Goal: Task Accomplishment & Management: Manage account settings

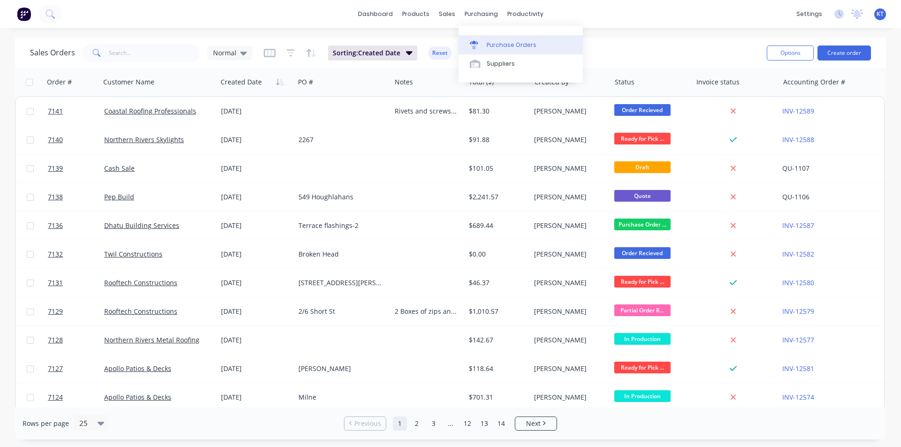
drag, startPoint x: 502, startPoint y: 47, endPoint x: 508, endPoint y: 46, distance: 5.7
click at [502, 47] on div "Purchase Orders" at bounding box center [511, 45] width 50 height 8
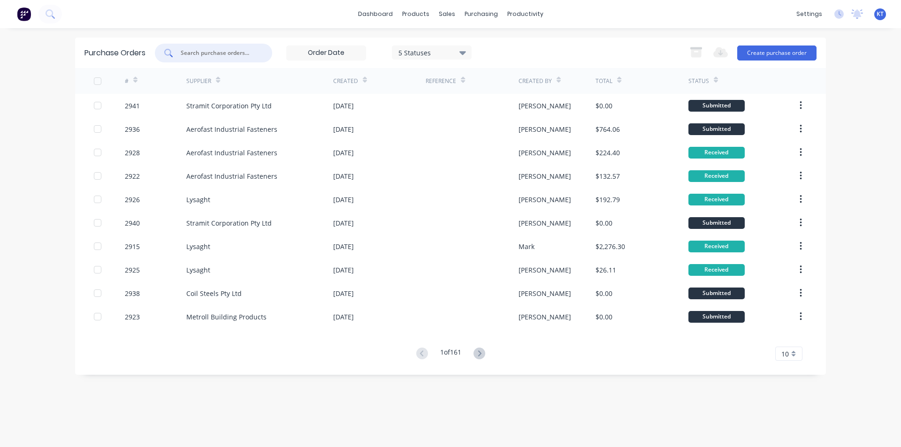
click at [211, 50] on input "text" at bounding box center [219, 52] width 78 height 9
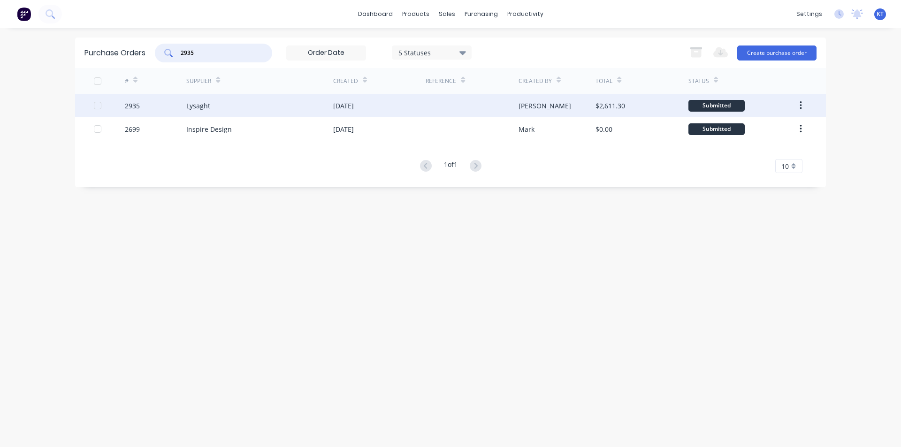
type input "2935"
click at [176, 112] on div "2935" at bounding box center [156, 105] width 62 height 23
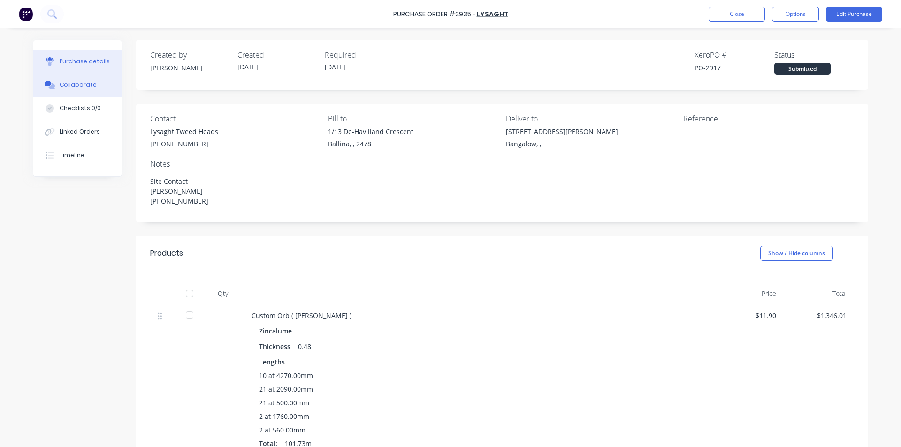
click at [69, 80] on button "Collaborate" at bounding box center [77, 84] width 88 height 23
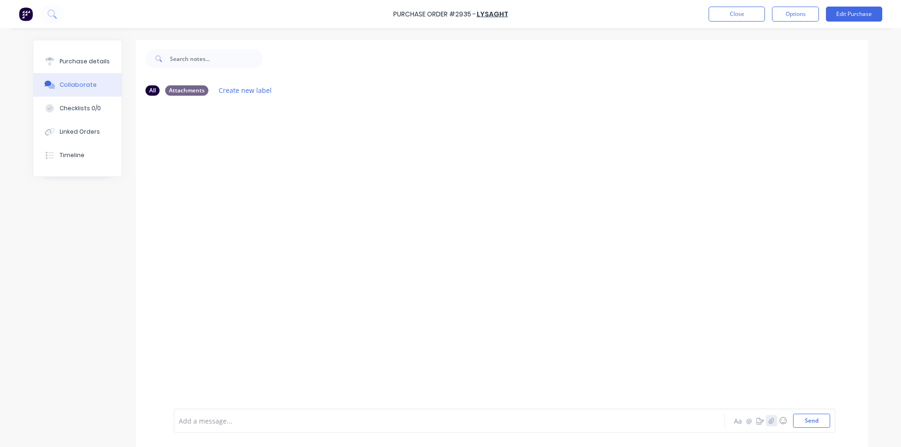
click at [772, 418] on button "button" at bounding box center [771, 420] width 11 height 11
click at [800, 422] on button "Send" at bounding box center [811, 421] width 37 height 14
click at [93, 66] on button "Purchase details" at bounding box center [77, 61] width 88 height 23
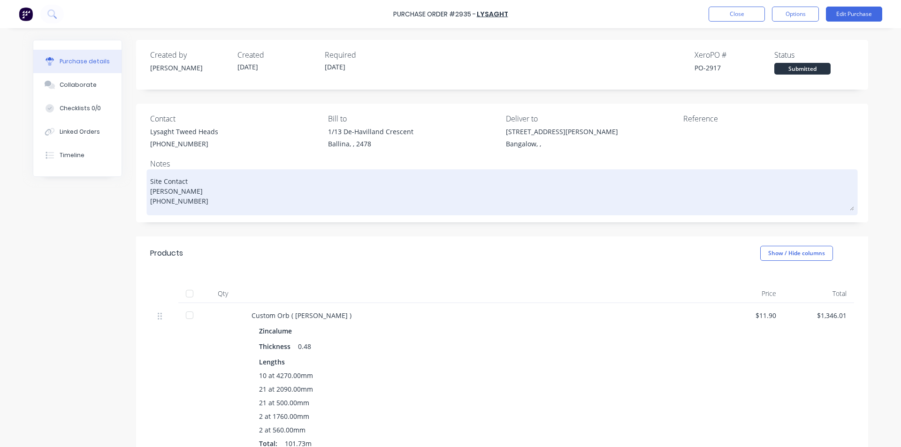
click at [212, 209] on textarea "Site Contact [PERSON_NAME] [PHONE_NUMBER]" at bounding box center [502, 191] width 704 height 39
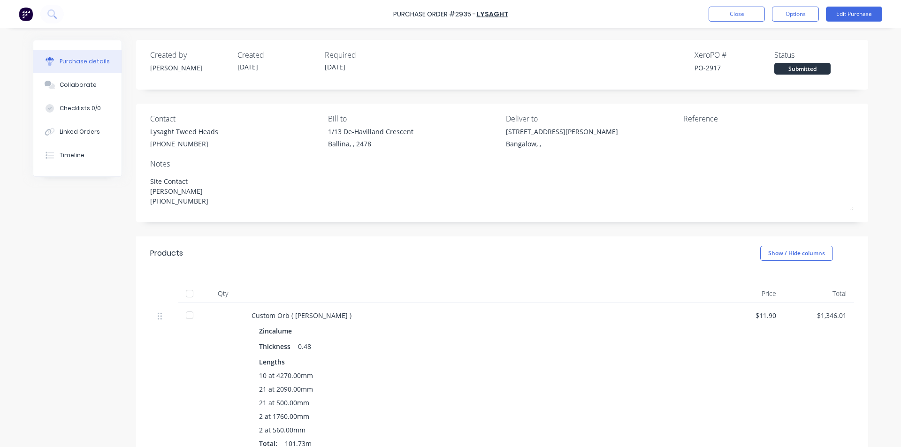
type textarea "x"
type textarea "Site Contact [PERSON_NAME] [PHONE_NUMBER]"
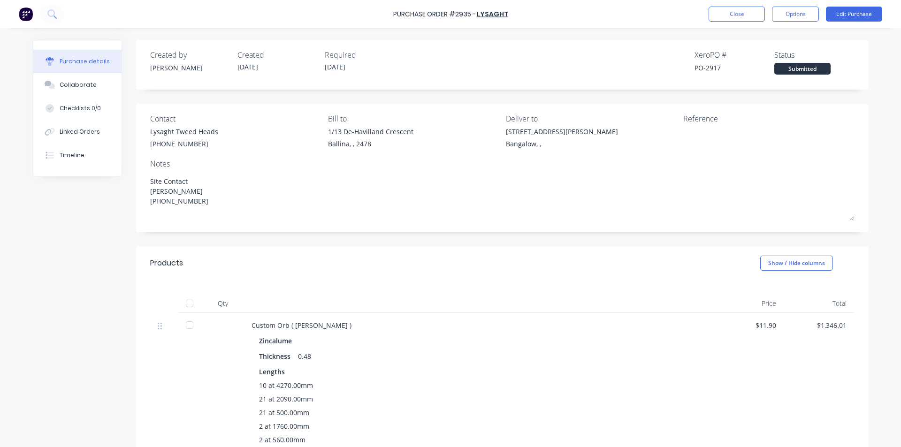
type textarea "x"
type textarea "Site Contact [PERSON_NAME] [PHONE_NUMBER] D"
type textarea "x"
type textarea "Site Contact [PERSON_NAME] [PHONE_NUMBER] De"
type textarea "x"
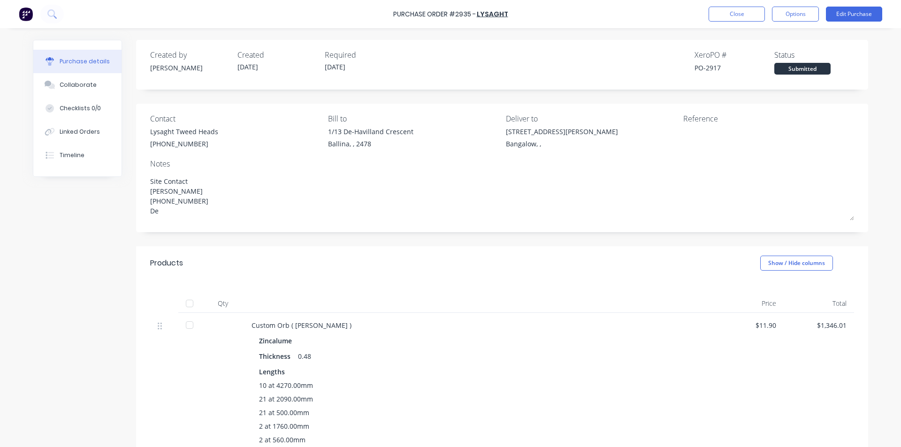
type textarea "Site Contact [PERSON_NAME] [PHONE_NUMBER] Del"
type textarea "x"
type textarea "Site Contact [PERSON_NAME] [PHONE_NUMBER] Deli"
type textarea "x"
type textarea "Site Contact [PERSON_NAME] [PHONE_NUMBER] Deliv"
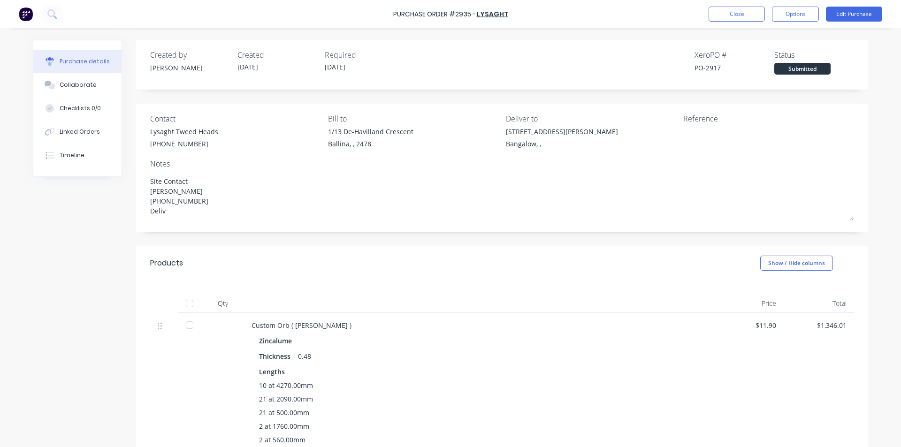
type textarea "x"
type textarea "Site Contact [PERSON_NAME] [PHONE_NUMBER] Delive"
type textarea "x"
type textarea "Site Contact [PERSON_NAME] [PHONE_NUMBER] Deliver"
type textarea "x"
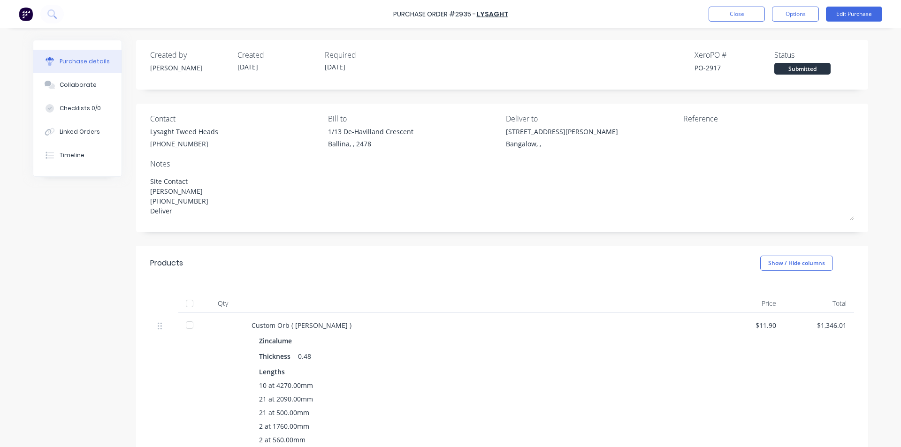
type textarea "Site Contact [PERSON_NAME] [PHONE_NUMBER] Delivery"
type textarea "x"
type textarea "Site Contact [PERSON_NAME] [PHONE_NUMBER] Delivery"
type textarea "x"
type textarea "Site Contact [PERSON_NAME] [PHONE_NUMBER] Delivery 1"
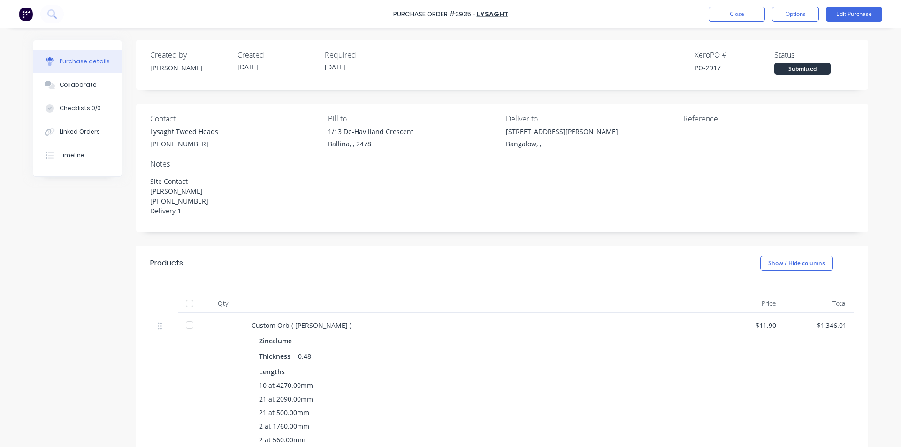
type textarea "x"
type textarea "Site Contact [PERSON_NAME] [PHONE_NUMBER] Delivery 13"
type textarea "x"
type textarea "Site Contact [PERSON_NAME] [PHONE_NUMBER] Delivery 13/"
type textarea "x"
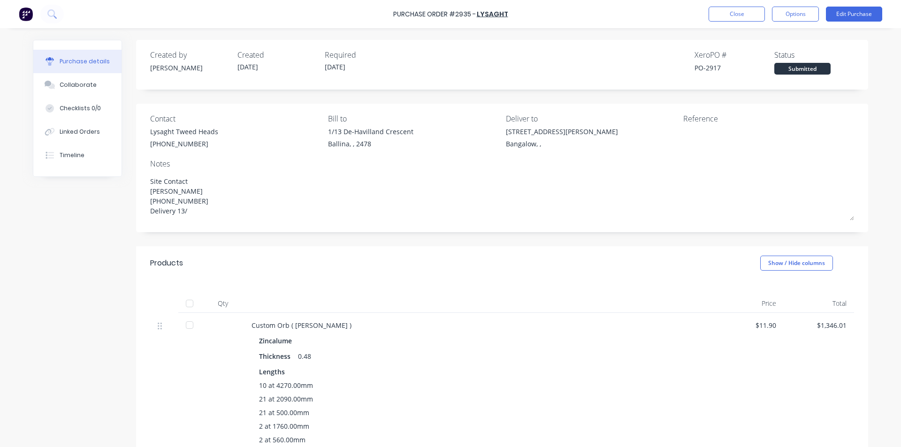
type textarea "Site Contact [PERSON_NAME] [PHONE_NUMBER] Delivery 13/1"
type textarea "x"
type textarea "Site Contact [PERSON_NAME] [PHONE_NUMBER] Delivery 13/10"
type textarea "x"
type textarea "Site Contact [PERSON_NAME] [PHONE_NUMBER] Delivery 13/10/"
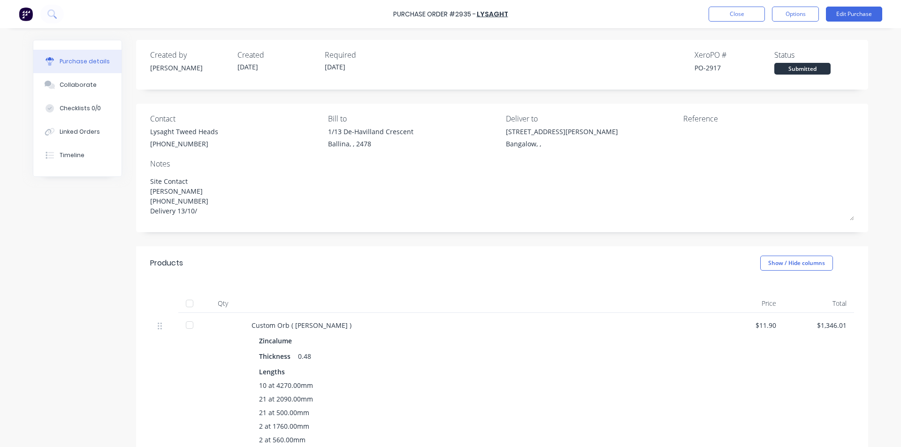
type textarea "x"
type textarea "Site Contact [PERSON_NAME] [PHONE_NUMBER] Delivery 13/10/2"
type textarea "x"
type textarea "Site Contact [PERSON_NAME] [PHONE_NUMBER] Delivery [DATE]"
type textarea "x"
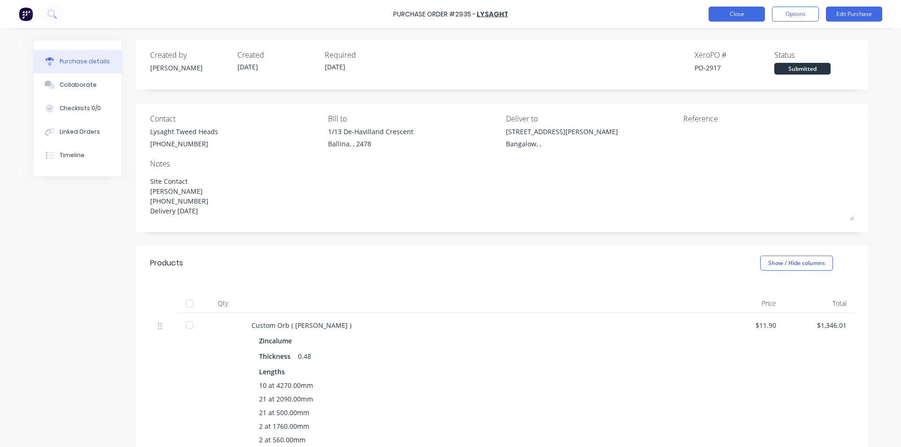
type textarea "Site Contact [PERSON_NAME] [PHONE_NUMBER] Delivery [DATE]"
click at [731, 19] on button "Close" at bounding box center [736, 14] width 56 height 15
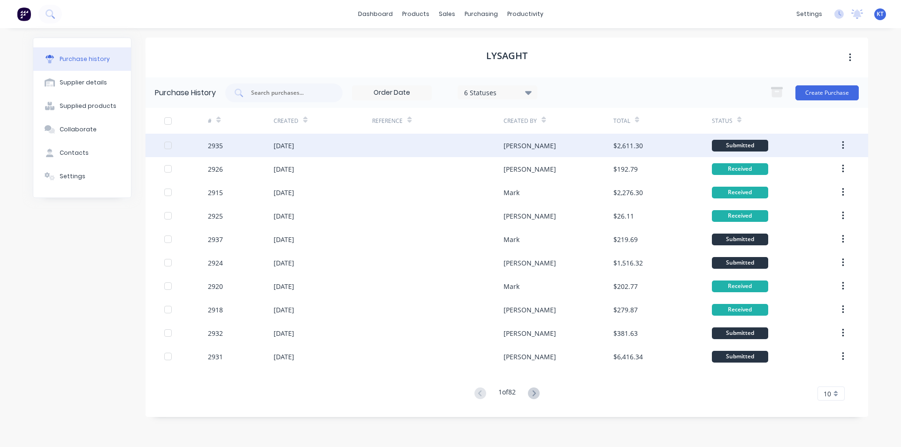
click at [522, 142] on div "[PERSON_NAME]" at bounding box center [557, 145] width 109 height 23
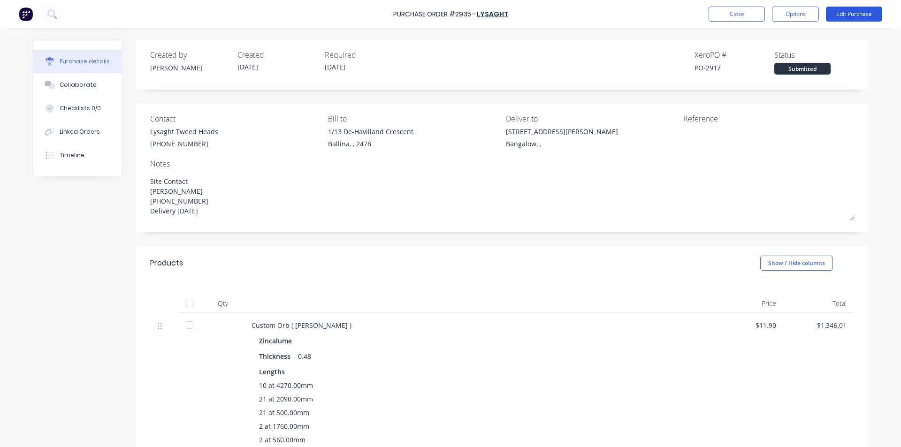
click at [865, 15] on button "Edit Purchase" at bounding box center [854, 14] width 56 height 15
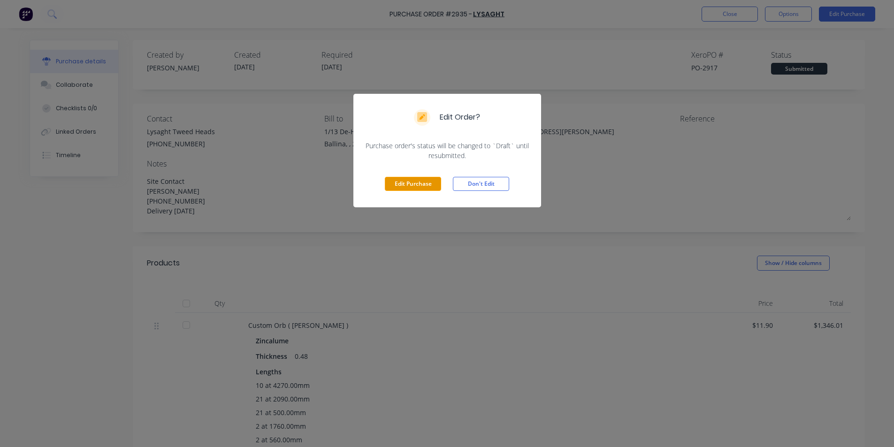
click at [387, 184] on button "Edit Purchase" at bounding box center [413, 184] width 56 height 14
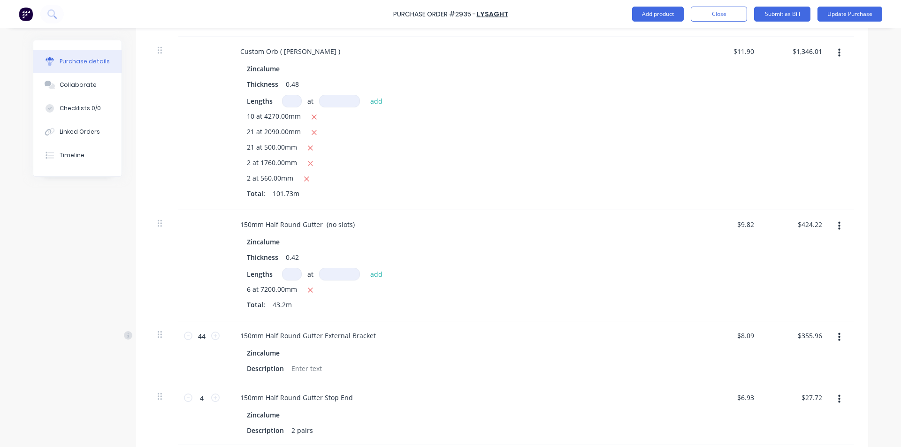
scroll to position [298, 0]
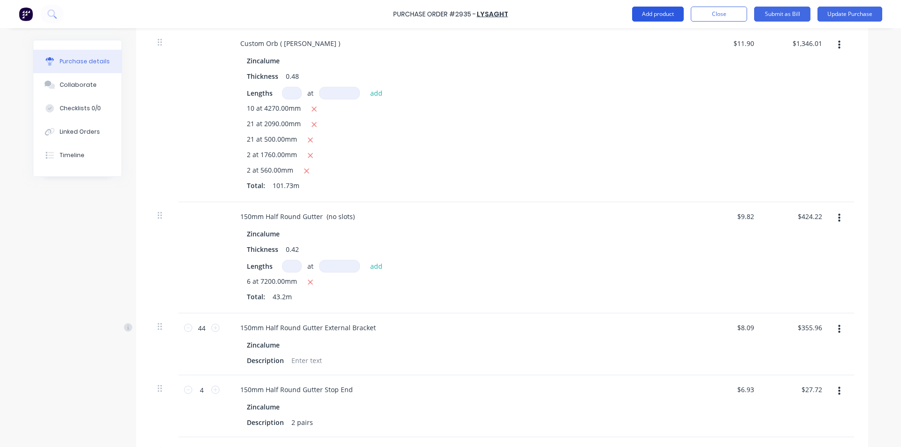
click at [667, 14] on button "Add product" at bounding box center [658, 14] width 52 height 15
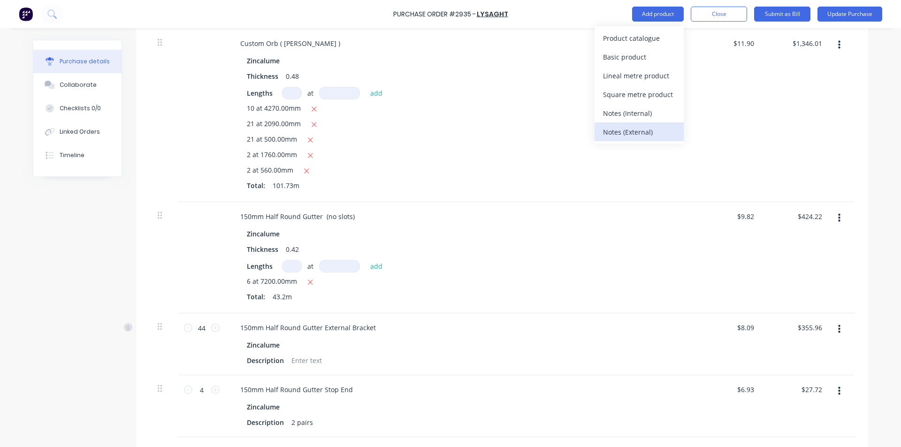
click at [661, 134] on div "Notes (External)" at bounding box center [639, 132] width 72 height 14
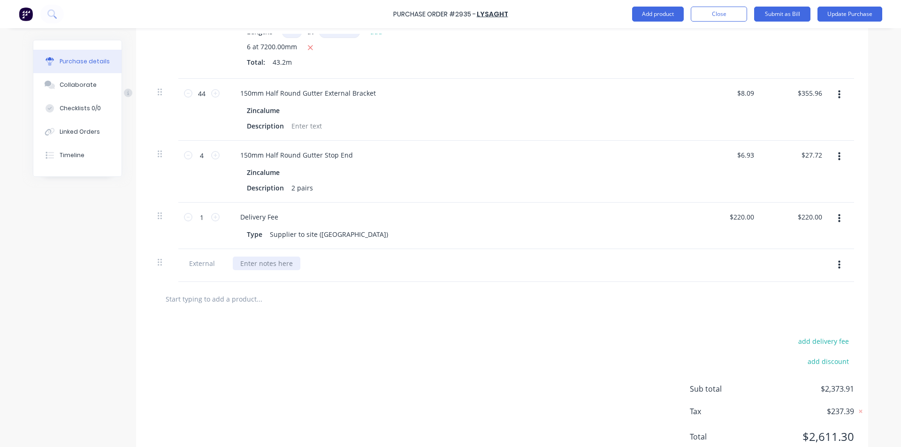
type textarea "x"
click at [251, 264] on div at bounding box center [267, 264] width 68 height 14
click at [251, 264] on div "Pleasse add to order below" at bounding box center [283, 264] width 100 height 14
click at [668, 20] on button "Add product" at bounding box center [658, 14] width 52 height 15
click at [666, 33] on div "Product catalogue" at bounding box center [639, 38] width 72 height 14
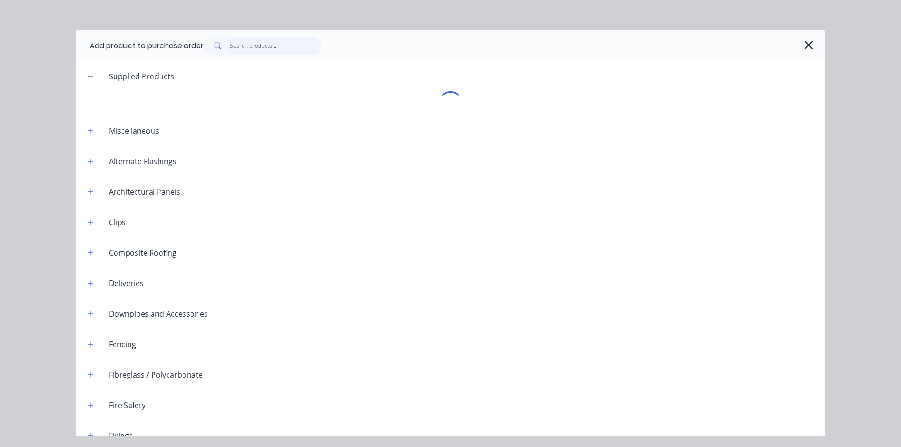
click at [255, 38] on input "text" at bounding box center [275, 46] width 91 height 19
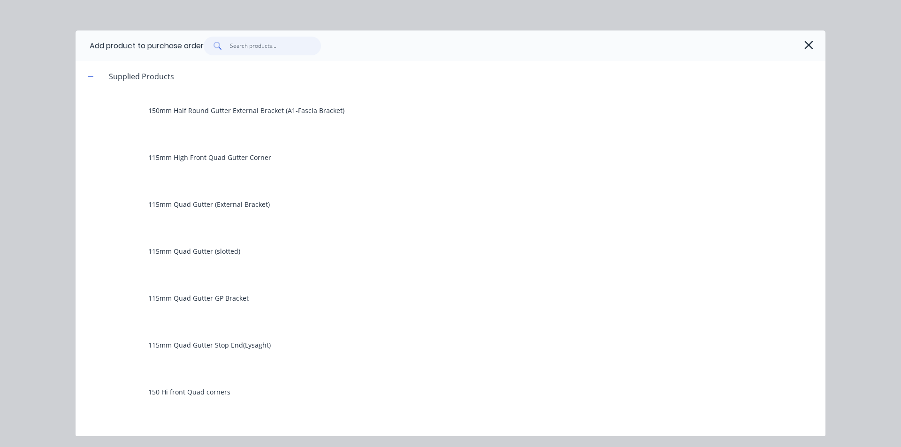
type textarea "x"
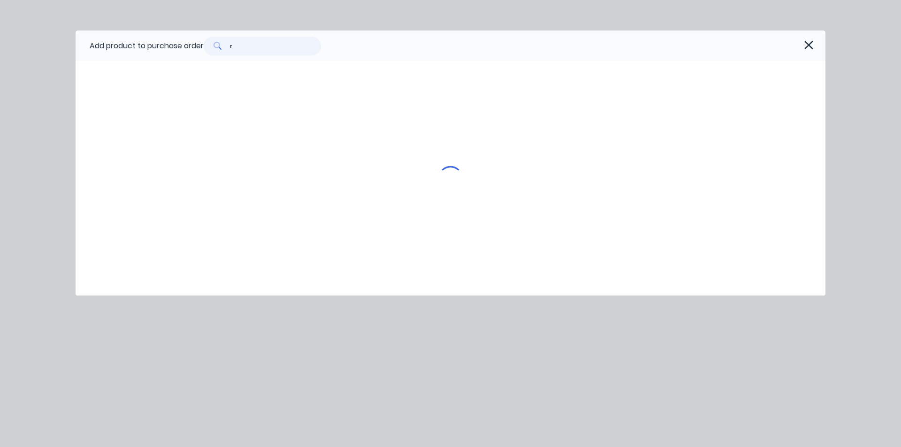
type input "ro"
type textarea "x"
type input "rol"
type textarea "x"
type input "roll"
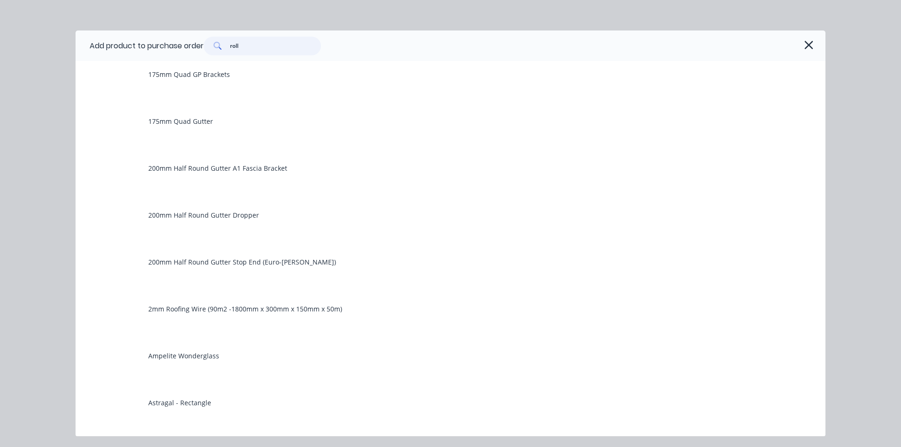
scroll to position [1220, 0]
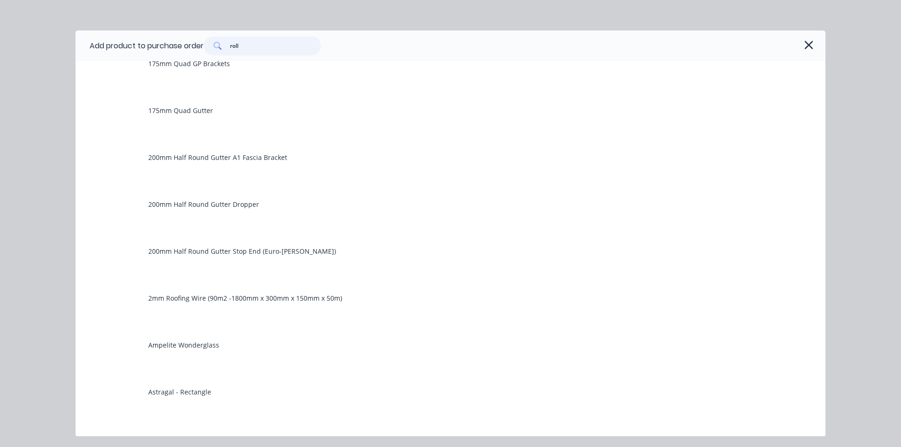
type textarea "x"
type input "roll"
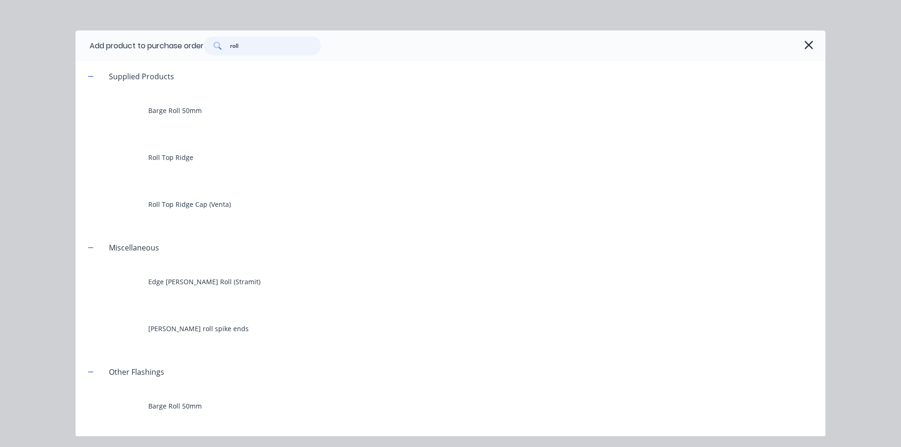
type textarea "x"
type input "roll to"
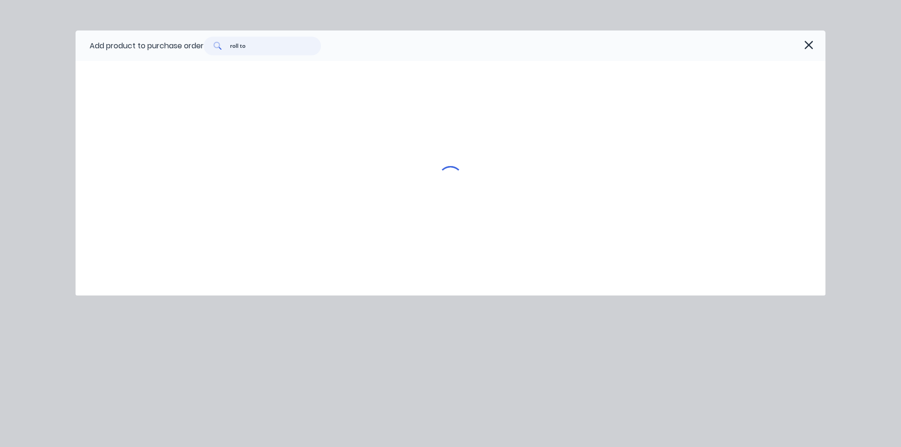
type textarea "x"
type input "roll top"
type textarea "x"
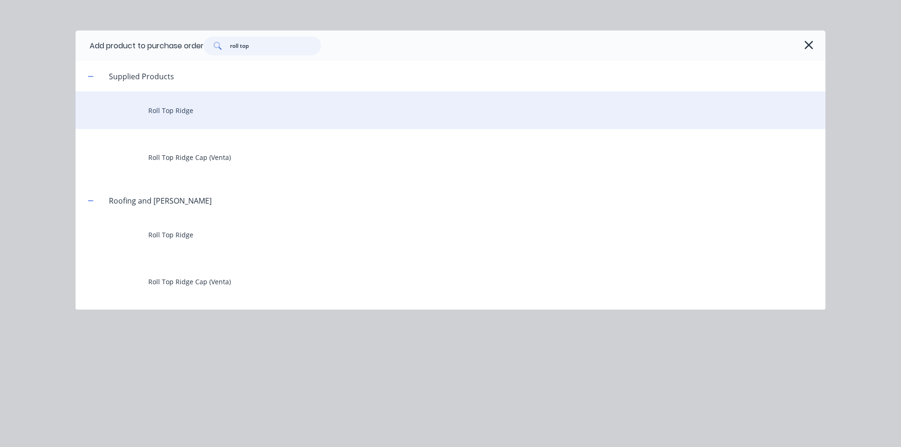
type input "roll top"
click at [218, 112] on div "Roll Top Ridge" at bounding box center [451, 110] width 750 height 38
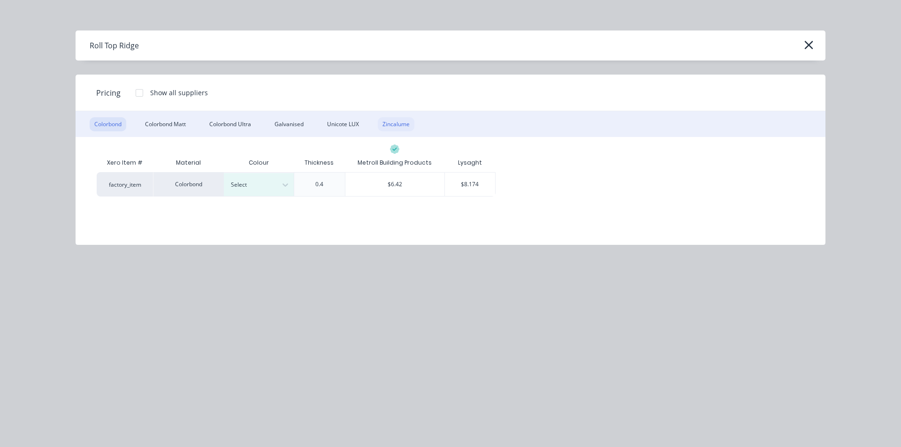
click at [403, 118] on div "Zincalume" at bounding box center [396, 124] width 37 height 14
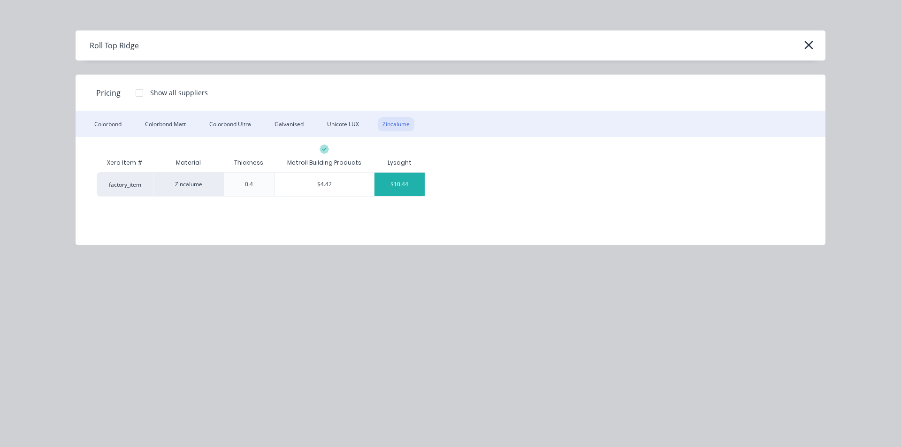
click at [409, 184] on div "$10.44" at bounding box center [399, 184] width 50 height 23
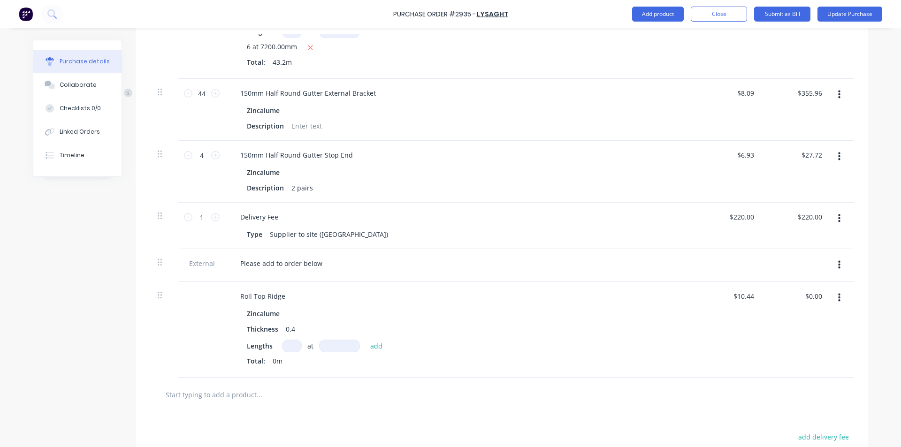
click at [288, 352] on input at bounding box center [292, 346] width 20 height 13
type textarea "x"
type input "1"
type textarea "x"
type input "1"
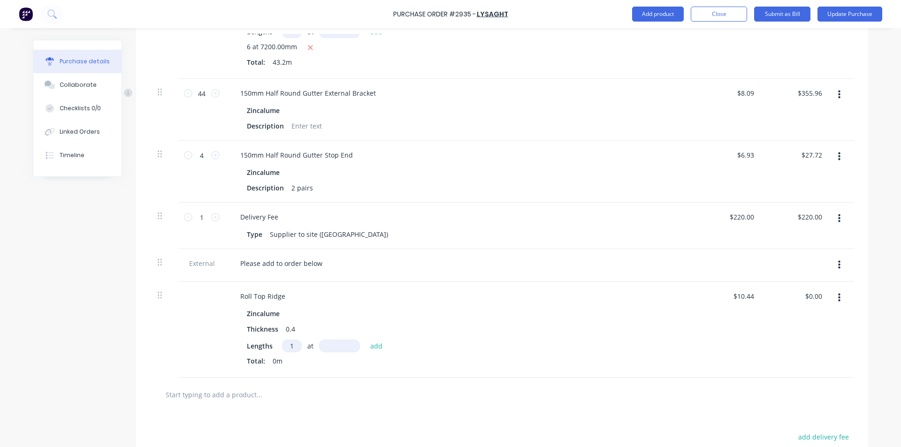
type textarea "x"
type input "2"
type textarea "x"
type input "22"
type textarea "x"
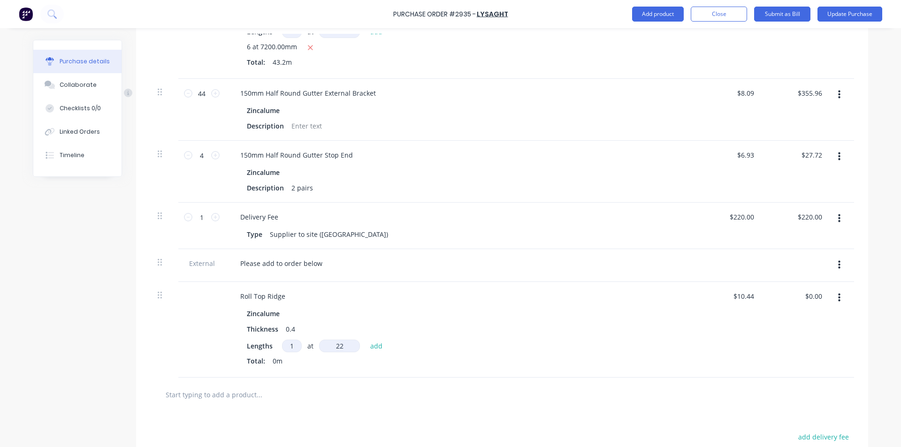
type input "220"
type textarea "x"
type input "2200"
type textarea "x"
type input "$22.97"
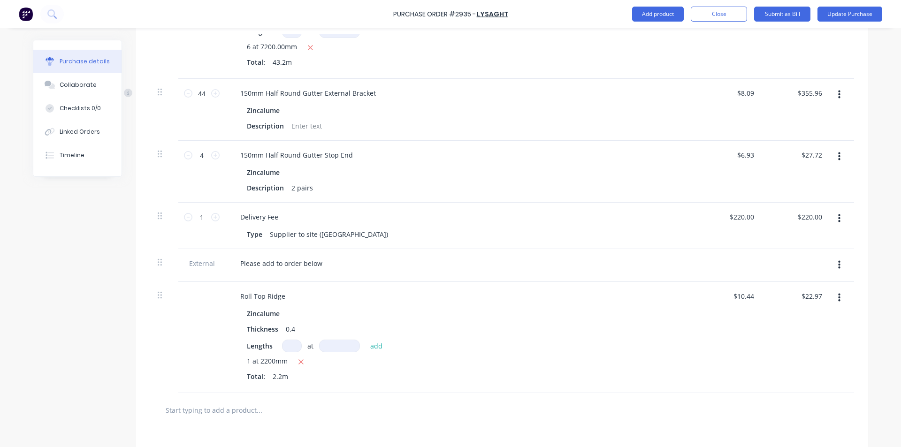
type textarea "x"
type input "1"
type textarea "x"
type input "2"
type textarea "x"
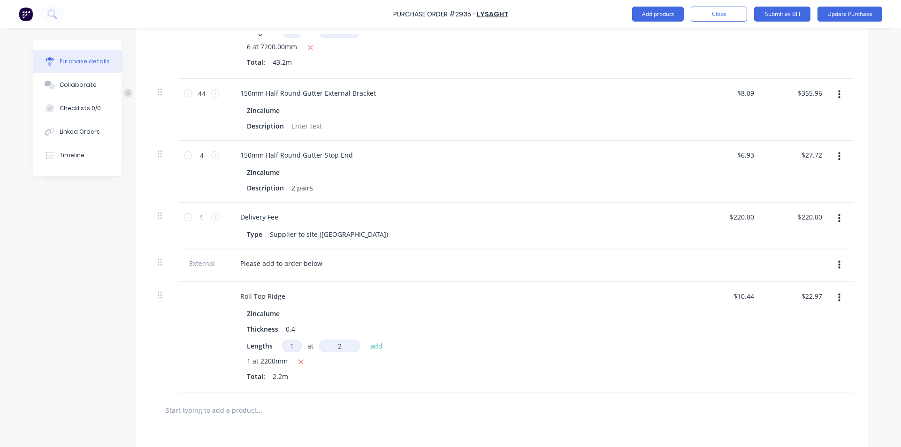
type input "24"
type textarea "x"
type input "240"
type textarea "x"
type input "2400"
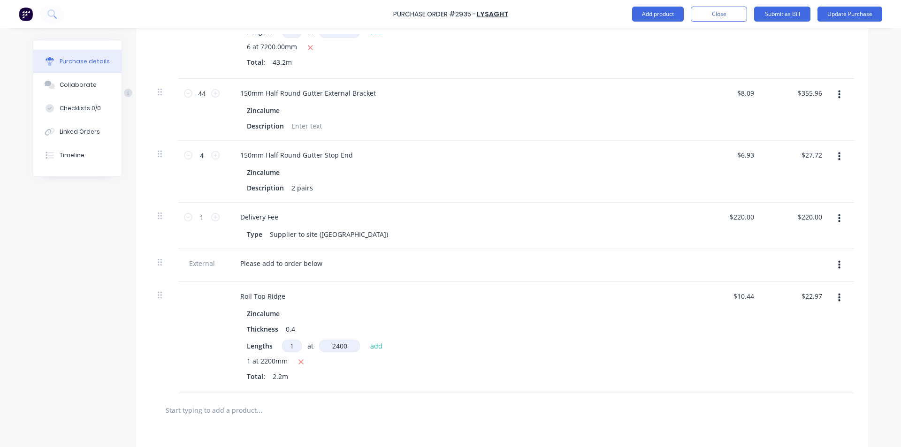
type textarea "x"
type input "$48.02"
click at [843, 13] on button "Update Purchase" at bounding box center [849, 14] width 65 height 15
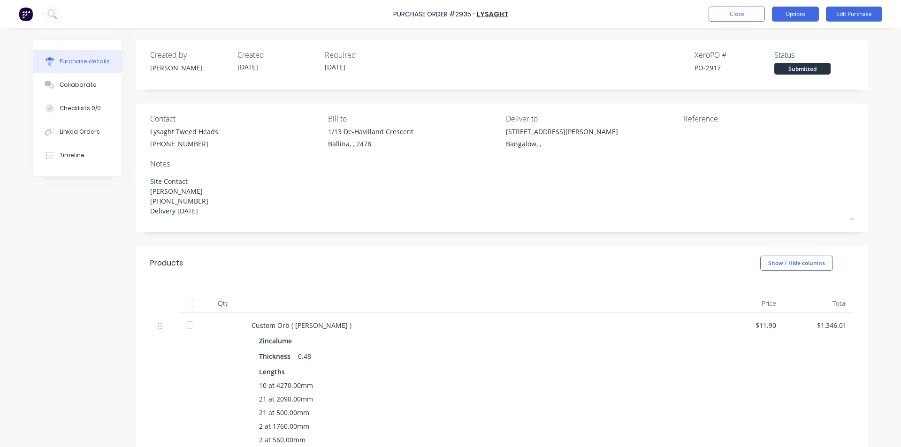
click at [797, 18] on button "Options" at bounding box center [795, 14] width 47 height 15
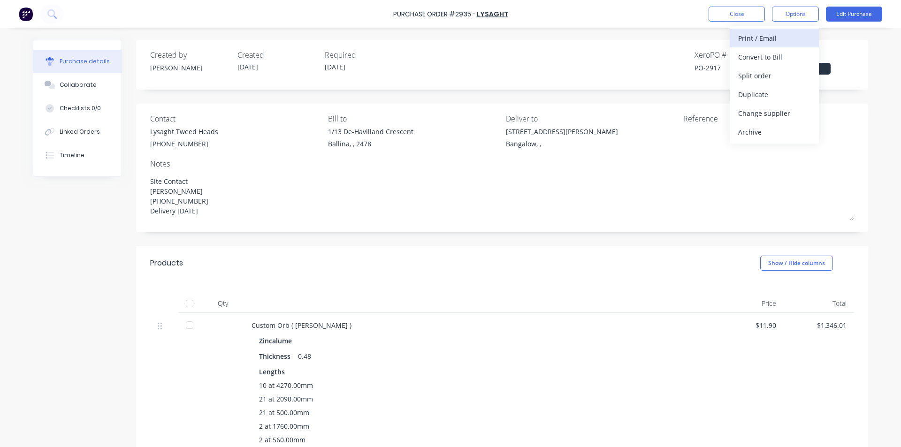
click at [779, 42] on div "Print / Email" at bounding box center [774, 38] width 72 height 14
click at [740, 76] on div "Without pricing" at bounding box center [774, 76] width 72 height 14
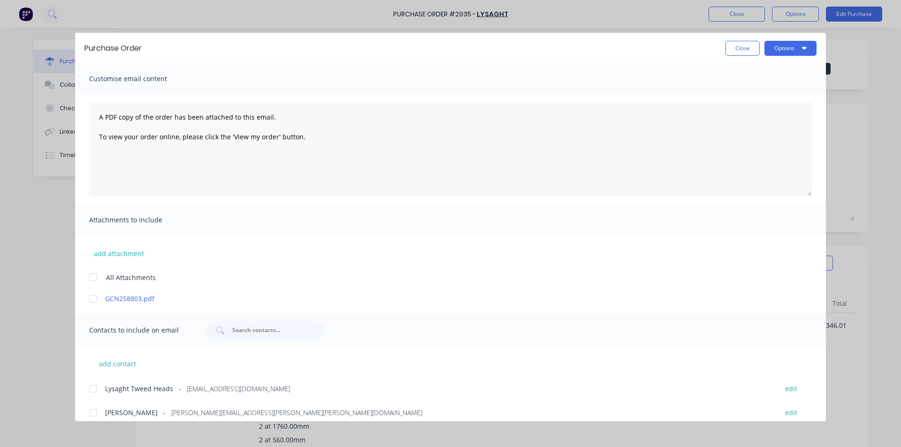
click at [92, 391] on div at bounding box center [92, 389] width 19 height 19
click at [786, 47] on button "Options" at bounding box center [790, 48] width 52 height 15
click at [778, 113] on div "Email" at bounding box center [772, 110] width 72 height 14
drag, startPoint x: 732, startPoint y: 49, endPoint x: 749, endPoint y: 61, distance: 20.8
click at [732, 49] on button "Close" at bounding box center [742, 48] width 34 height 15
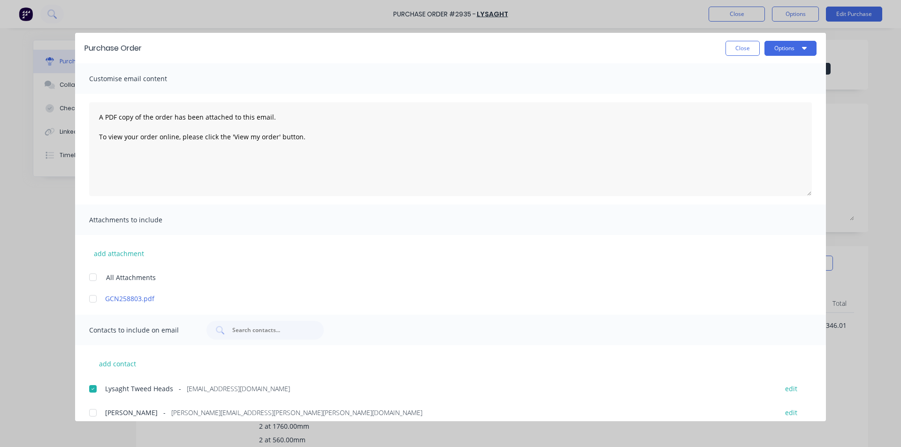
type textarea "x"
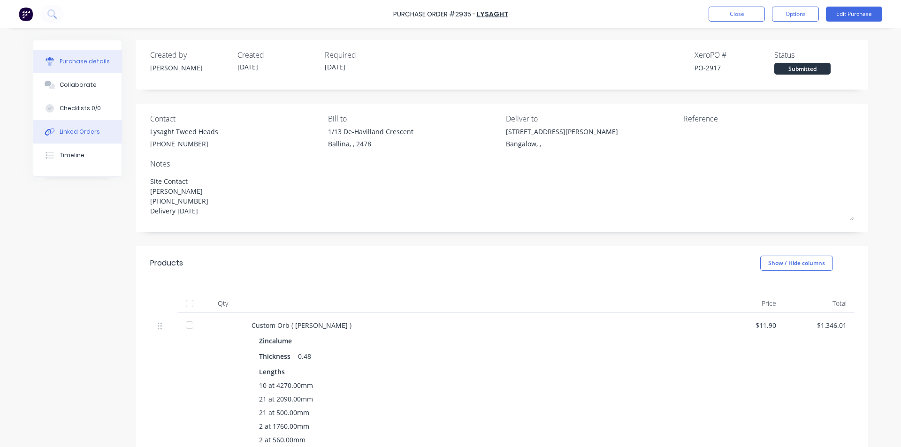
click at [97, 135] on button "Linked Orders" at bounding box center [77, 131] width 88 height 23
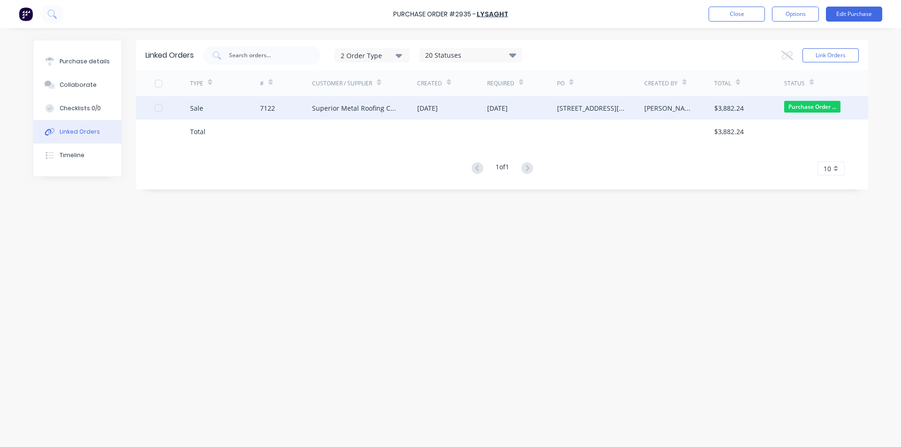
click at [517, 116] on div "[DATE]" at bounding box center [522, 107] width 70 height 23
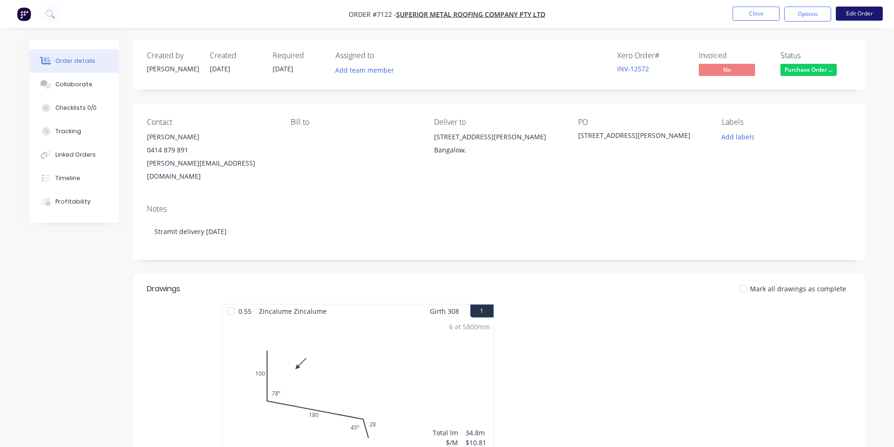
click at [842, 15] on button "Edit Order" at bounding box center [858, 14] width 47 height 14
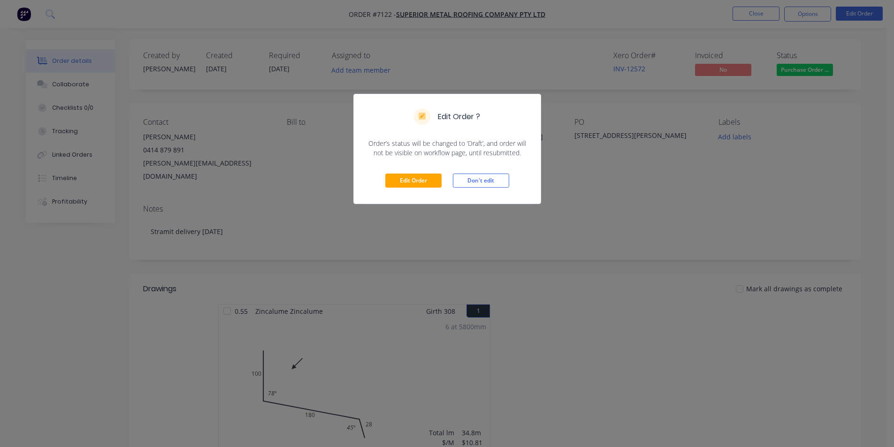
click at [408, 173] on div "Edit Order Don't edit" at bounding box center [447, 181] width 187 height 46
click at [397, 181] on button "Edit Order" at bounding box center [413, 181] width 56 height 14
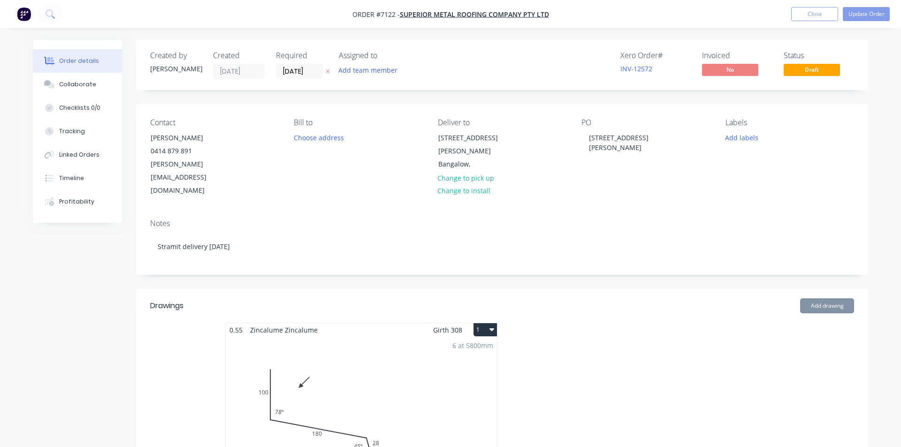
type input "$13.33"
type input "$1,507.76"
type input "$8.19"
type input "$147.42"
type input "$143.38"
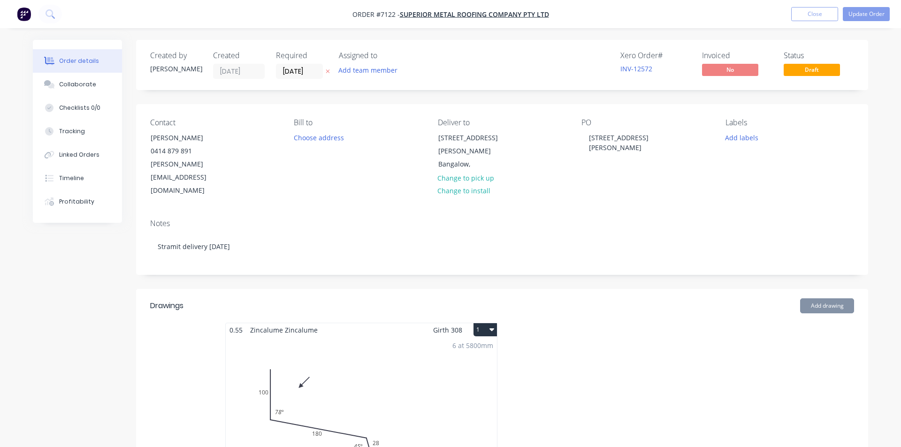
type input "$215.07"
type input "$11.77"
type input "$508.46"
type input "$10.92"
type input "$480.48"
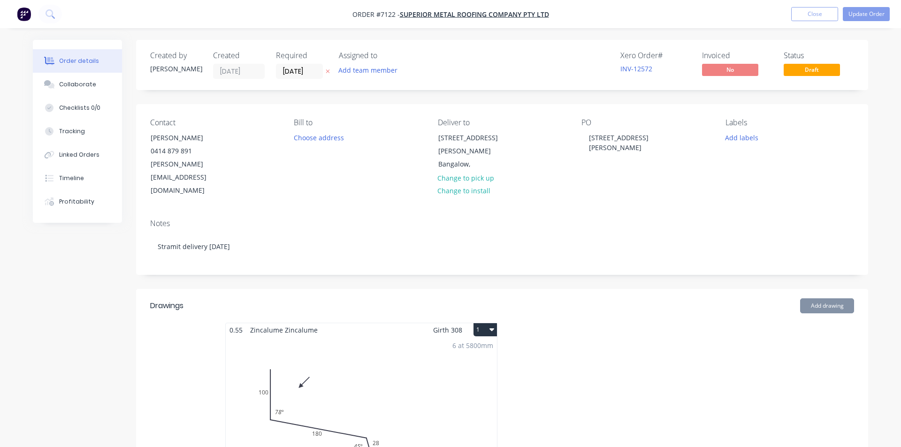
type input "$7.62"
type input "$30.48"
type input "$6.84"
type input "$34.20"
type input "$4.62"
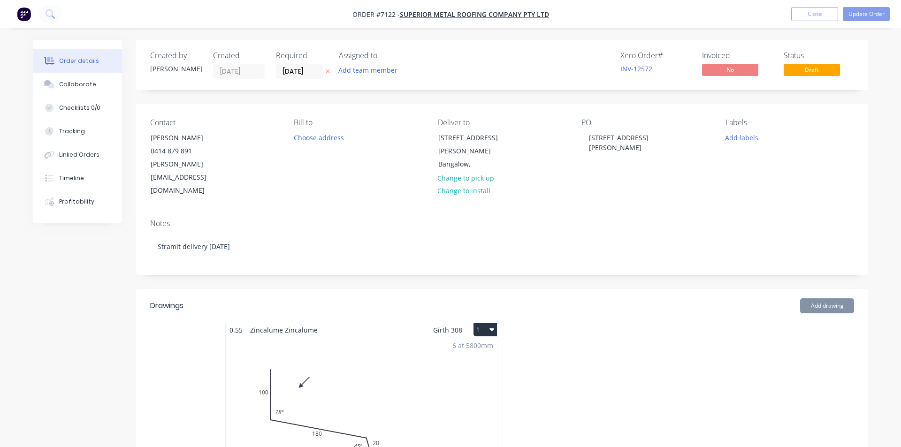
type input "$9.24"
type input "$220.00"
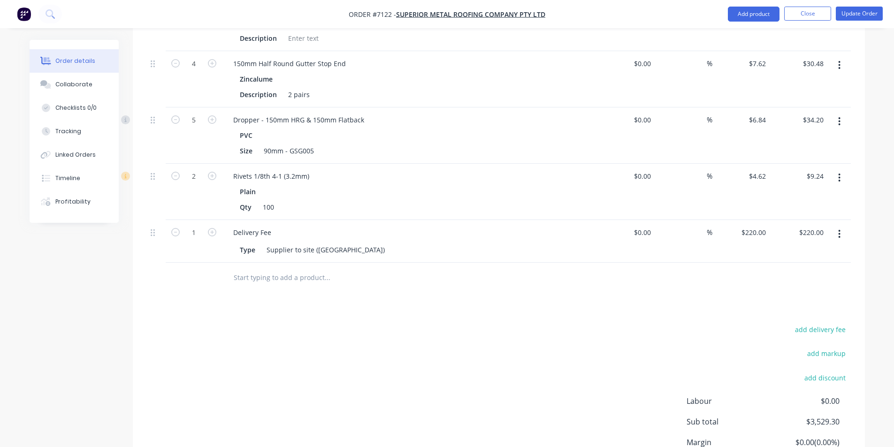
scroll to position [1033, 0]
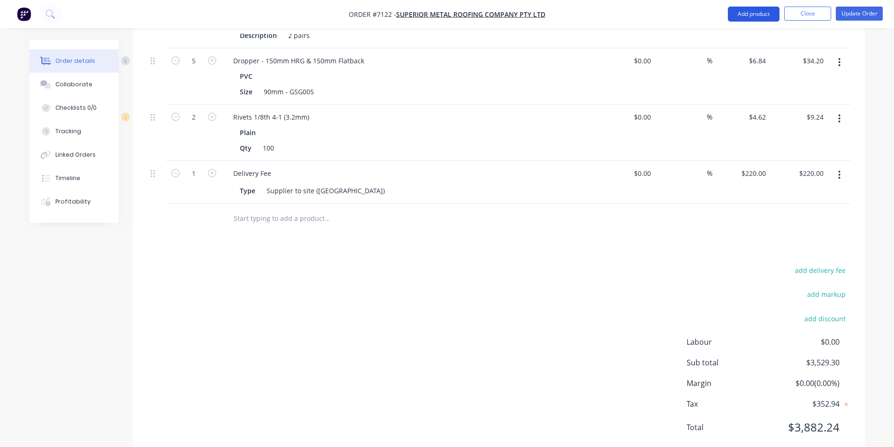
click at [745, 10] on button "Add product" at bounding box center [754, 14] width 52 height 15
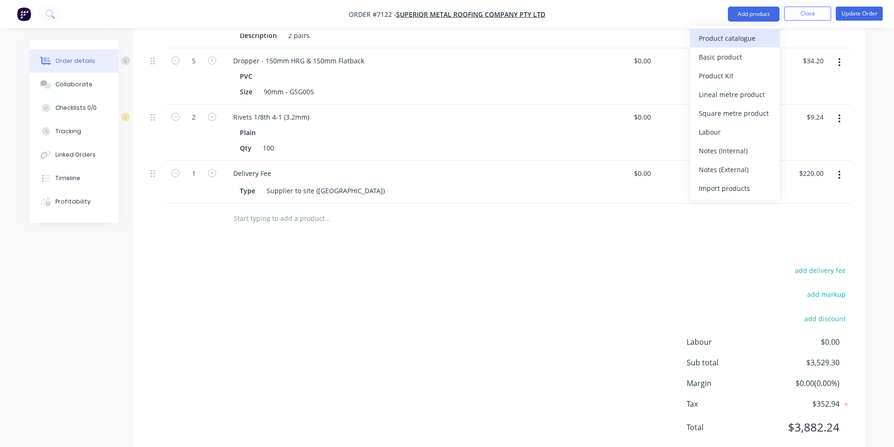
click at [750, 38] on div "Product catalogue" at bounding box center [734, 38] width 72 height 14
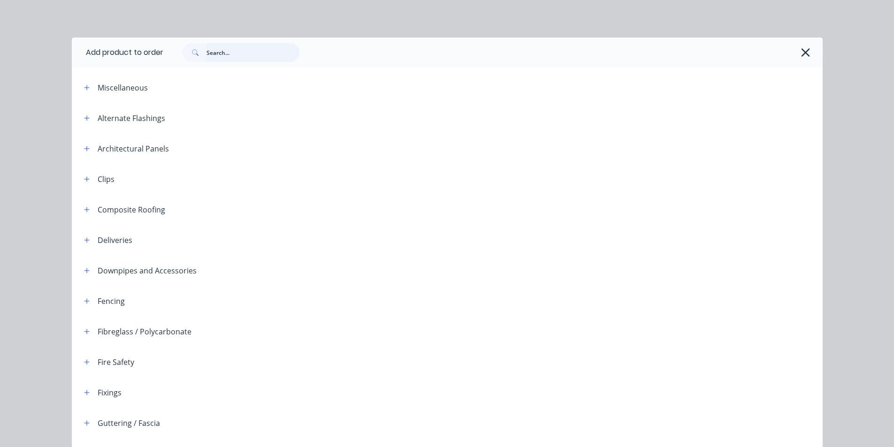
click at [263, 56] on input "text" at bounding box center [252, 52] width 93 height 19
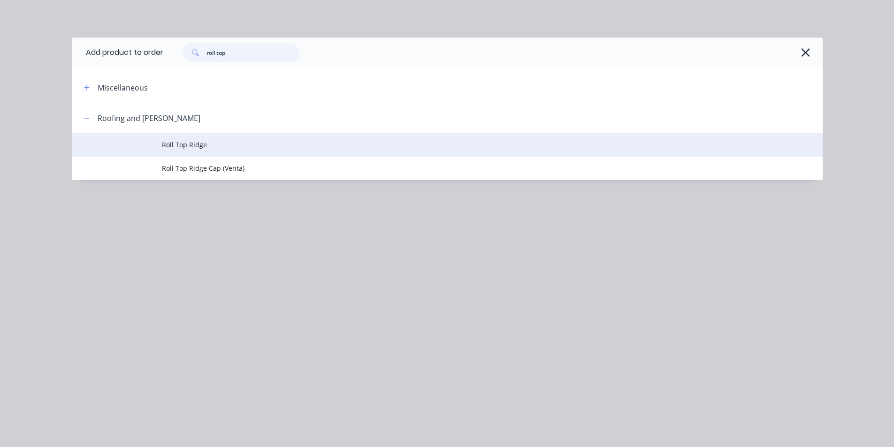
type input "roll top"
click at [172, 150] on span "Roll Top Ridge" at bounding box center [426, 145] width 528 height 10
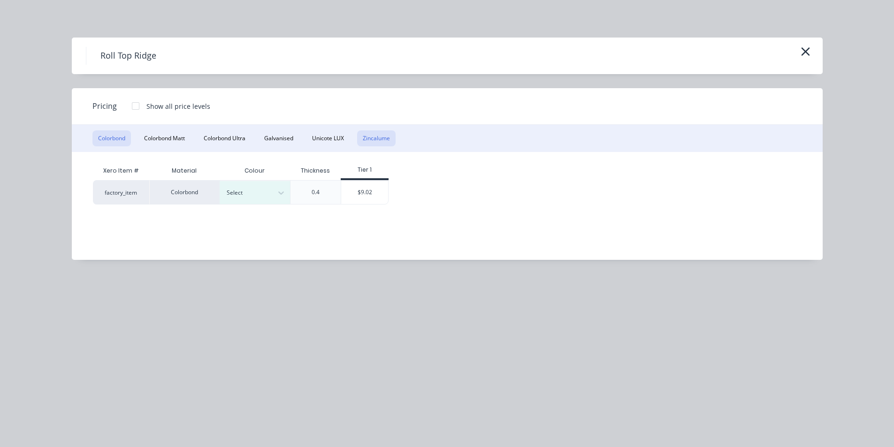
click at [378, 140] on button "Zincalume" at bounding box center [376, 138] width 38 height 16
drag, startPoint x: 302, startPoint y: 193, endPoint x: 295, endPoint y: 140, distance: 53.5
click at [301, 193] on div "$11.48" at bounding box center [296, 192] width 50 height 23
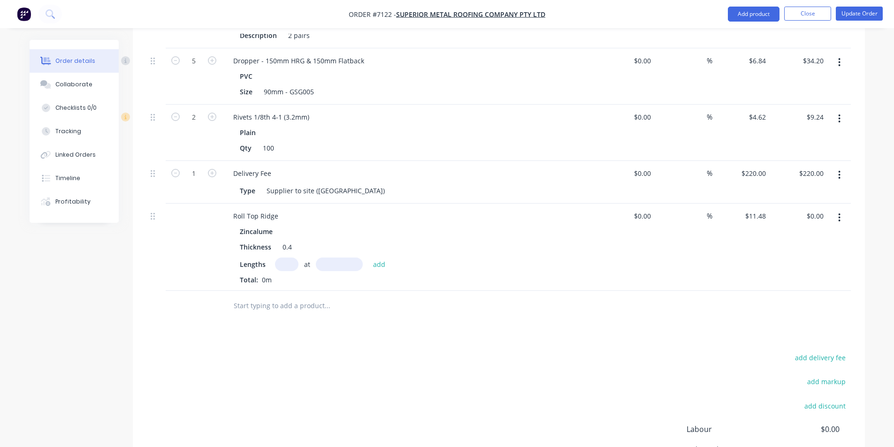
click at [279, 258] on input "text" at bounding box center [286, 265] width 23 height 14
type input "1"
type input "2200"
click at [368, 258] on button "add" at bounding box center [379, 264] width 22 height 13
type input "$25.26"
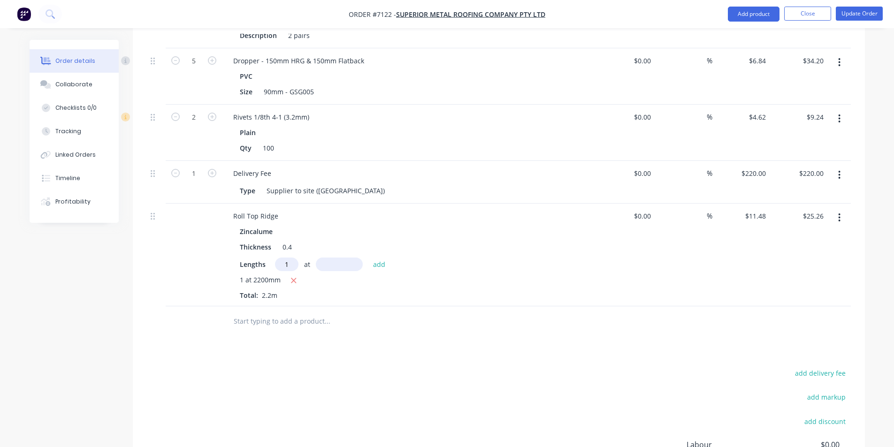
type input "1"
type input "2400"
click at [368, 258] on button "add" at bounding box center [379, 264] width 22 height 13
type input "$52.81"
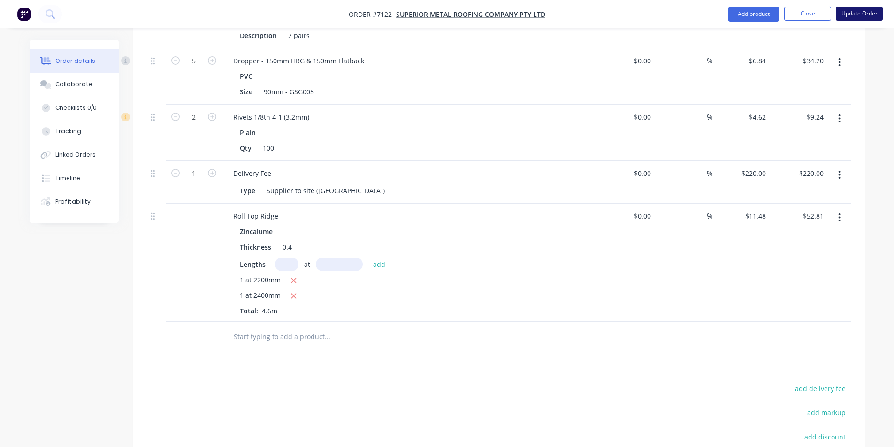
click at [864, 16] on button "Update Order" at bounding box center [858, 14] width 47 height 14
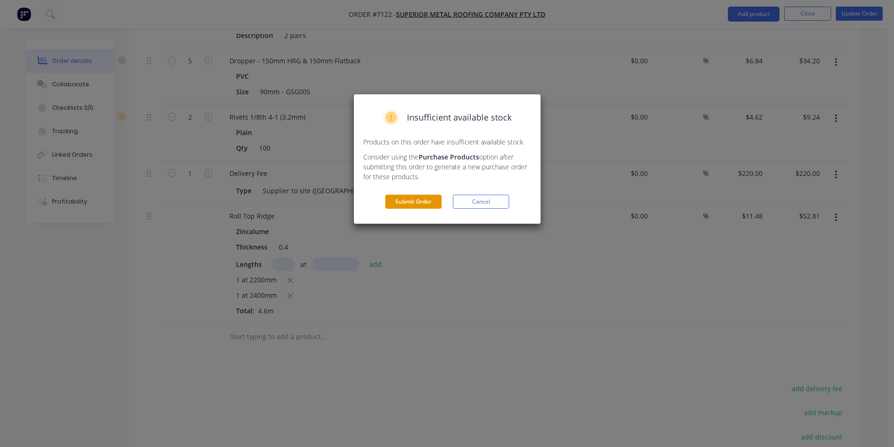
click at [411, 209] on button "Submit Order" at bounding box center [413, 202] width 56 height 14
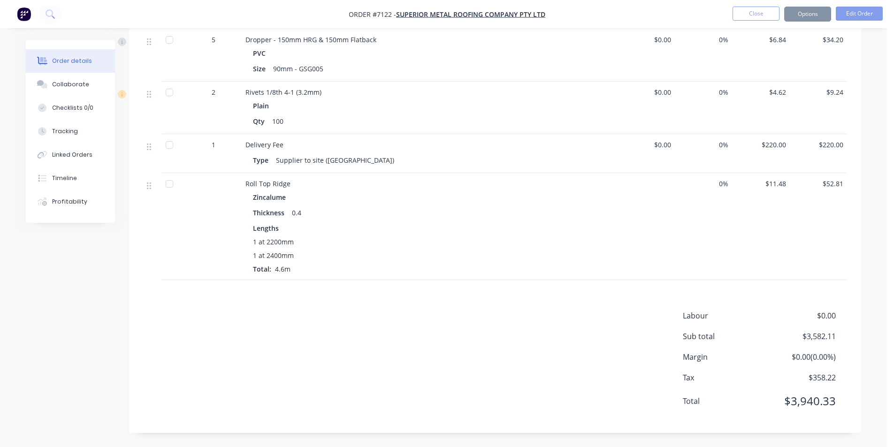
scroll to position [973, 0]
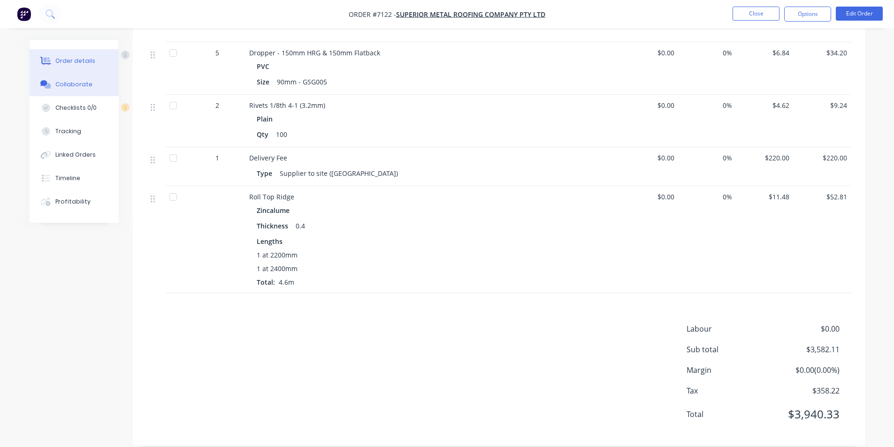
click at [71, 78] on button "Collaborate" at bounding box center [74, 84] width 89 height 23
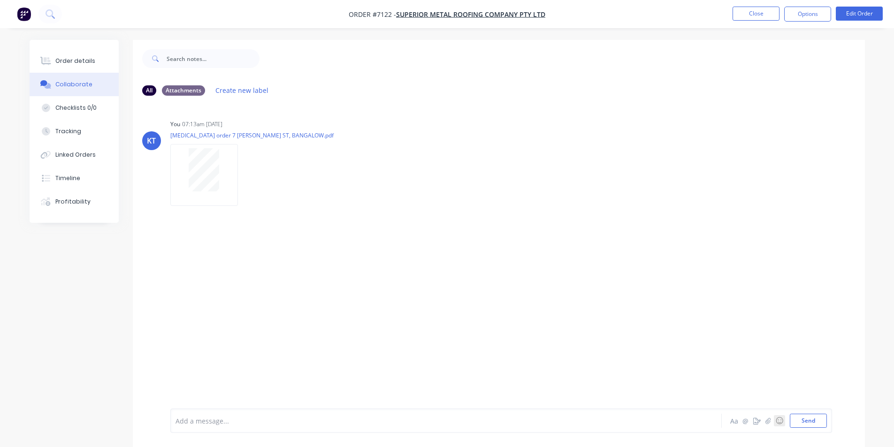
click at [774, 424] on button "☺" at bounding box center [779, 420] width 11 height 11
click at [766, 420] on div "Aa @ ☺ People People 😀 😃 😄 😁 😆 😅 🤣 😂 🙂 🙃 🫠 😉 😊 😇 🥰 😍 🤩 😘 😗 ☺️ 😚 😙 🥲 😋 😛 😜 🤪 😝 🤑…" at bounding box center [778, 421] width 98 height 14
click at [769, 425] on button "button" at bounding box center [767, 420] width 11 height 11
click at [819, 418] on button "Send" at bounding box center [807, 421] width 37 height 14
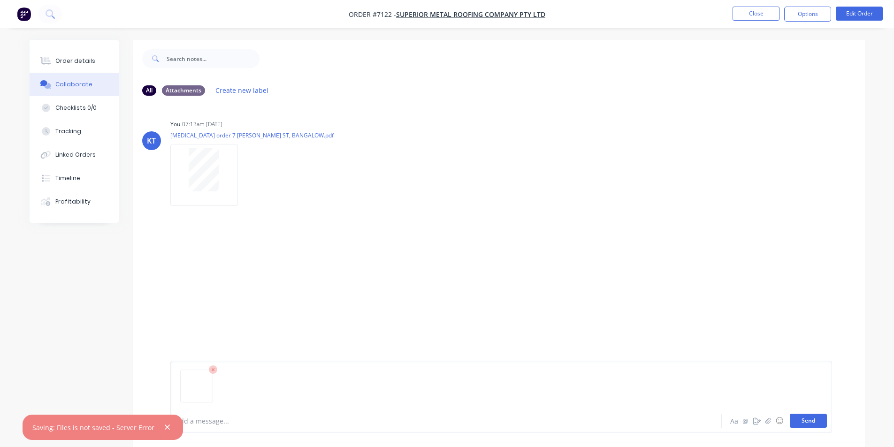
click at [794, 417] on button "Send" at bounding box center [807, 421] width 37 height 14
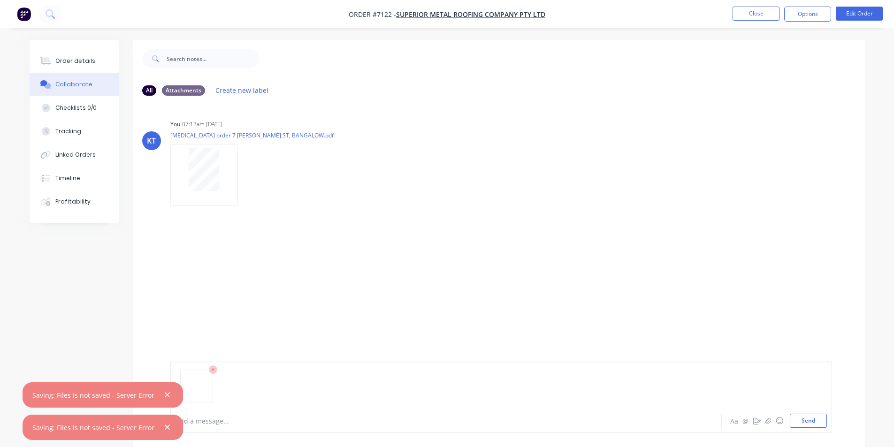
click at [212, 371] on icon at bounding box center [213, 369] width 3 height 3
click at [770, 420] on icon "button" at bounding box center [767, 420] width 5 height 6
click at [805, 421] on button "Send" at bounding box center [807, 421] width 37 height 14
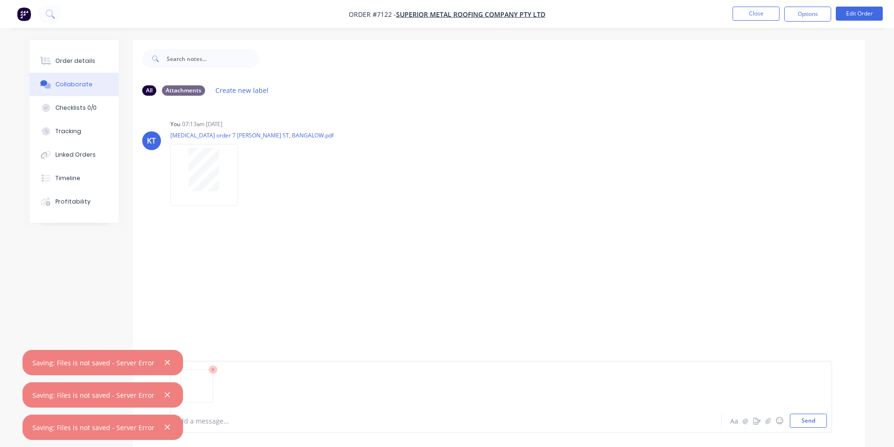
click at [213, 372] on icon at bounding box center [213, 369] width 8 height 8
click at [745, 17] on button "Close" at bounding box center [755, 14] width 47 height 14
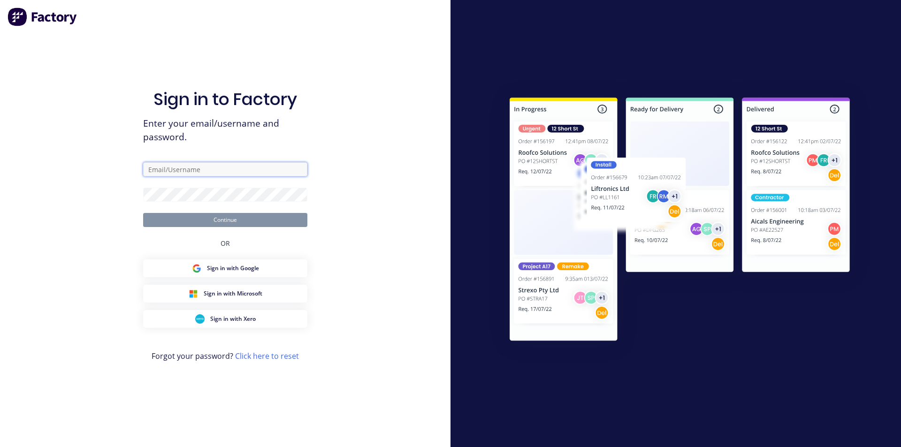
type input "[PERSON_NAME][EMAIL_ADDRESS][DOMAIN_NAME]"
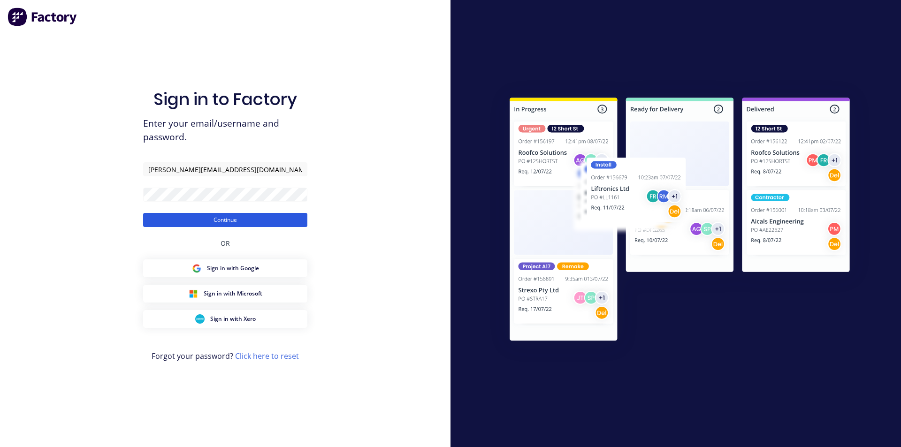
click at [240, 213] on button "Continue" at bounding box center [225, 220] width 164 height 14
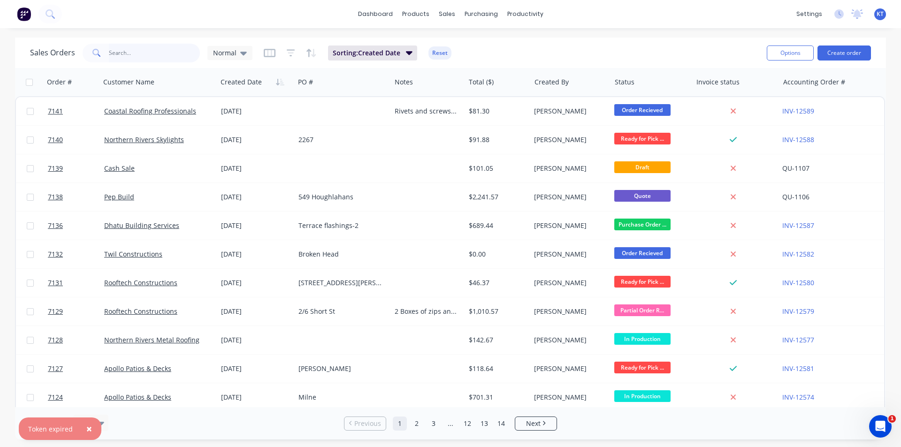
click at [184, 50] on input "text" at bounding box center [154, 53] width 91 height 19
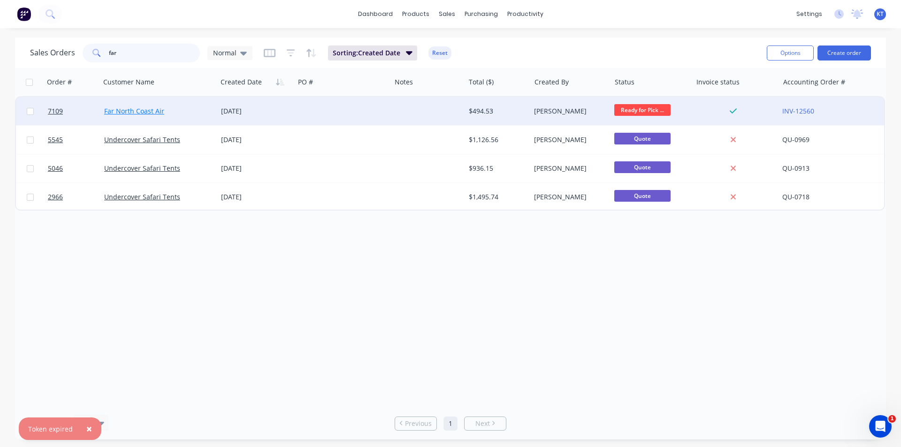
type input "far"
click at [154, 108] on link "Far North Coast Air" at bounding box center [134, 110] width 60 height 9
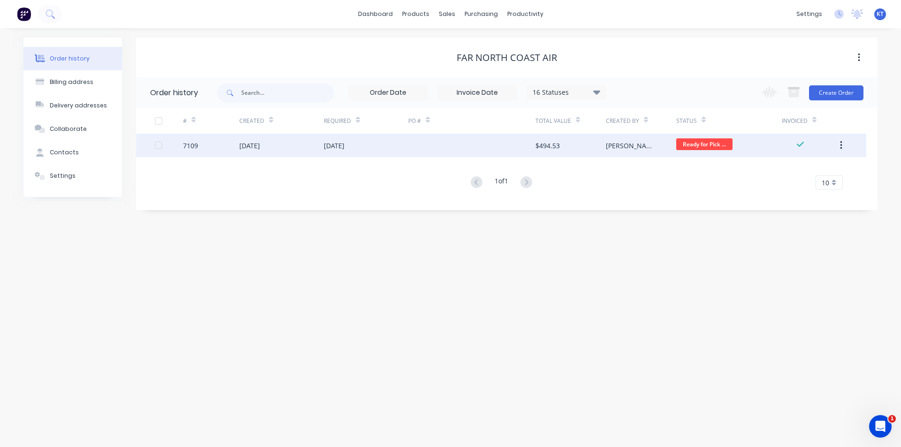
click at [352, 152] on div "[DATE]" at bounding box center [366, 145] width 84 height 23
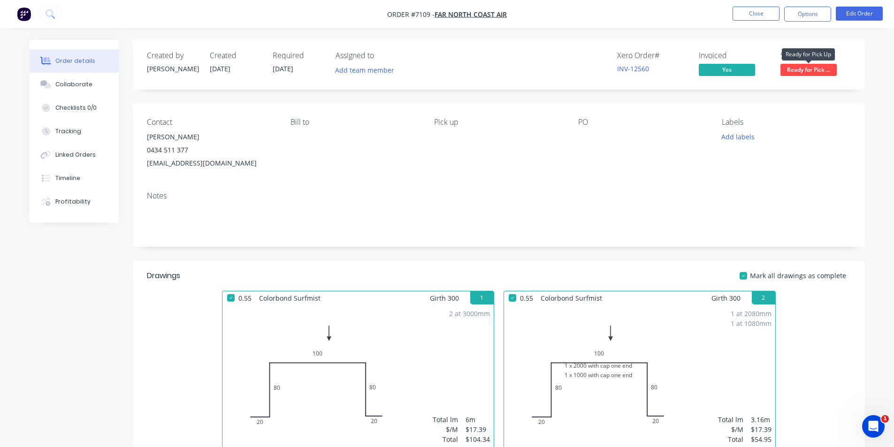
click at [821, 66] on span "Ready for Pick ..." at bounding box center [808, 70] width 56 height 12
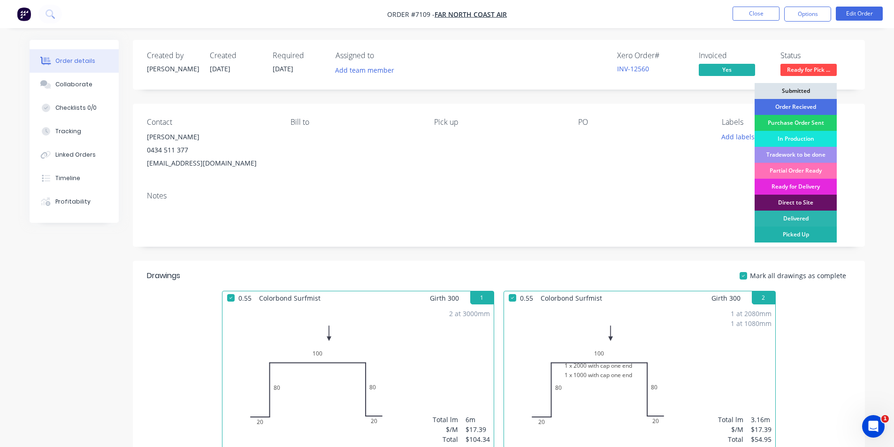
click at [808, 228] on div "Picked Up" at bounding box center [795, 235] width 82 height 16
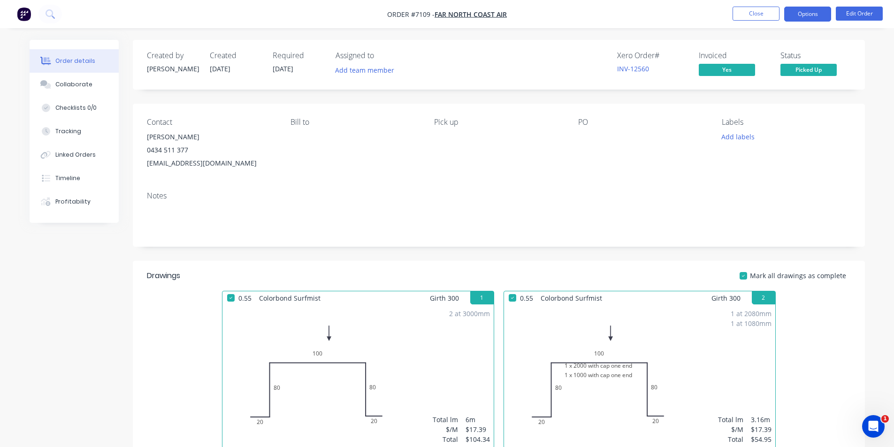
click at [802, 14] on button "Options" at bounding box center [807, 14] width 47 height 15
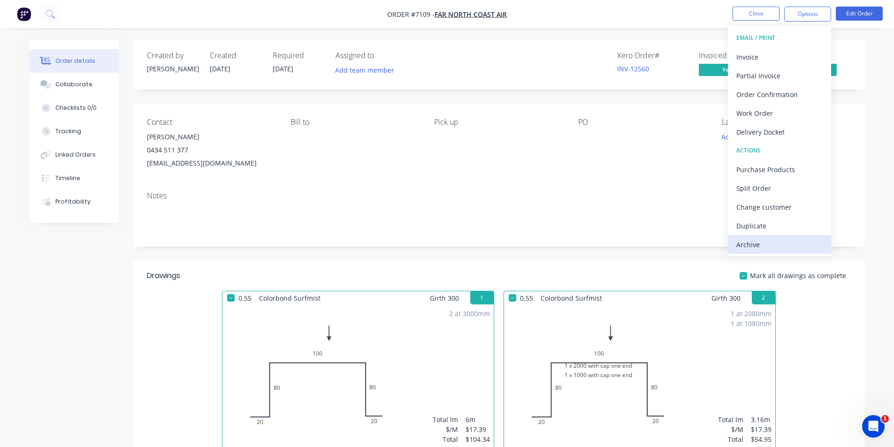
click at [744, 239] on div "Archive" at bounding box center [779, 245] width 86 height 14
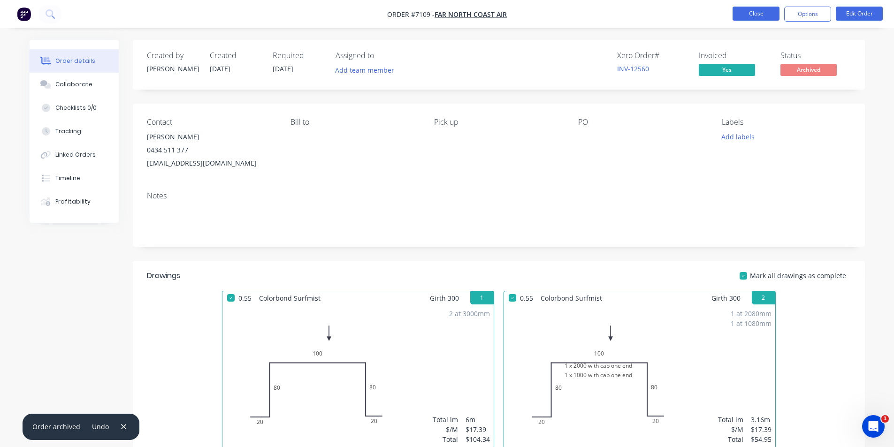
click at [750, 9] on button "Close" at bounding box center [755, 14] width 47 height 14
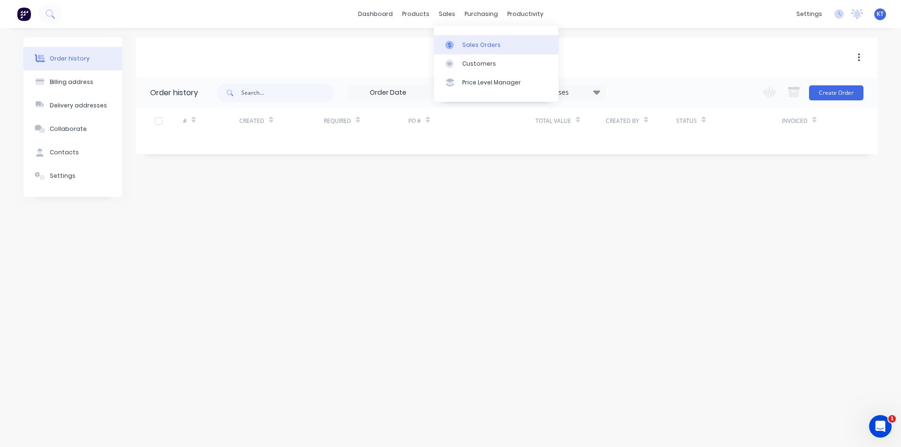
click at [470, 48] on div "Sales Orders" at bounding box center [481, 45] width 38 height 8
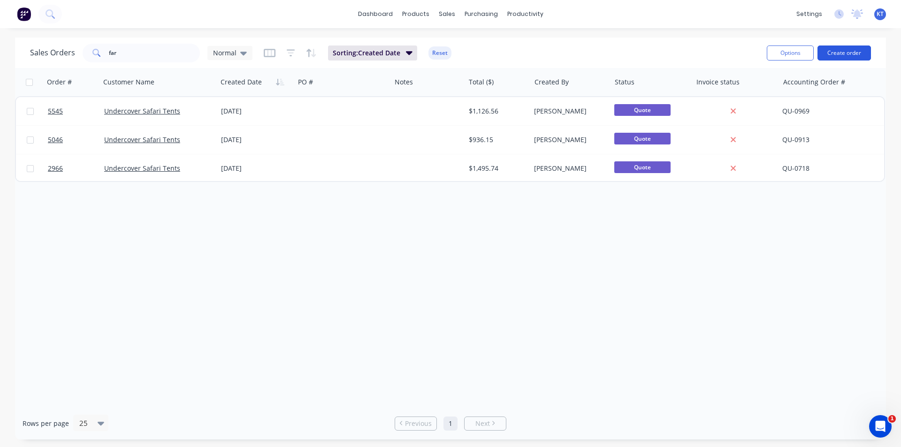
click at [850, 51] on button "Create order" at bounding box center [843, 53] width 53 height 15
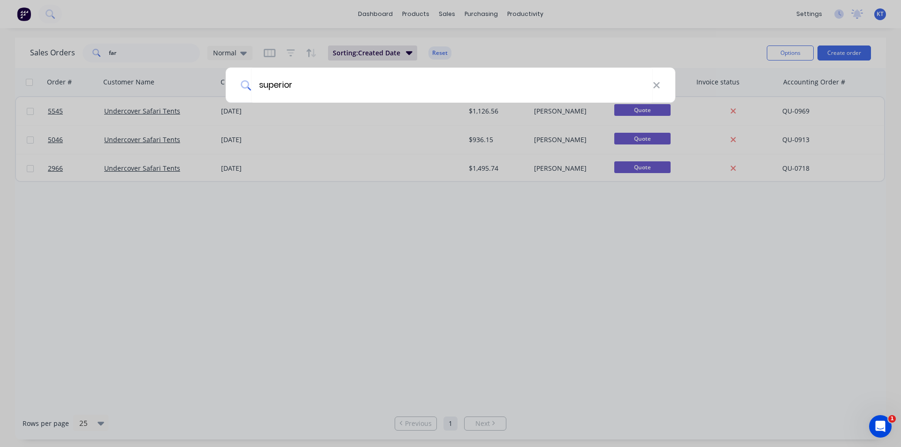
type input "superior"
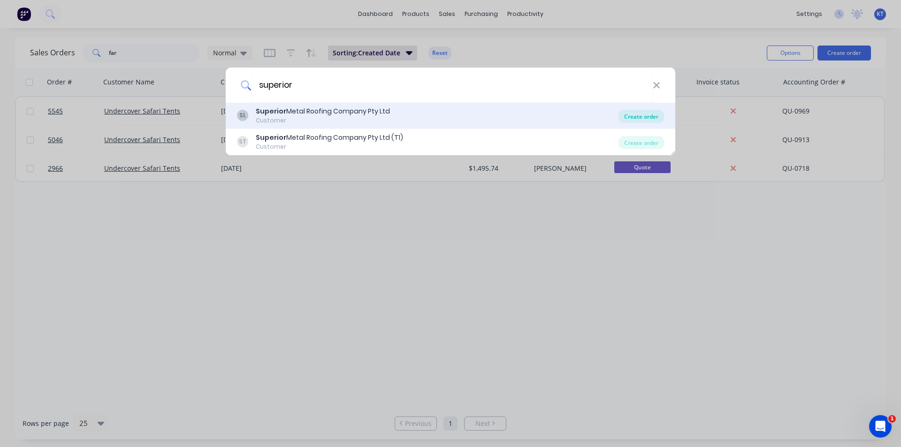
click at [635, 121] on div "Create order" at bounding box center [641, 116] width 46 height 13
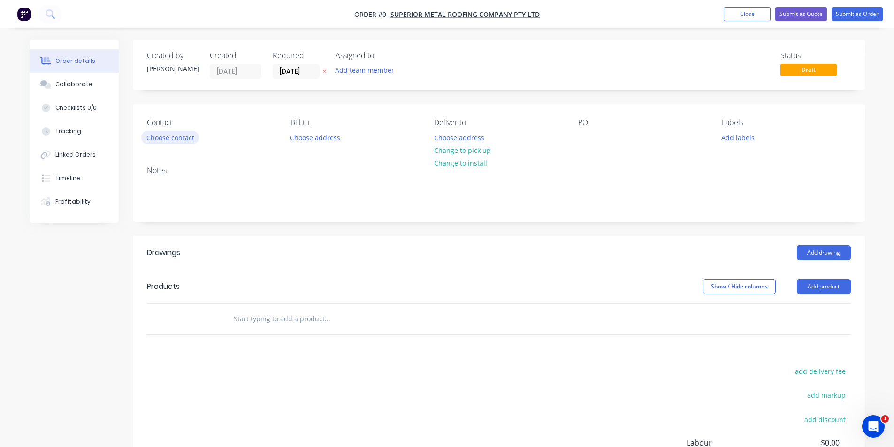
click at [165, 138] on button "Choose contact" at bounding box center [170, 137] width 58 height 13
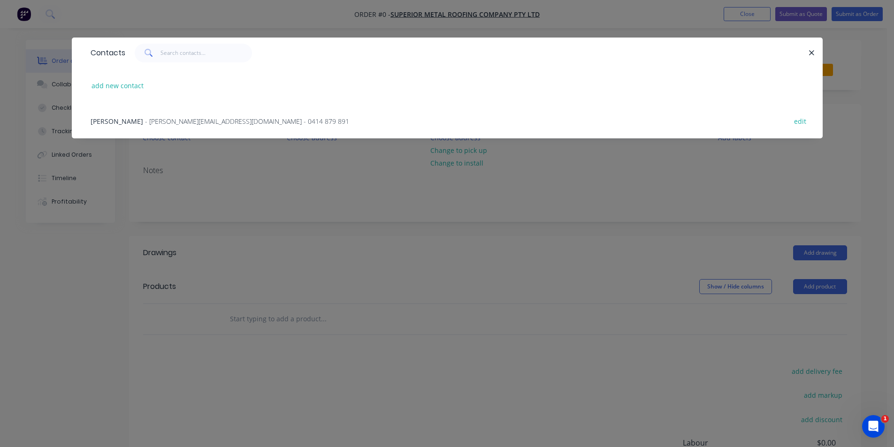
click at [168, 121] on span "- [PERSON_NAME][EMAIL_ADDRESS][DOMAIN_NAME] - 0414 879 891" at bounding box center [247, 121] width 204 height 9
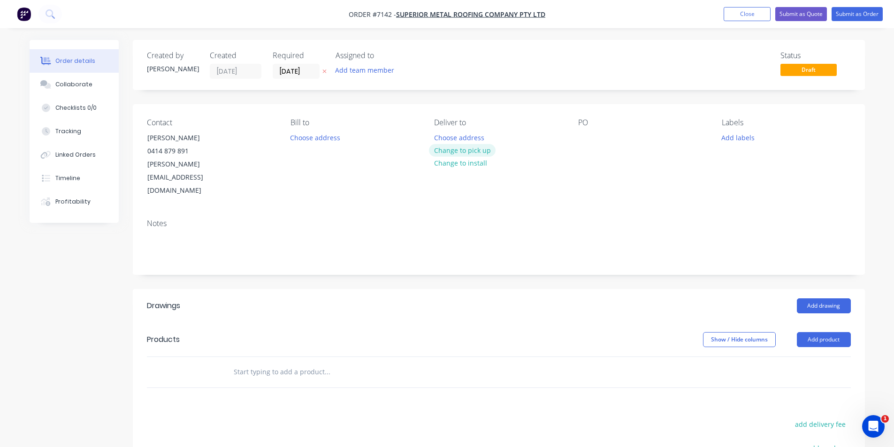
click at [471, 150] on button "Change to pick up" at bounding box center [462, 150] width 67 height 13
click at [585, 136] on div at bounding box center [585, 138] width 15 height 14
click at [826, 298] on button "Add drawing" at bounding box center [824, 305] width 54 height 15
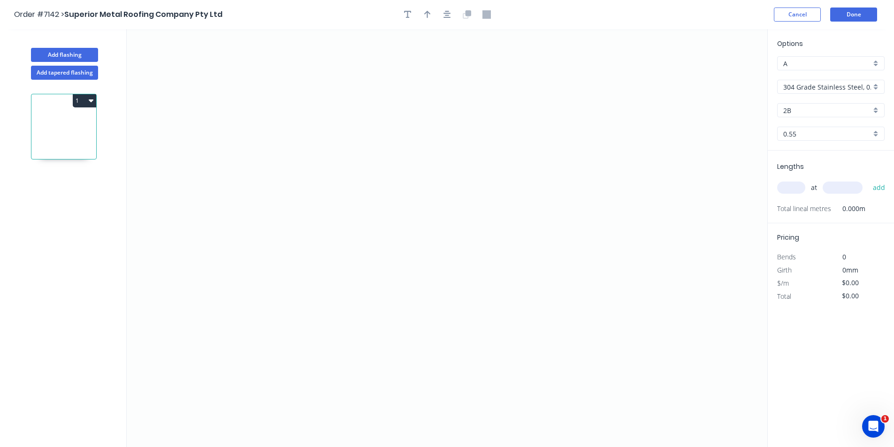
click at [862, 87] on input "304 Grade Stainless Steel, 0.9mm Perforated Pattern 208 - 2mm hole" at bounding box center [827, 87] width 88 height 10
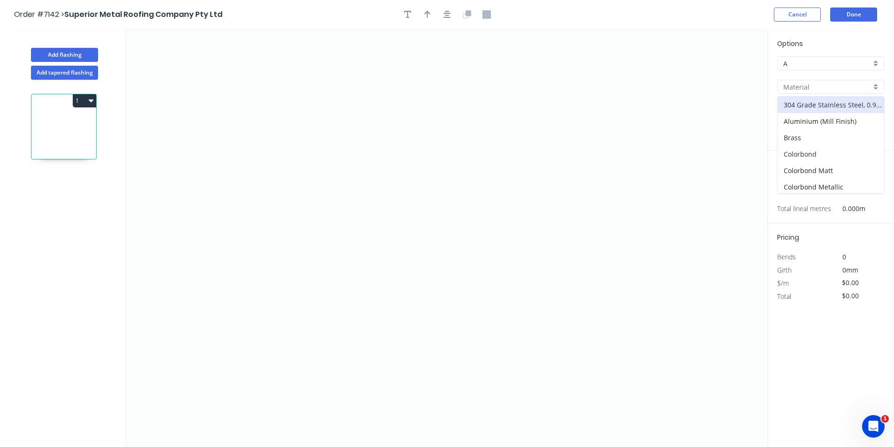
click at [836, 156] on div "Colorbond" at bounding box center [830, 154] width 106 height 16
type input "Colorbond"
type input "Basalt"
click at [829, 118] on div "Options A A Colorbond Colorbond Colorbond Matt Colorbond Metallic Colorbond Ult…" at bounding box center [830, 94] width 126 height 112
click at [829, 113] on input "Basalt" at bounding box center [827, 111] width 88 height 10
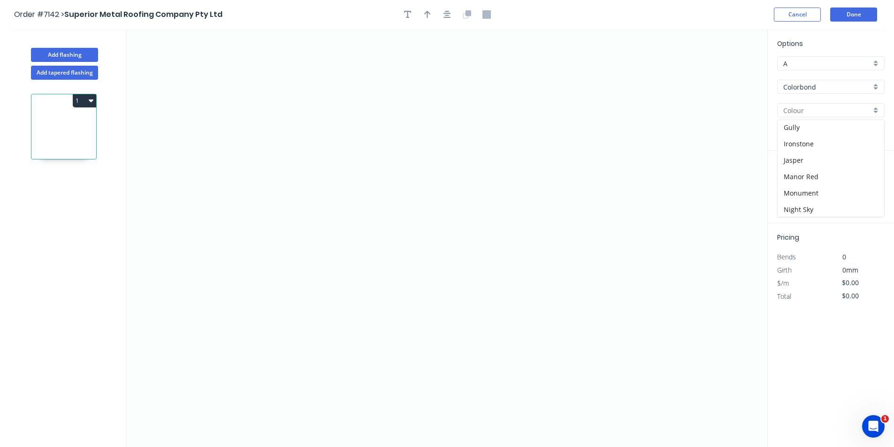
scroll to position [124, 0]
click at [815, 201] on div "Monument" at bounding box center [830, 201] width 106 height 16
type input "Monument"
click at [370, 321] on icon "0" at bounding box center [447, 238] width 640 height 418
click at [359, 300] on icon "0" at bounding box center [447, 238] width 640 height 418
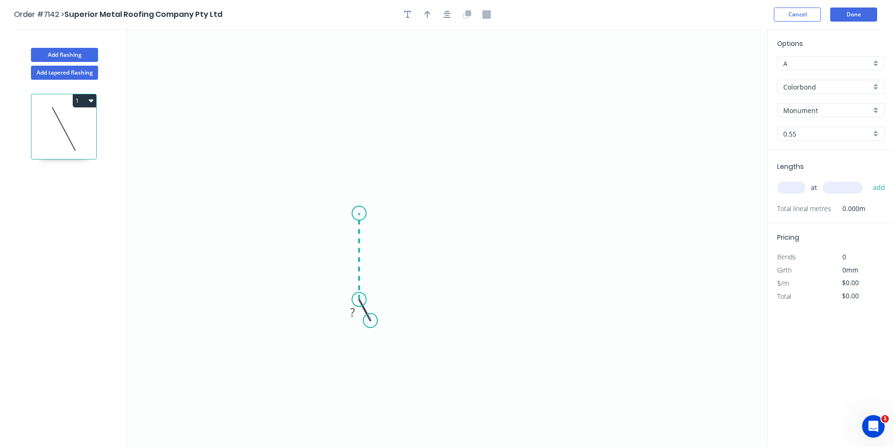
click at [359, 213] on icon at bounding box center [359, 256] width 0 height 86
click at [529, 178] on icon "0 ? ? ? º" at bounding box center [447, 238] width 640 height 418
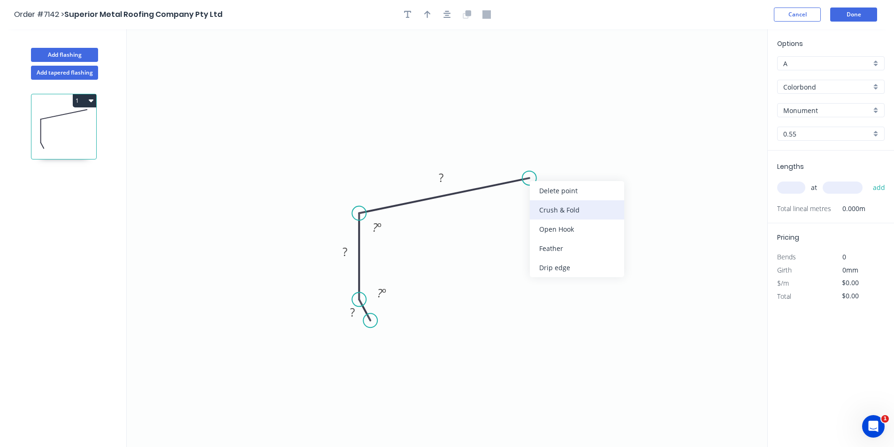
click at [577, 211] on div "Crush & Fold" at bounding box center [577, 209] width 94 height 19
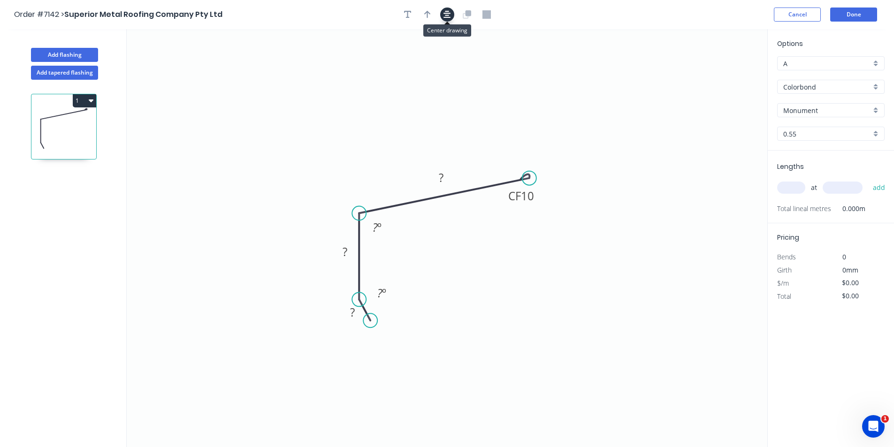
click at [445, 12] on icon "button" at bounding box center [447, 15] width 8 height 8
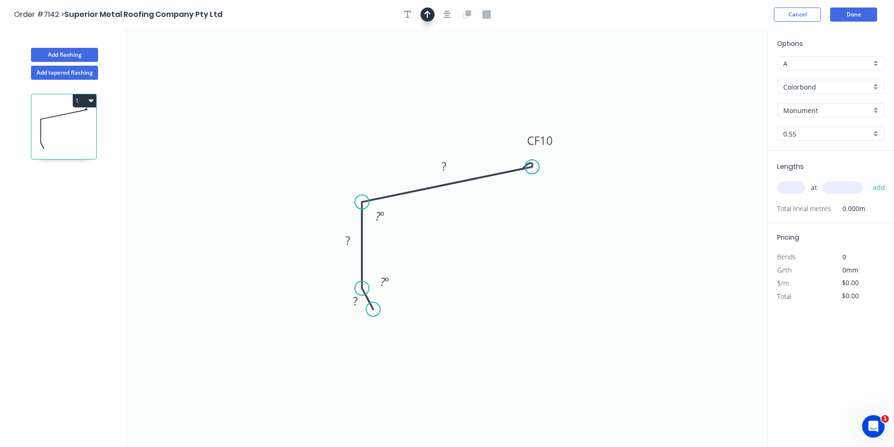
click at [427, 14] on icon "button" at bounding box center [427, 15] width 7 height 8
drag, startPoint x: 722, startPoint y: 71, endPoint x: 425, endPoint y: 156, distance: 308.4
click at [425, 156] on icon "0 ? ? CF 10 ? ? º ? º" at bounding box center [447, 238] width 640 height 418
drag, startPoint x: 719, startPoint y: 75, endPoint x: 425, endPoint y: 133, distance: 299.5
click at [425, 133] on icon at bounding box center [424, 121] width 8 height 30
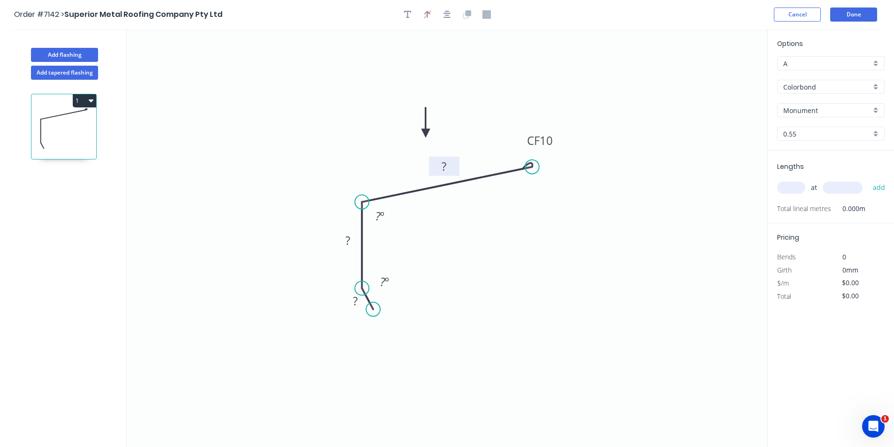
click at [444, 167] on tspan "?" at bounding box center [443, 166] width 5 height 15
type input "$10.11"
click at [568, 305] on icon "0 10 40 CF 10 90 20 º 85 º" at bounding box center [447, 238] width 640 height 418
click at [783, 175] on div "at add" at bounding box center [831, 187] width 109 height 25
click at [785, 182] on input "text" at bounding box center [791, 188] width 28 height 12
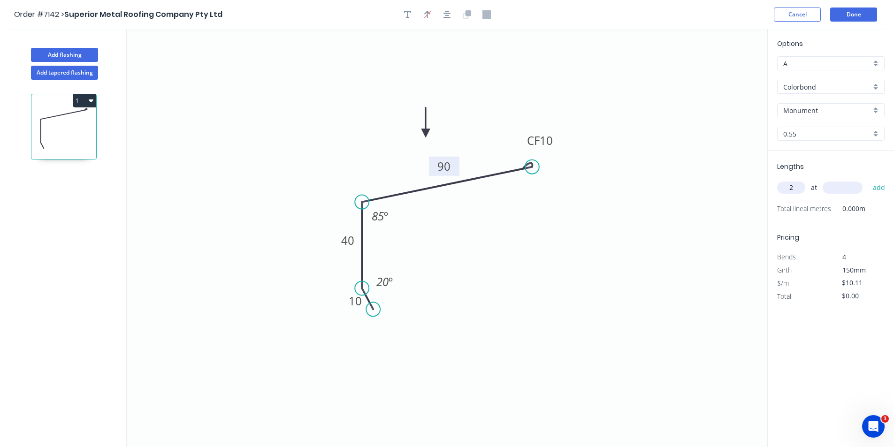
type input "2"
type input "8"
type input "2800"
click at [868, 180] on button "add" at bounding box center [879, 188] width 22 height 16
type input "$56.62"
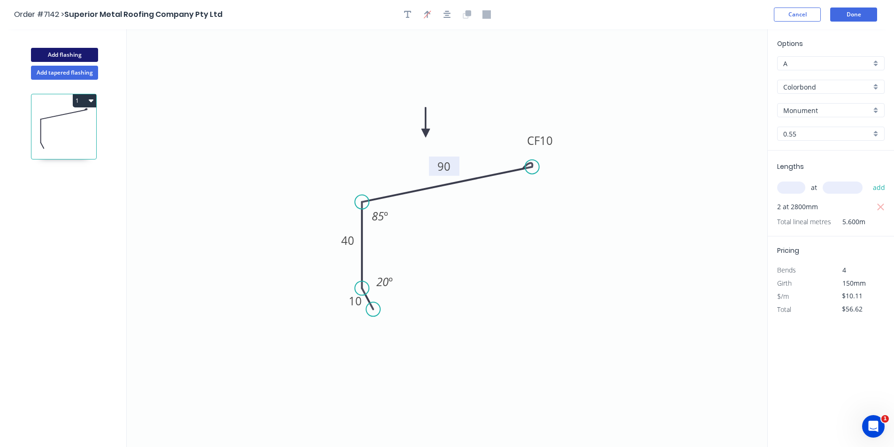
click at [45, 57] on button "Add flashing" at bounding box center [64, 55] width 67 height 14
type input "$0.00"
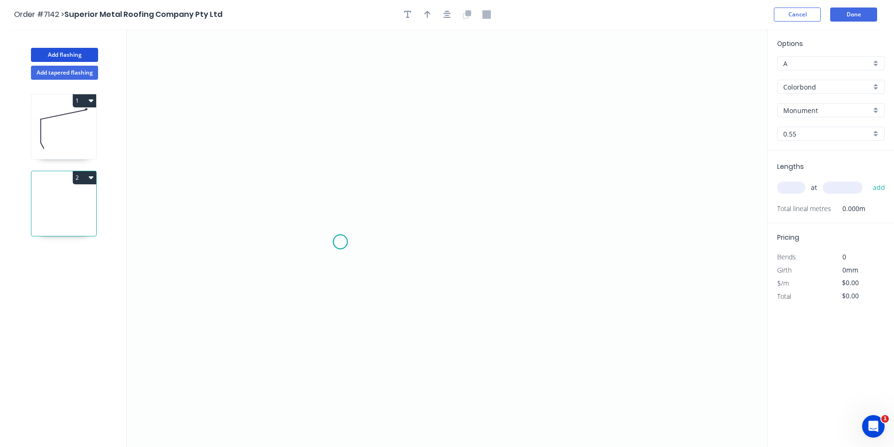
click at [340, 242] on icon "0" at bounding box center [447, 238] width 640 height 418
click at [323, 253] on icon "0" at bounding box center [447, 238] width 640 height 418
click at [323, 161] on icon "0 ?" at bounding box center [447, 238] width 640 height 418
click at [566, 205] on icon "0 ? ? ? º" at bounding box center [447, 238] width 640 height 418
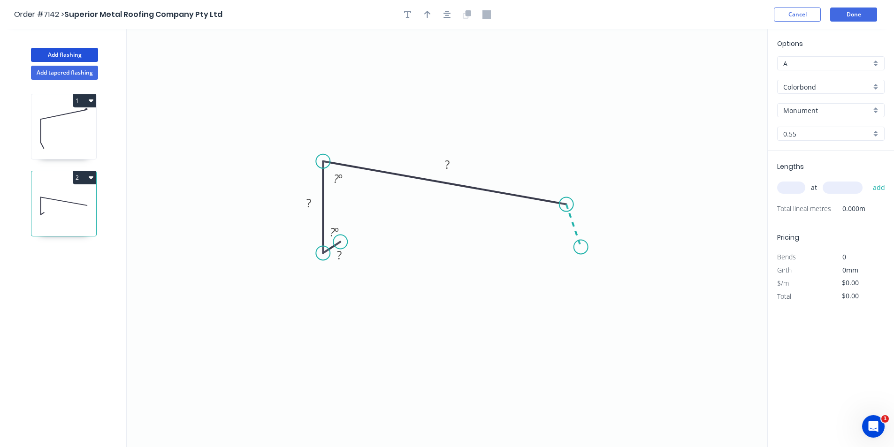
click at [581, 247] on icon "0 ? ? ? ? º ? º" at bounding box center [447, 238] width 640 height 418
click at [592, 217] on rect at bounding box center [586, 217] width 19 height 13
type input "$14.85"
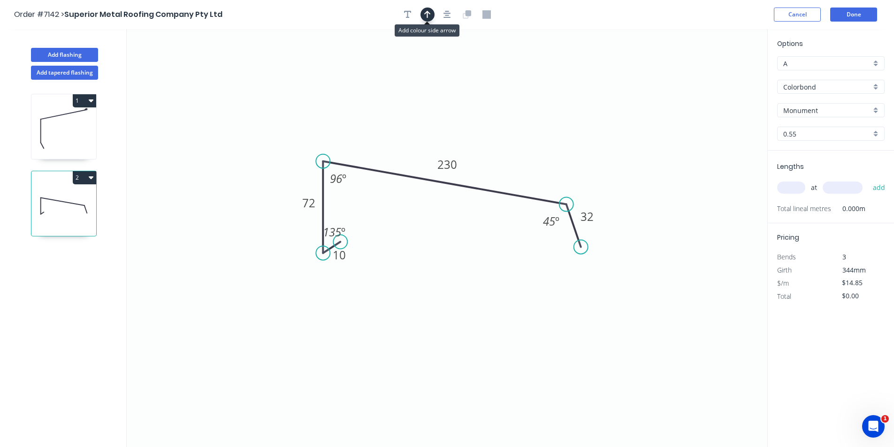
click at [426, 18] on icon "button" at bounding box center [427, 14] width 7 height 8
drag, startPoint x: 720, startPoint y: 71, endPoint x: 465, endPoint y: 163, distance: 270.4
click at [470, 159] on icon at bounding box center [474, 144] width 8 height 30
click at [784, 190] on input "text" at bounding box center [791, 188] width 28 height 12
type input "1"
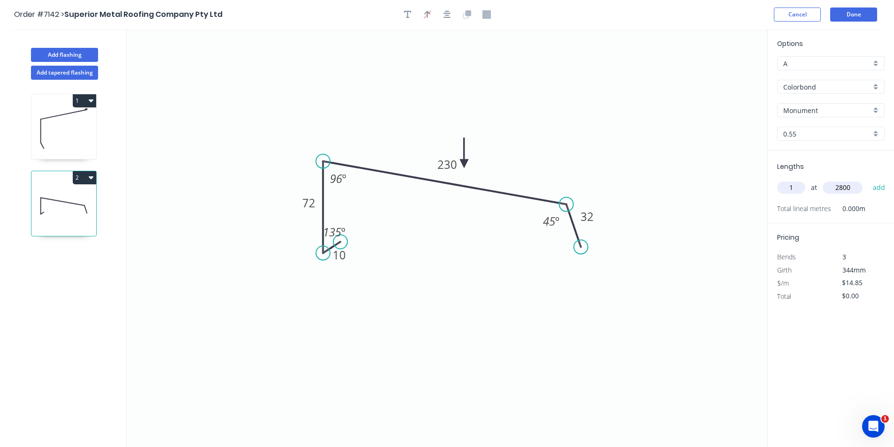
type input "2800"
click at [868, 180] on button "add" at bounding box center [879, 188] width 22 height 16
click at [87, 175] on button "2" at bounding box center [84, 177] width 23 height 13
click at [87, 194] on div "Duplicate" at bounding box center [51, 201] width 72 height 14
type input "$0.00"
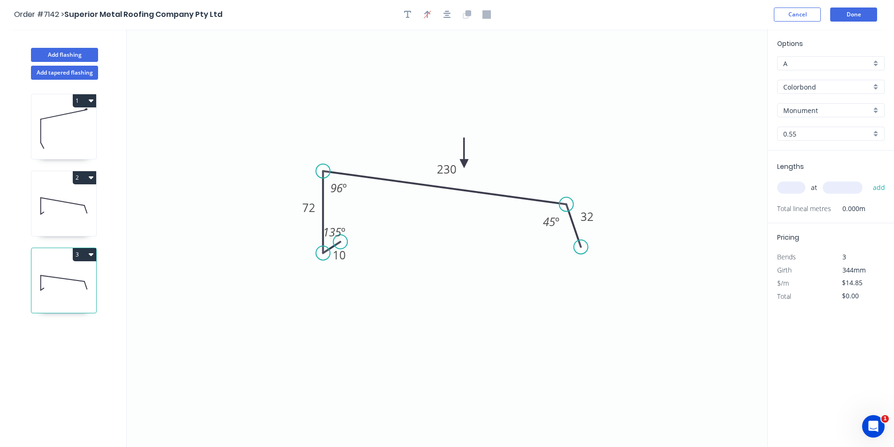
drag, startPoint x: 324, startPoint y: 161, endPoint x: 325, endPoint y: 173, distance: 11.3
click at [325, 173] on circle at bounding box center [323, 171] width 14 height 14
click at [442, 168] on tspan "230" at bounding box center [446, 169] width 20 height 15
click at [338, 188] on tspan "96" at bounding box center [336, 189] width 13 height 15
click at [784, 190] on input "text" at bounding box center [791, 188] width 28 height 12
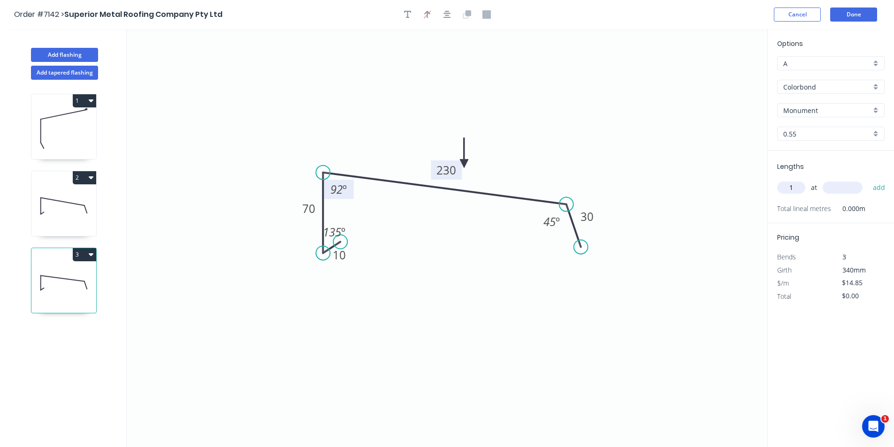
type input "1"
type input "3100"
click at [868, 180] on button "add" at bounding box center [879, 188] width 22 height 16
click at [91, 256] on icon "button" at bounding box center [91, 254] width 5 height 8
click at [86, 273] on div "Duplicate" at bounding box center [51, 278] width 72 height 14
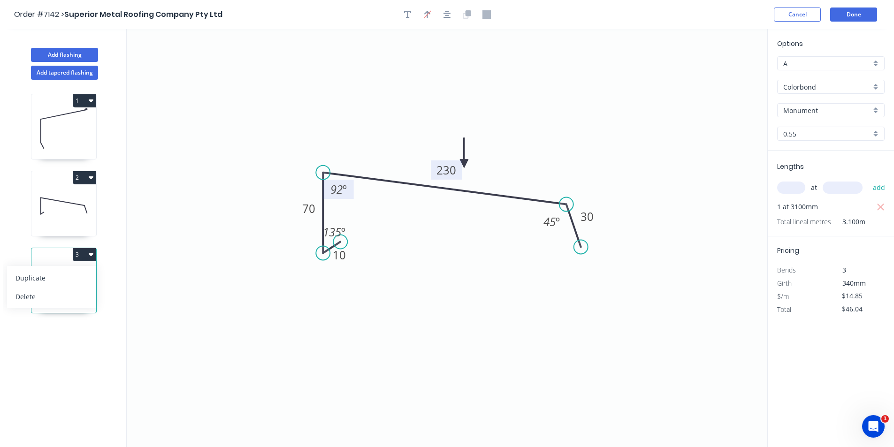
type input "$0.00"
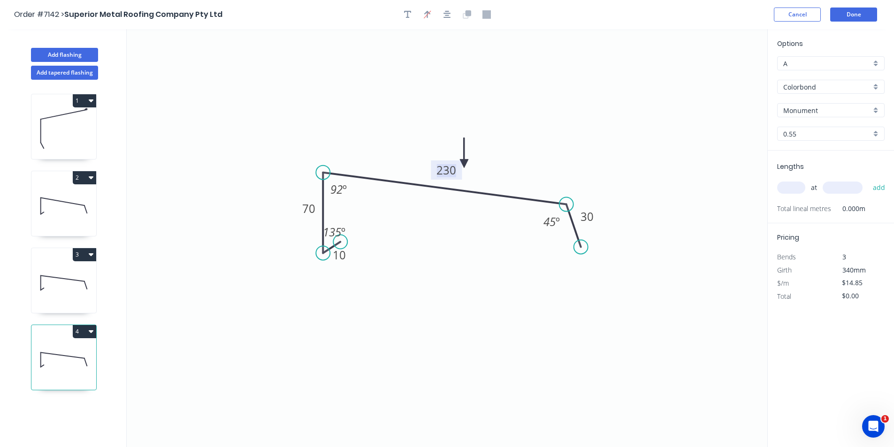
click at [452, 172] on tspan "230" at bounding box center [446, 169] width 20 height 15
type input "$17.56"
click at [792, 186] on input "text" at bounding box center [791, 188] width 28 height 12
type input "1"
type input "3100"
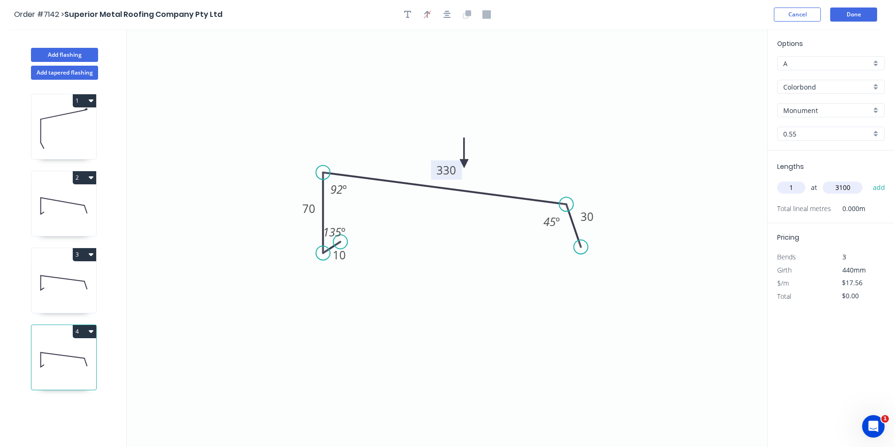
click at [868, 180] on button "add" at bounding box center [879, 188] width 22 height 16
type input "."
type input "$54.44"
click at [843, 13] on button "Done" at bounding box center [853, 15] width 47 height 14
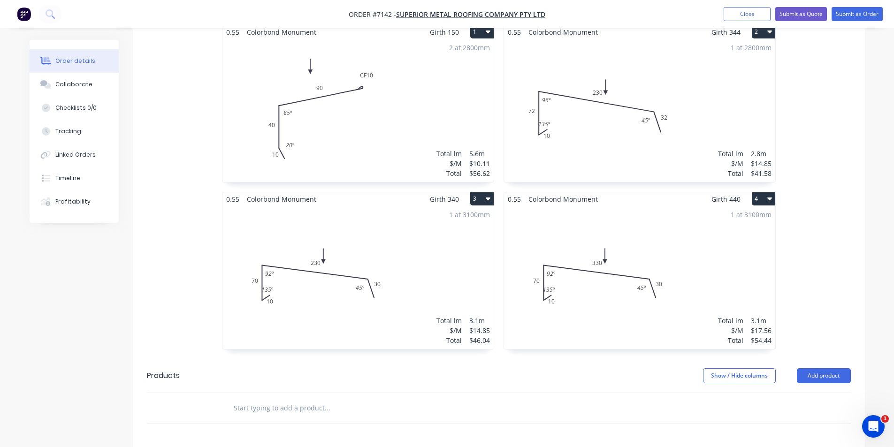
scroll to position [422, 0]
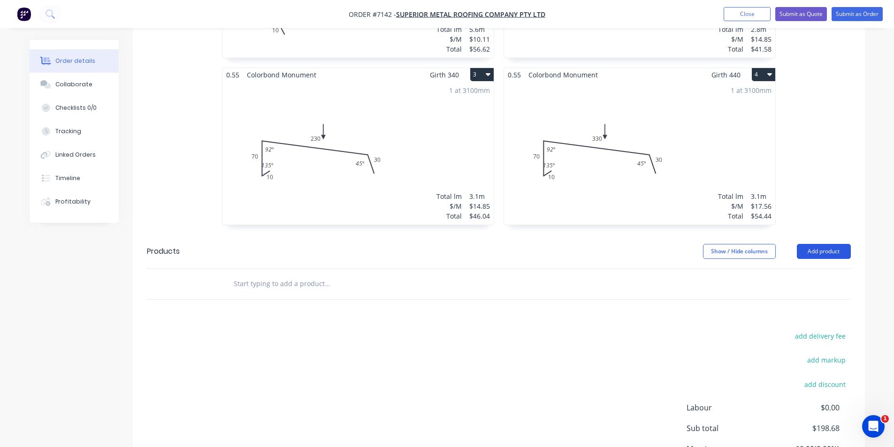
click at [812, 244] on button "Add product" at bounding box center [824, 251] width 54 height 15
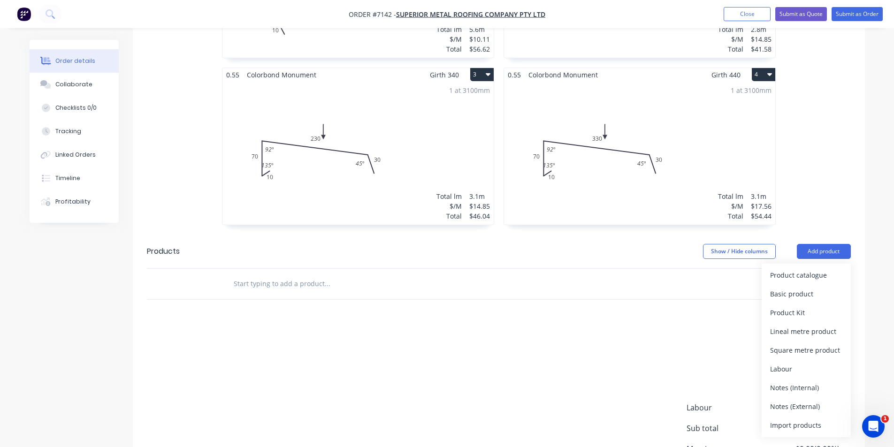
click at [885, 326] on div "Order details Collaborate Checklists 0/0 Tracking Linked Orders Timeline Profit…" at bounding box center [447, 58] width 894 height 961
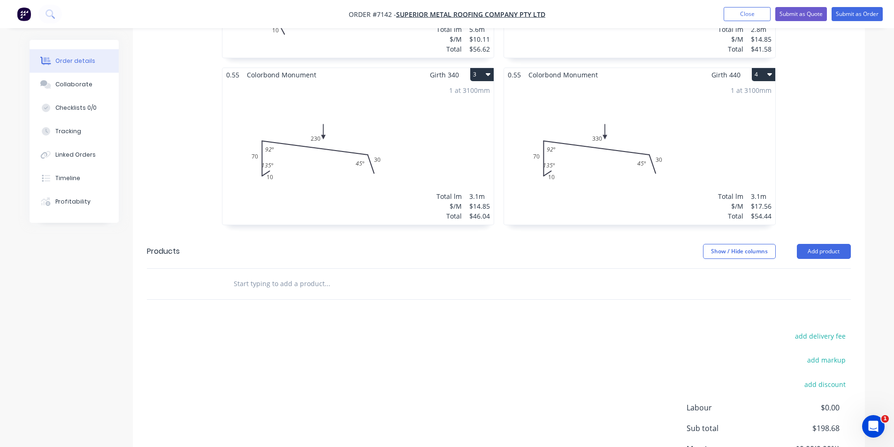
click at [844, 235] on header "Products Show / Hide columns Add product" at bounding box center [499, 252] width 732 height 34
click at [838, 244] on button "Add product" at bounding box center [824, 251] width 54 height 15
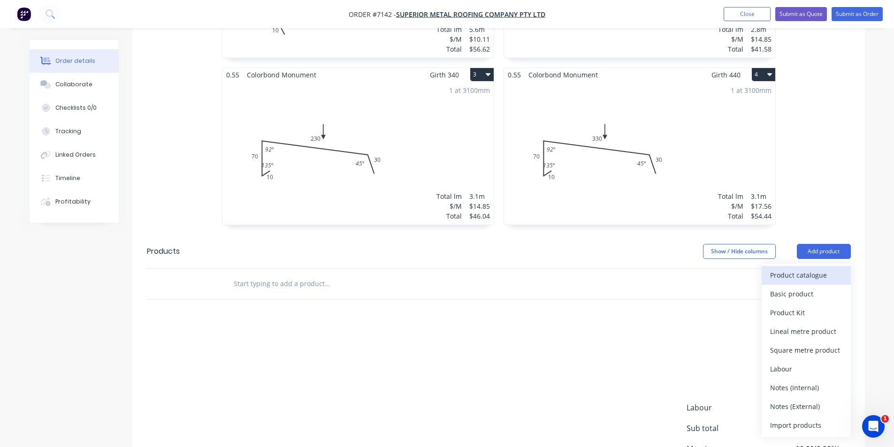
click at [827, 266] on button "Product catalogue" at bounding box center [805, 275] width 89 height 19
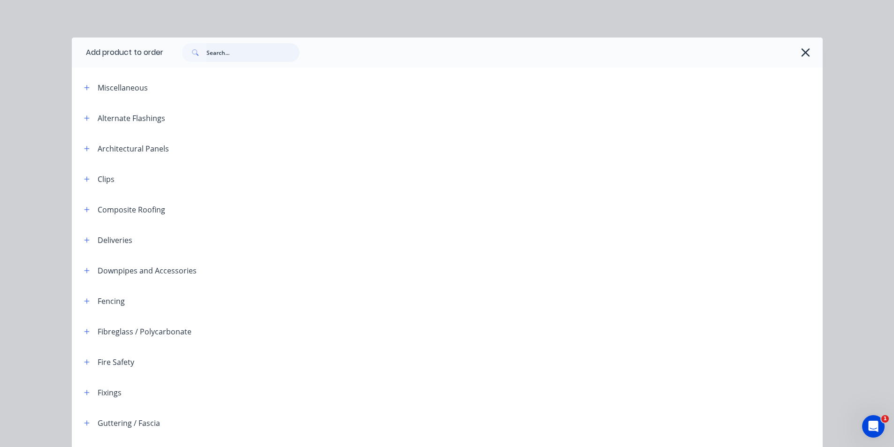
click at [213, 49] on input "text" at bounding box center [252, 52] width 93 height 19
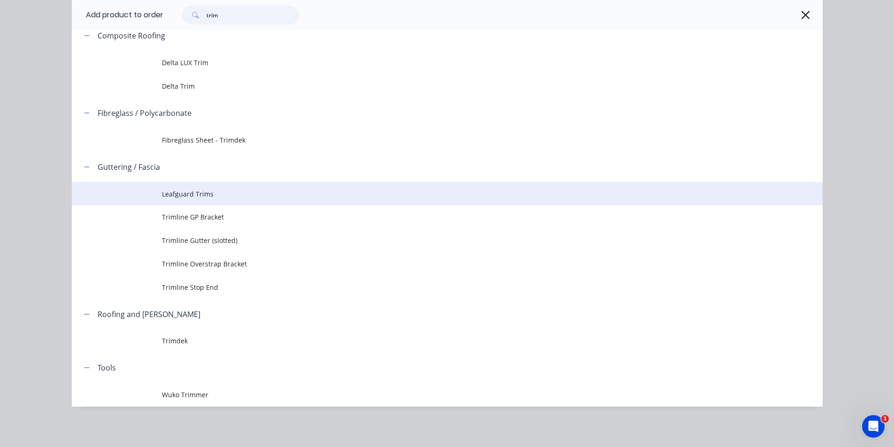
scroll to position [106, 0]
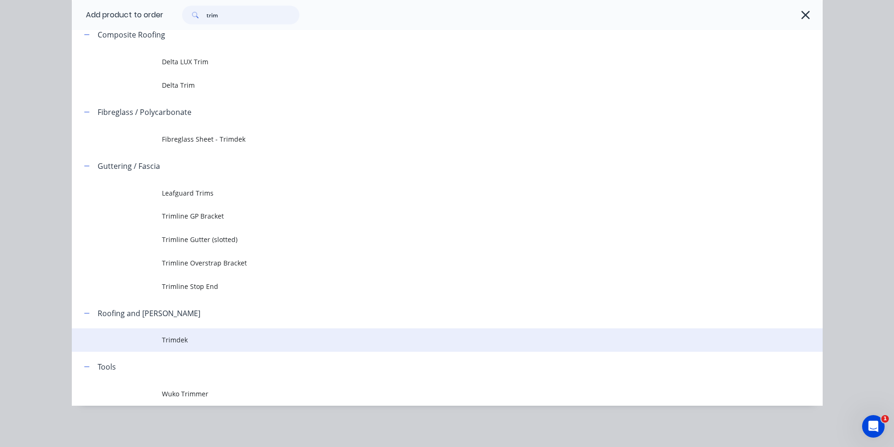
type input "trim"
click at [285, 335] on span "Trimdek" at bounding box center [426, 340] width 528 height 10
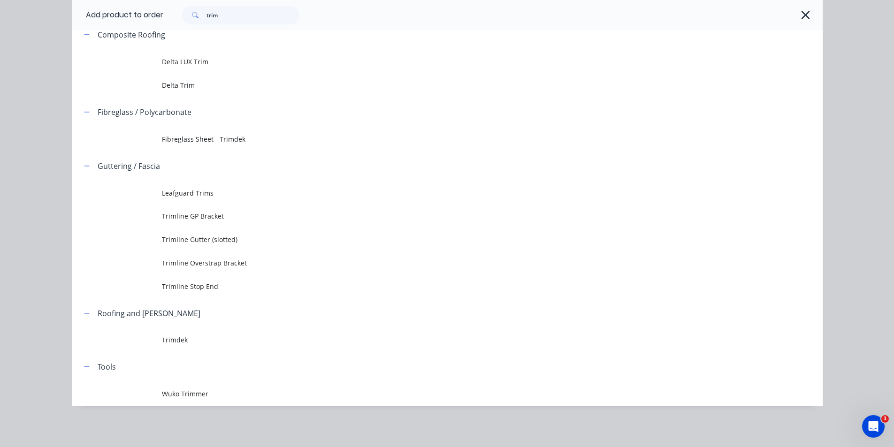
scroll to position [0, 0]
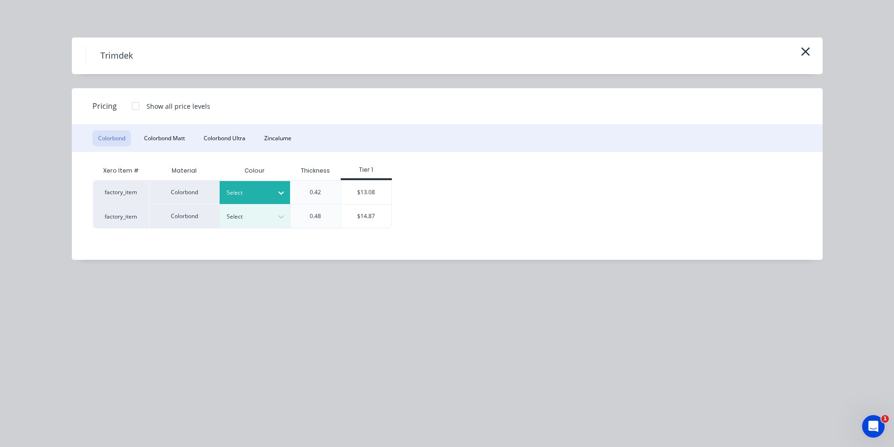
click at [246, 196] on div at bounding box center [248, 193] width 42 height 10
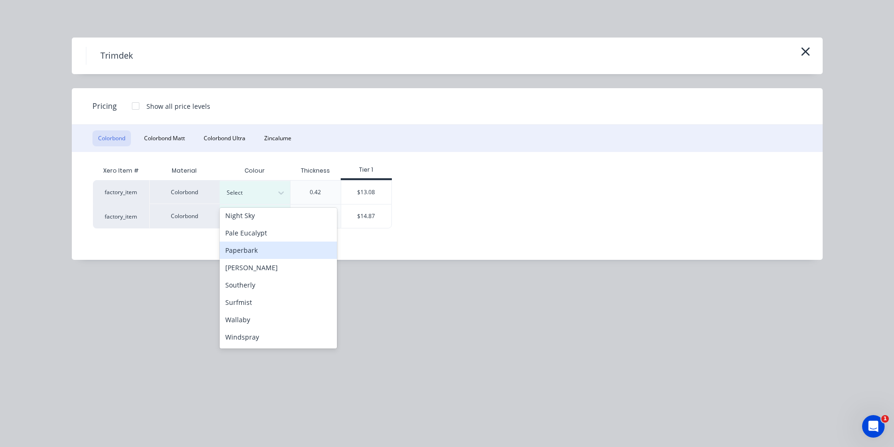
scroll to position [245, 0]
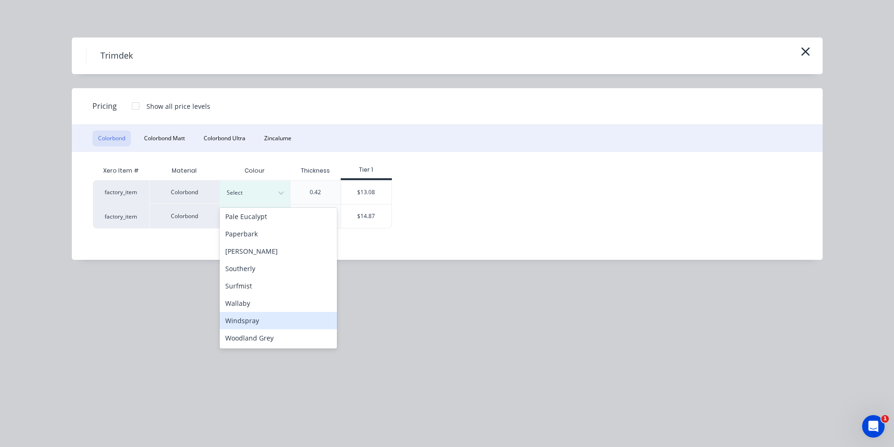
click at [265, 324] on div "Windspray" at bounding box center [278, 320] width 117 height 17
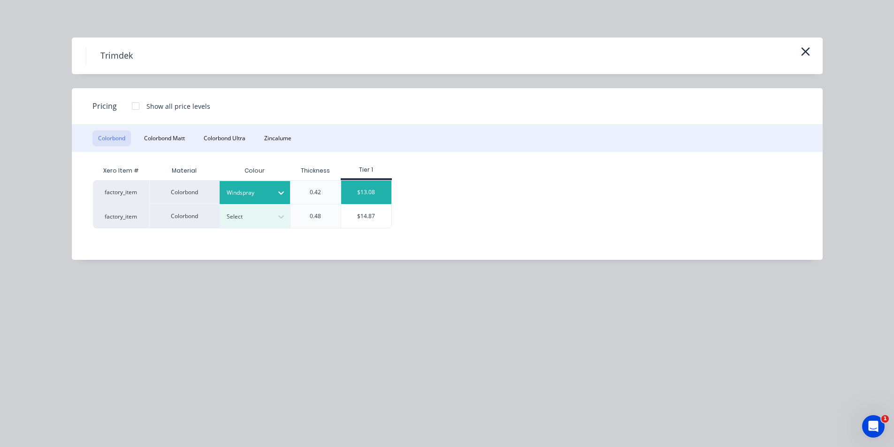
click at [373, 190] on div "$13.08" at bounding box center [366, 192] width 50 height 23
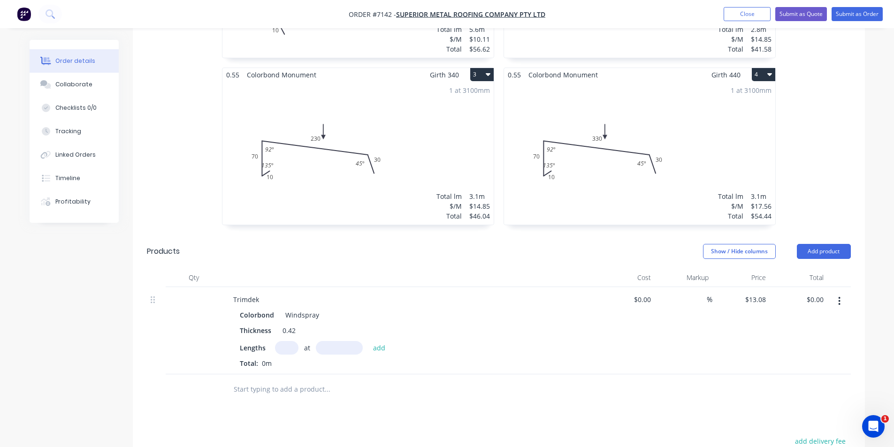
click at [294, 341] on input "text" at bounding box center [286, 348] width 23 height 14
type input "4"
type input "2875"
click at [368, 341] on button "add" at bounding box center [379, 347] width 22 height 13
type input "$150.42"
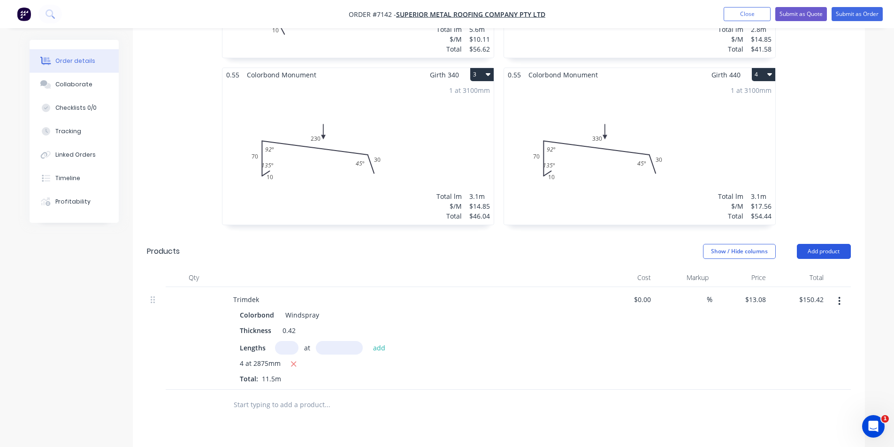
click at [815, 244] on button "Add product" at bounding box center [824, 251] width 54 height 15
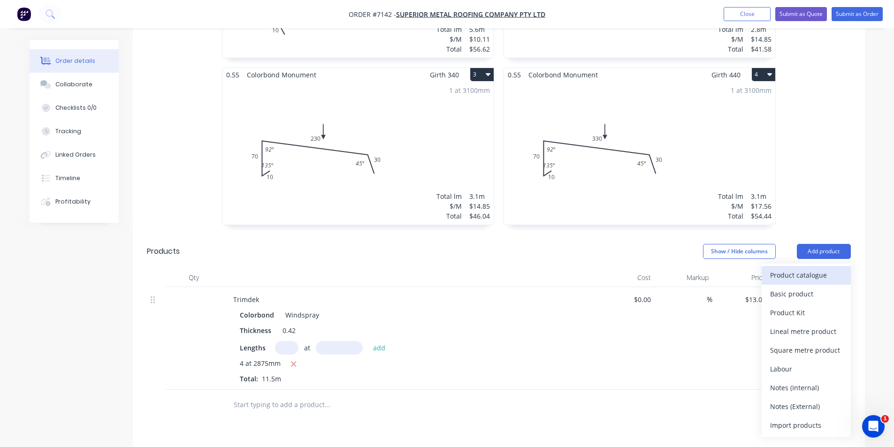
click at [794, 268] on div "Product catalogue" at bounding box center [806, 275] width 72 height 14
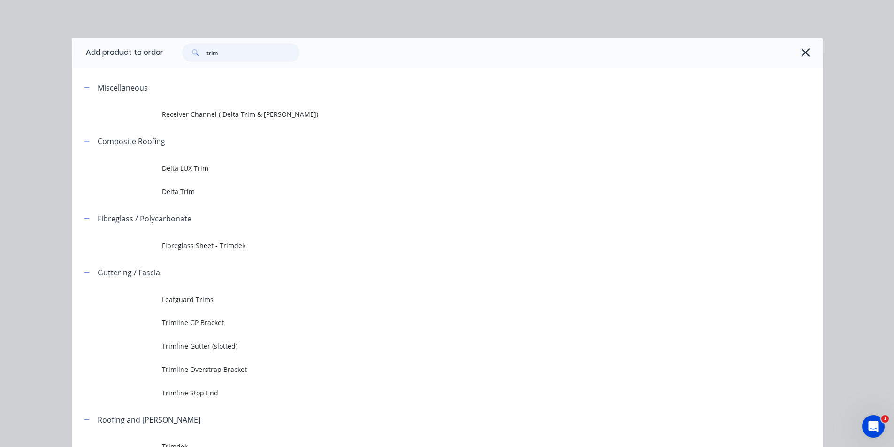
click at [229, 46] on input "trim" at bounding box center [252, 52] width 93 height 19
click at [229, 47] on input "trim" at bounding box center [252, 52] width 93 height 19
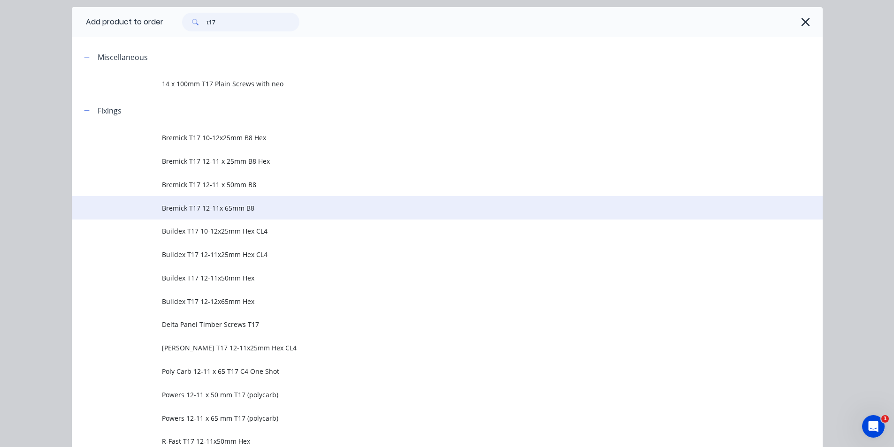
scroll to position [47, 0]
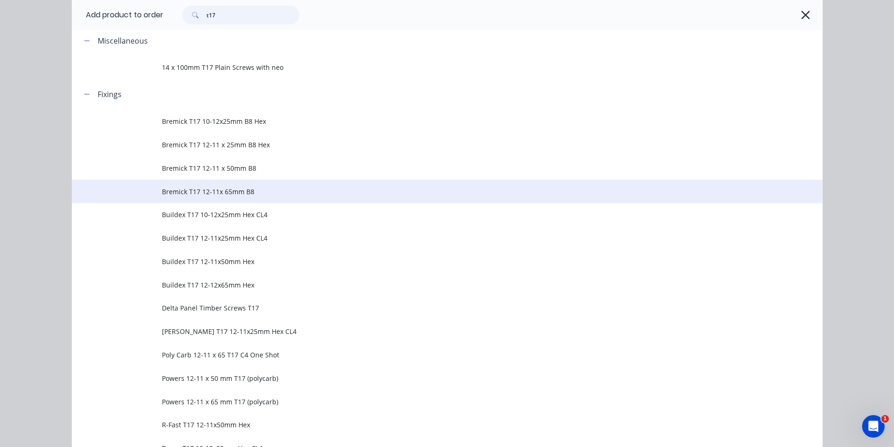
type input "t17"
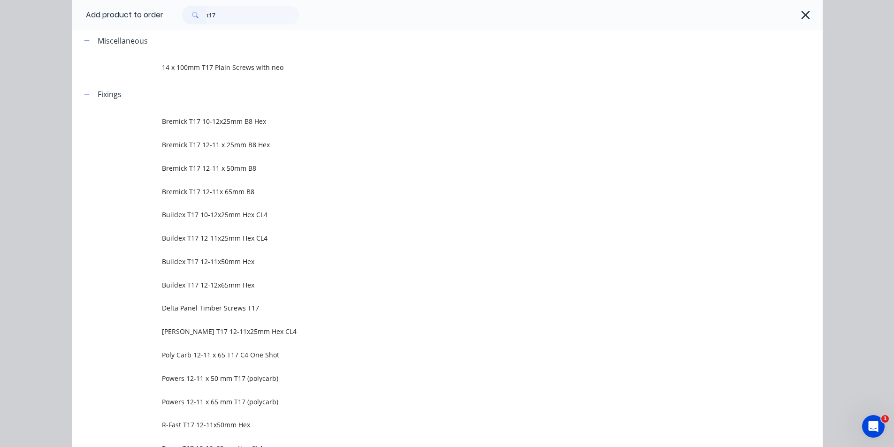
click at [223, 202] on td "Bremick T17 12-11x 65mm B8" at bounding box center [492, 191] width 660 height 23
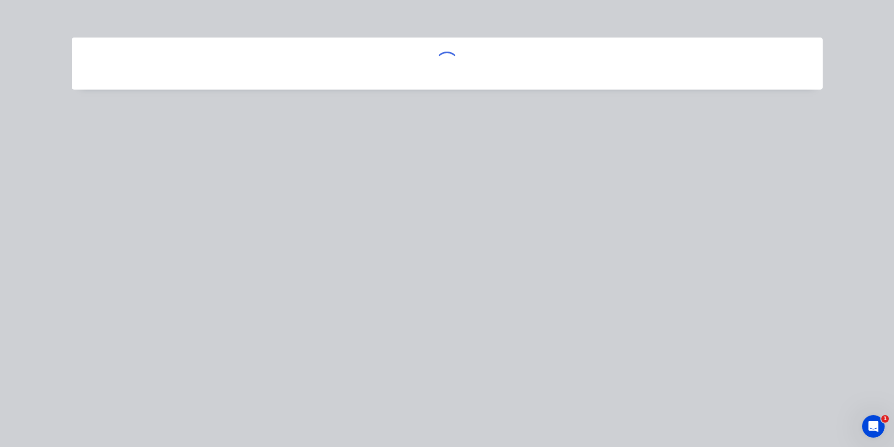
scroll to position [0, 0]
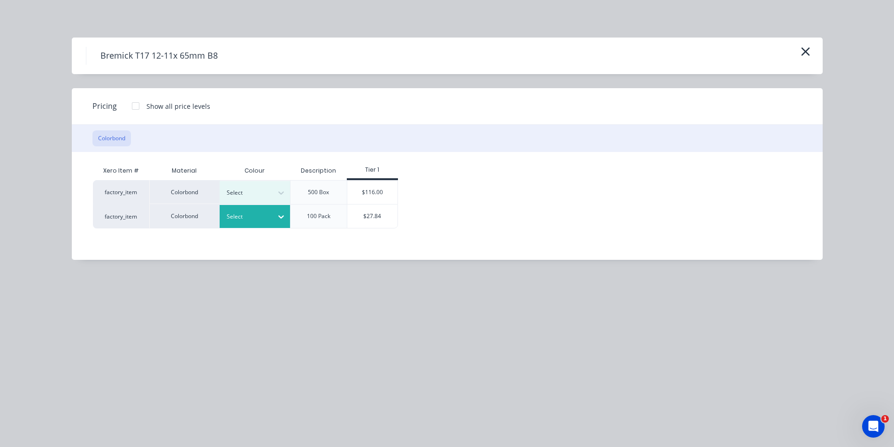
click at [266, 218] on div at bounding box center [248, 217] width 42 height 10
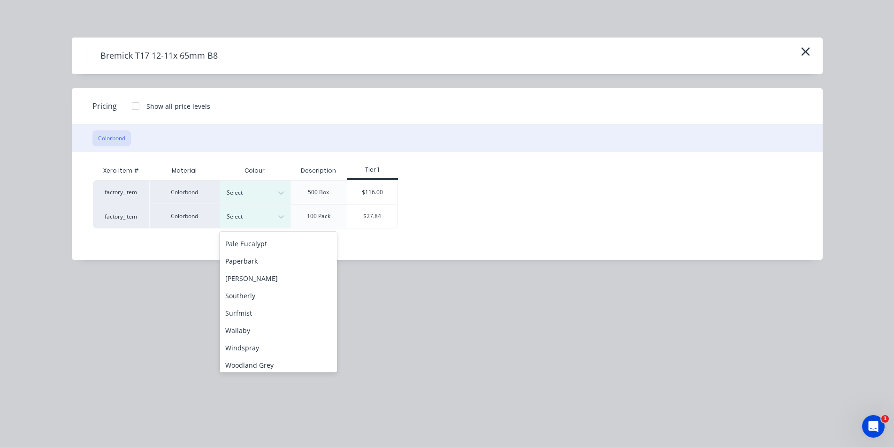
scroll to position [245, 0]
click at [264, 347] on div "Windspray" at bounding box center [278, 344] width 117 height 17
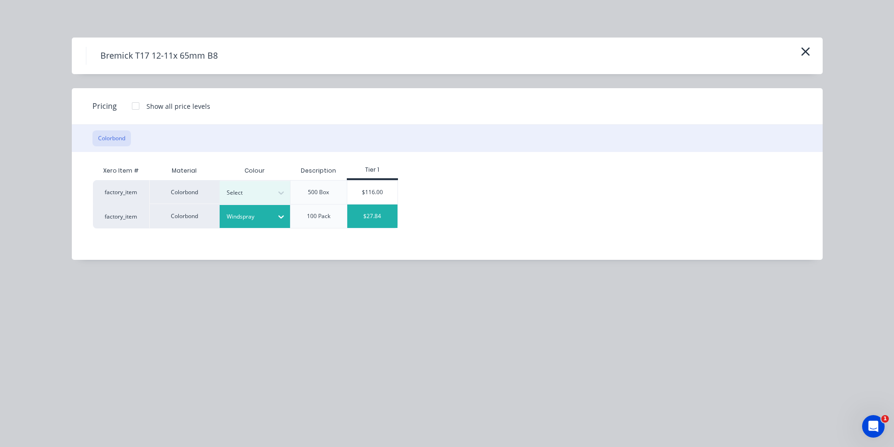
click at [375, 208] on div "$27.84" at bounding box center [372, 216] width 50 height 23
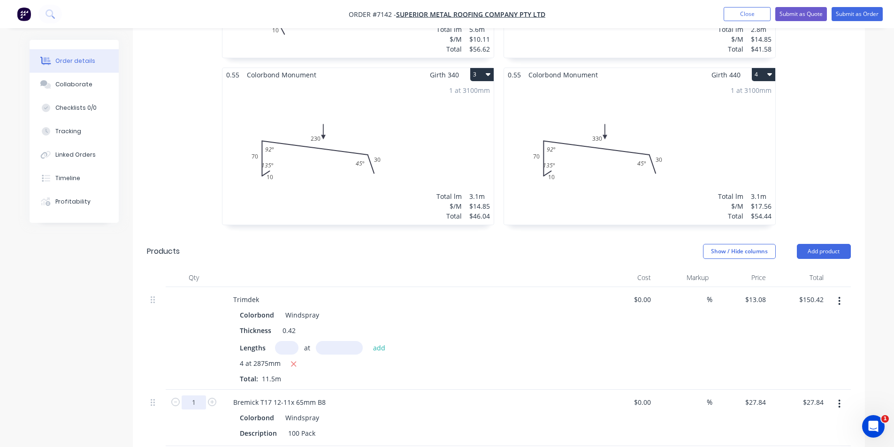
click at [193, 395] on input "1" at bounding box center [194, 402] width 24 height 14
type input "2.5"
type input "$69.60"
click at [818, 244] on button "Add product" at bounding box center [824, 251] width 54 height 15
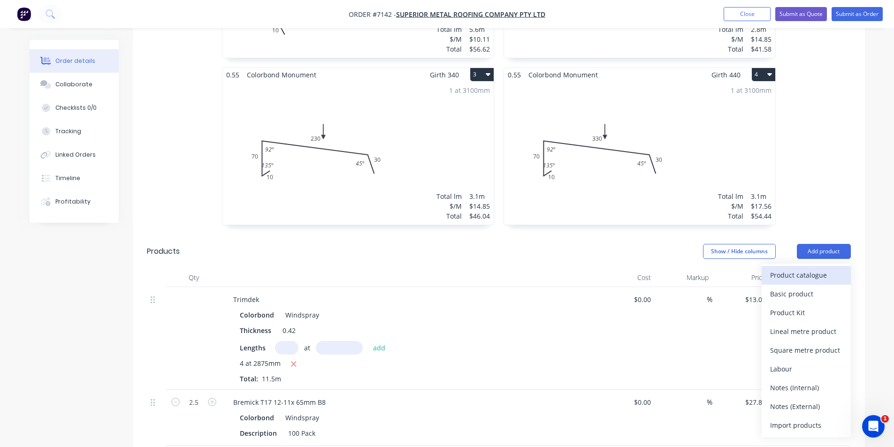
click at [810, 268] on div "Product catalogue" at bounding box center [806, 275] width 72 height 14
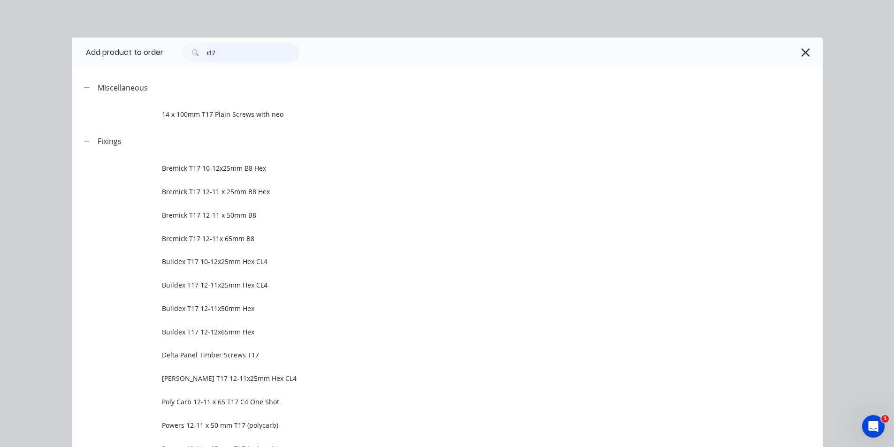
click at [228, 48] on input "t17" at bounding box center [252, 52] width 93 height 19
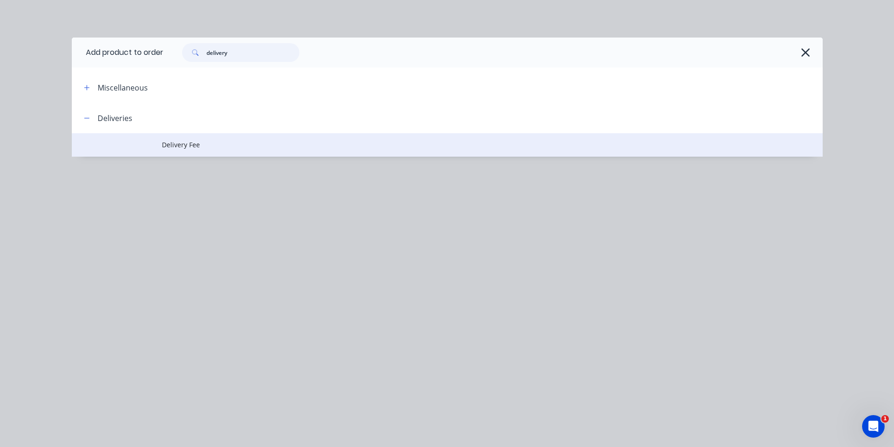
type input "delivery"
click at [196, 137] on td "Delivery Fee" at bounding box center [492, 144] width 660 height 23
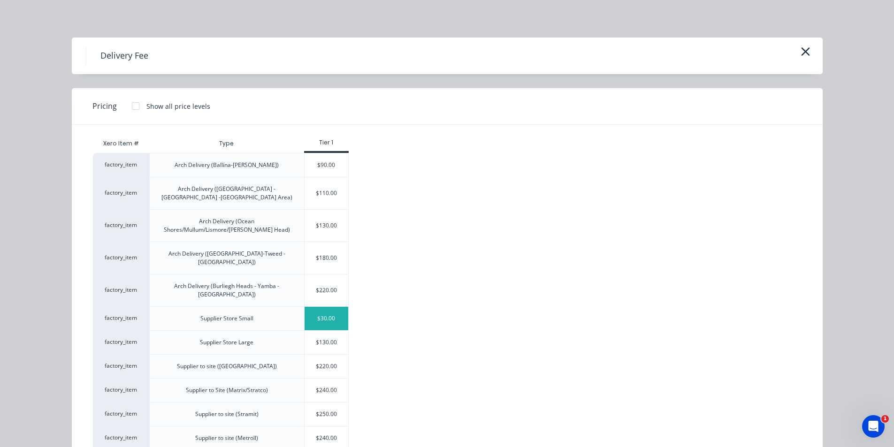
click at [323, 307] on div "$30.00" at bounding box center [326, 318] width 44 height 23
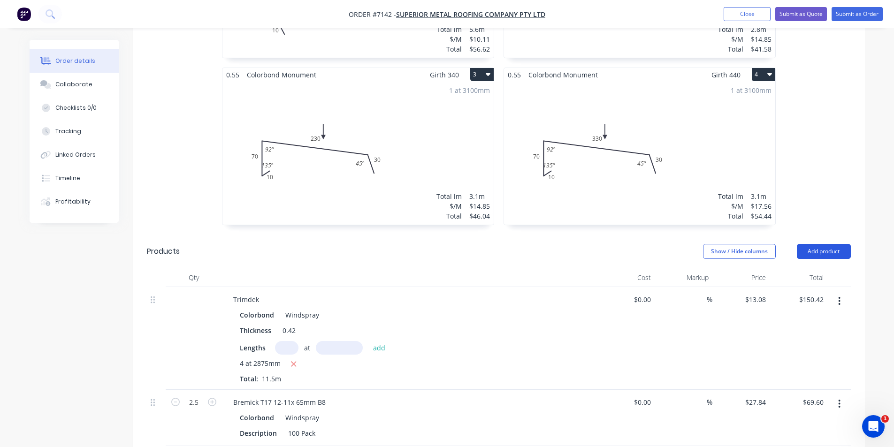
drag, startPoint x: 839, startPoint y: 228, endPoint x: 830, endPoint y: 235, distance: 11.4
click at [838, 244] on button "Add product" at bounding box center [824, 251] width 54 height 15
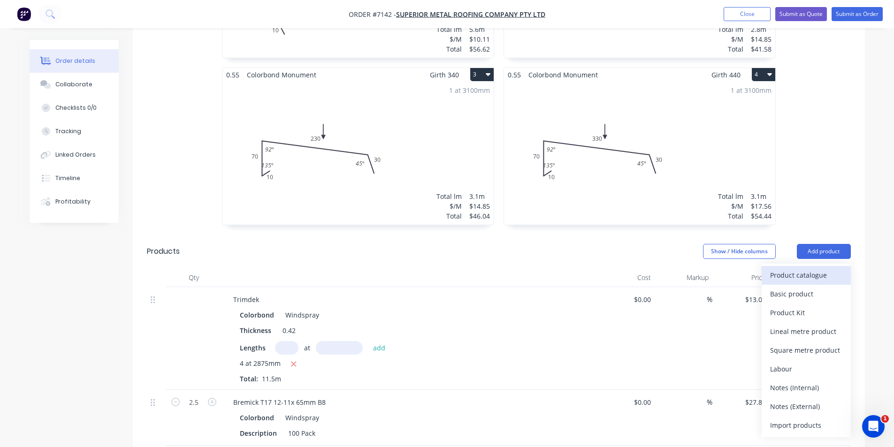
click at [826, 268] on div "Product catalogue" at bounding box center [806, 275] width 72 height 14
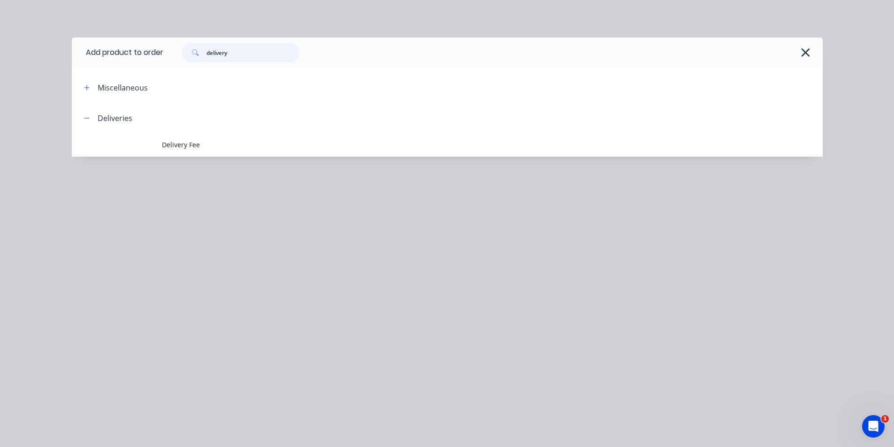
click at [272, 57] on input "delivery" at bounding box center [252, 52] width 93 height 19
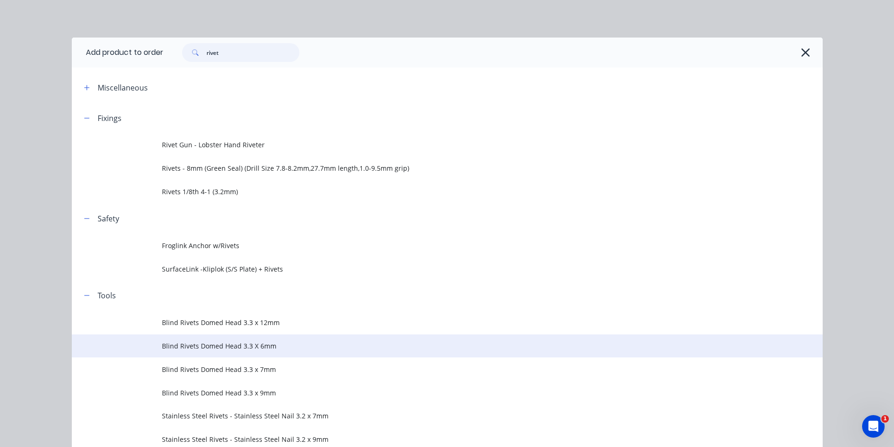
scroll to position [46, 0]
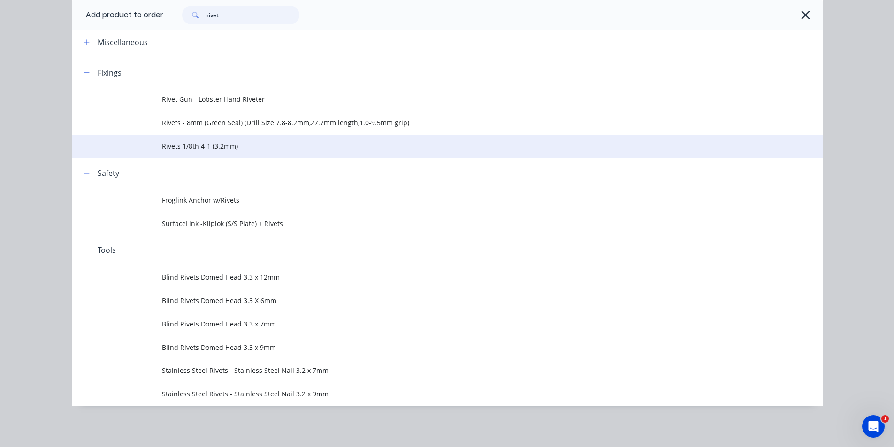
type input "rivet"
click at [181, 151] on span "Rivets 1/8th 4-1 (3.2mm)" at bounding box center [426, 146] width 528 height 10
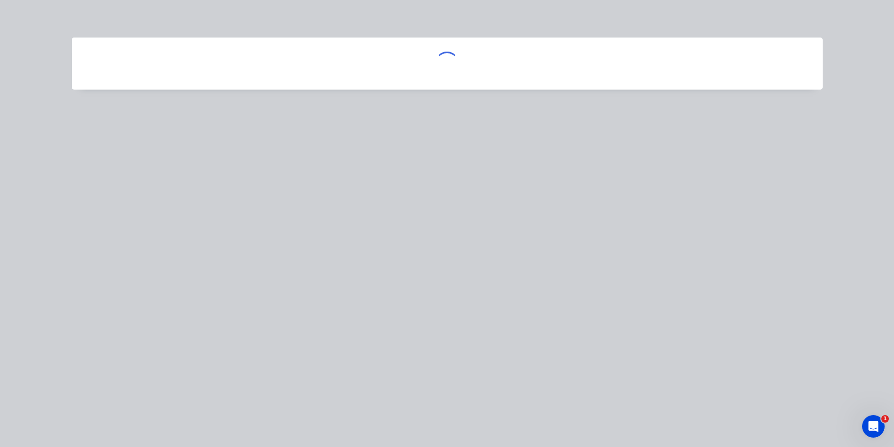
scroll to position [0, 0]
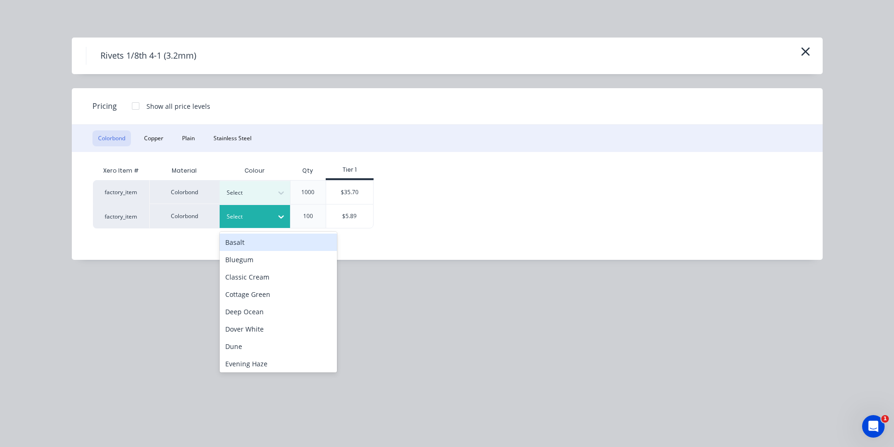
click at [241, 210] on div "Select" at bounding box center [255, 216] width 70 height 23
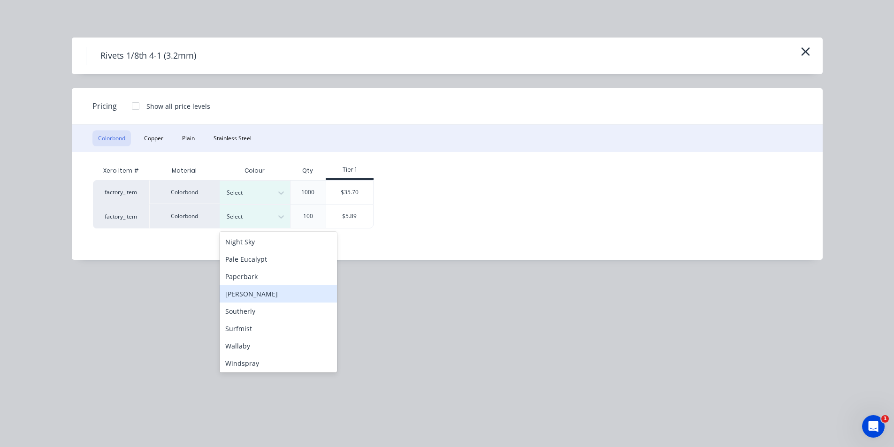
scroll to position [245, 0]
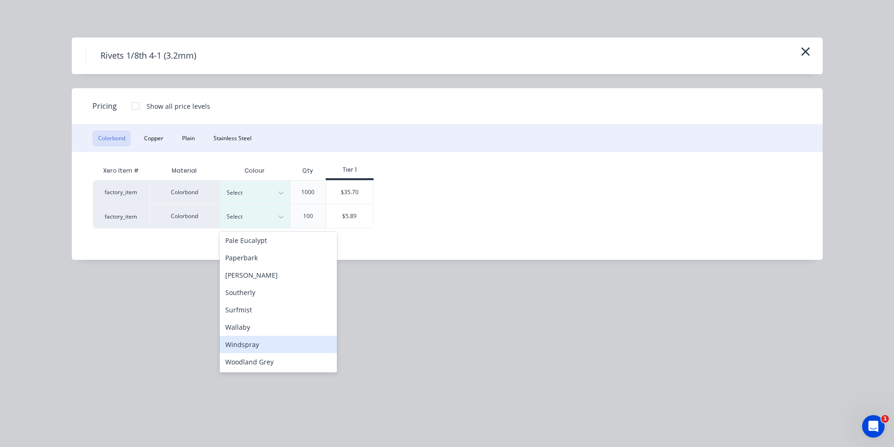
click at [257, 344] on div "Windspray" at bounding box center [278, 344] width 117 height 17
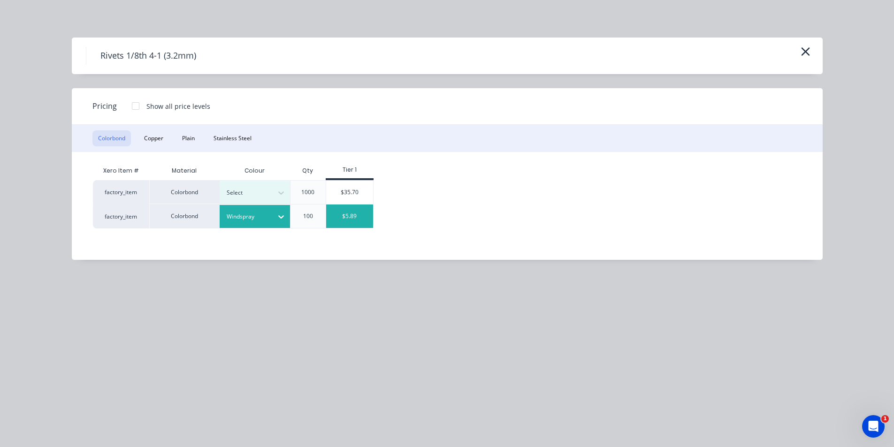
click at [355, 212] on div "$5.89" at bounding box center [349, 216] width 47 height 23
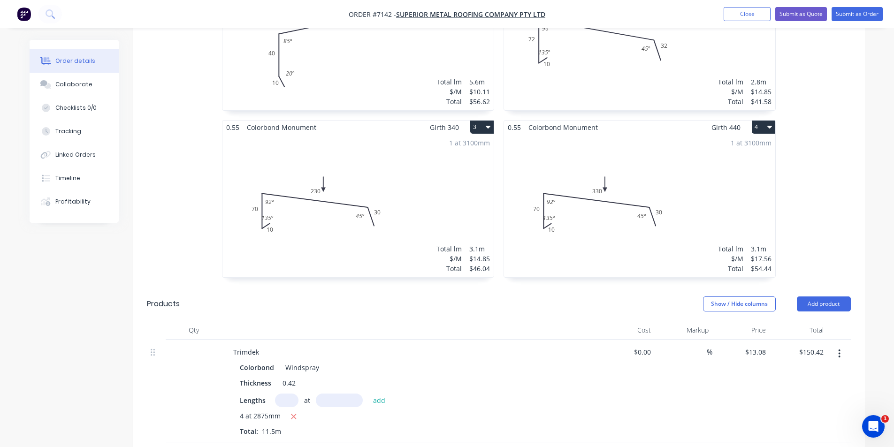
scroll to position [422, 0]
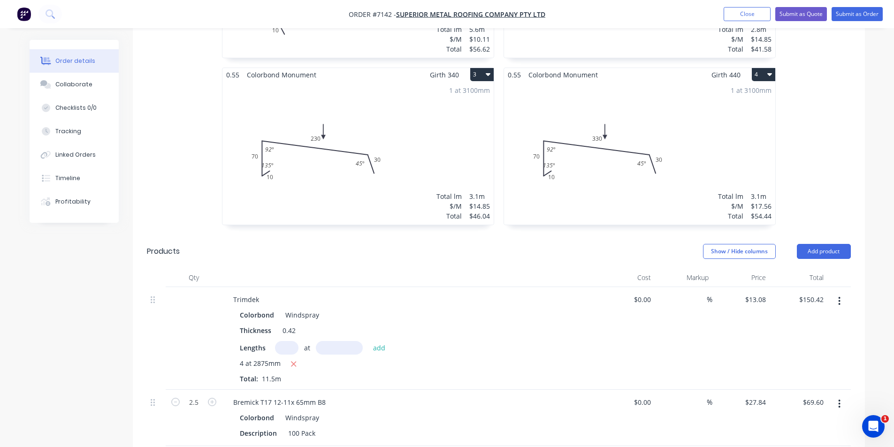
click at [839, 297] on icon "button" at bounding box center [839, 301] width 2 height 8
click at [831, 319] on div "Edit" at bounding box center [806, 326] width 72 height 14
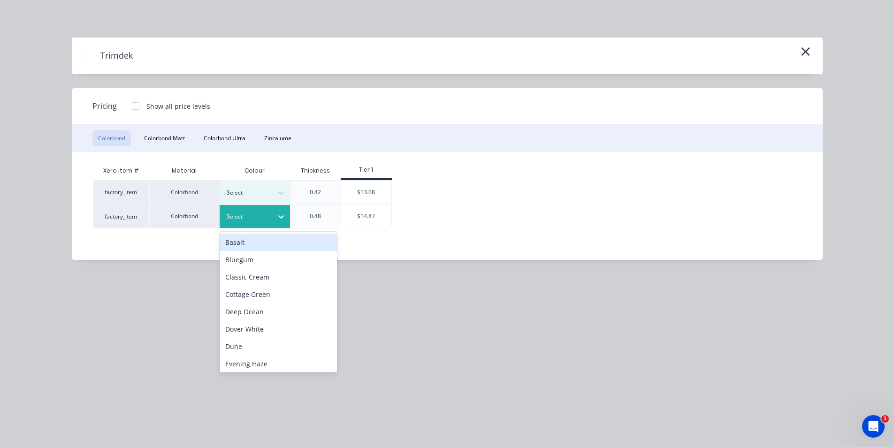
click at [242, 212] on div at bounding box center [248, 217] width 42 height 10
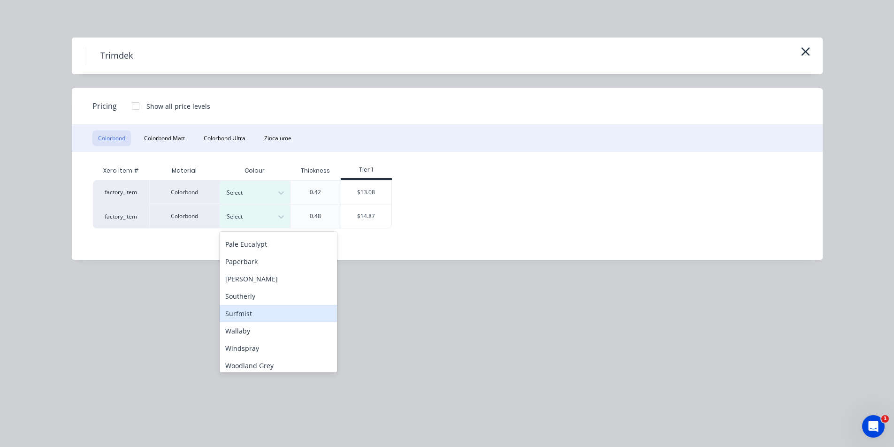
scroll to position [245, 0]
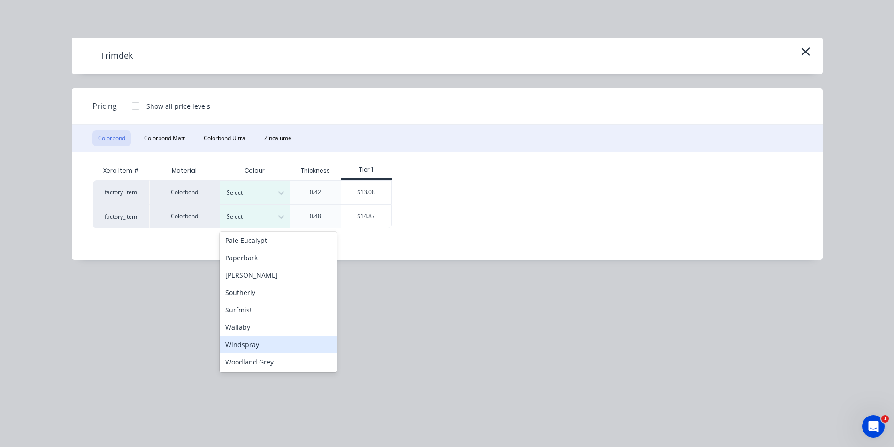
click at [258, 345] on div "Windspray" at bounding box center [278, 344] width 117 height 17
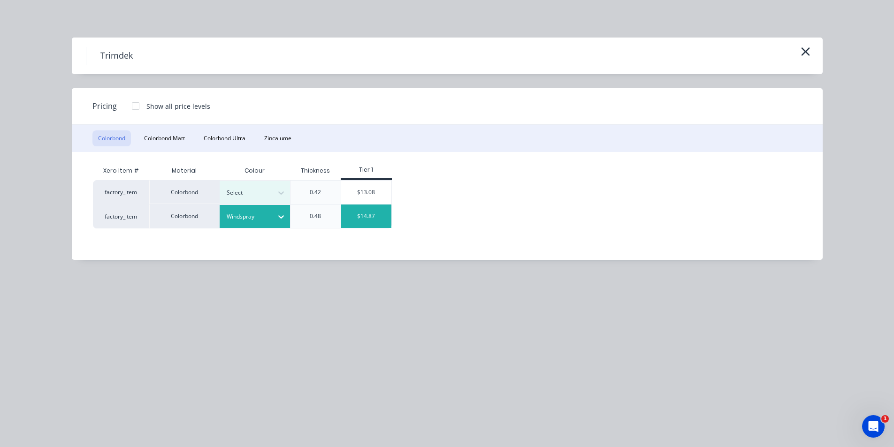
click at [362, 216] on div "$14.87" at bounding box center [366, 216] width 50 height 23
type input "$14.87"
type input "$171.01"
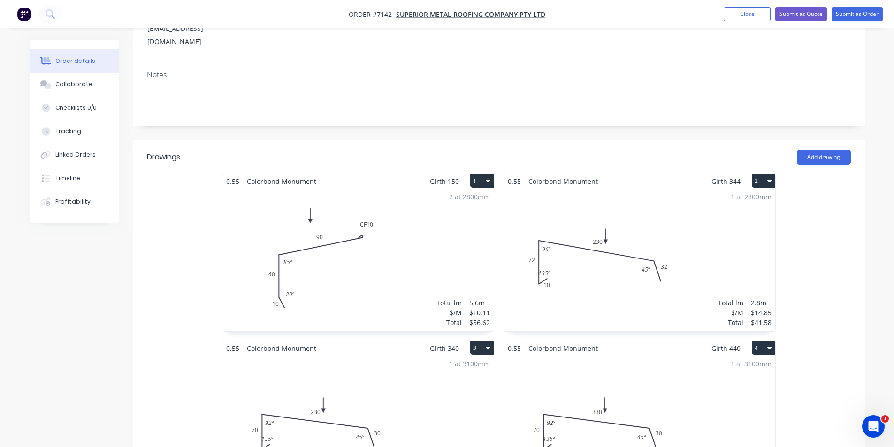
scroll to position [141, 0]
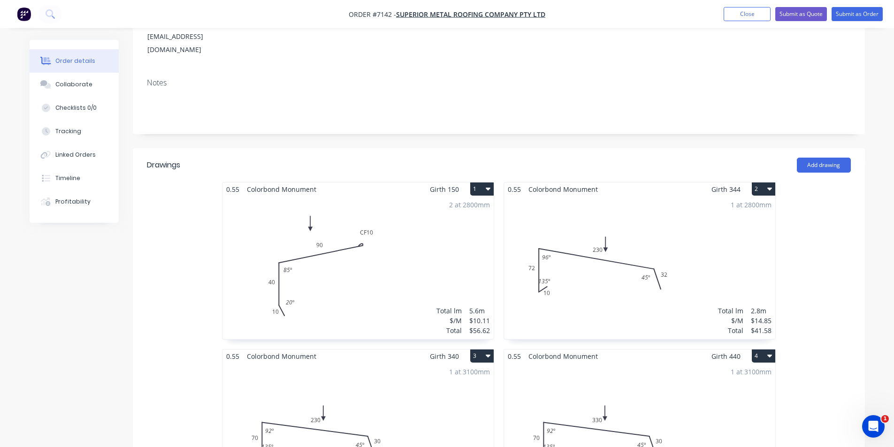
click at [397, 206] on div "2 at 2800mm Total lm $/M Total 5.6m $10.11 $56.62" at bounding box center [357, 267] width 271 height 143
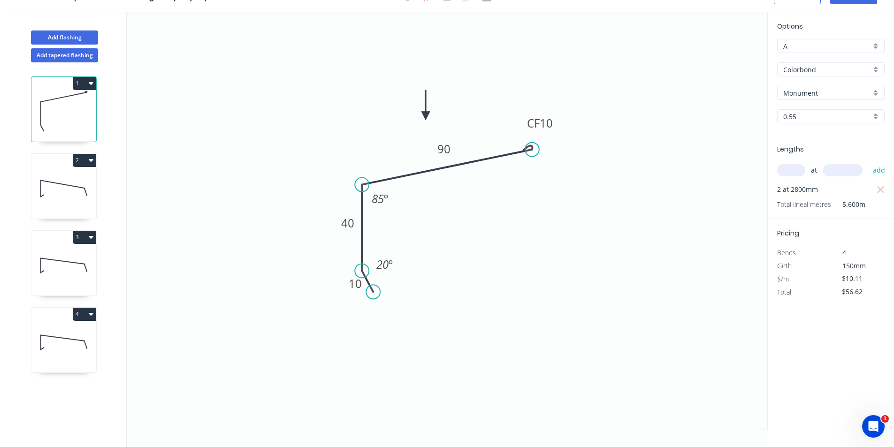
scroll to position [17, 0]
click at [795, 173] on input "text" at bounding box center [791, 170] width 28 height 12
type input "1"
type input "2800"
click at [868, 162] on button "add" at bounding box center [879, 170] width 22 height 16
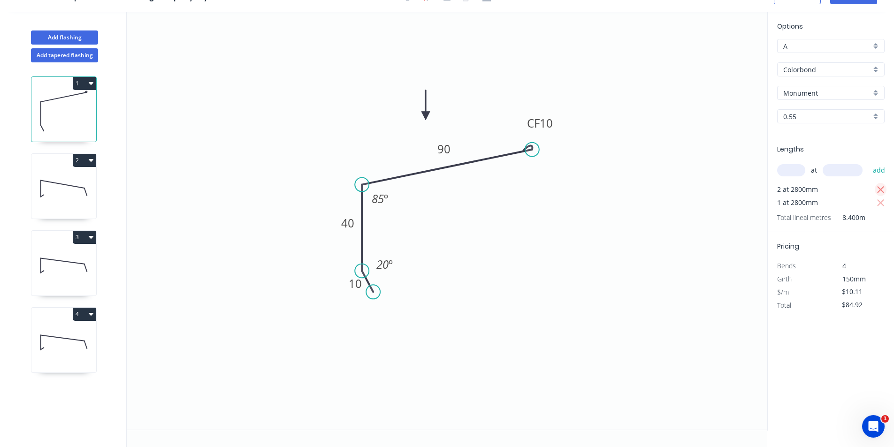
click at [881, 190] on icon "button" at bounding box center [880, 189] width 8 height 11
type input "$28.31"
click at [39, 207] on icon at bounding box center [63, 189] width 65 height 60
type input "$14.85"
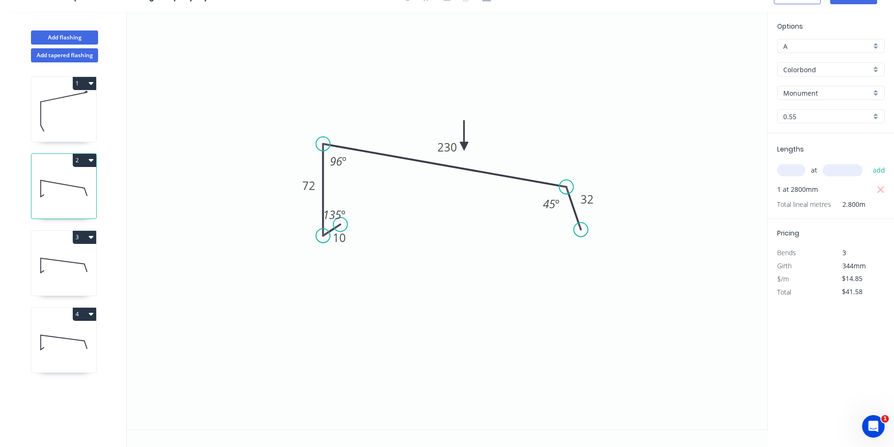
click at [52, 250] on icon at bounding box center [63, 265] width 65 height 60
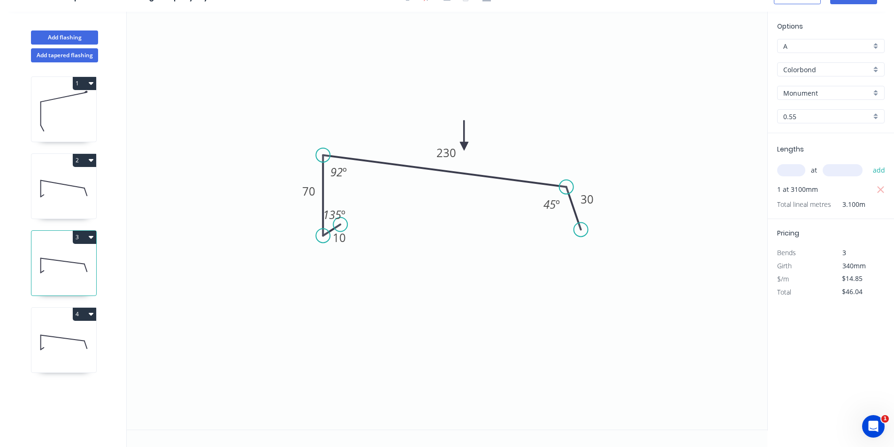
click at [59, 195] on icon at bounding box center [63, 189] width 65 height 60
type input "$41.58"
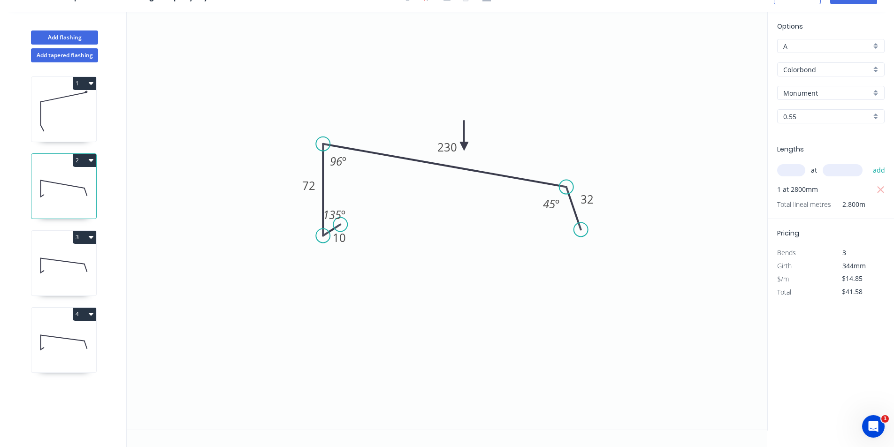
click at [35, 333] on icon at bounding box center [63, 342] width 65 height 60
type input "$17.56"
type input "$54.44"
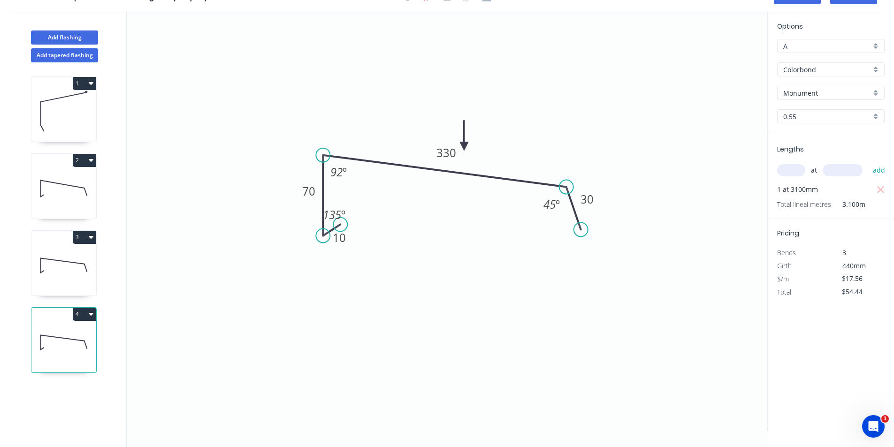
scroll to position [0, 0]
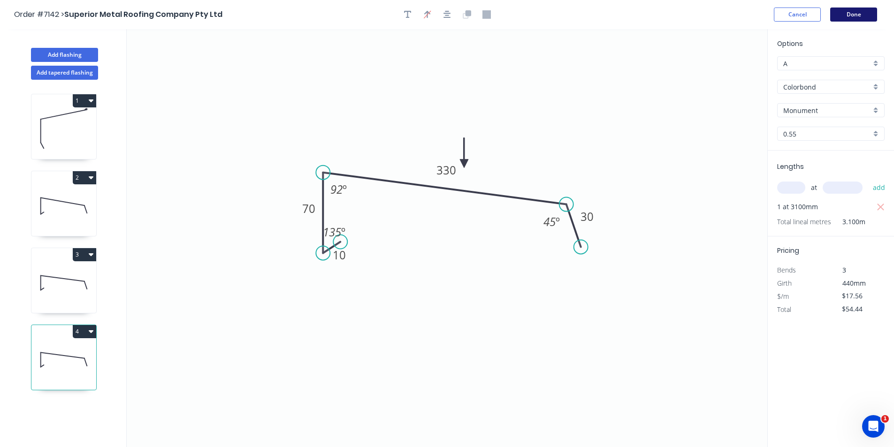
click at [835, 9] on button "Done" at bounding box center [853, 15] width 47 height 14
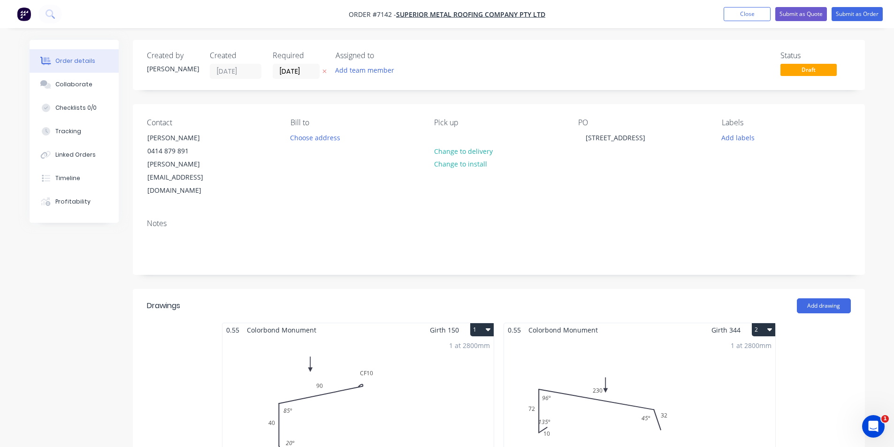
click at [873, 22] on nav "Order #7142 - Superior Metal Roofing Company Pty Ltd Add product Close Submit a…" at bounding box center [447, 14] width 894 height 28
click at [860, 15] on button "Submit as Order" at bounding box center [856, 14] width 51 height 14
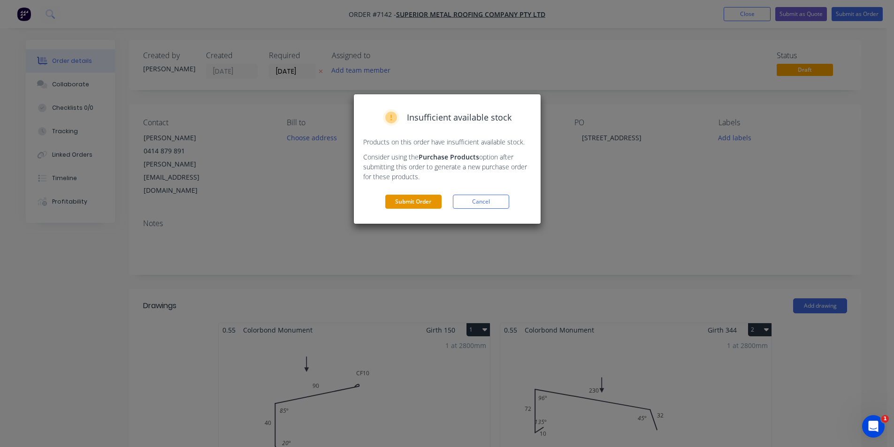
click at [397, 204] on button "Submit Order" at bounding box center [413, 202] width 56 height 14
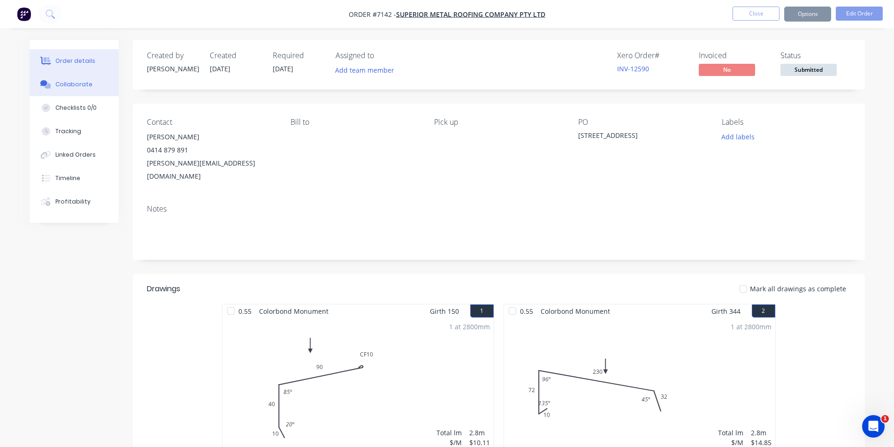
click at [69, 89] on button "Collaborate" at bounding box center [74, 84] width 89 height 23
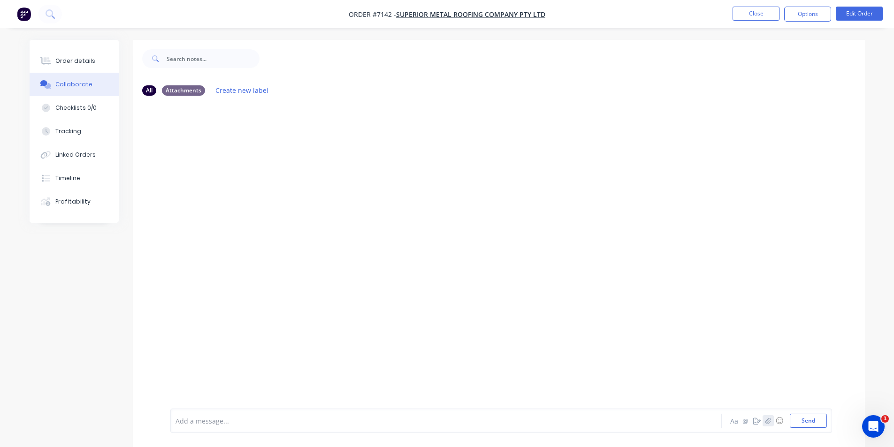
click at [766, 422] on icon "button" at bounding box center [768, 420] width 6 height 7
click at [809, 420] on button "Send" at bounding box center [807, 421] width 37 height 14
click at [61, 57] on div "Order details" at bounding box center [75, 61] width 40 height 8
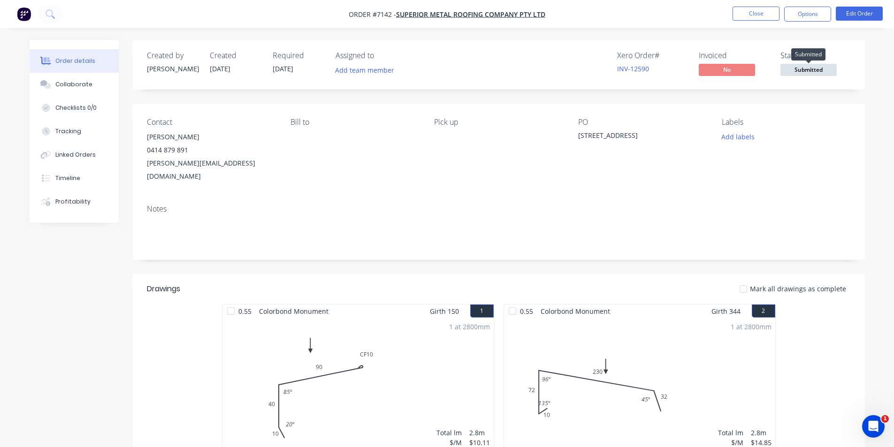
click at [804, 66] on span "Submitted" at bounding box center [808, 70] width 56 height 12
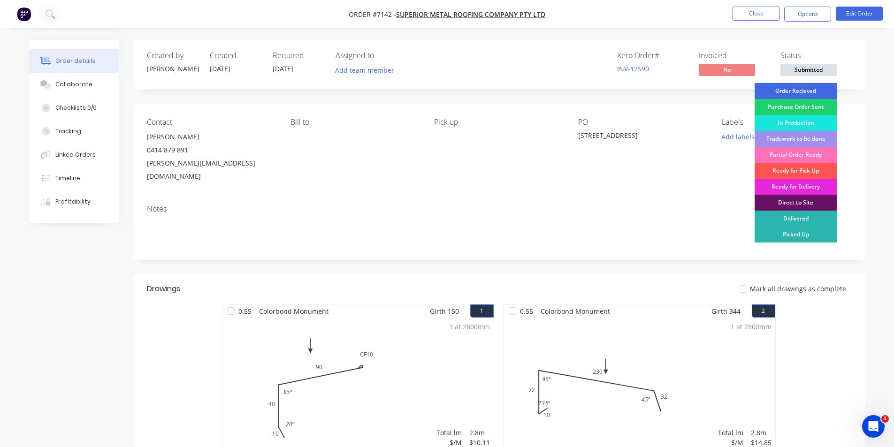
click at [811, 90] on div "Order Recieved" at bounding box center [795, 91] width 82 height 16
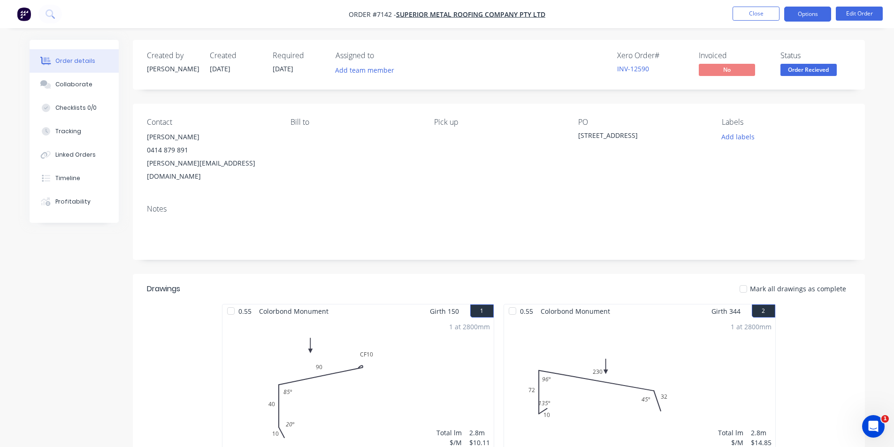
click at [821, 17] on button "Options" at bounding box center [807, 14] width 47 height 15
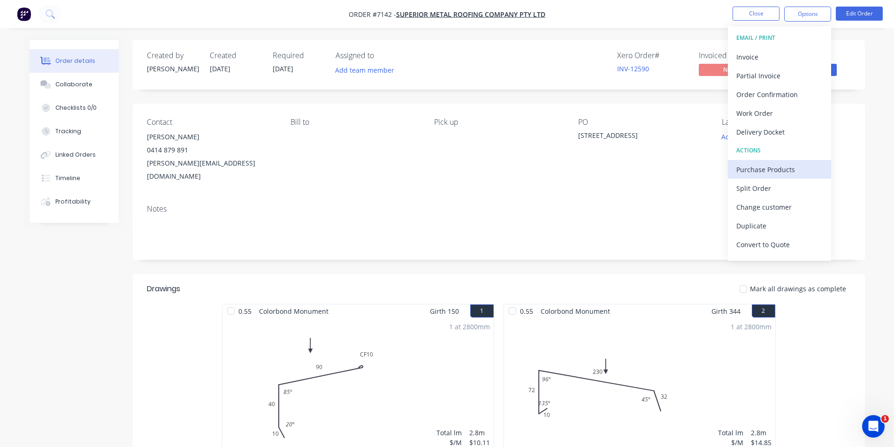
click at [770, 166] on div "Purchase Products" at bounding box center [779, 170] width 86 height 14
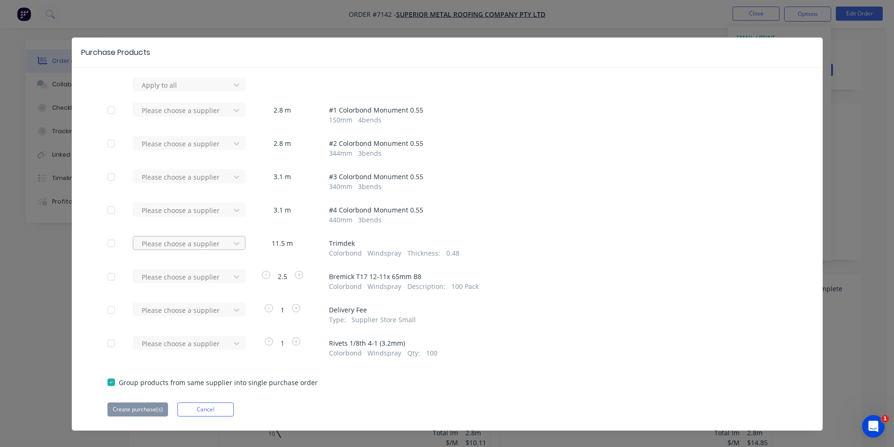
click at [228, 239] on div at bounding box center [236, 243] width 17 height 15
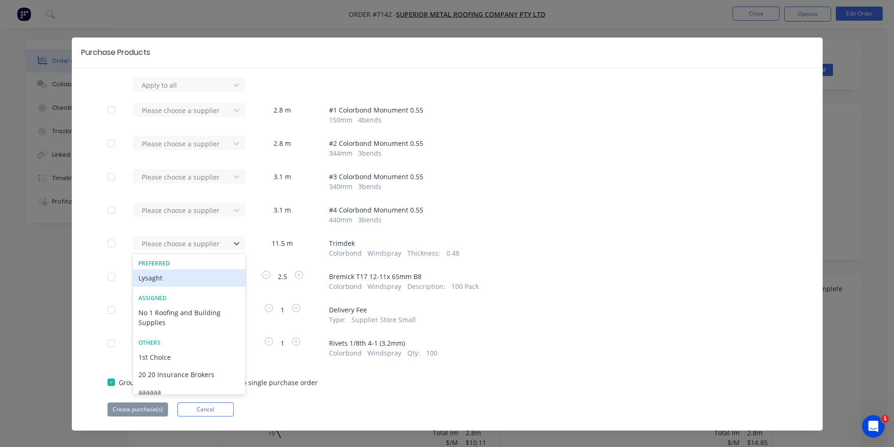
click at [181, 277] on div "Lysaght" at bounding box center [189, 277] width 113 height 17
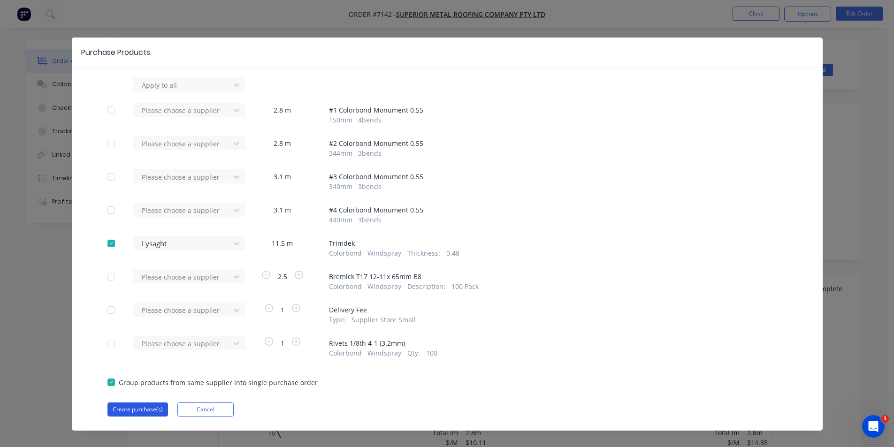
click at [150, 408] on button "Create purchase(s)" at bounding box center [137, 409] width 61 height 14
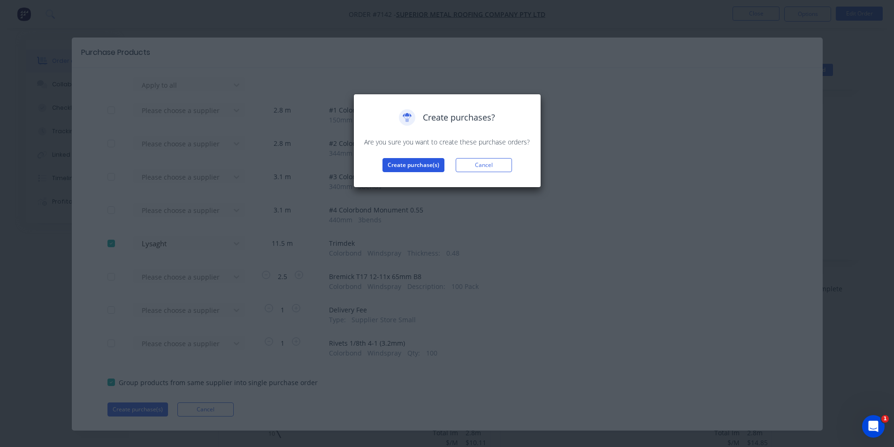
click at [415, 163] on button "Create purchase(s)" at bounding box center [413, 165] width 62 height 14
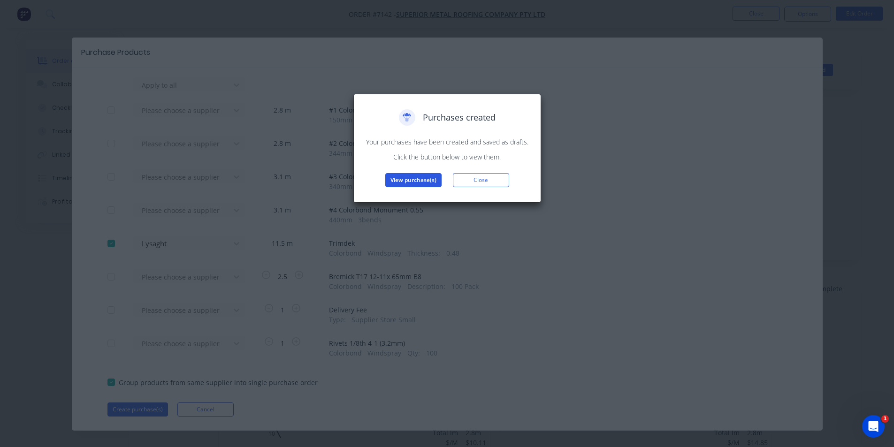
click at [426, 184] on button "View purchase(s)" at bounding box center [413, 180] width 56 height 14
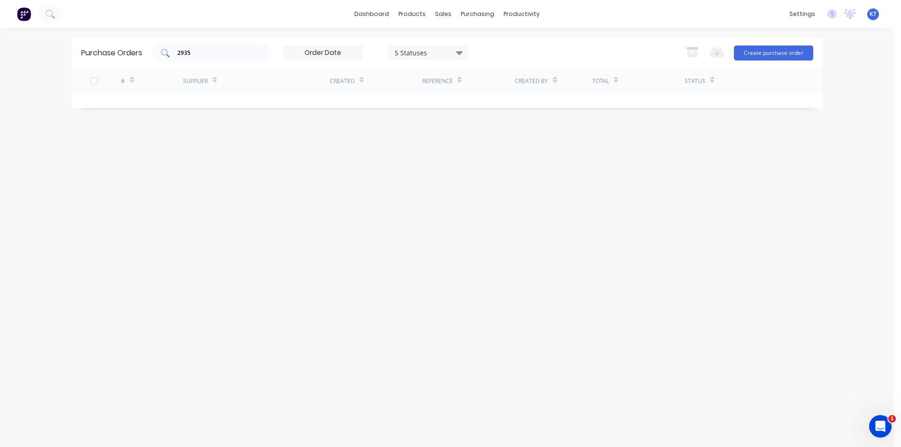
click at [199, 46] on div "dashboard products sales purchasing productivity dashboard products Product Cat…" at bounding box center [447, 223] width 894 height 447
click at [195, 47] on div "2935" at bounding box center [210, 53] width 117 height 19
type input "2"
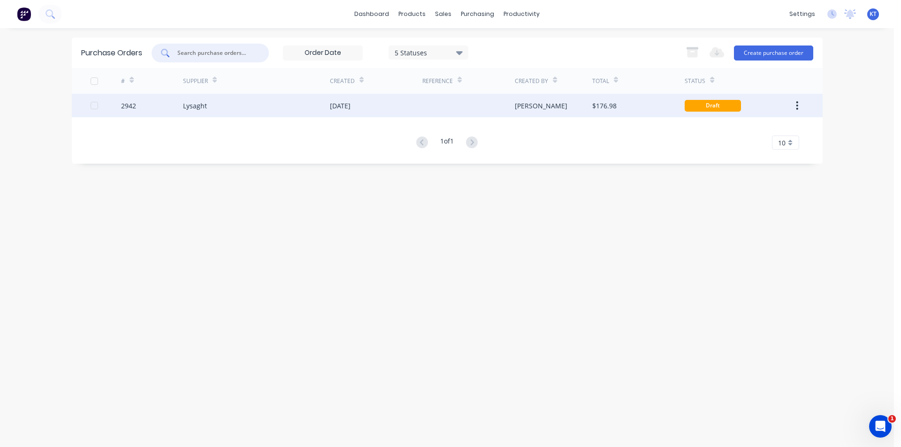
click at [243, 110] on div "Lysaght" at bounding box center [256, 105] width 147 height 23
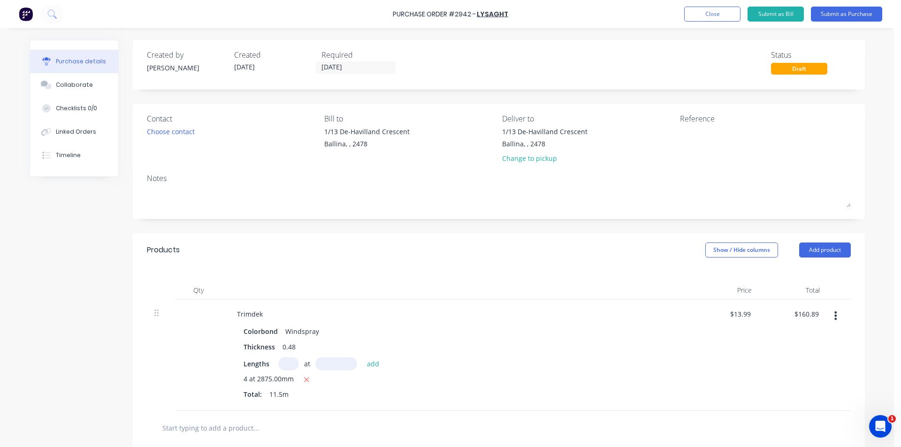
click at [185, 119] on div "Contact" at bounding box center [232, 118] width 171 height 11
click at [178, 134] on div "Choose contact" at bounding box center [171, 132] width 48 height 10
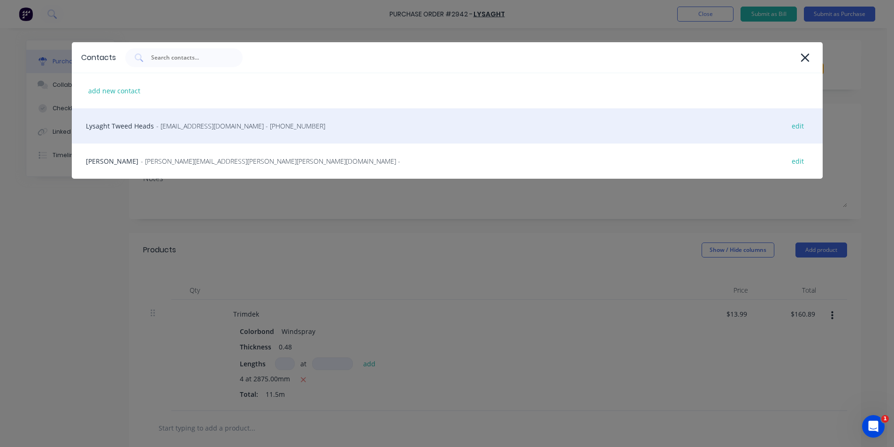
click at [190, 134] on div "Lysaght Tweed Heads - [EMAIL_ADDRESS][DOMAIN_NAME] - [PHONE_NUMBER] edit" at bounding box center [447, 125] width 751 height 35
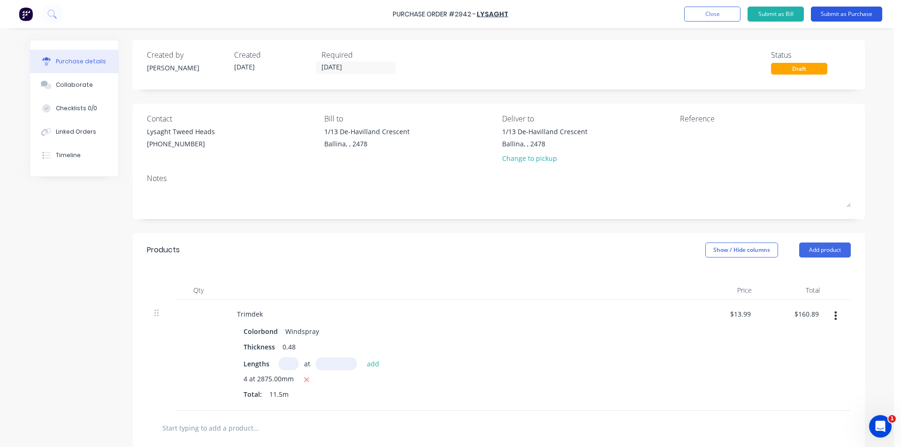
click at [860, 17] on button "Submit as Purchase" at bounding box center [846, 14] width 71 height 15
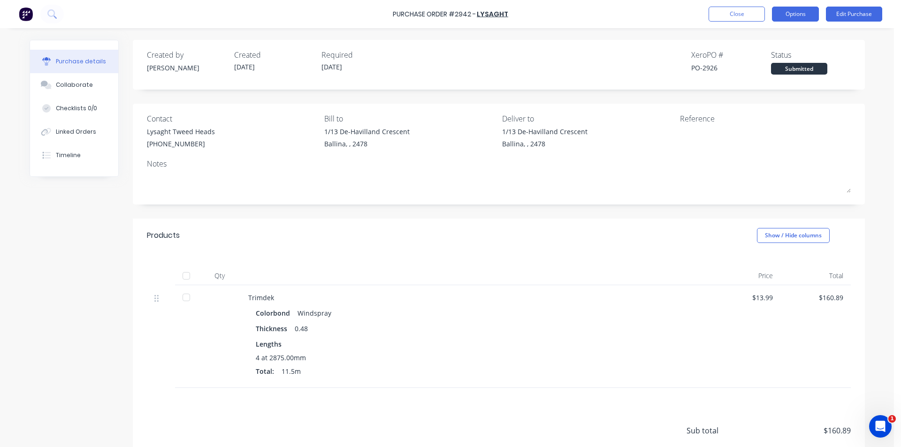
click at [787, 18] on button "Options" at bounding box center [795, 14] width 47 height 15
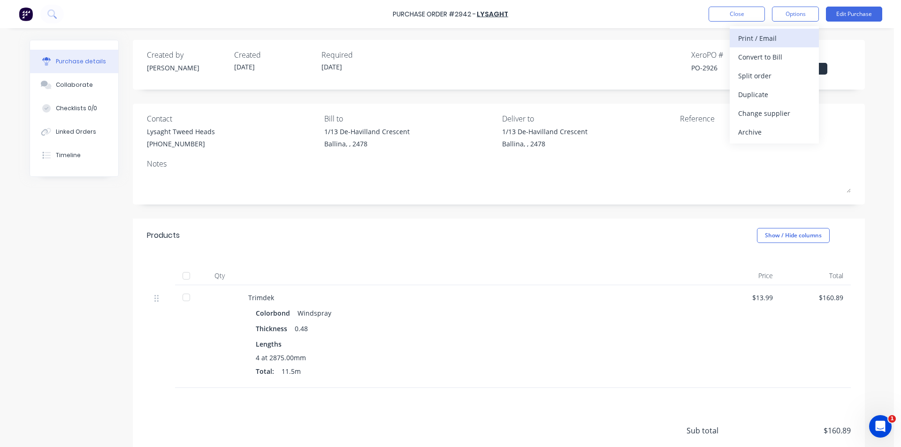
click at [795, 41] on div "Print / Email" at bounding box center [774, 38] width 72 height 14
click at [799, 83] on button "Without pricing" at bounding box center [773, 75] width 89 height 19
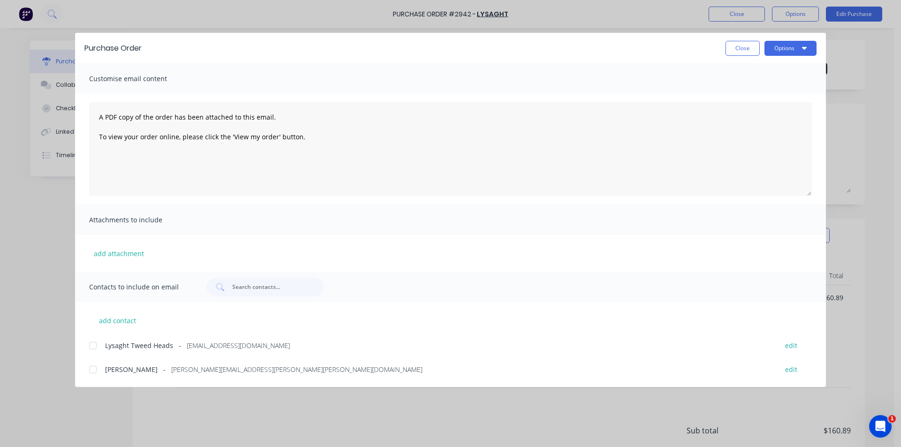
click at [91, 348] on div at bounding box center [92, 345] width 19 height 19
click at [792, 41] on button "Options" at bounding box center [790, 48] width 52 height 15
click at [795, 107] on div "Email" at bounding box center [772, 110] width 72 height 14
click at [756, 47] on button "Close" at bounding box center [742, 48] width 34 height 15
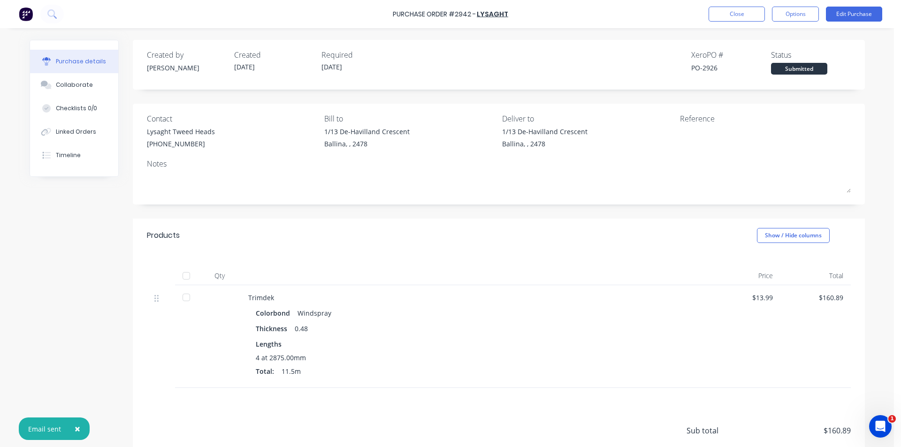
click at [757, 26] on div "Purchase Order #2942 - Lysaght Close Options Edit Purchase" at bounding box center [450, 14] width 901 height 28
click at [755, 8] on button "Close" at bounding box center [736, 14] width 56 height 15
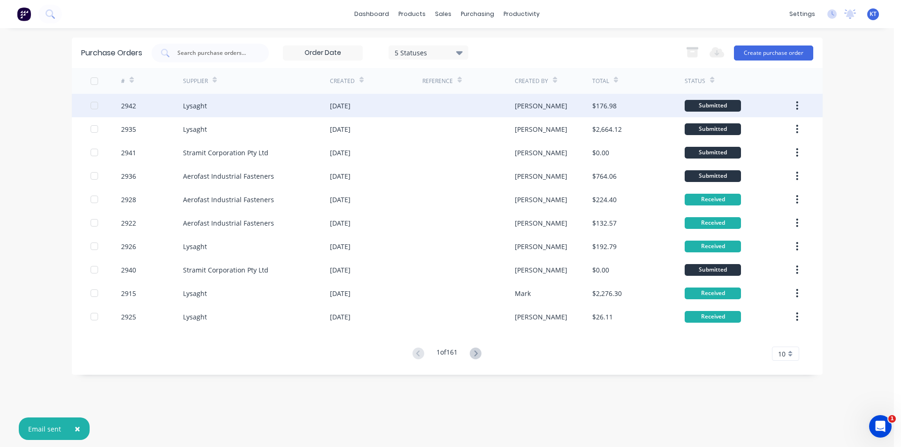
click at [217, 104] on div "Lysaght" at bounding box center [256, 105] width 147 height 23
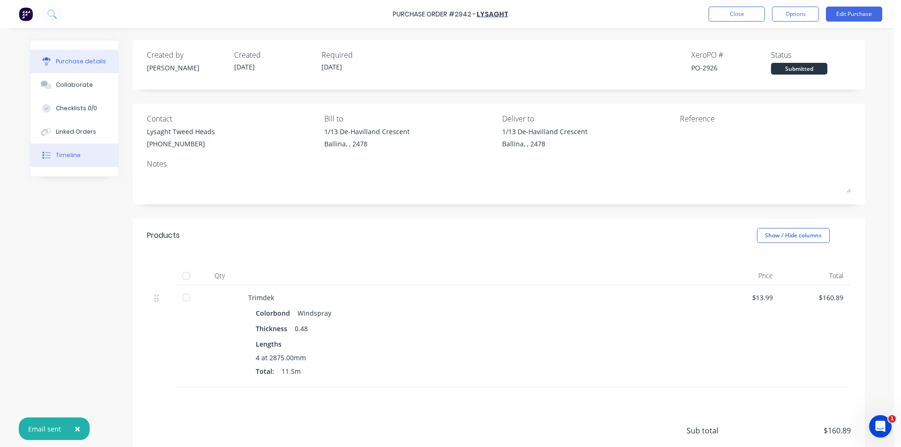
click at [66, 150] on button "Timeline" at bounding box center [74, 155] width 88 height 23
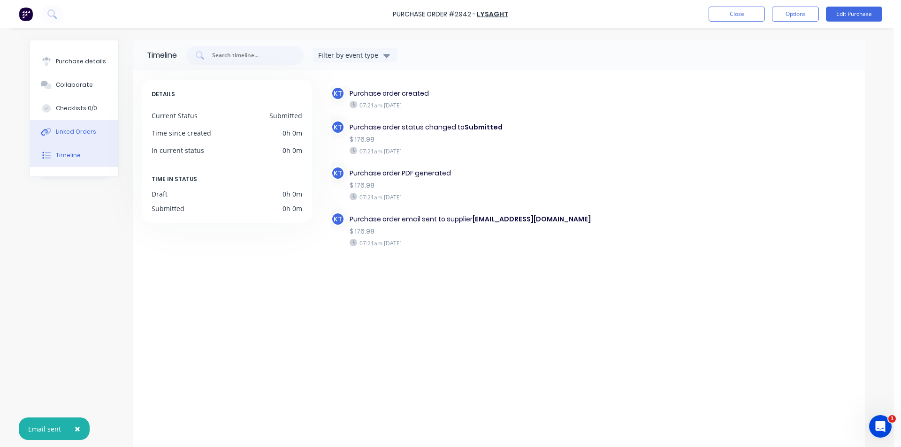
click at [66, 127] on button "Linked Orders" at bounding box center [74, 131] width 88 height 23
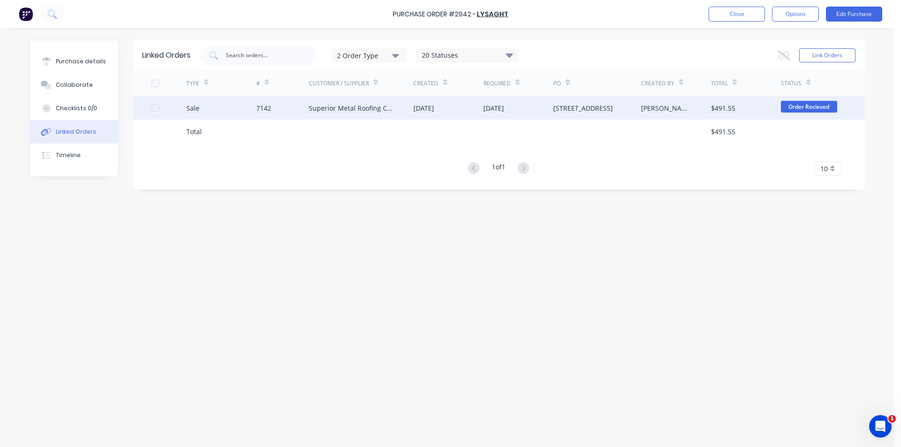
click at [361, 107] on div "Superior Metal Roofing Company Pty Ltd" at bounding box center [352, 108] width 86 height 10
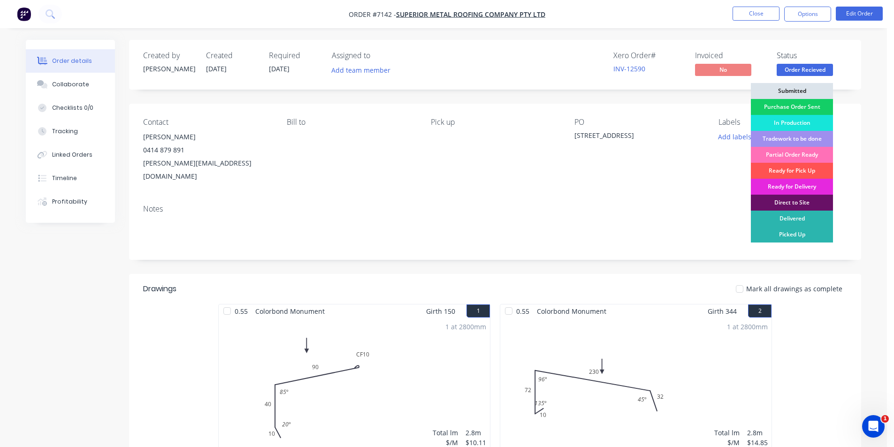
click at [818, 107] on div "Purchase Order Sent" at bounding box center [792, 107] width 82 height 16
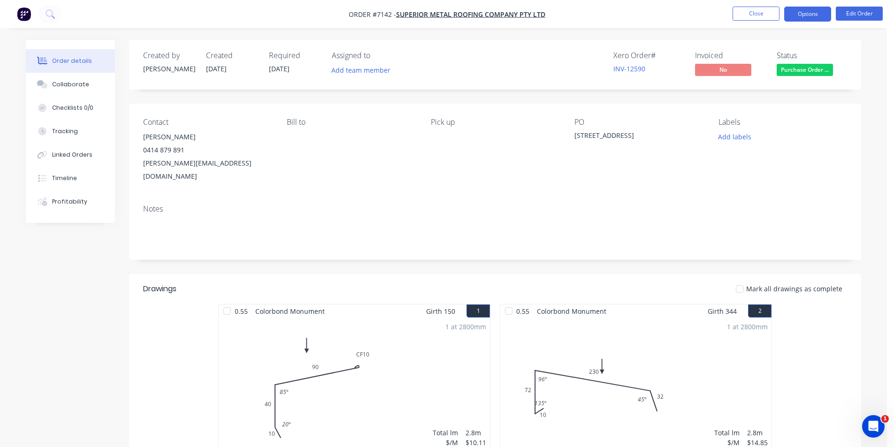
click at [822, 13] on button "Options" at bounding box center [807, 14] width 47 height 15
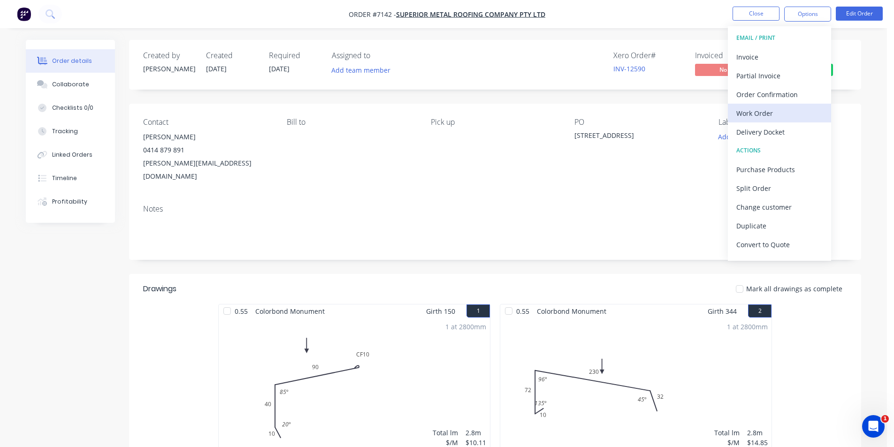
click at [786, 118] on div "Work Order" at bounding box center [779, 113] width 86 height 14
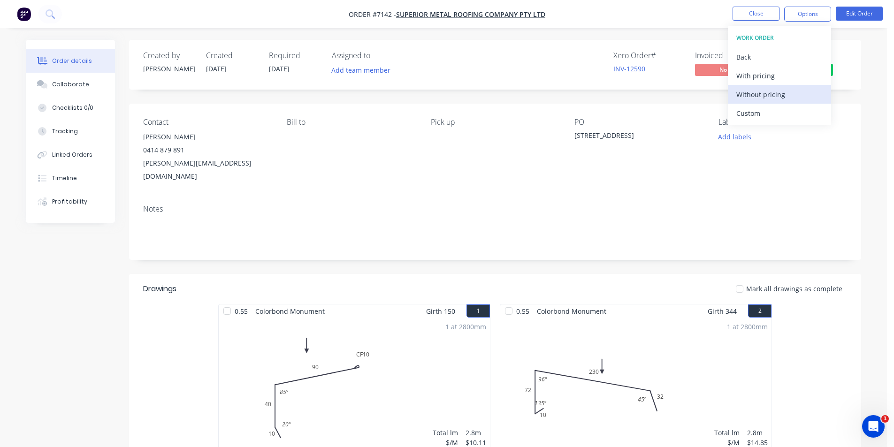
click at [786, 100] on div "Without pricing" at bounding box center [779, 95] width 86 height 14
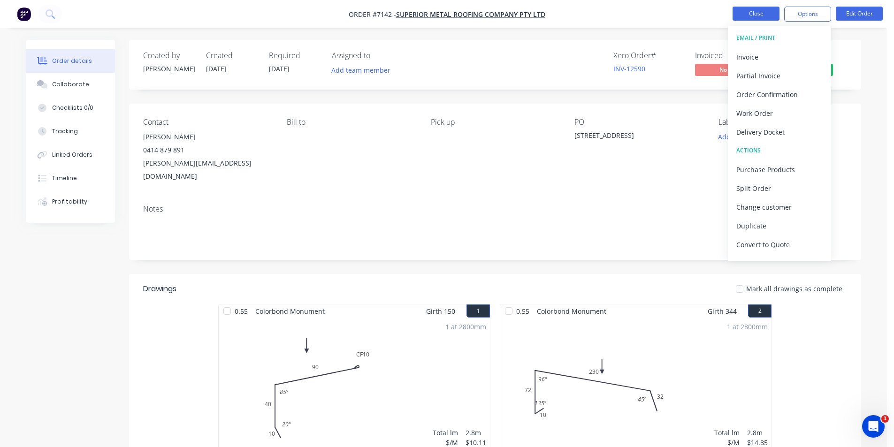
click at [750, 7] on button "Close" at bounding box center [755, 14] width 47 height 14
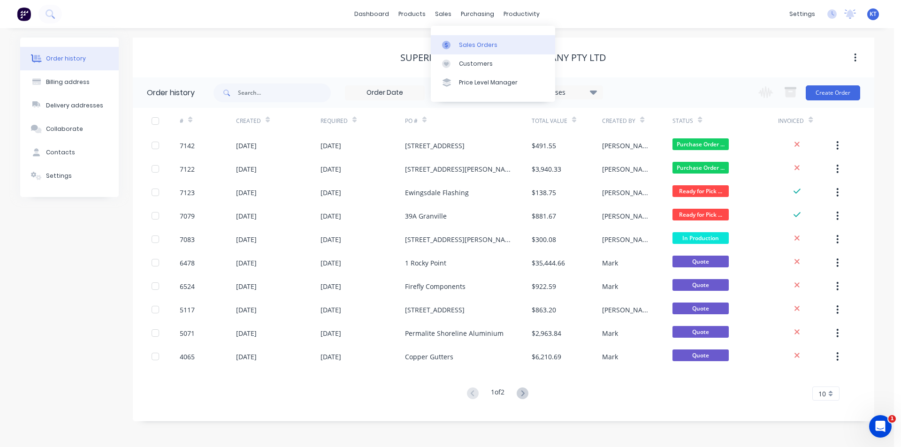
click at [460, 48] on div "Sales Orders" at bounding box center [478, 45] width 38 height 8
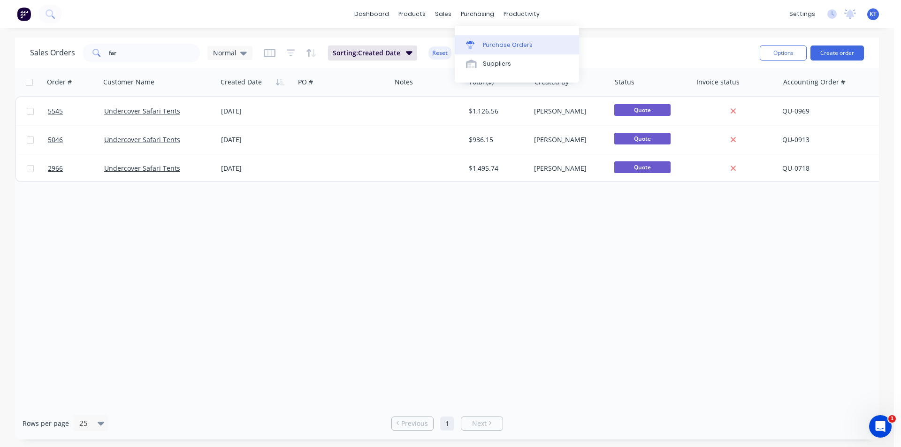
click at [493, 43] on div "Purchase Orders" at bounding box center [508, 45] width 50 height 8
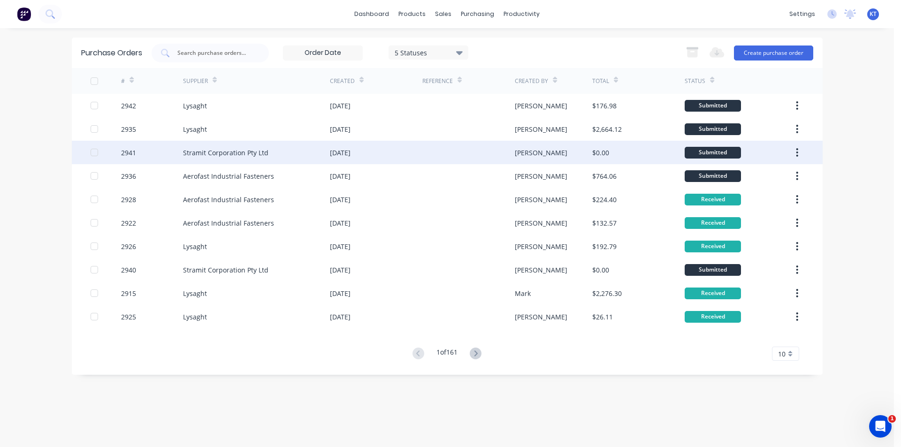
click at [219, 152] on div "Stramit Corporation Pty Ltd" at bounding box center [225, 153] width 85 height 10
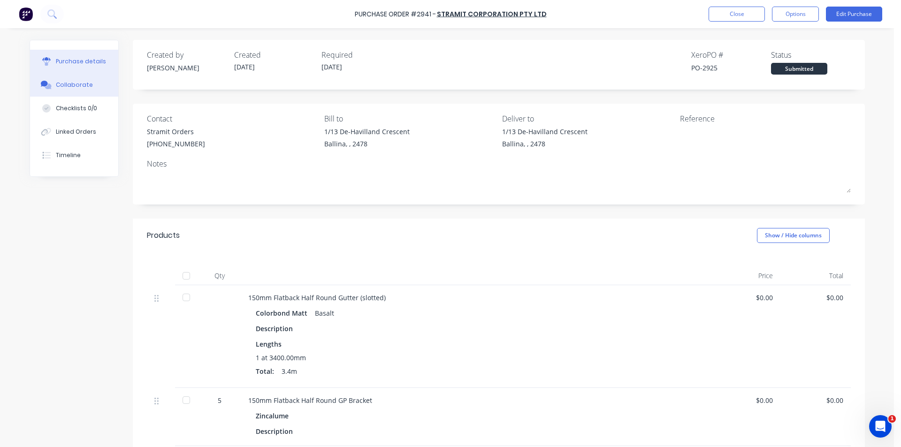
click at [84, 78] on button "Collaborate" at bounding box center [74, 84] width 88 height 23
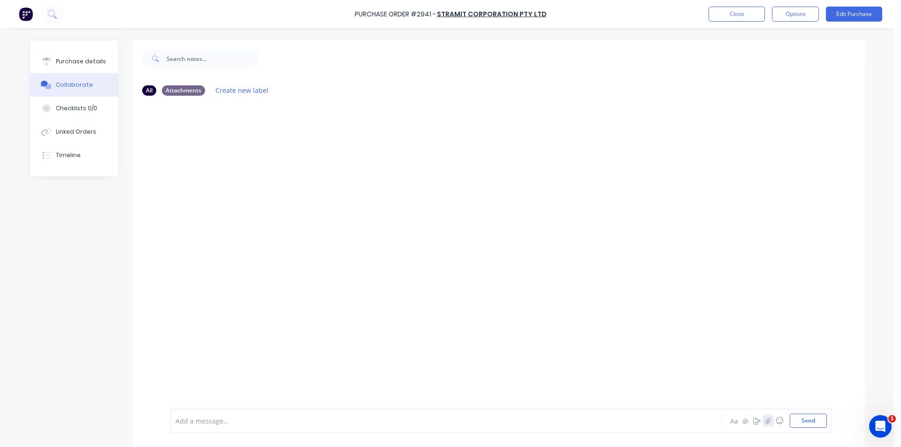
click at [767, 419] on icon "button" at bounding box center [767, 420] width 5 height 6
click at [814, 422] on button "Send" at bounding box center [807, 421] width 37 height 14
click at [772, 132] on div "KT You 07:23am [DATE] Order Confirmation (Your O_N_ 2941 CO No_ 0011186151).pdf…" at bounding box center [499, 159] width 732 height 84
click at [728, 15] on button "Close" at bounding box center [736, 14] width 56 height 15
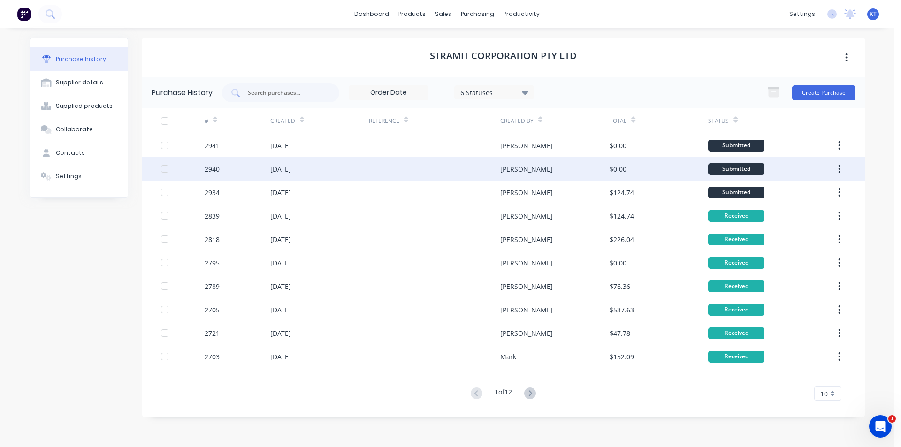
click at [354, 160] on div "[DATE]" at bounding box center [319, 168] width 99 height 23
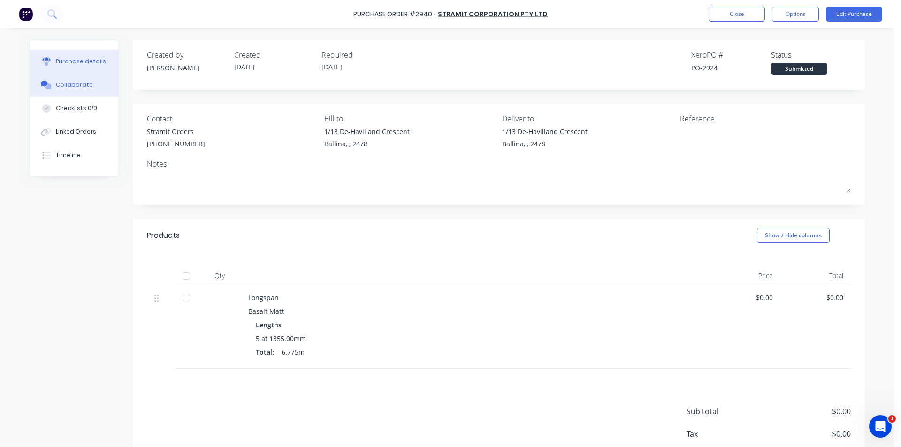
click at [89, 88] on button "Collaborate" at bounding box center [74, 84] width 88 height 23
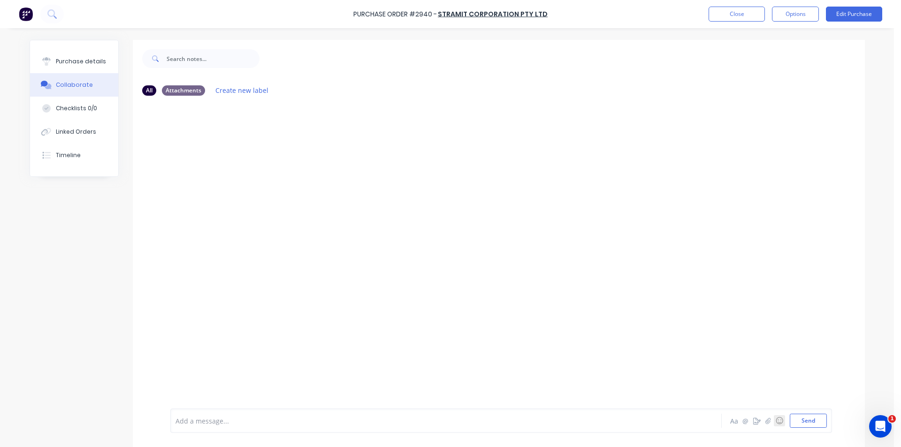
click at [774, 421] on button "☺" at bounding box center [779, 420] width 11 height 11
click at [761, 423] on div "Add a message... Aa @ ☺ People People 😀 😃 😄 😁 😆 😅 🤣 😂 🙂 🙃 🫠 😉 😊 😇 🥰 😍 🤩 😘 😗 ☺️ …" at bounding box center [500, 421] width 661 height 24
click at [765, 419] on icon "button" at bounding box center [768, 420] width 6 height 7
click at [812, 422] on button "Send" at bounding box center [807, 421] width 37 height 14
click at [747, 10] on button "Close" at bounding box center [736, 14] width 56 height 15
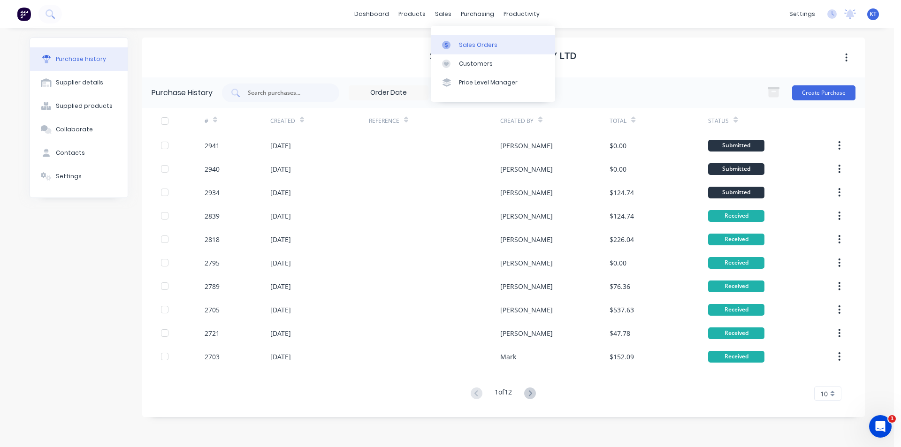
click at [452, 48] on div at bounding box center [449, 45] width 14 height 8
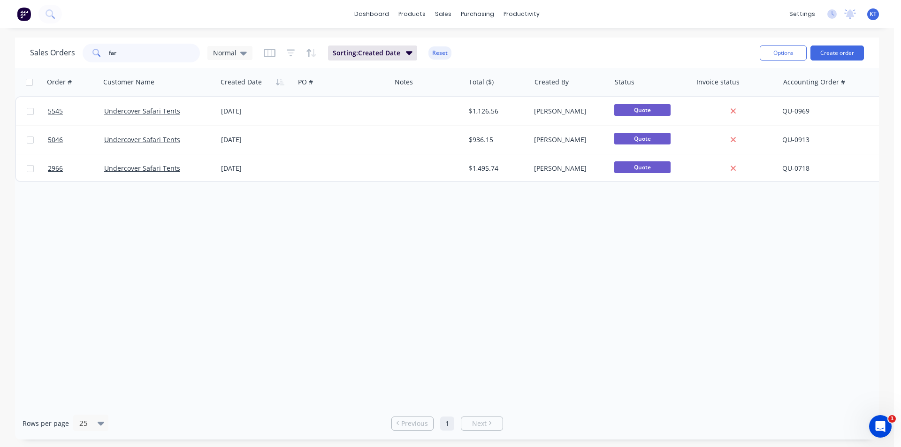
drag, startPoint x: 119, startPoint y: 49, endPoint x: 49, endPoint y: 44, distance: 70.1
click at [49, 44] on div "Sales Orders far Normal" at bounding box center [141, 53] width 222 height 19
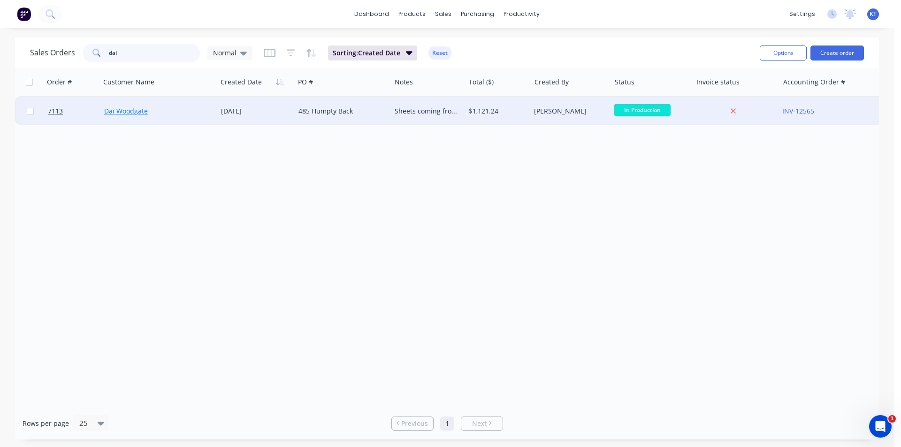
type input "dai"
click at [139, 114] on link "Dai Woodgate" at bounding box center [126, 110] width 44 height 9
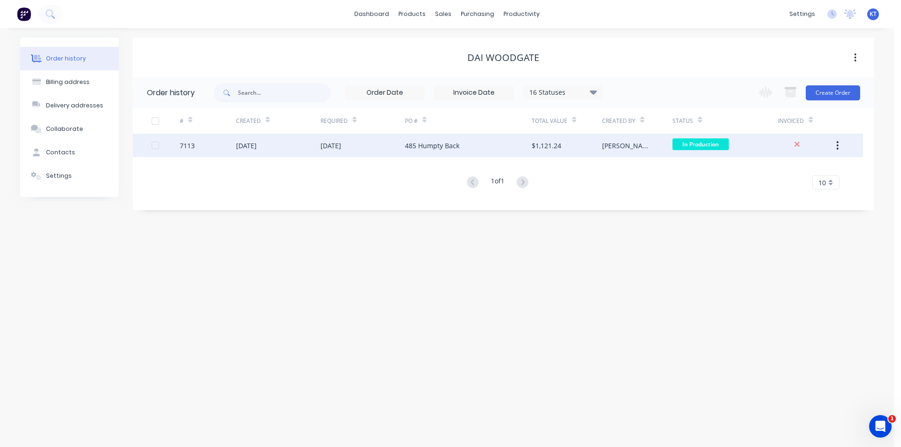
click at [309, 144] on div "[DATE]" at bounding box center [278, 145] width 84 height 23
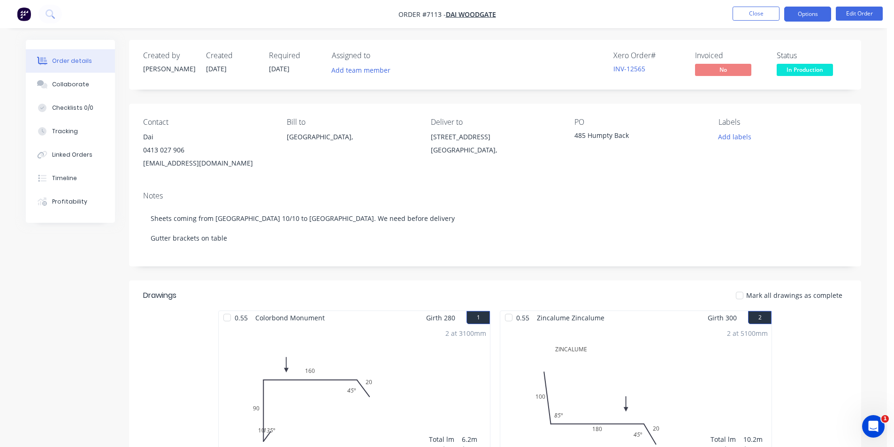
click at [802, 12] on button "Options" at bounding box center [807, 14] width 47 height 15
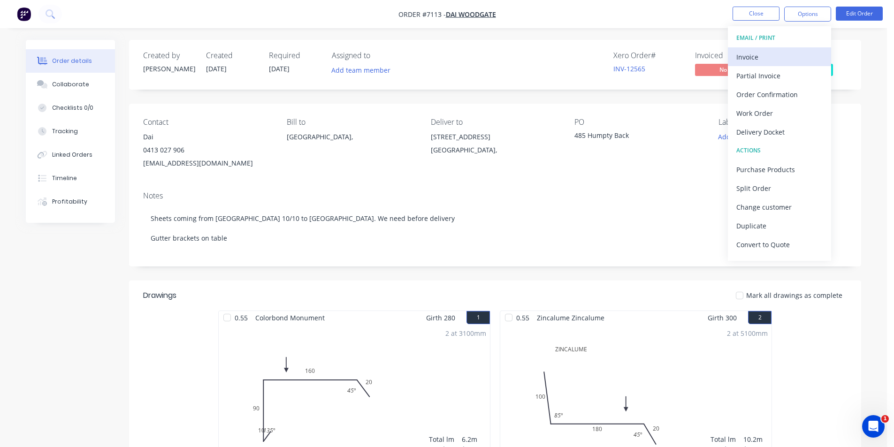
click at [792, 59] on div "Invoice" at bounding box center [779, 57] width 86 height 14
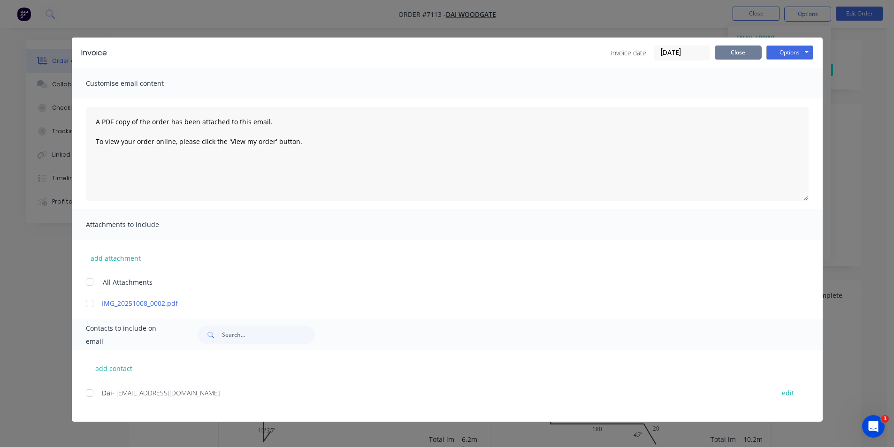
click at [759, 50] on button "Close" at bounding box center [737, 53] width 47 height 14
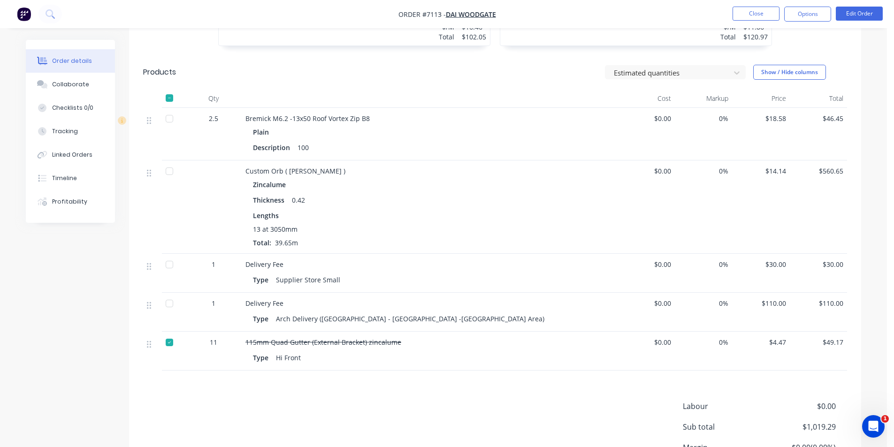
scroll to position [513, 0]
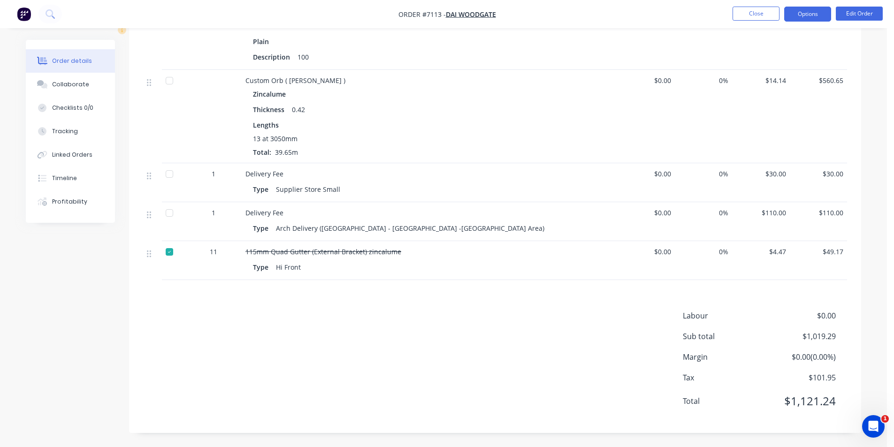
click at [810, 14] on button "Options" at bounding box center [807, 14] width 47 height 15
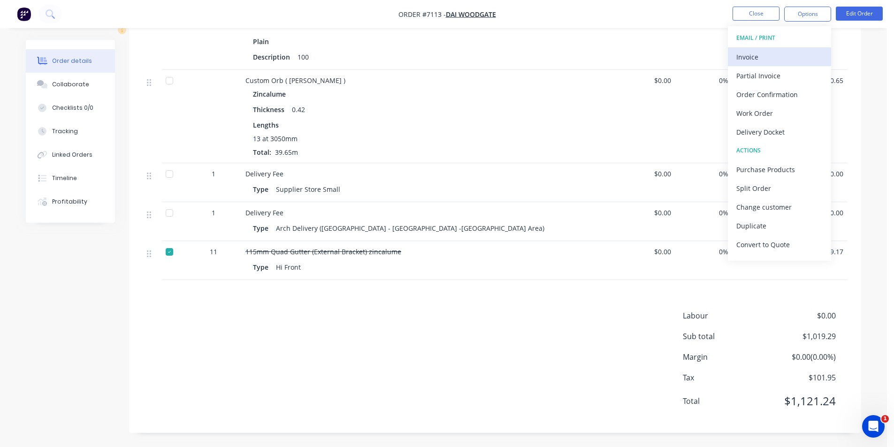
click at [789, 62] on div "Invoice" at bounding box center [779, 57] width 86 height 14
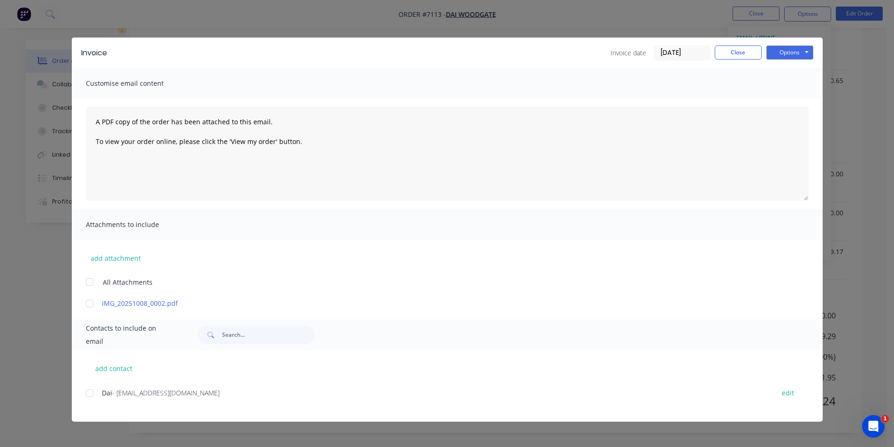
click at [87, 397] on div at bounding box center [89, 393] width 19 height 19
click at [783, 53] on button "Options" at bounding box center [789, 53] width 47 height 14
click at [791, 101] on button "Email" at bounding box center [796, 99] width 60 height 15
click at [739, 53] on button "Close" at bounding box center [737, 53] width 47 height 14
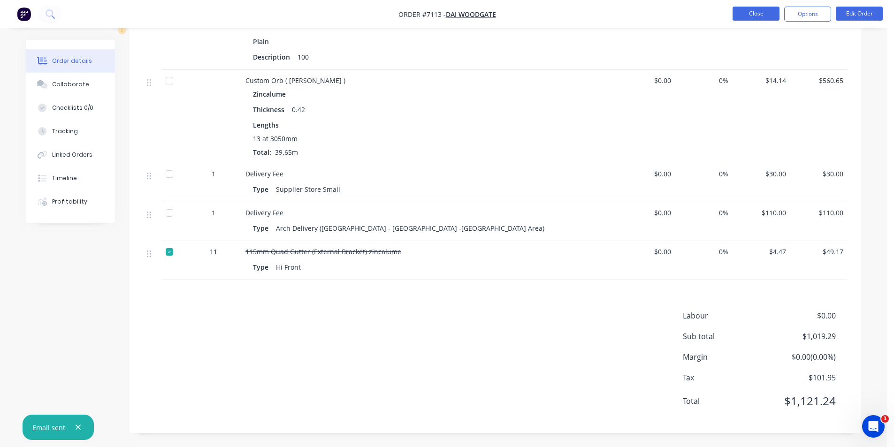
click at [765, 18] on button "Close" at bounding box center [755, 14] width 47 height 14
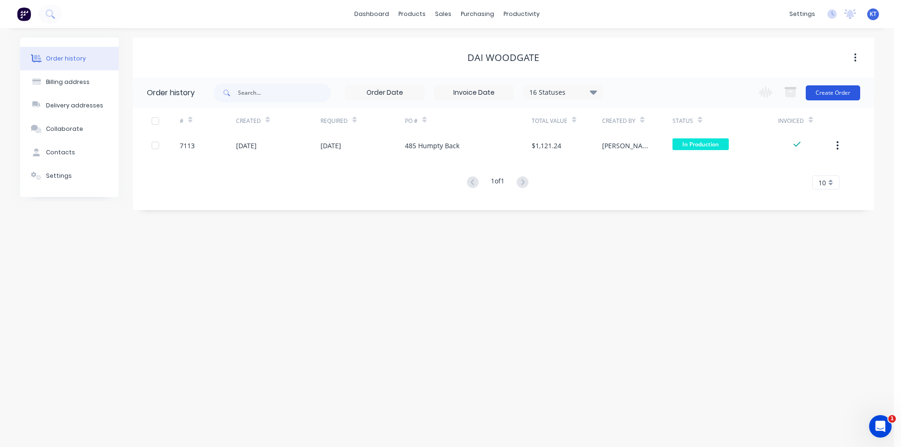
click at [832, 94] on button "Create Order" at bounding box center [832, 92] width 54 height 15
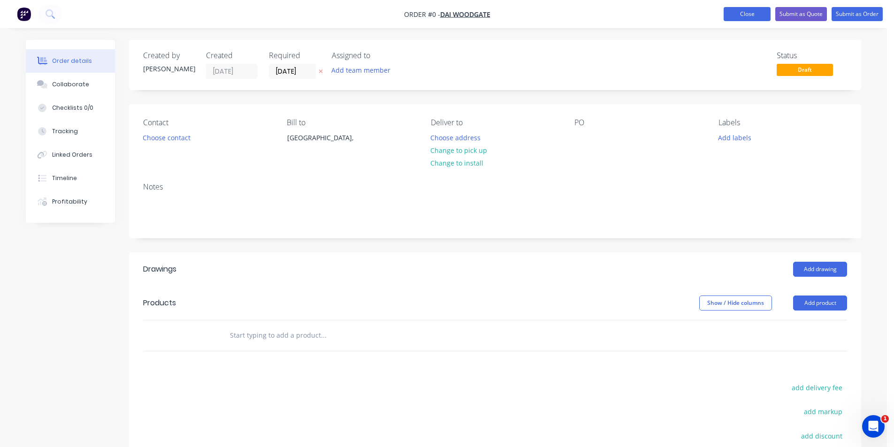
click at [745, 12] on button "Close" at bounding box center [746, 14] width 47 height 14
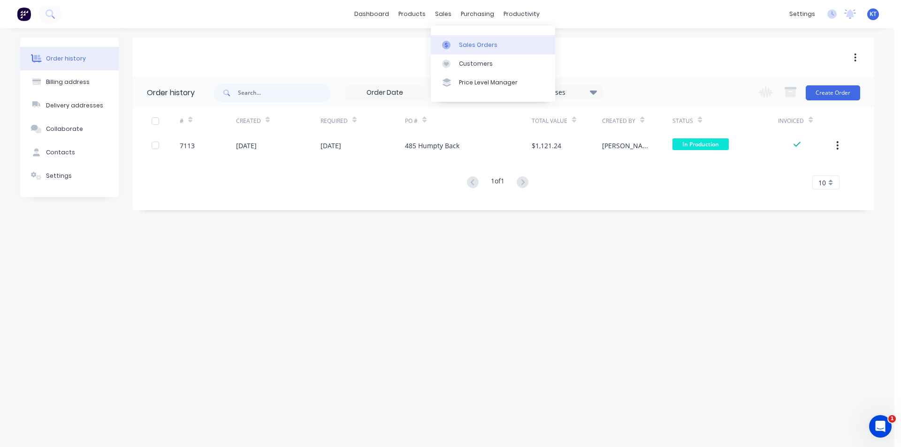
click at [453, 41] on div at bounding box center [449, 45] width 14 height 8
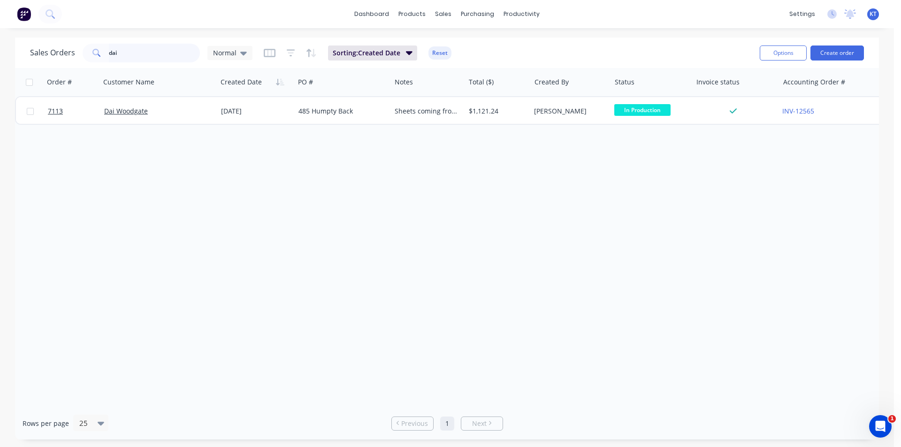
click at [135, 58] on input "dai" at bounding box center [154, 53] width 91 height 19
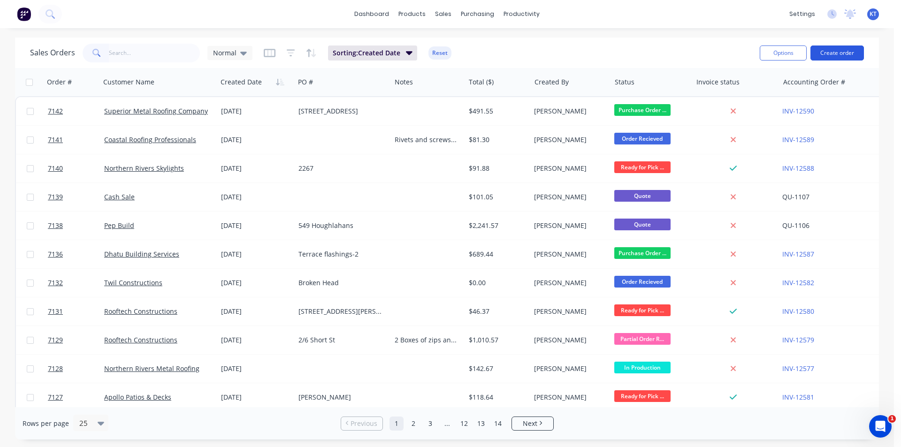
click at [834, 47] on button "Create order" at bounding box center [836, 53] width 53 height 15
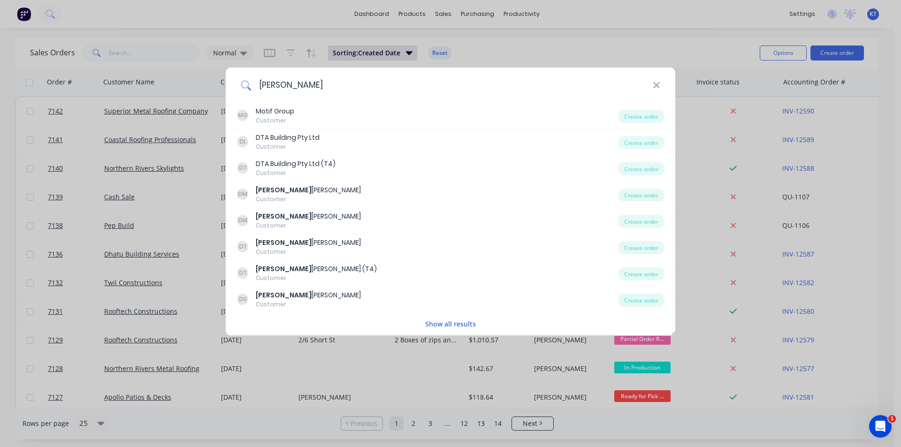
drag, startPoint x: 300, startPoint y: 76, endPoint x: 175, endPoint y: 92, distance: 126.7
click at [175, 92] on div "Daniel MG Motif Group Customer Create order DL DTA Building Pty Ltd Customer Cr…" at bounding box center [450, 223] width 901 height 447
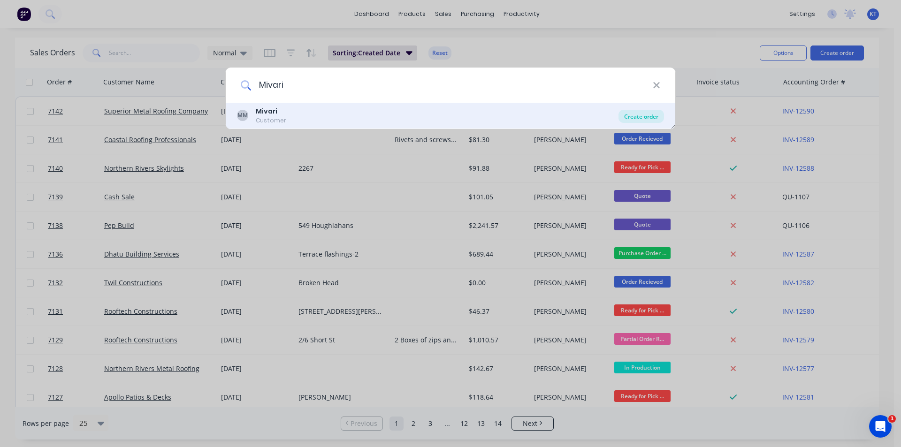
type input "Mivari"
click at [653, 113] on div "Create order" at bounding box center [641, 116] width 46 height 13
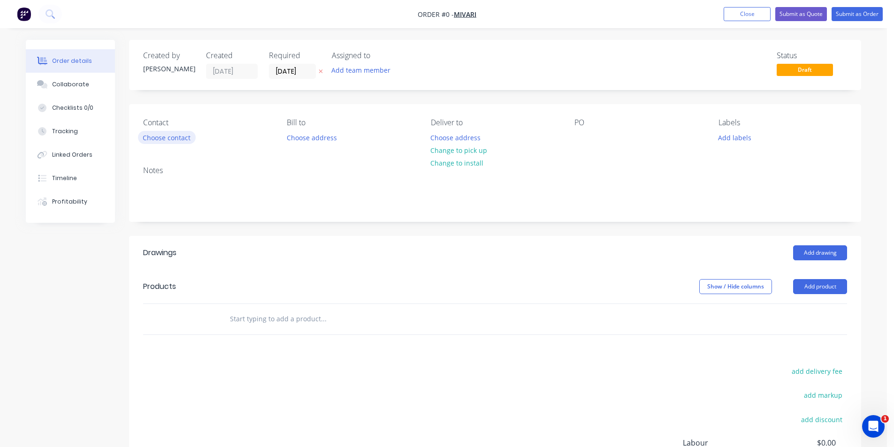
click at [152, 139] on button "Choose contact" at bounding box center [167, 137] width 58 height 13
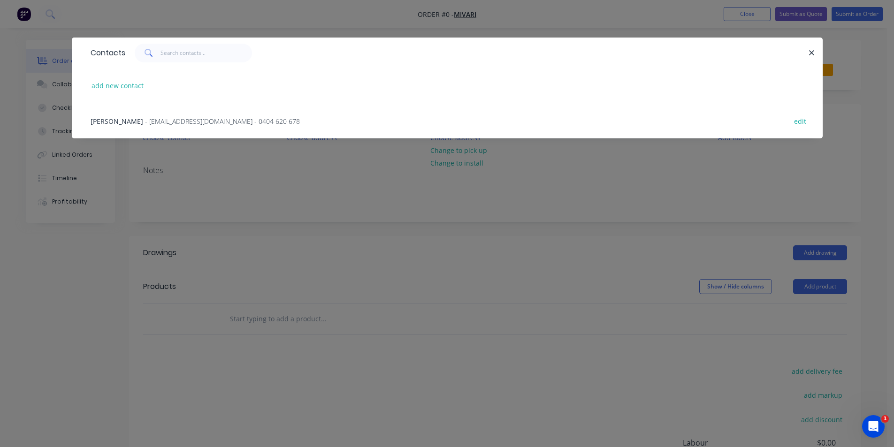
click at [173, 120] on span "- [EMAIL_ADDRESS][DOMAIN_NAME] - 0404 620 678" at bounding box center [222, 121] width 155 height 9
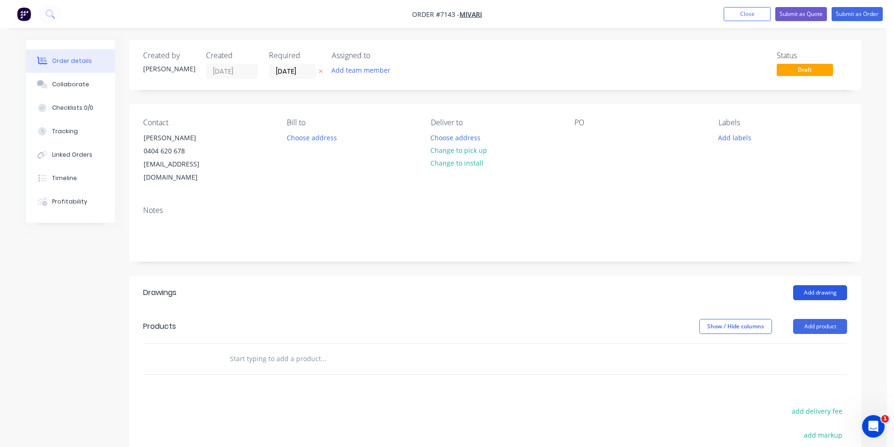
click at [814, 285] on button "Add drawing" at bounding box center [820, 292] width 54 height 15
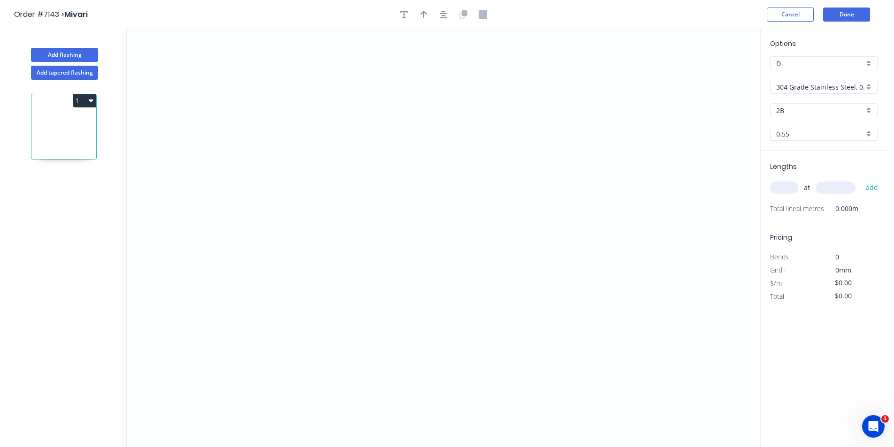
click at [864, 86] on div "304 Grade Stainless Steel, 0.9mm Perforated Pattern 208 - 2mm hole" at bounding box center [823, 87] width 107 height 14
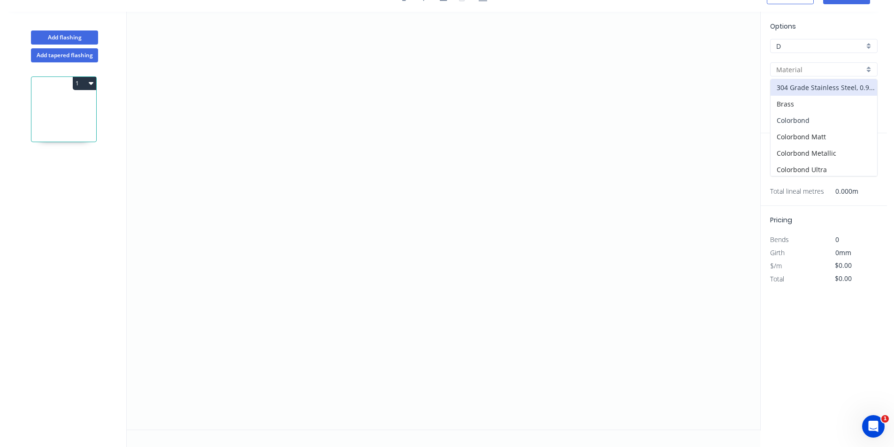
click at [800, 117] on div "Colorbond" at bounding box center [823, 120] width 106 height 16
type input "Colorbond"
type input "Basalt"
click at [835, 96] on input "Basalt" at bounding box center [820, 93] width 88 height 10
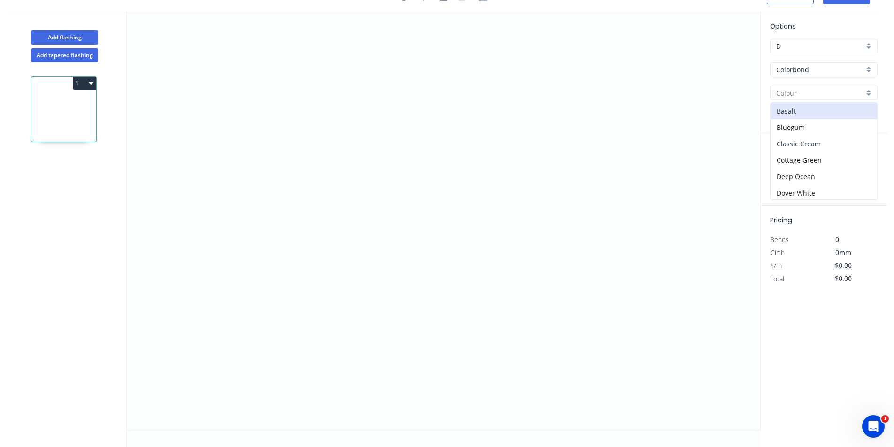
click at [797, 141] on div "Classic Cream" at bounding box center [823, 144] width 106 height 16
type input "Classic Cream"
click at [334, 124] on icon "0" at bounding box center [443, 221] width 633 height 418
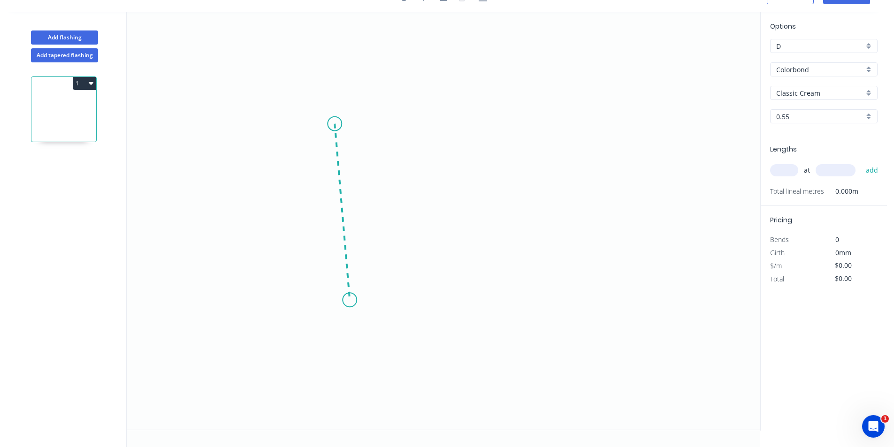
click at [349, 300] on icon "0" at bounding box center [443, 221] width 633 height 418
click at [446, 125] on icon at bounding box center [397, 212] width 96 height 175
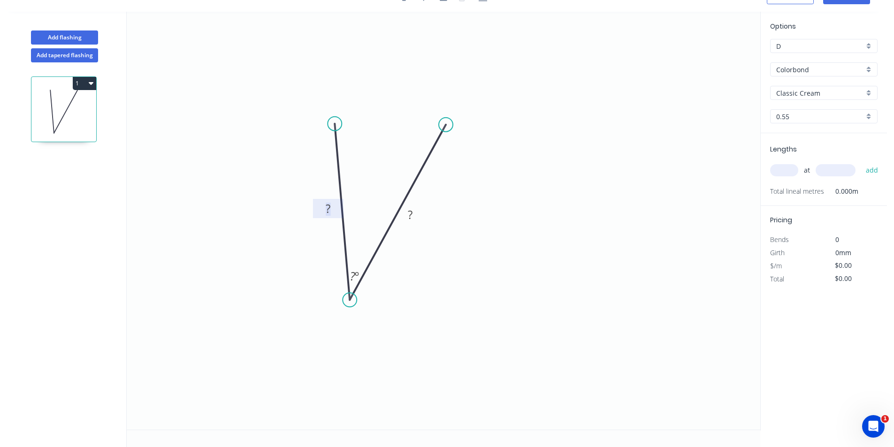
click at [330, 209] on tspan "?" at bounding box center [328, 208] width 5 height 15
type input "$42.08"
click at [788, 171] on input "text" at bounding box center [784, 170] width 28 height 12
type input "1"
type input "4200"
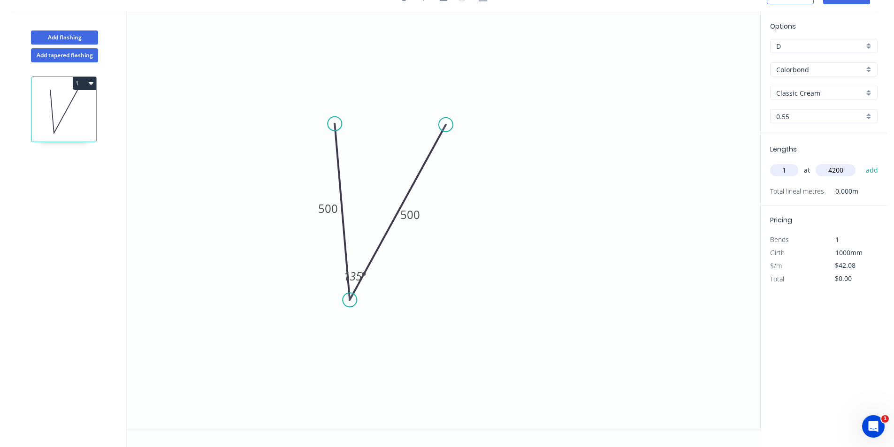
click at [861, 162] on button "add" at bounding box center [872, 170] width 22 height 16
type input "$176.74"
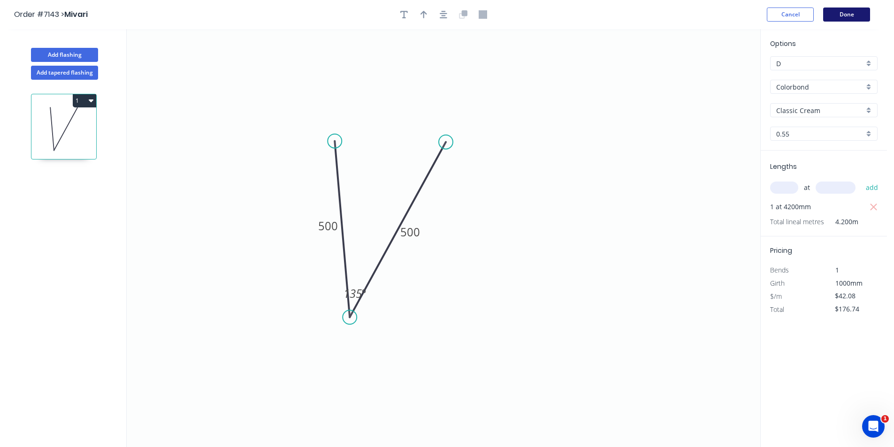
click at [849, 11] on button "Done" at bounding box center [846, 15] width 47 height 14
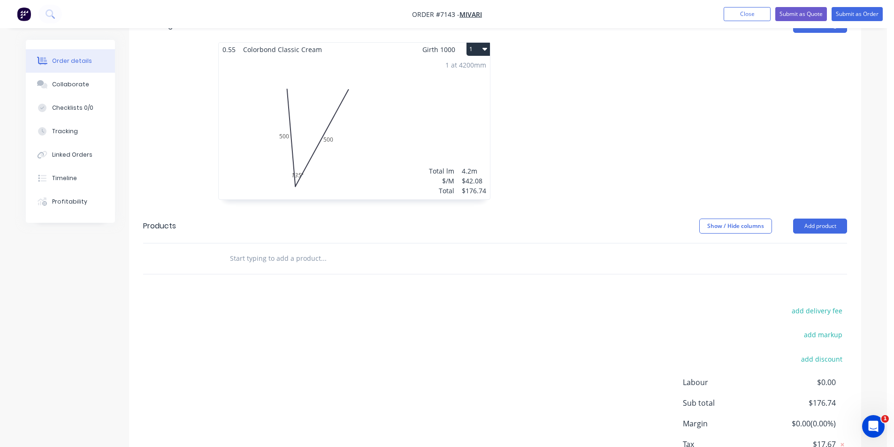
scroll to position [321, 0]
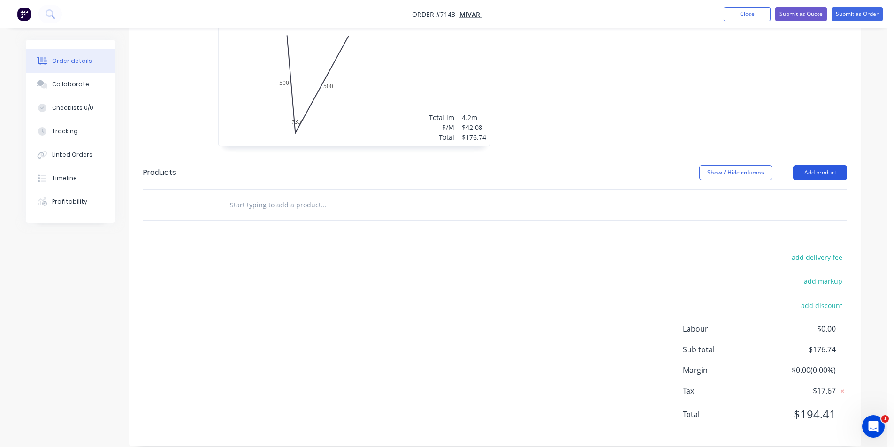
click at [816, 165] on button "Add product" at bounding box center [820, 172] width 54 height 15
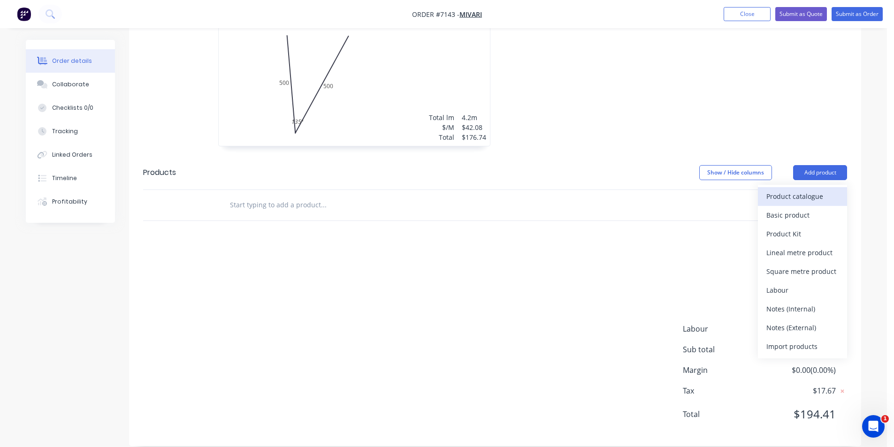
click at [801, 190] on div "Product catalogue" at bounding box center [802, 197] width 72 height 14
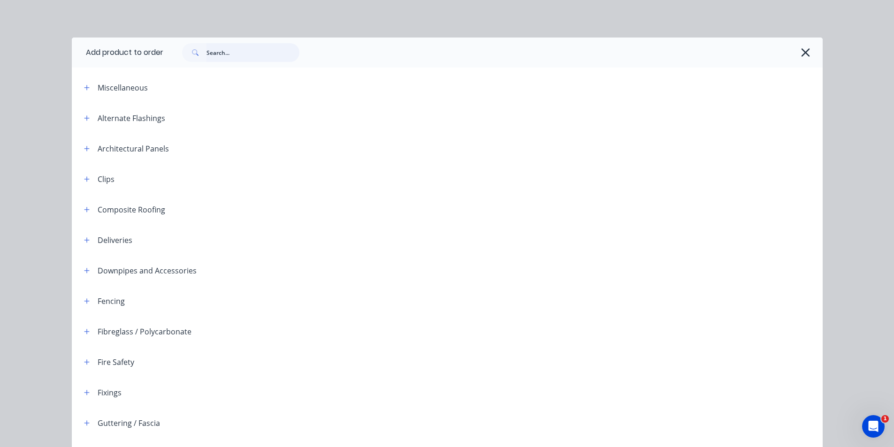
click at [259, 45] on input "text" at bounding box center [252, 52] width 93 height 19
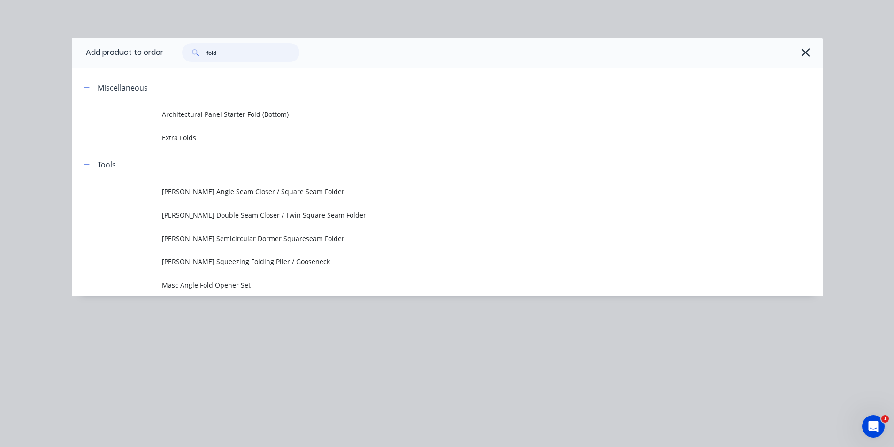
type input "fold"
click at [212, 144] on td "Extra Folds" at bounding box center [492, 137] width 660 height 23
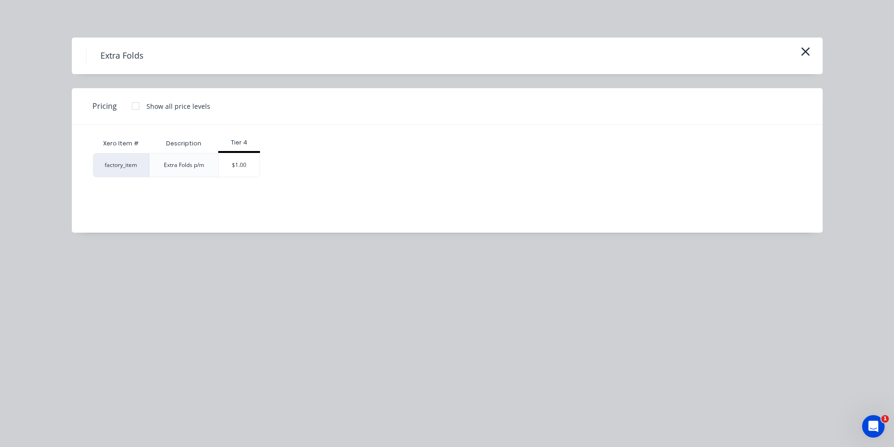
click at [260, 171] on div "factory_item Extra Folds p/m $1.00" at bounding box center [440, 165] width 694 height 24
click at [257, 171] on div "$1.00" at bounding box center [239, 164] width 41 height 23
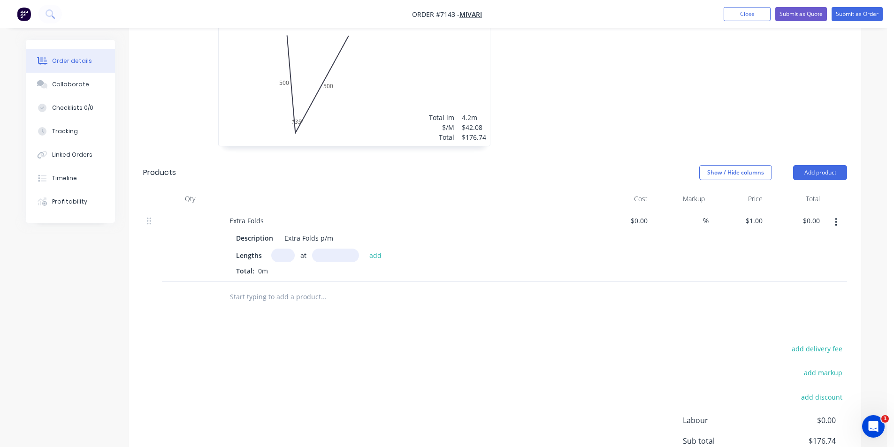
click at [280, 249] on input "text" at bounding box center [282, 256] width 23 height 14
type input "2"
type input "4200"
click at [364, 249] on button "add" at bounding box center [375, 255] width 22 height 13
type input "$8.40"
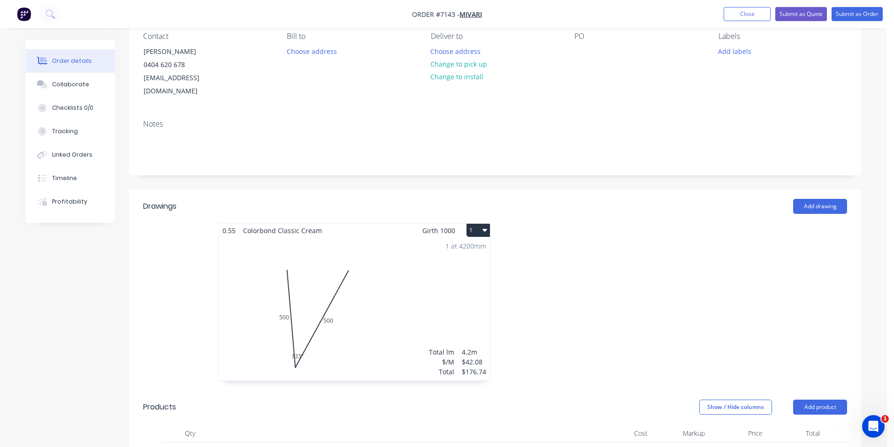
scroll to position [0, 0]
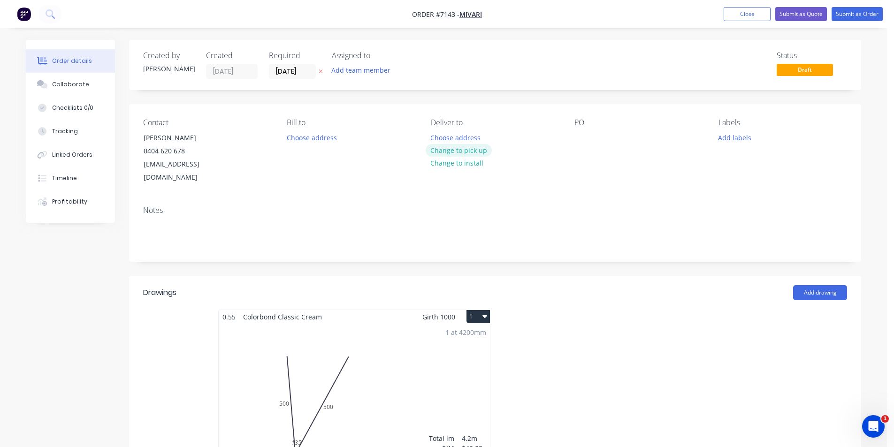
click at [476, 152] on button "Change to pick up" at bounding box center [458, 150] width 67 height 13
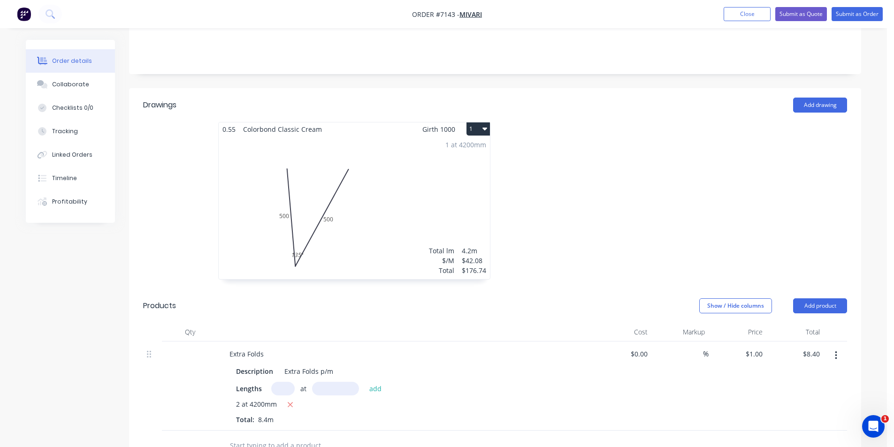
click at [361, 229] on div "1 at 4200mm Total lm $/M Total 4.2m $42.08 $176.74" at bounding box center [354, 207] width 271 height 143
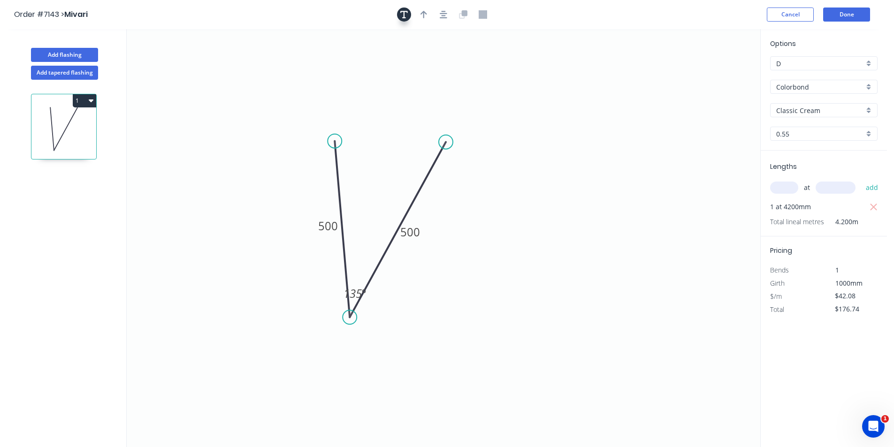
click at [403, 14] on icon "button" at bounding box center [404, 15] width 8 height 8
drag, startPoint x: 194, startPoint y: 89, endPoint x: 552, endPoint y: 162, distance: 365.3
click at [552, 162] on textarea at bounding box center [564, 161] width 76 height 35
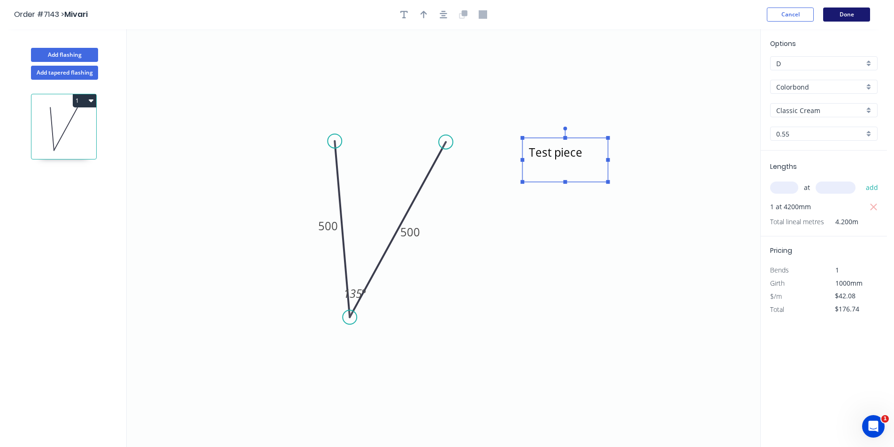
type textarea "Test piece"
click at [864, 9] on button "Done" at bounding box center [846, 15] width 47 height 14
click at [839, 14] on button "Done" at bounding box center [846, 15] width 47 height 14
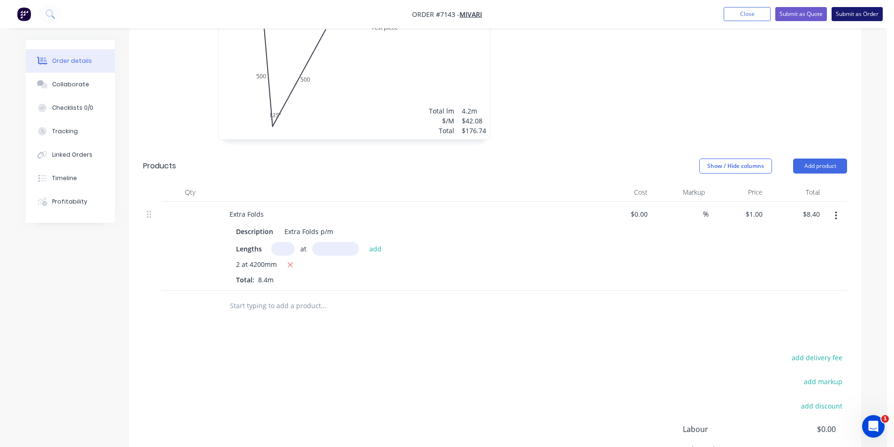
scroll to position [328, 0]
click at [866, 12] on button "Submit as Order" at bounding box center [856, 14] width 51 height 14
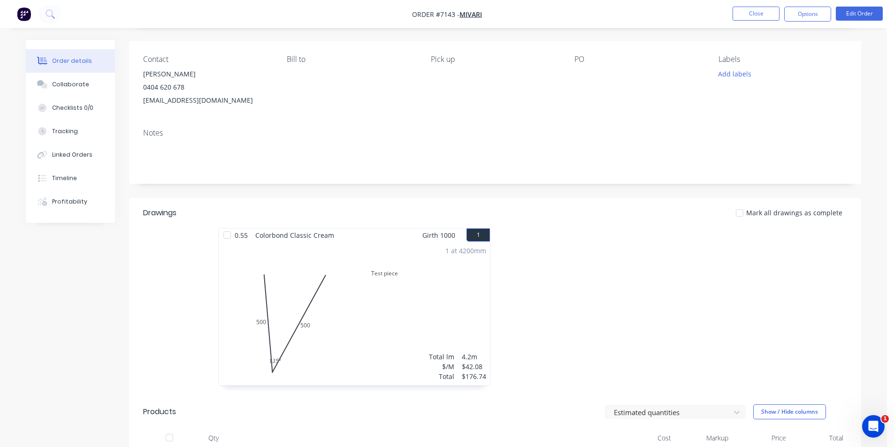
scroll to position [0, 0]
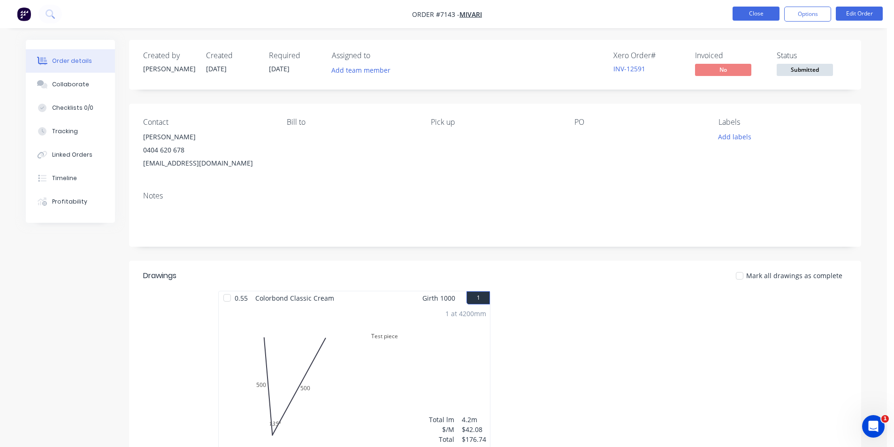
click at [759, 14] on button "Close" at bounding box center [755, 14] width 47 height 14
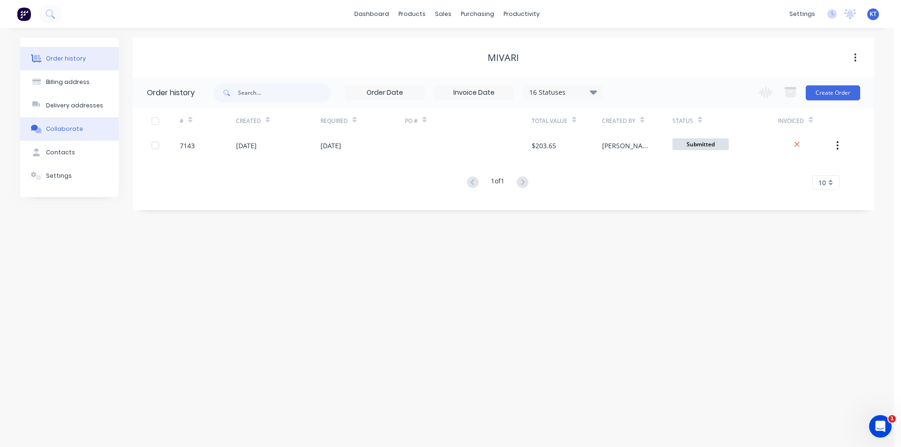
click at [110, 127] on button "Collaborate" at bounding box center [69, 128] width 99 height 23
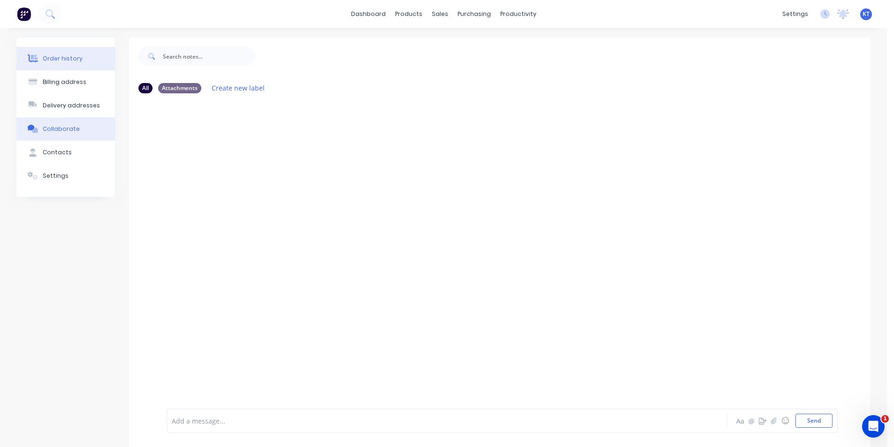
click at [65, 59] on div "Order history" at bounding box center [63, 58] width 40 height 8
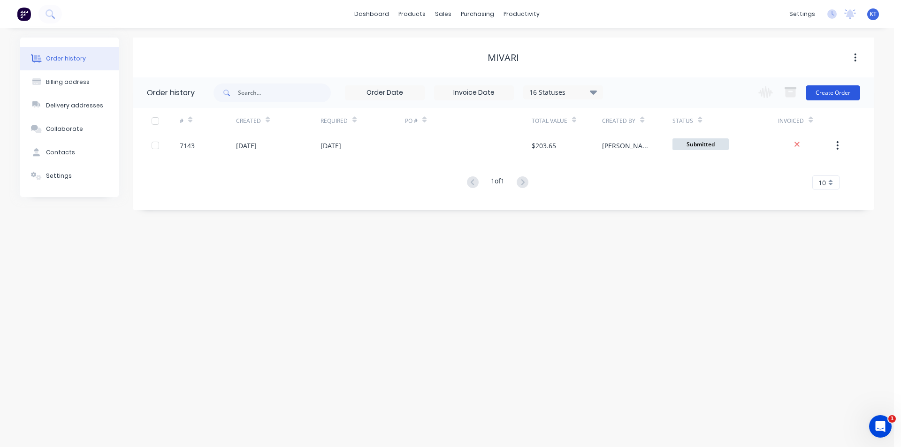
click at [836, 92] on button "Create Order" at bounding box center [832, 92] width 54 height 15
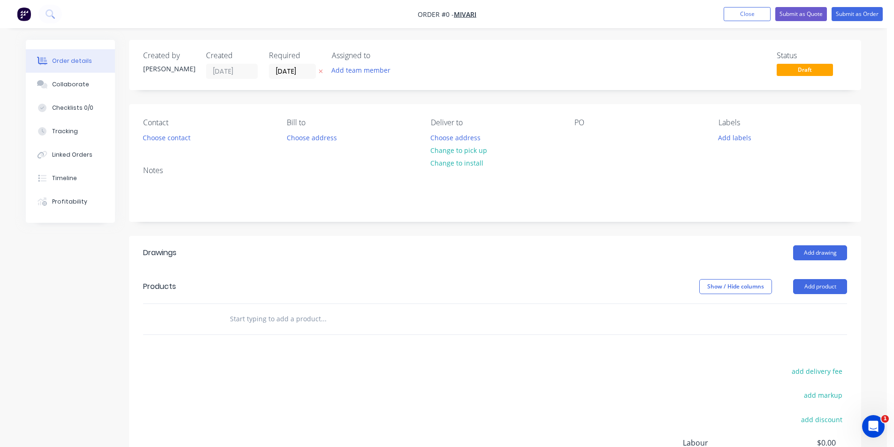
click at [842, 297] on header "Products Show / Hide columns Add product" at bounding box center [495, 287] width 732 height 34
click at [840, 291] on button "Add product" at bounding box center [820, 286] width 54 height 15
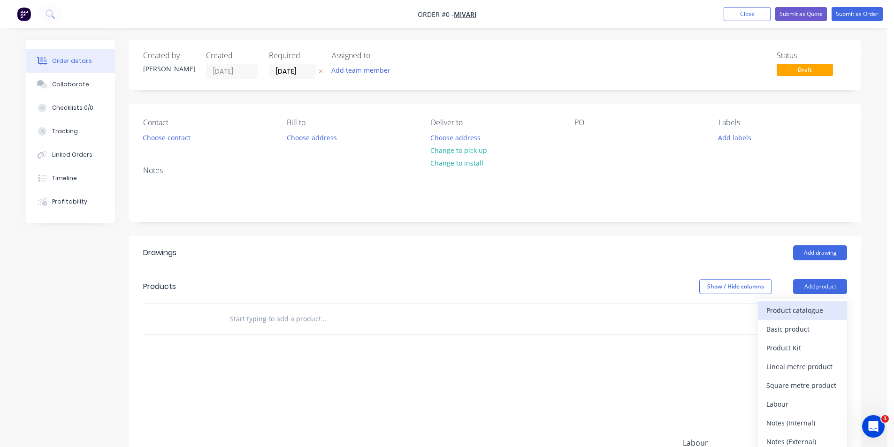
click at [821, 318] on button "Product catalogue" at bounding box center [802, 310] width 89 height 19
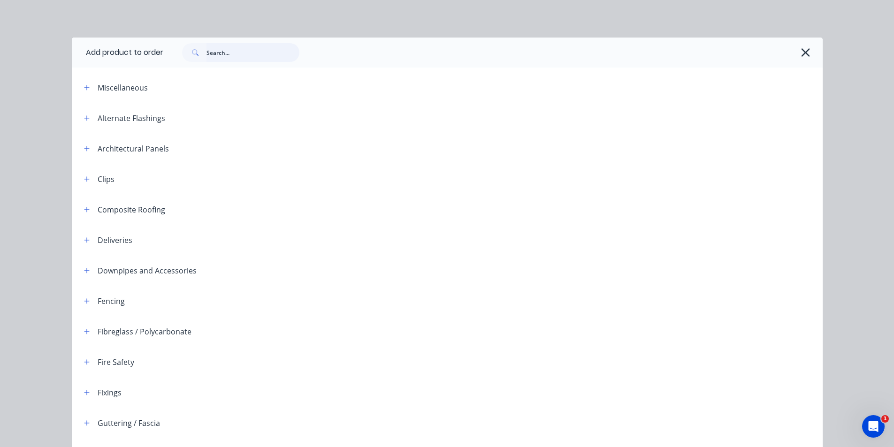
click at [241, 48] on input "text" at bounding box center [252, 52] width 93 height 19
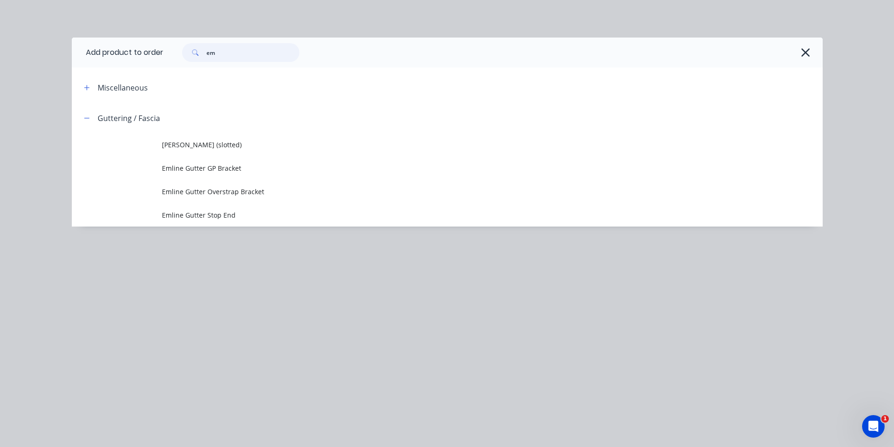
type input "e"
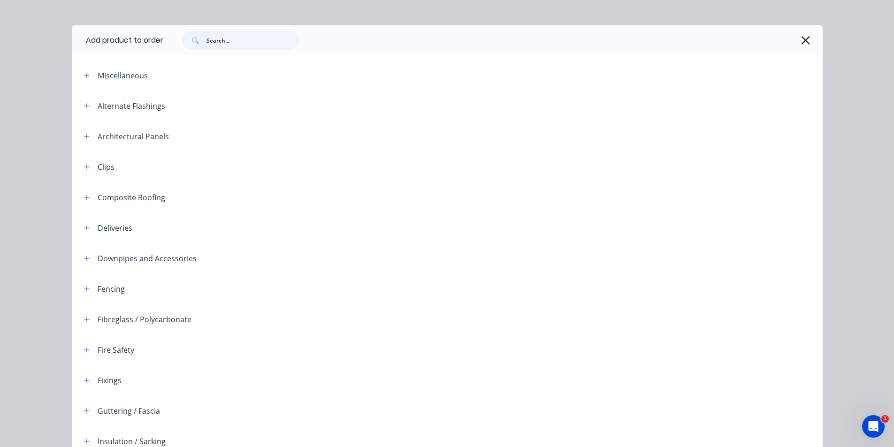
scroll to position [47, 0]
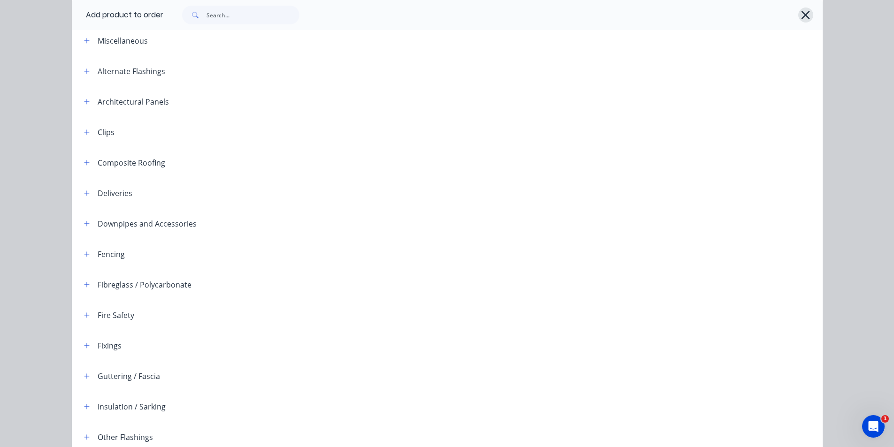
click at [802, 17] on icon "button" at bounding box center [805, 14] width 10 height 13
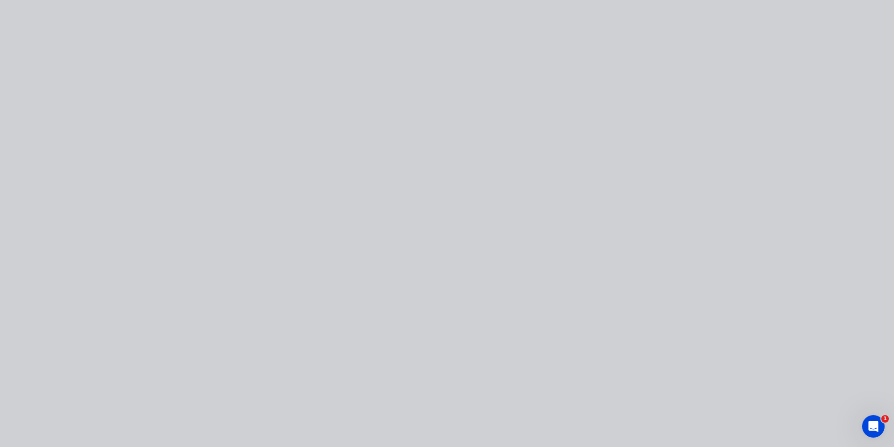
scroll to position [0, 0]
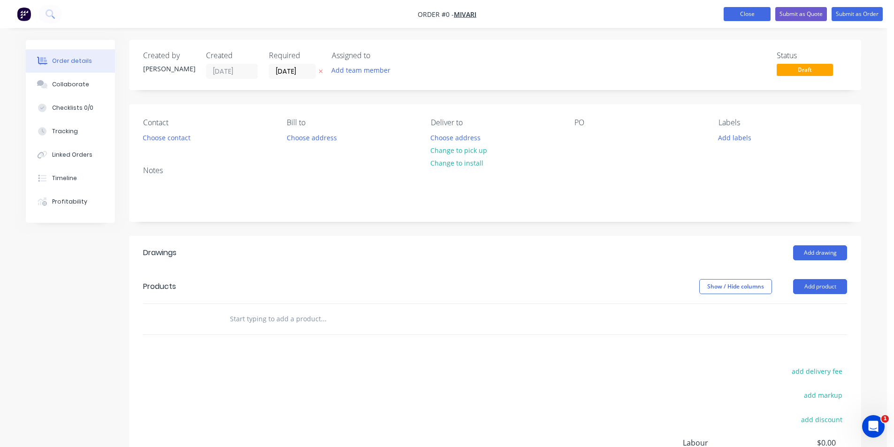
click at [756, 15] on button "Close" at bounding box center [746, 14] width 47 height 14
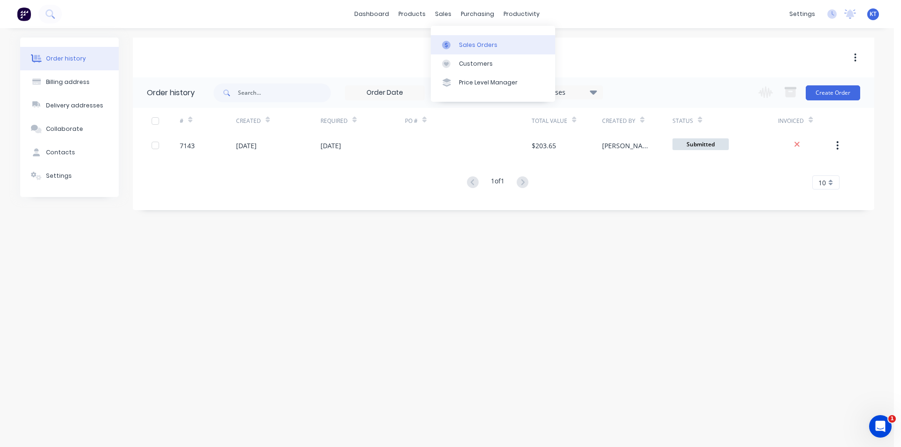
click at [453, 50] on link "Sales Orders" at bounding box center [493, 44] width 124 height 19
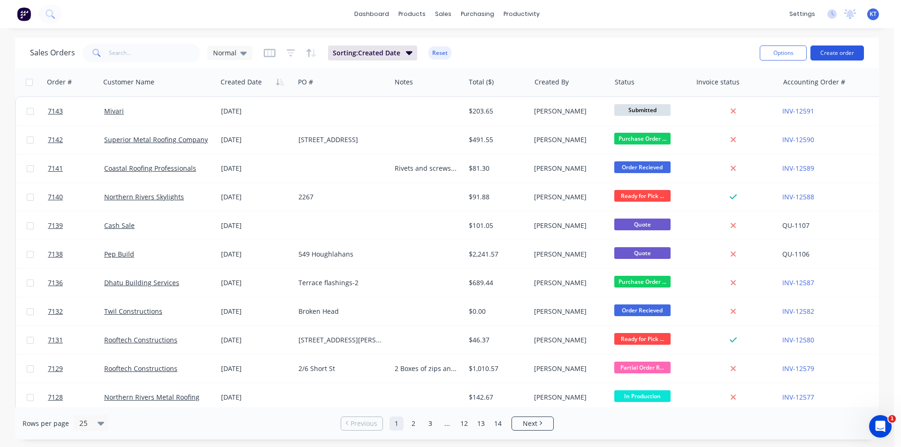
click at [858, 56] on button "Create order" at bounding box center [836, 53] width 53 height 15
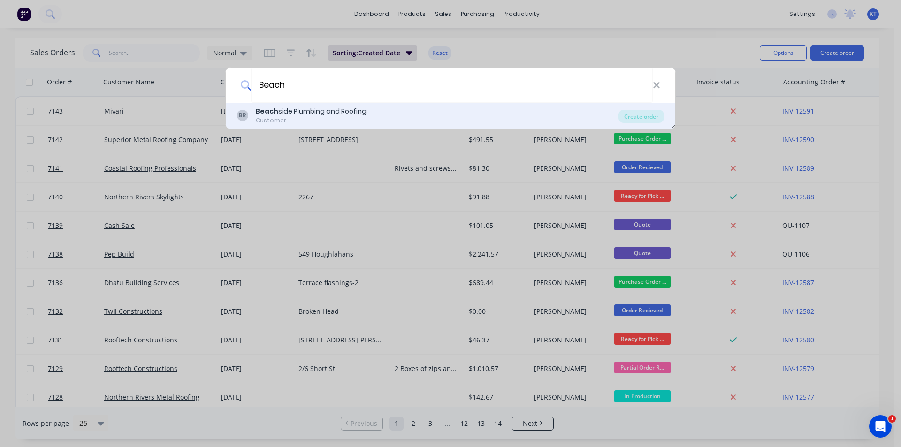
type input "Beach"
click at [640, 124] on div "BR Beach side Plumbing and Roofing Customer Create order" at bounding box center [450, 116] width 449 height 26
click at [641, 118] on div "Create order" at bounding box center [641, 116] width 46 height 13
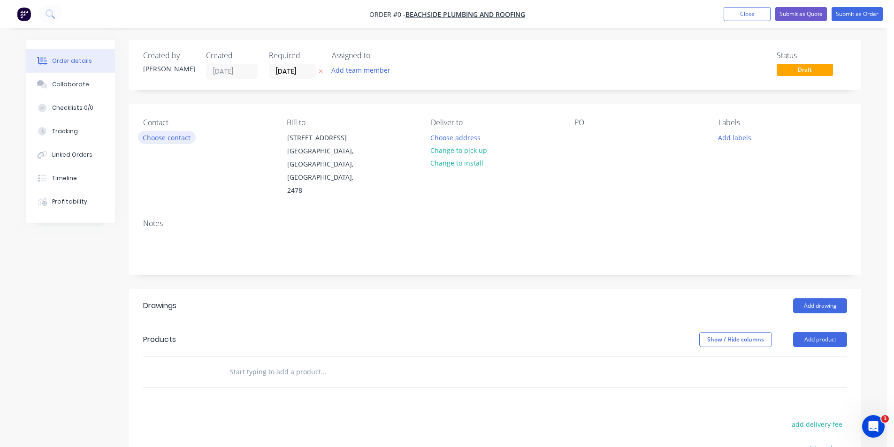
click at [152, 140] on button "Choose contact" at bounding box center [167, 137] width 58 height 13
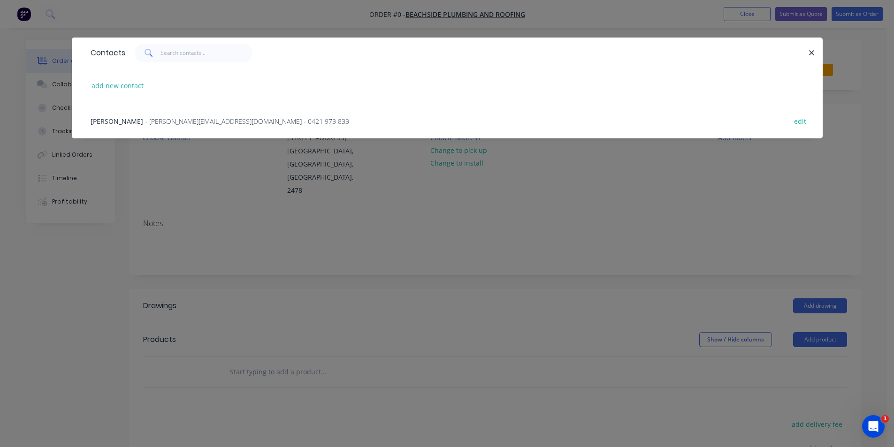
click at [171, 125] on span "- [PERSON_NAME][EMAIL_ADDRESS][DOMAIN_NAME] - 0421 973 833" at bounding box center [247, 121] width 204 height 9
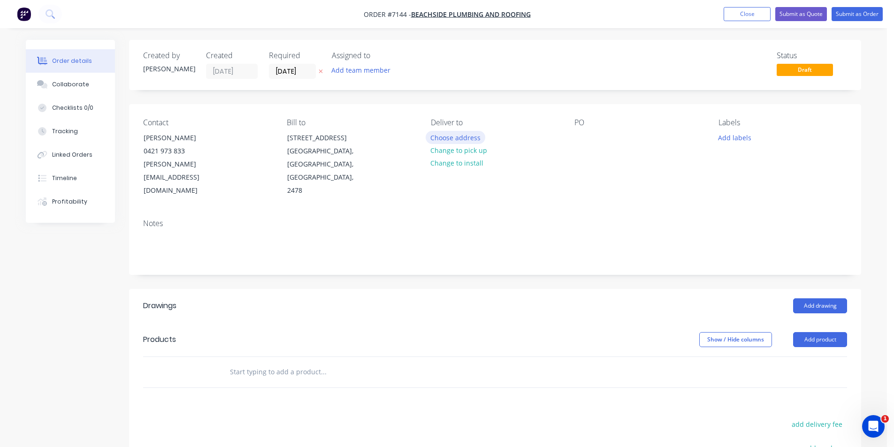
click at [474, 137] on button "Choose address" at bounding box center [455, 137] width 60 height 13
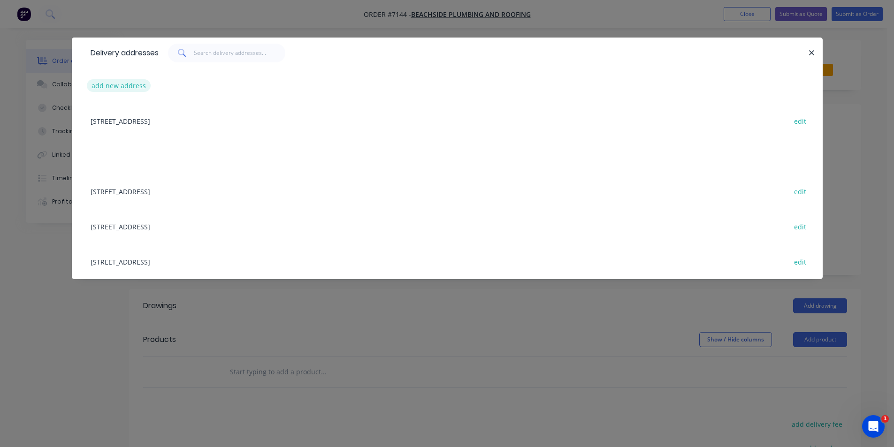
click at [133, 88] on button "add new address" at bounding box center [119, 85] width 64 height 13
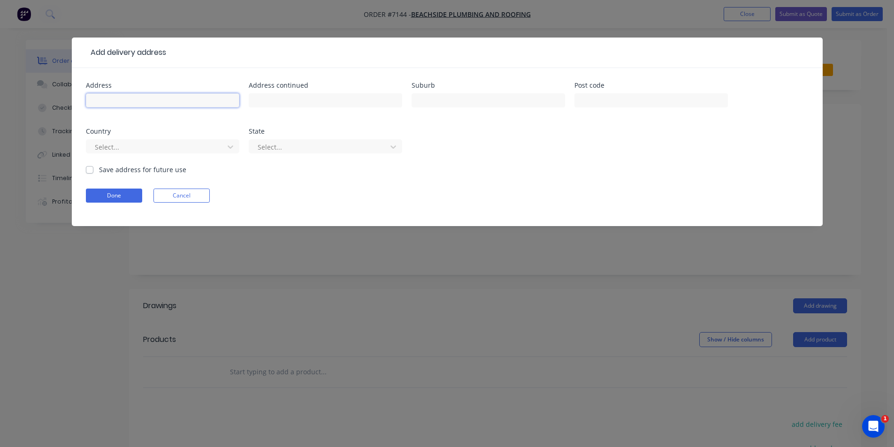
click at [186, 102] on input "text" at bounding box center [162, 100] width 153 height 14
type input "[STREET_ADDRESS]"
click at [446, 101] on input "text" at bounding box center [487, 100] width 153 height 14
type input "[GEOGRAPHIC_DATA]"
click at [656, 93] on div at bounding box center [650, 105] width 153 height 28
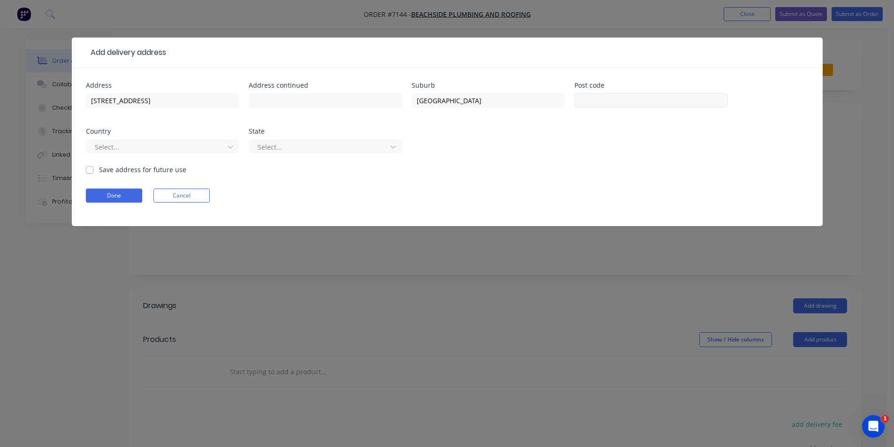
drag, startPoint x: 652, startPoint y: 110, endPoint x: 652, endPoint y: 105, distance: 5.2
click at [651, 109] on div at bounding box center [650, 105] width 153 height 28
click at [652, 105] on input "text" at bounding box center [650, 100] width 153 height 14
type input "2470"
drag, startPoint x: 76, startPoint y: 167, endPoint x: 87, endPoint y: 168, distance: 11.3
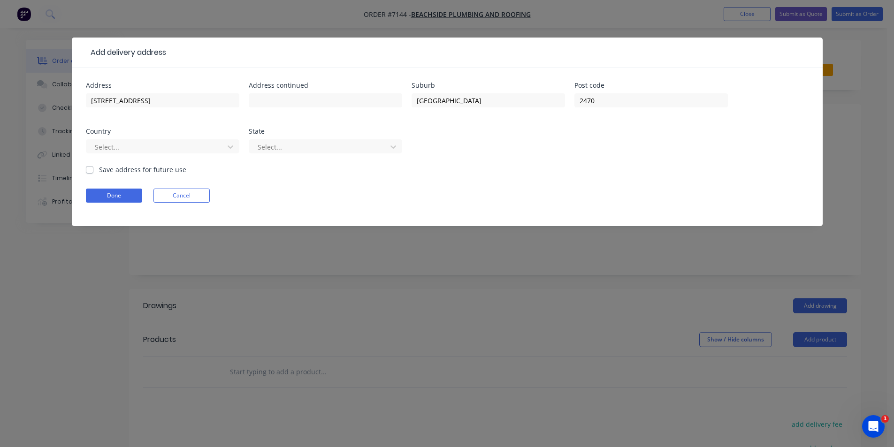
click at [83, 167] on div "Address [STREET_ADDRESS] Address continued Suburb [GEOGRAPHIC_DATA] Post code 2…" at bounding box center [447, 147] width 751 height 158
click at [99, 169] on label "Save address for future use" at bounding box center [142, 170] width 87 height 10
click at [87, 169] on input "Save address for future use" at bounding box center [90, 169] width 8 height 9
checkbox input "true"
click at [106, 198] on button "Done" at bounding box center [114, 196] width 56 height 14
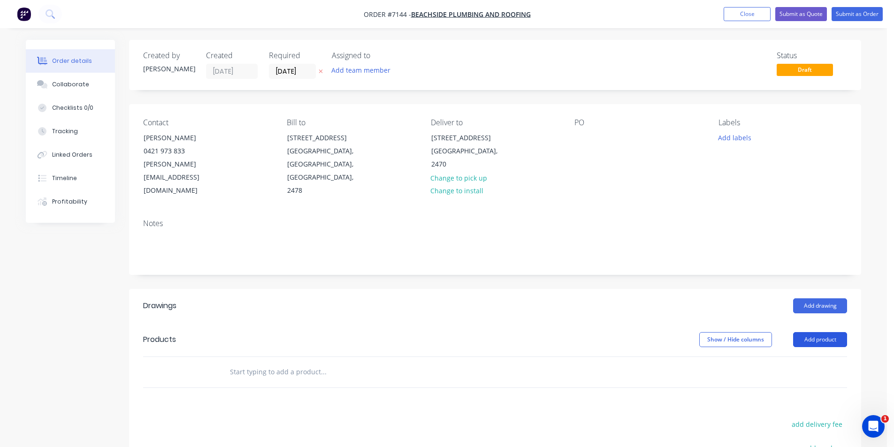
click at [821, 332] on button "Add product" at bounding box center [820, 339] width 54 height 15
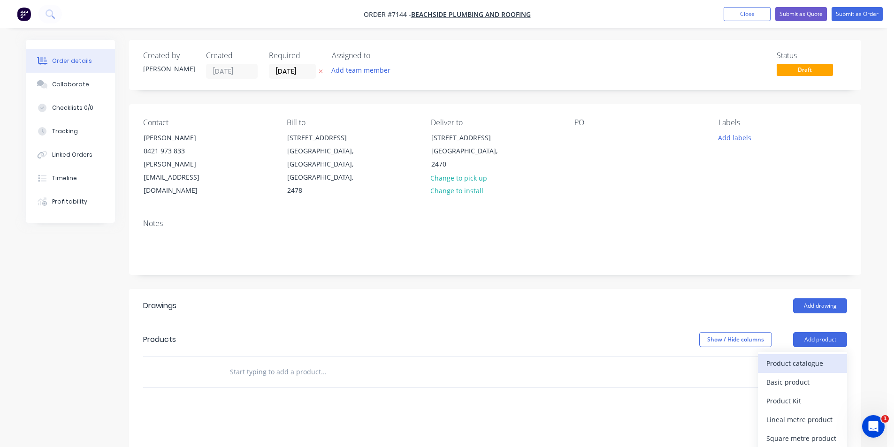
click at [818, 357] on div "Product catalogue" at bounding box center [802, 364] width 72 height 14
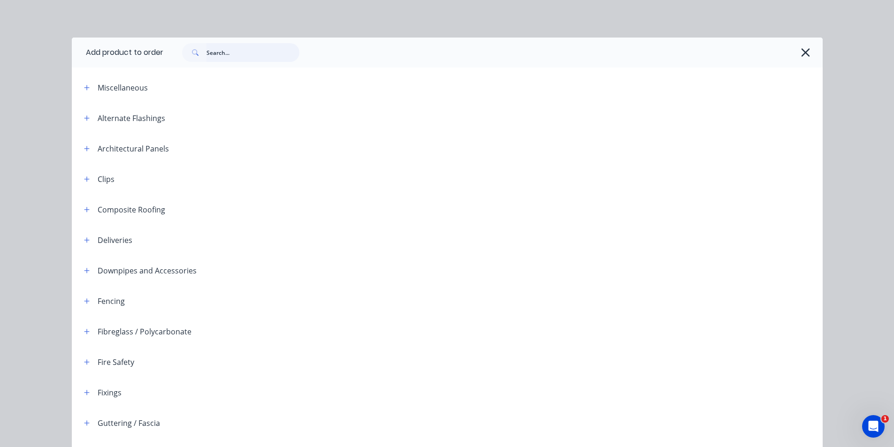
click at [235, 53] on input "text" at bounding box center [252, 52] width 93 height 19
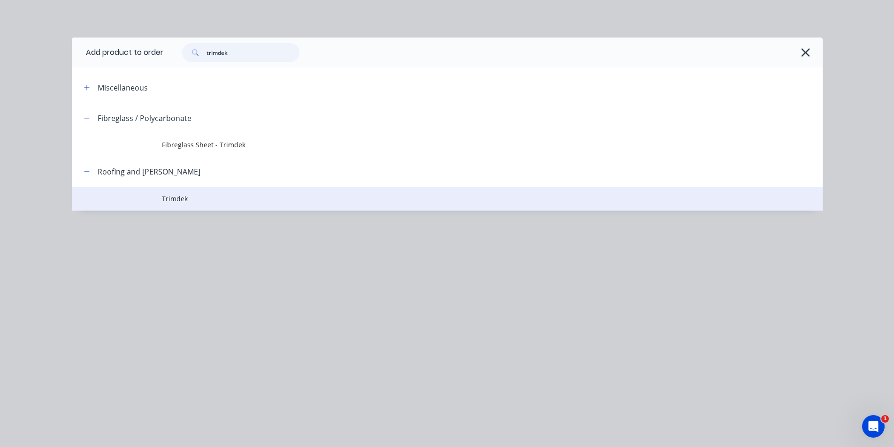
type input "trimdek"
click at [220, 206] on td "Trimdek" at bounding box center [492, 198] width 660 height 23
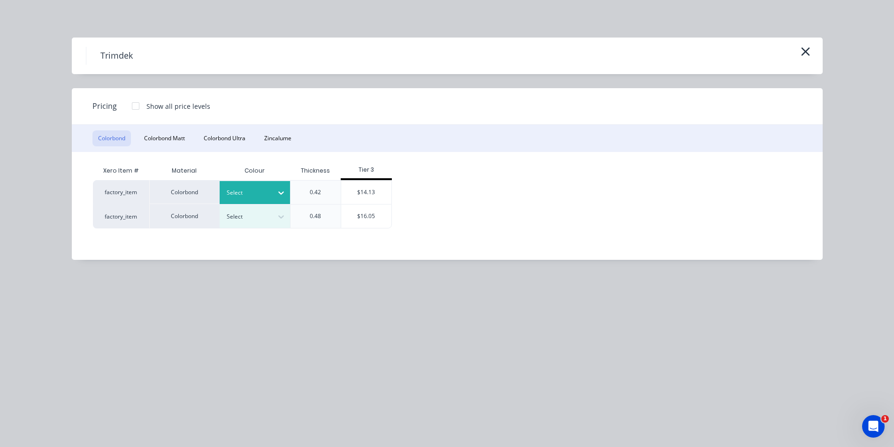
click at [280, 190] on icon at bounding box center [280, 192] width 9 height 9
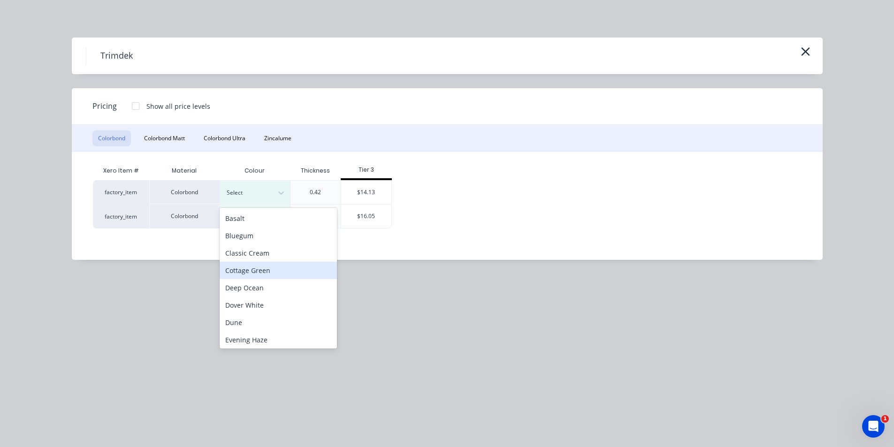
click at [271, 270] on div "Cottage Green" at bounding box center [278, 270] width 117 height 17
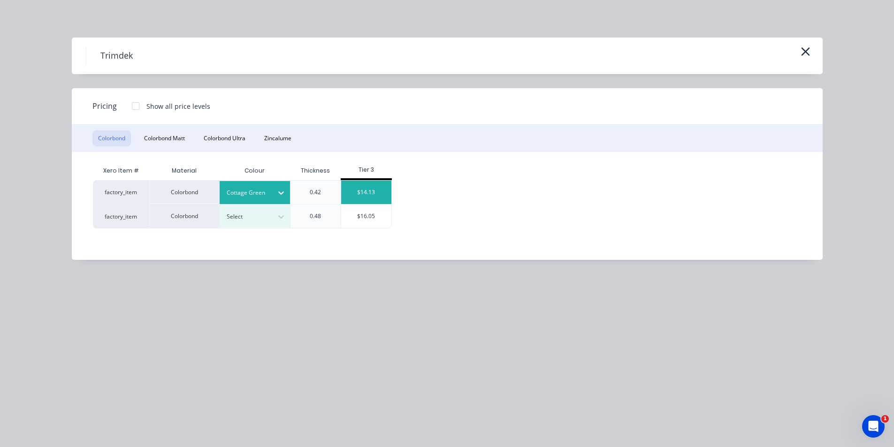
click at [363, 197] on div "$14.13" at bounding box center [366, 192] width 50 height 23
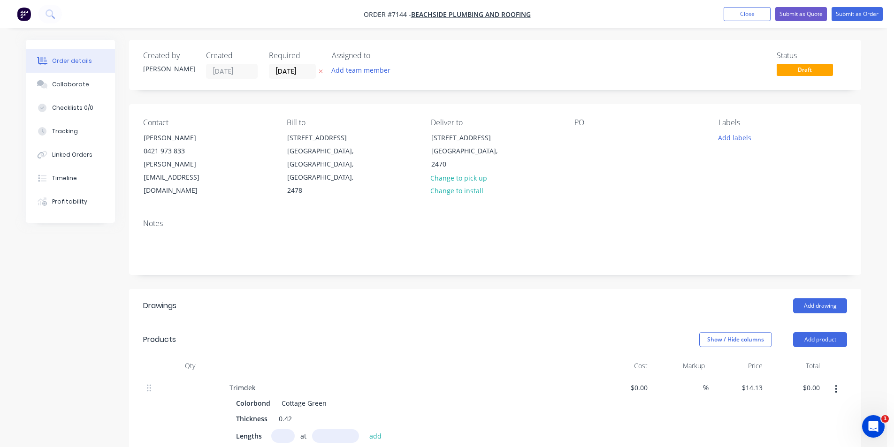
click at [284, 429] on input "text" at bounding box center [282, 436] width 23 height 14
click at [364, 429] on button "add" at bounding box center [375, 435] width 22 height 13
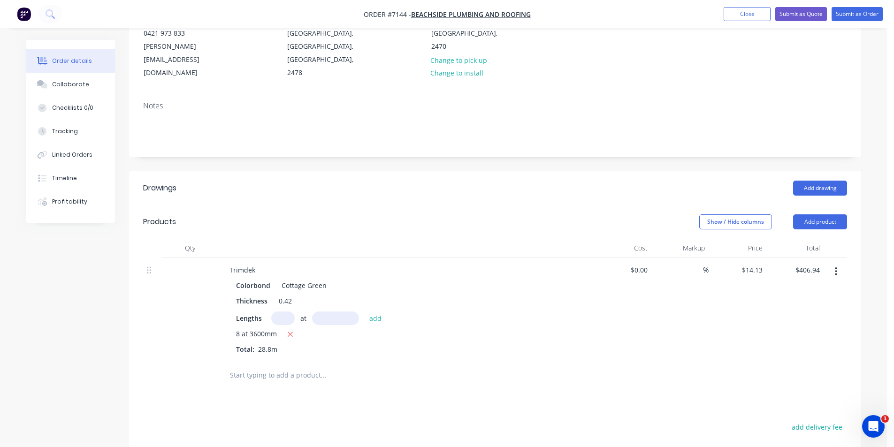
scroll to position [141, 0]
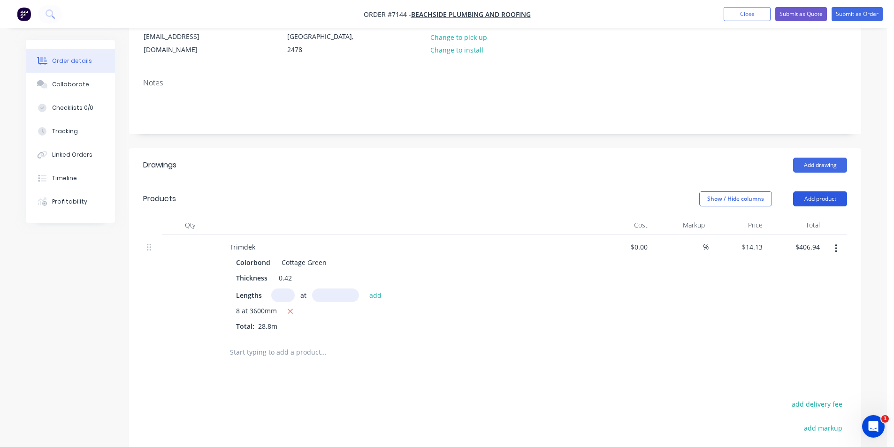
click at [843, 191] on button "Add product" at bounding box center [820, 198] width 54 height 15
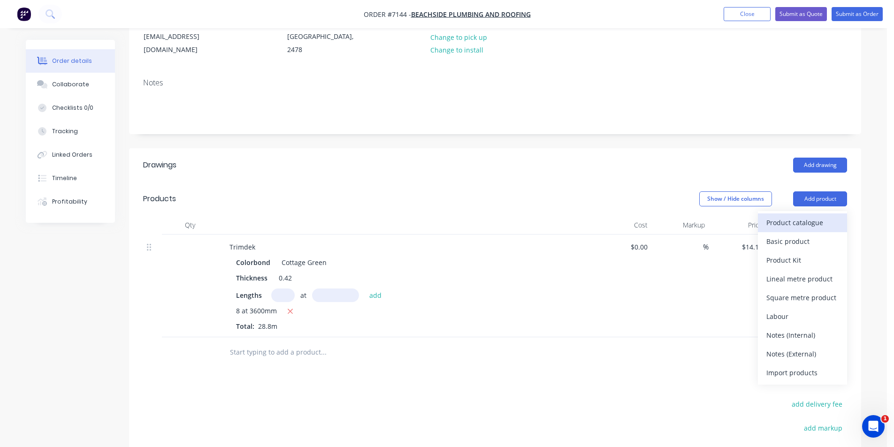
click at [830, 216] on div "Product catalogue" at bounding box center [802, 223] width 72 height 14
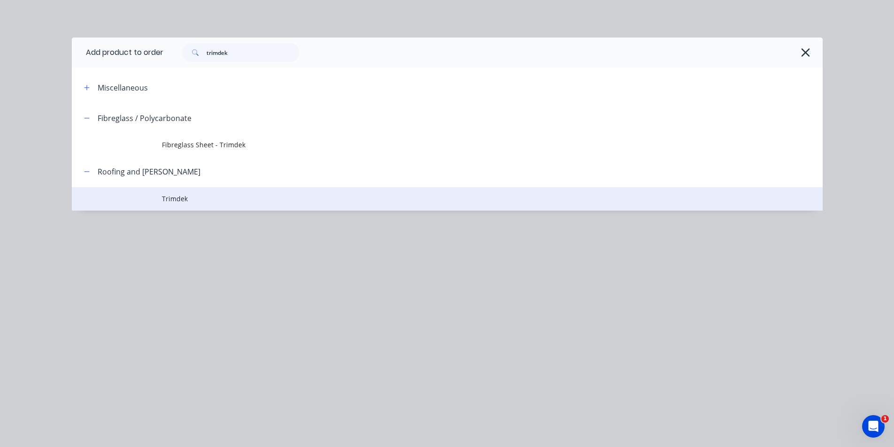
click at [205, 191] on td "Trimdek" at bounding box center [492, 198] width 660 height 23
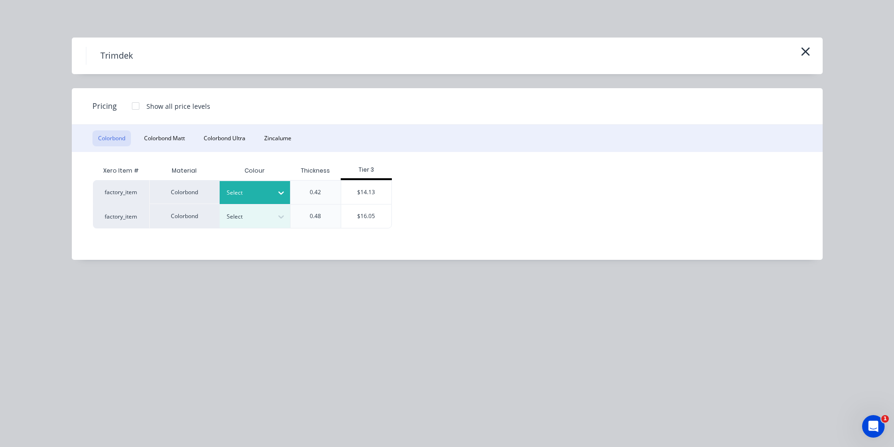
drag, startPoint x: 289, startPoint y: 191, endPoint x: 285, endPoint y: 197, distance: 7.0
click at [290, 191] on div "0.42" at bounding box center [315, 192] width 51 height 24
click at [280, 197] on icon at bounding box center [280, 192] width 9 height 9
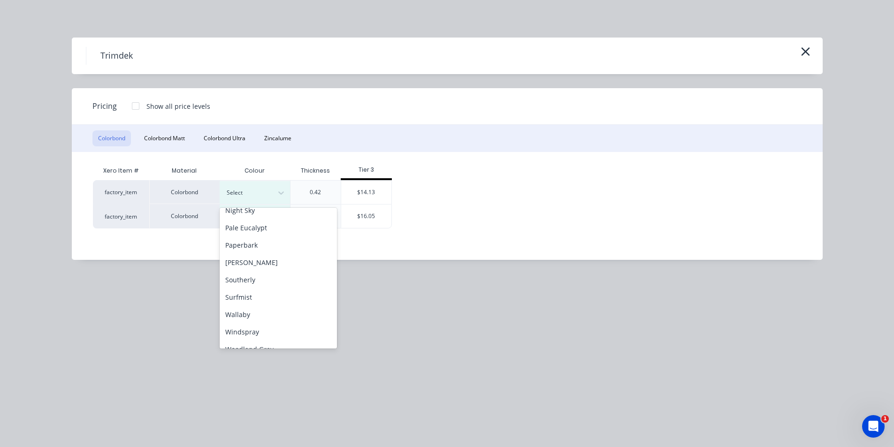
scroll to position [235, 0]
click at [266, 233] on div "Pale Eucalypt" at bounding box center [278, 226] width 117 height 17
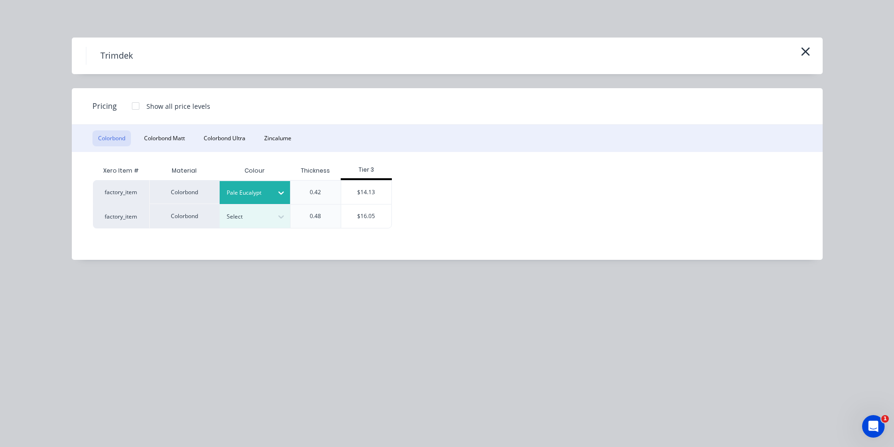
click at [360, 193] on div "$14.13" at bounding box center [366, 192] width 50 height 23
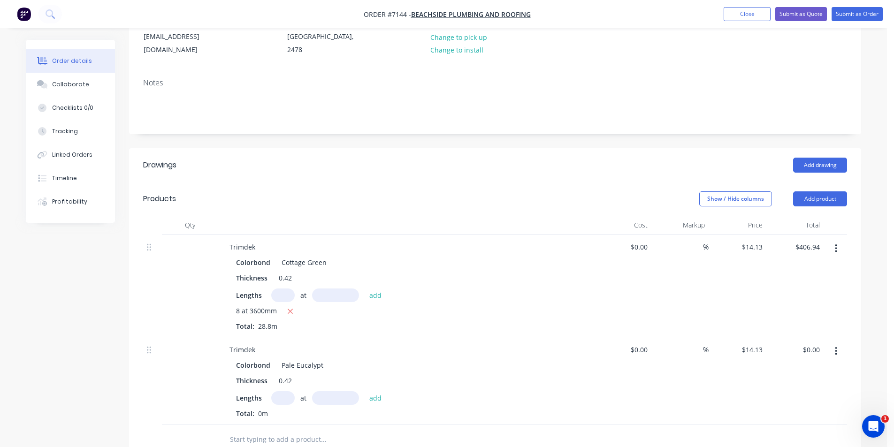
click at [278, 391] on input "text" at bounding box center [282, 398] width 23 height 14
click at [364, 391] on button "add" at bounding box center [375, 397] width 22 height 13
click at [806, 191] on button "Add product" at bounding box center [820, 198] width 54 height 15
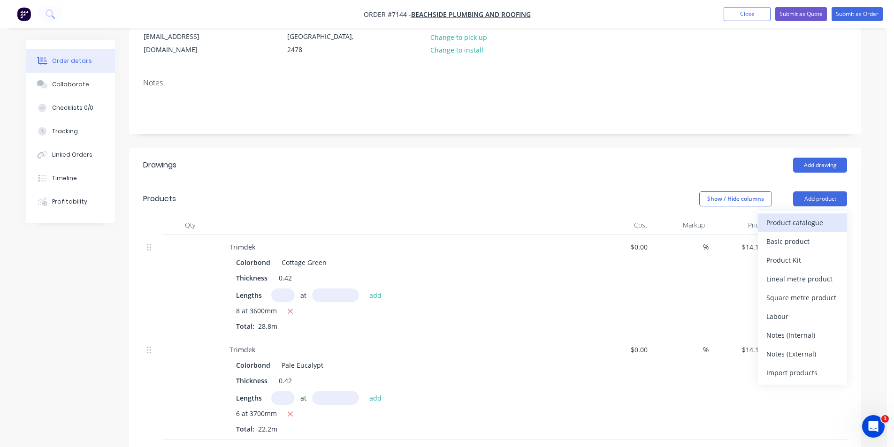
click at [796, 216] on div "Product catalogue" at bounding box center [802, 223] width 72 height 14
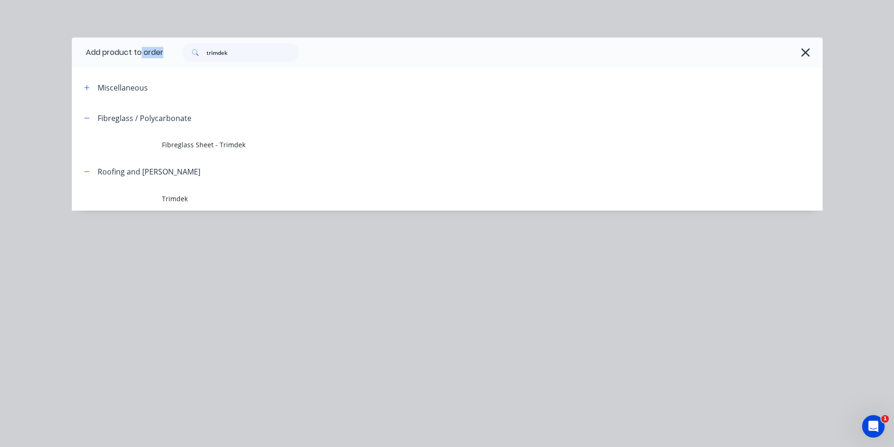
drag, startPoint x: 254, startPoint y: 43, endPoint x: 143, endPoint y: 57, distance: 112.1
click at [143, 57] on header "Add product to order trimdek" at bounding box center [447, 53] width 751 height 30
click at [256, 57] on input "trimdek" at bounding box center [252, 52] width 93 height 19
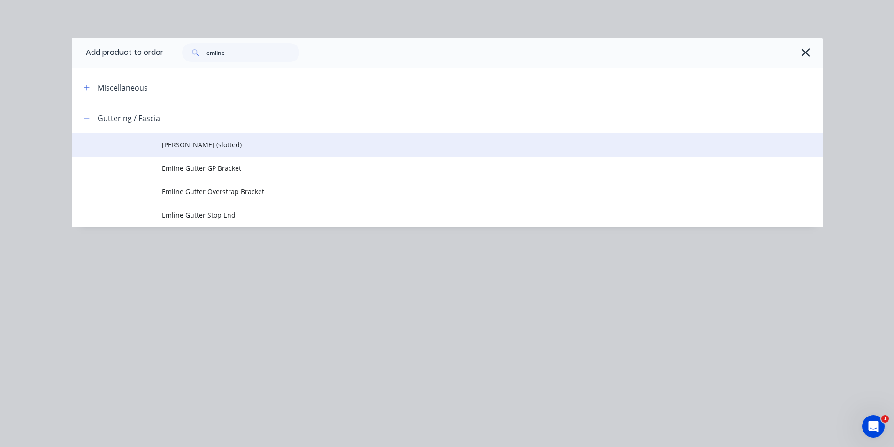
click at [275, 148] on span "[PERSON_NAME] (slotted)" at bounding box center [426, 145] width 528 height 10
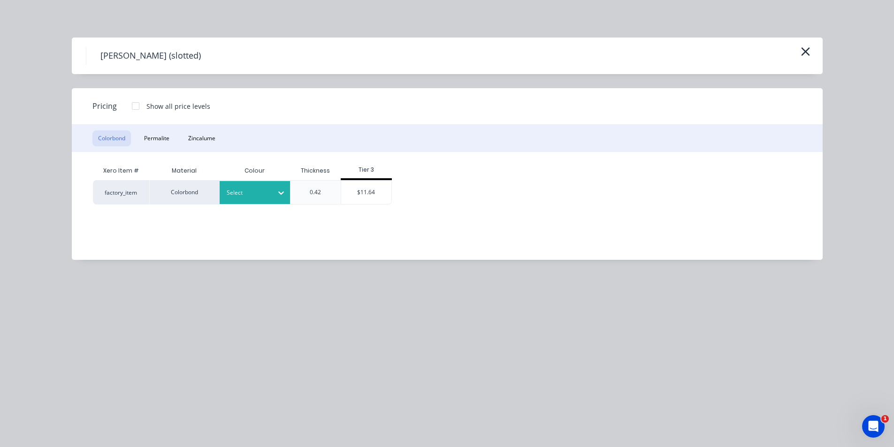
click at [260, 196] on div at bounding box center [248, 193] width 42 height 10
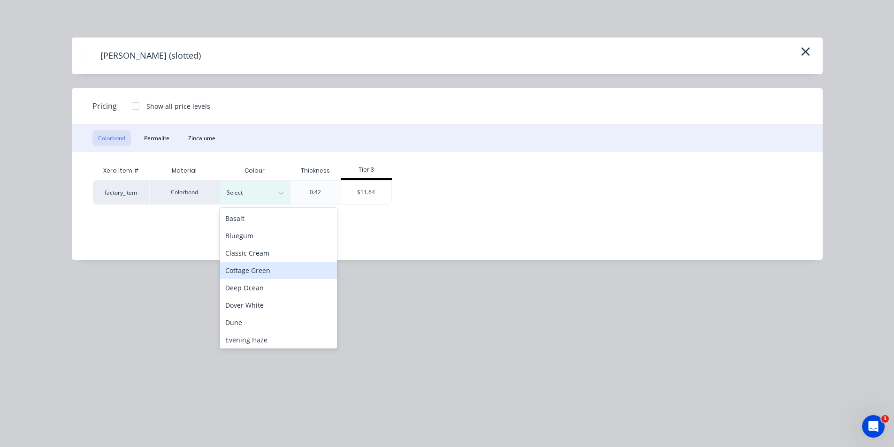
click at [255, 271] on div "Cottage Green" at bounding box center [278, 270] width 117 height 17
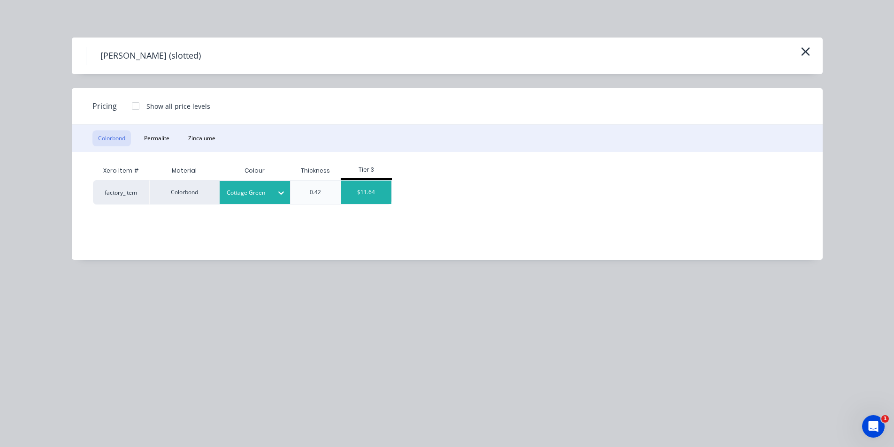
click at [371, 194] on div "$11.64" at bounding box center [366, 192] width 50 height 23
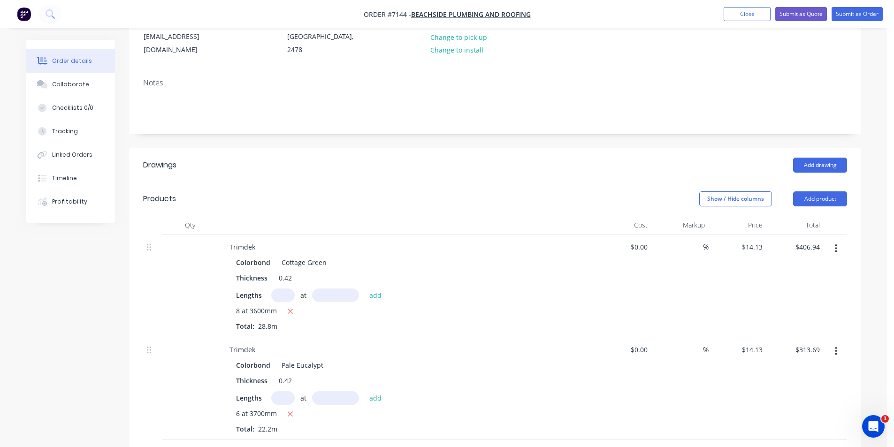
scroll to position [375, 0]
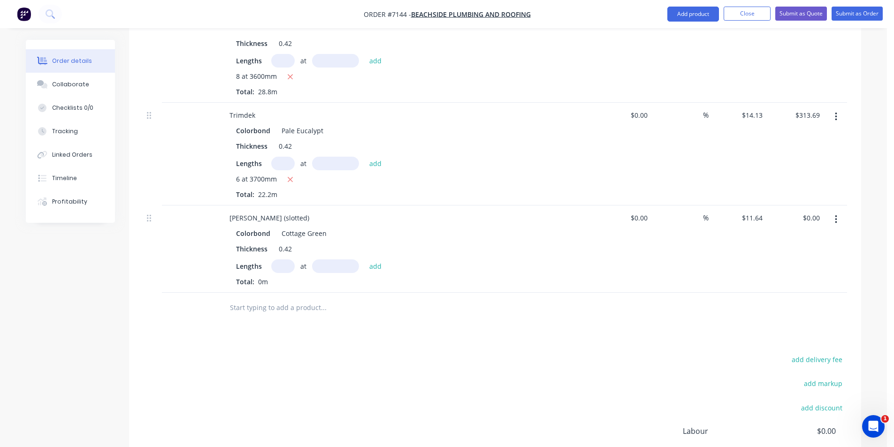
click at [288, 259] on input "text" at bounding box center [282, 266] width 23 height 14
click at [364, 259] on button "add" at bounding box center [375, 265] width 22 height 13
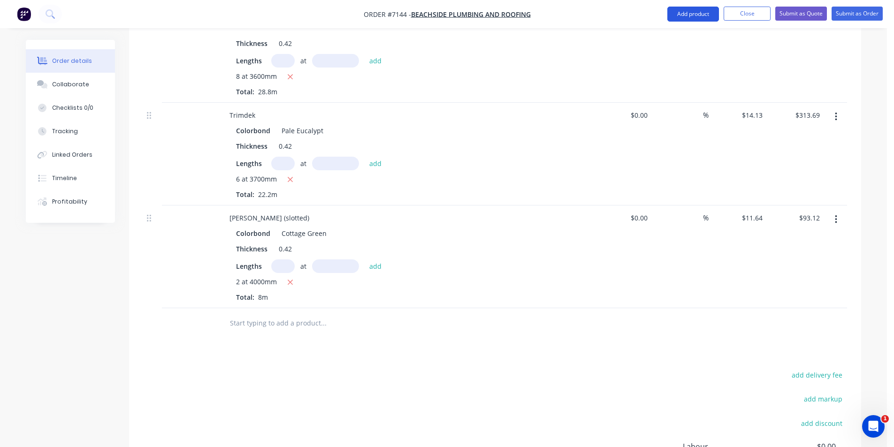
click at [705, 15] on button "Add product" at bounding box center [693, 14] width 52 height 15
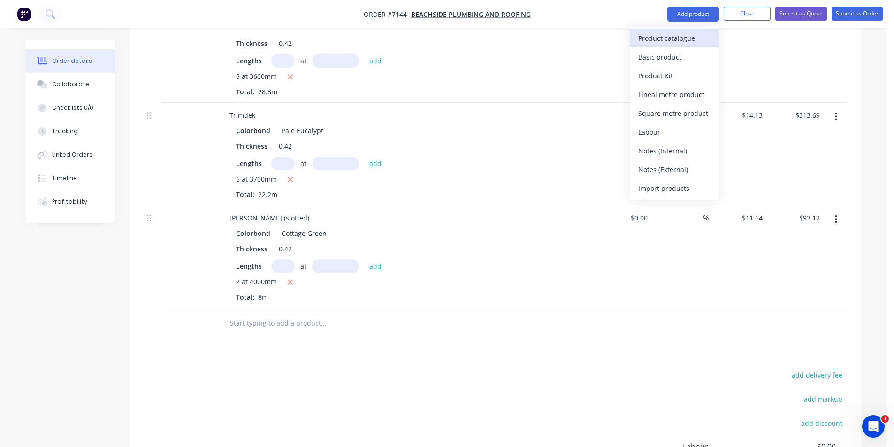
click at [703, 41] on div "Product catalogue" at bounding box center [674, 38] width 72 height 14
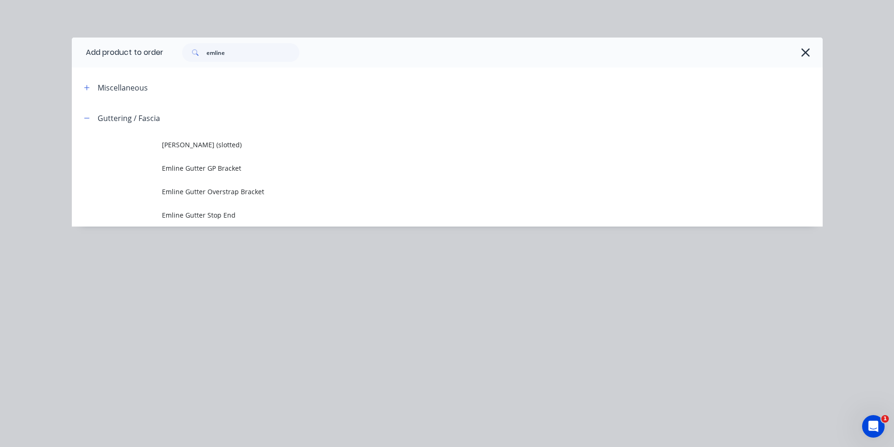
click at [239, 39] on div "emline" at bounding box center [492, 53] width 659 height 30
click at [234, 51] on input "emline" at bounding box center [252, 52] width 93 height 19
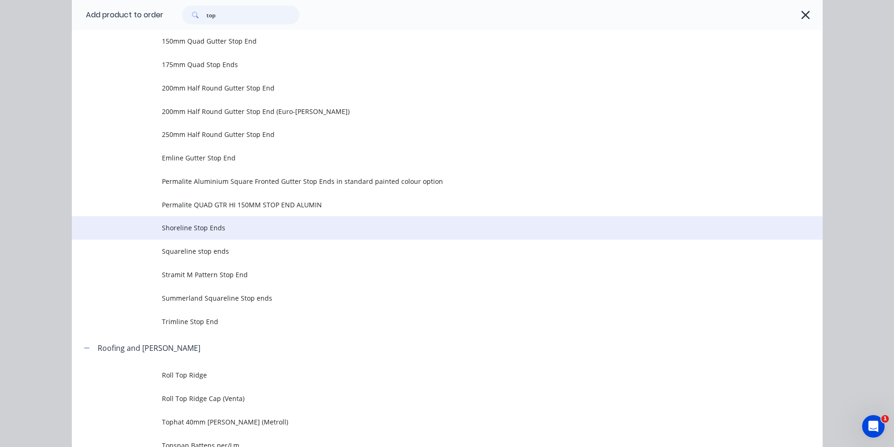
scroll to position [388, 0]
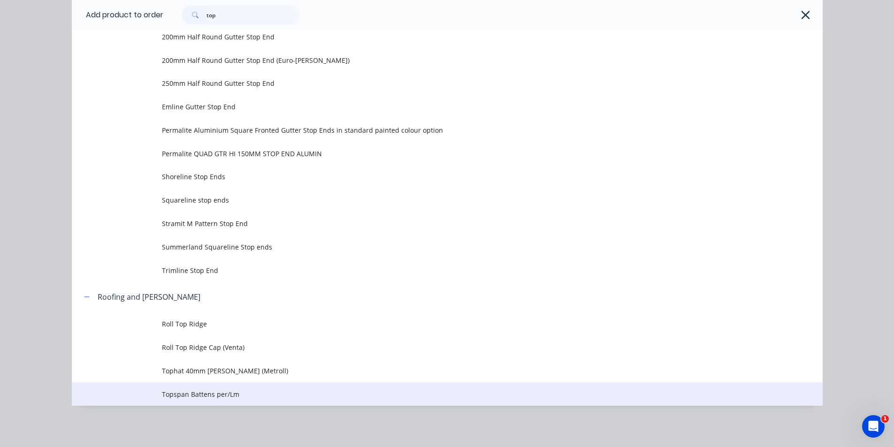
click at [235, 403] on td "Topspan Battens per/Lm" at bounding box center [492, 393] width 660 height 23
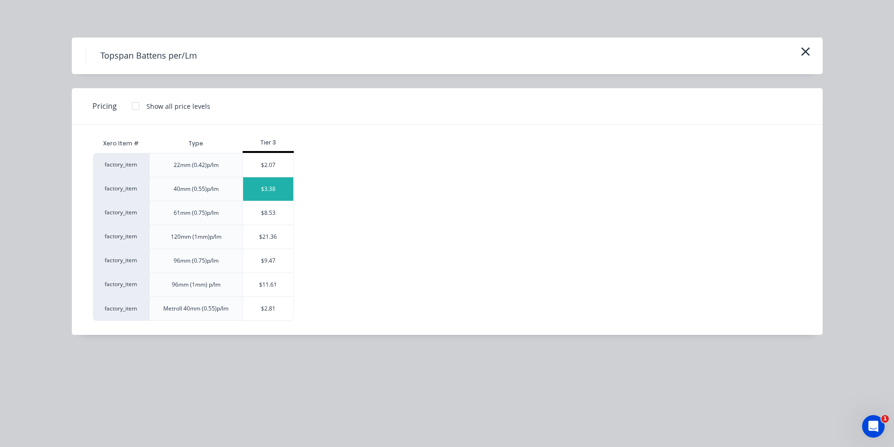
click at [258, 195] on div "$3.38" at bounding box center [268, 188] width 50 height 23
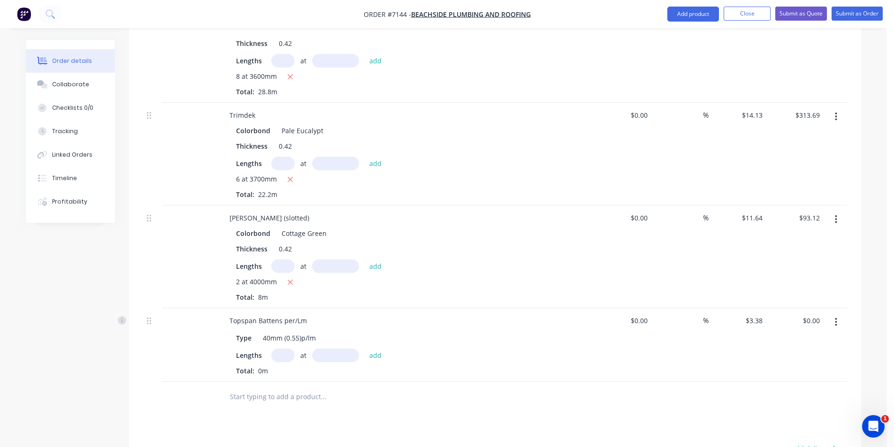
click at [274, 349] on input "text" at bounding box center [282, 356] width 23 height 14
click at [364, 349] on button "add" at bounding box center [375, 355] width 22 height 13
click at [693, 18] on button "Add product" at bounding box center [693, 14] width 52 height 15
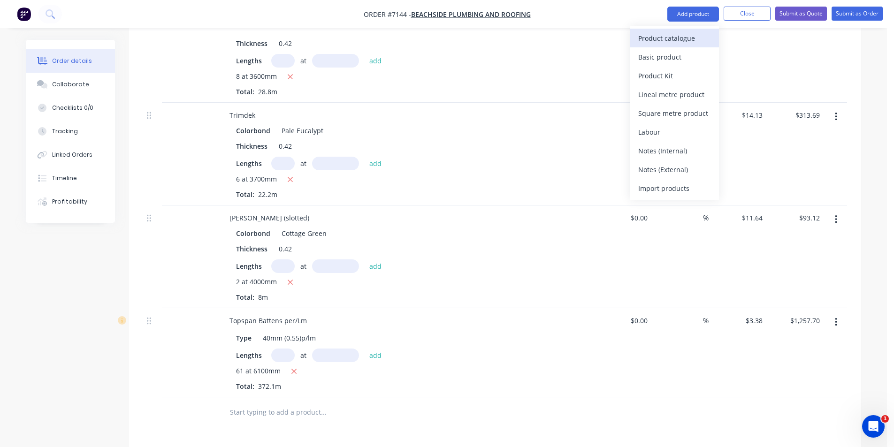
click at [689, 41] on div "Product catalogue" at bounding box center [674, 38] width 72 height 14
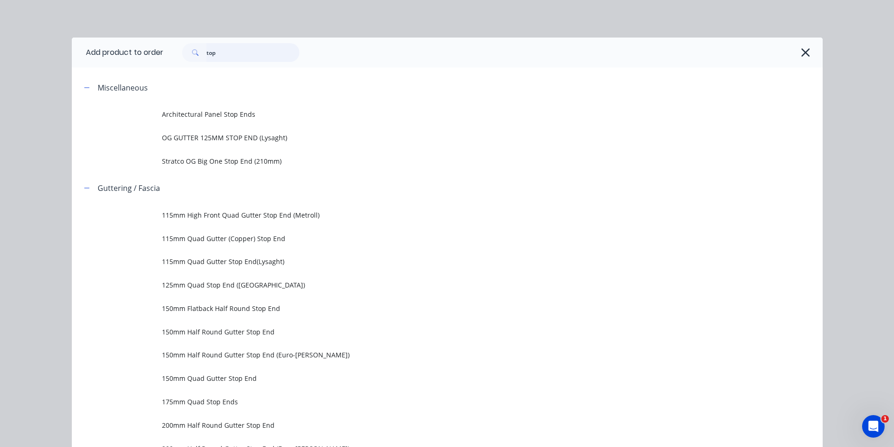
click at [232, 54] on input "top" at bounding box center [252, 52] width 93 height 19
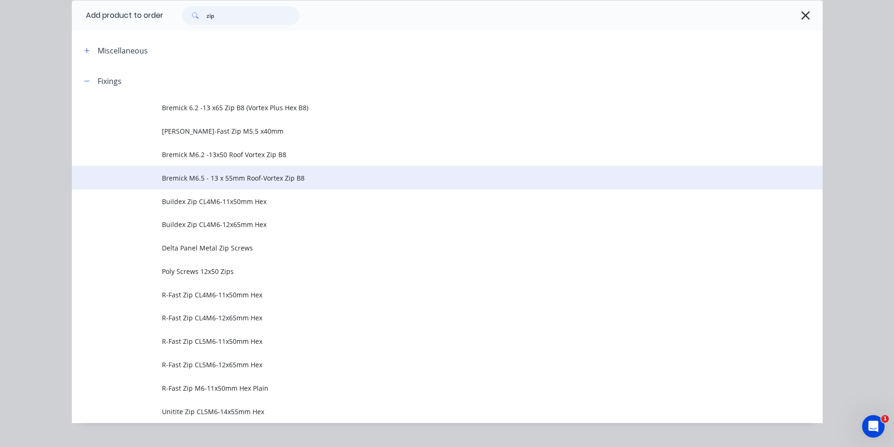
scroll to position [54, 0]
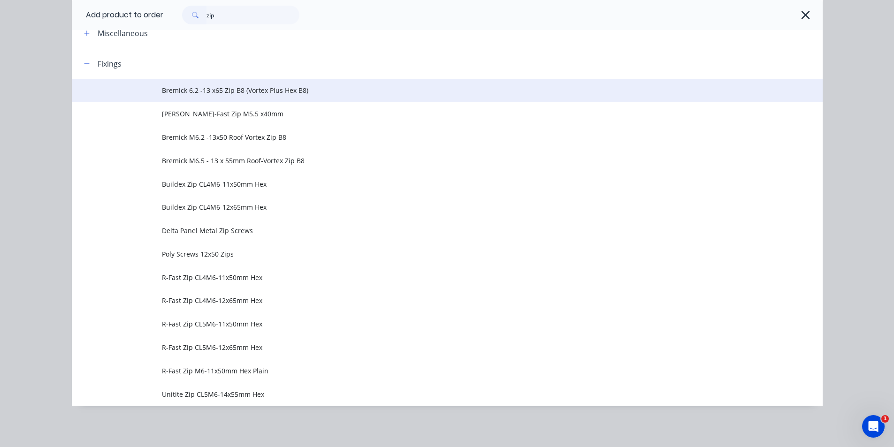
click at [287, 91] on span "Bremick 6.2 -13 x65 Zip B8 (Vortex Plus Hex B8)" at bounding box center [426, 90] width 528 height 10
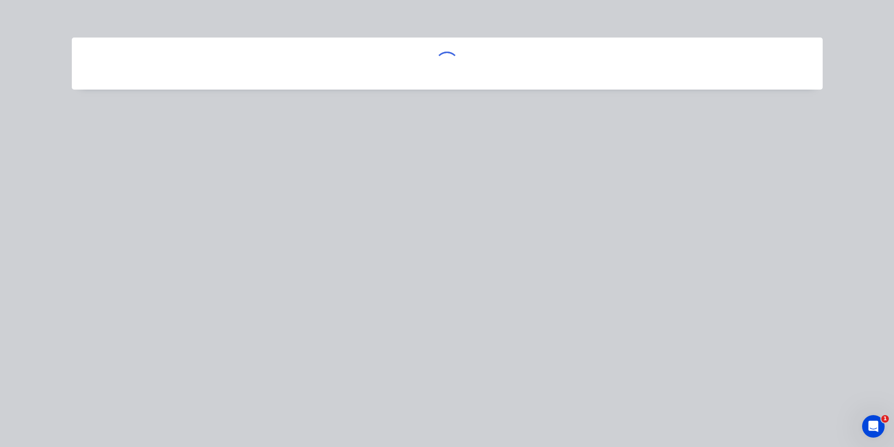
scroll to position [0, 0]
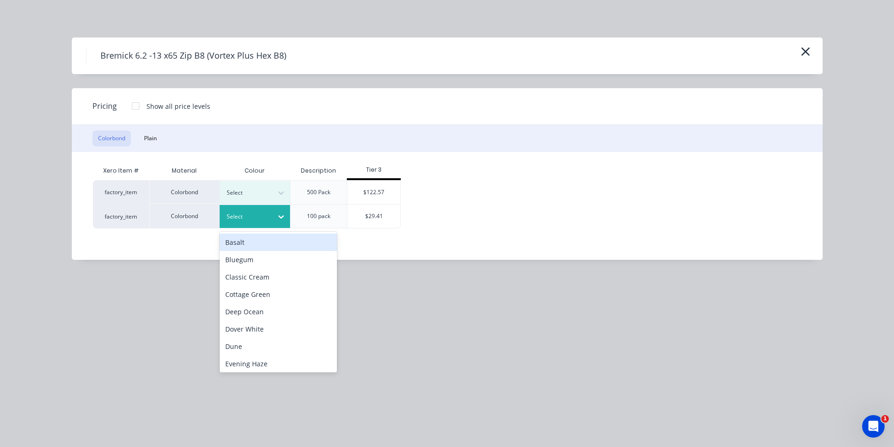
click at [268, 212] on div at bounding box center [248, 217] width 42 height 10
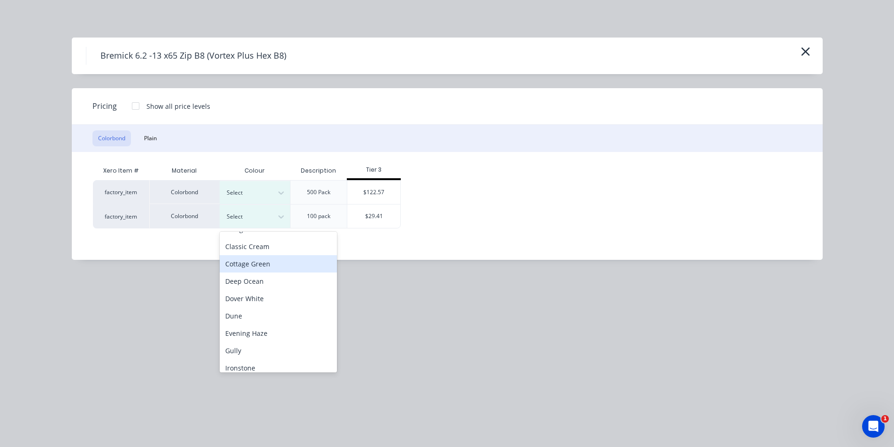
scroll to position [47, 0]
click at [260, 248] on div "Cottage Green" at bounding box center [278, 247] width 117 height 17
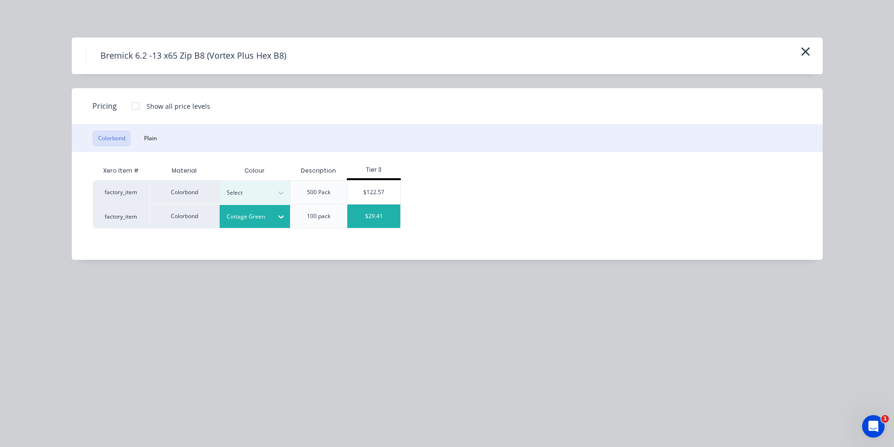
click at [378, 218] on div "$29.41" at bounding box center [373, 216] width 53 height 23
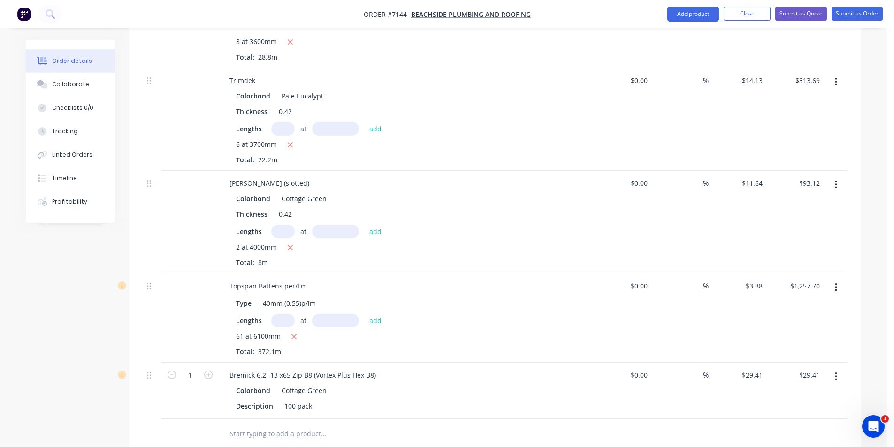
scroll to position [516, 0]
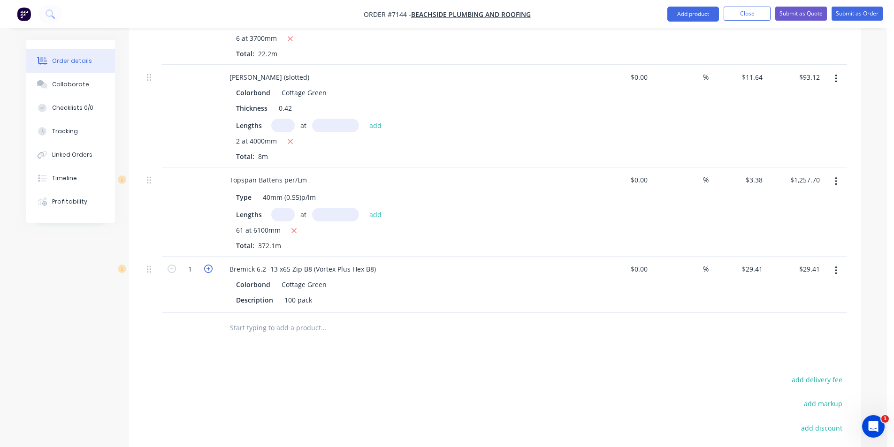
click at [209, 265] on icon "button" at bounding box center [208, 269] width 8 height 8
click at [689, 12] on button "Add product" at bounding box center [693, 14] width 52 height 15
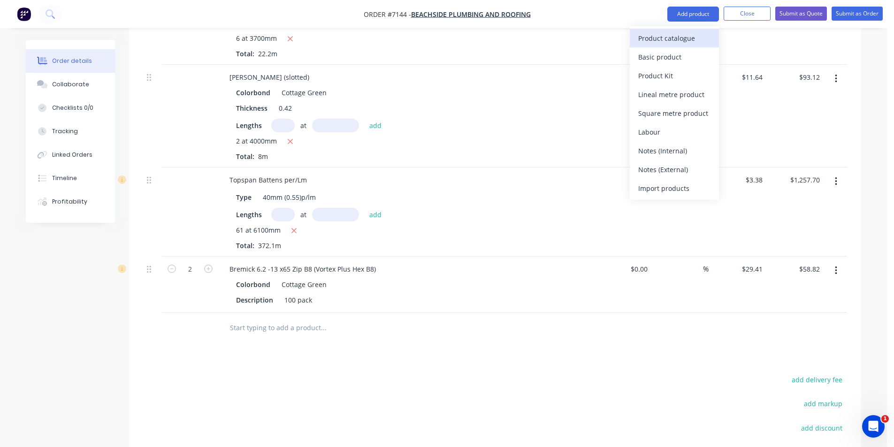
click at [671, 44] on div "Product catalogue" at bounding box center [674, 38] width 72 height 14
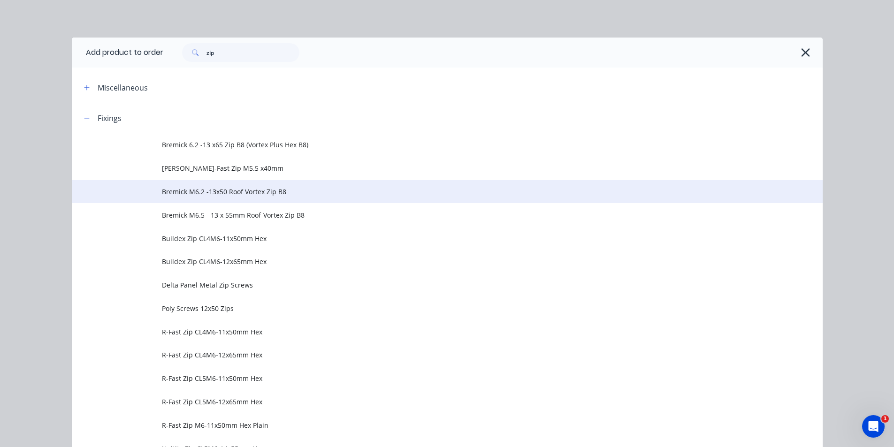
scroll to position [47, 0]
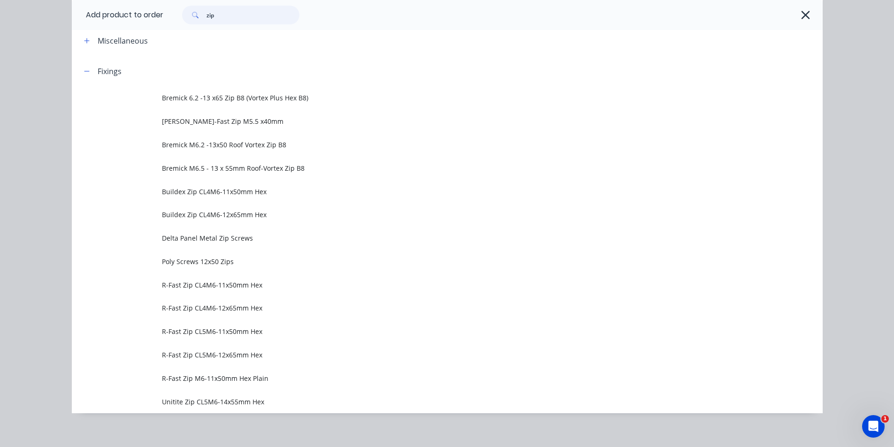
drag, startPoint x: 225, startPoint y: 15, endPoint x: 197, endPoint y: 16, distance: 28.2
click at [197, 16] on div "zip" at bounding box center [240, 15] width 117 height 19
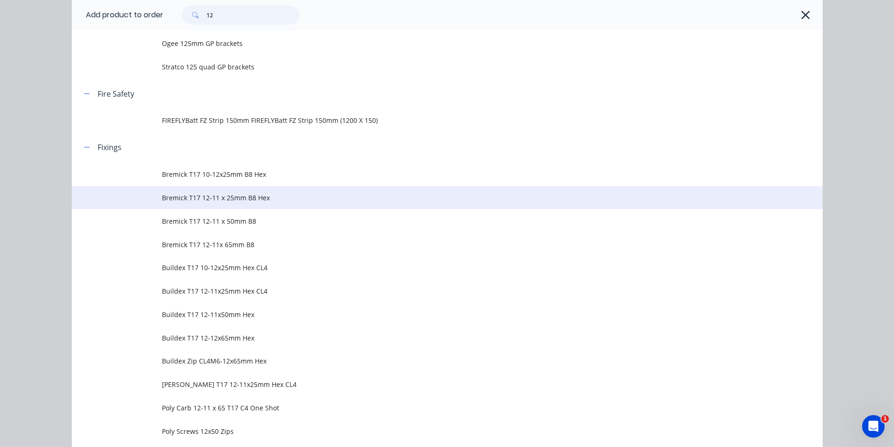
scroll to position [375, 0]
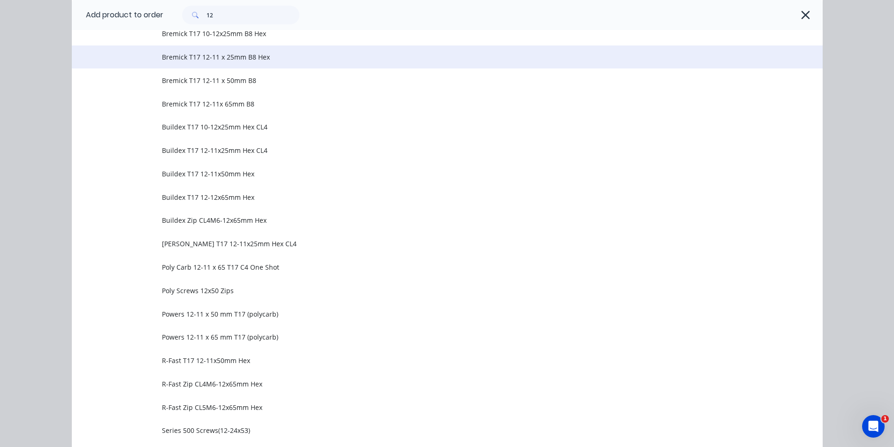
click at [240, 68] on td "Bremick T17 12-11 x 25mm B8 Hex" at bounding box center [492, 57] width 660 height 23
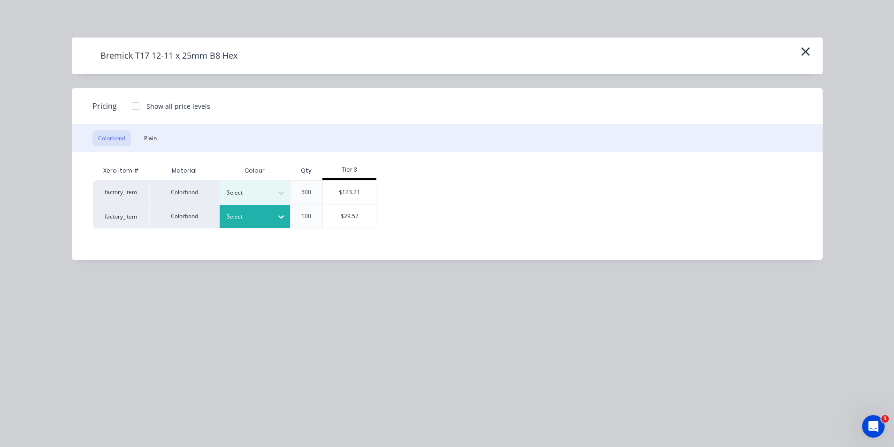
click at [286, 221] on div at bounding box center [281, 216] width 17 height 15
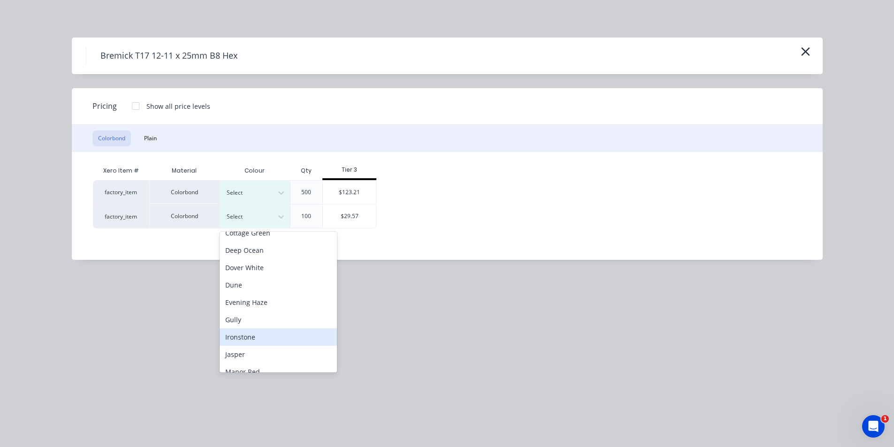
scroll to position [47, 0]
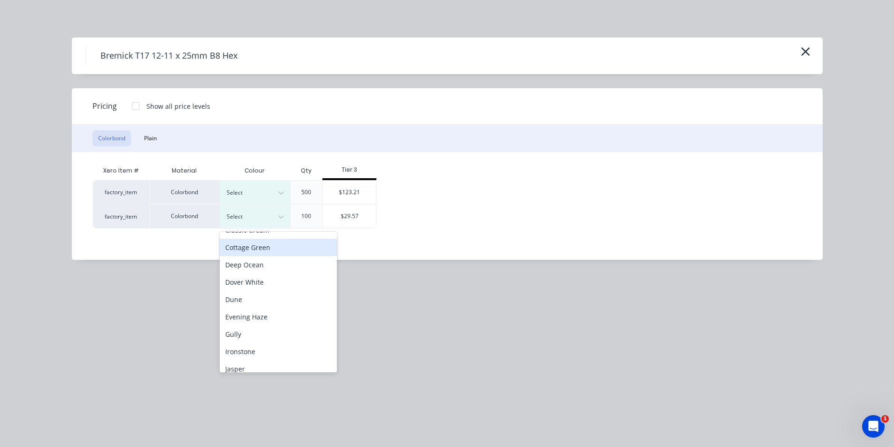
click at [261, 252] on div "Cottage Green" at bounding box center [278, 247] width 117 height 17
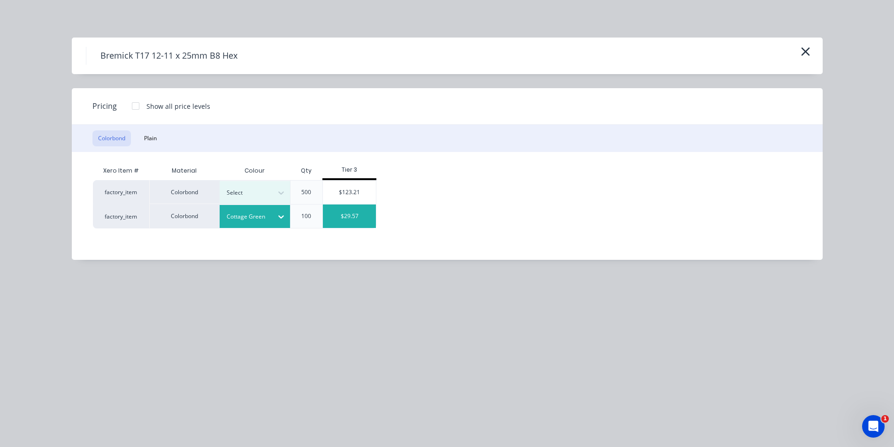
click at [355, 220] on div "$29.57" at bounding box center [349, 216] width 53 height 23
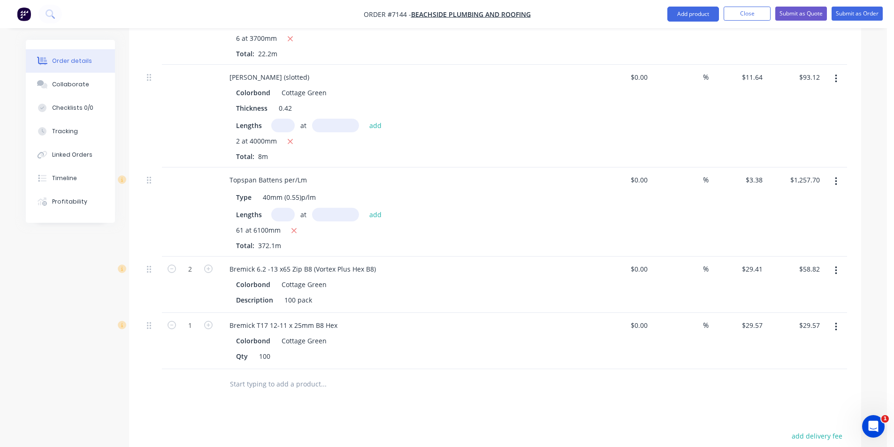
click at [839, 319] on button "button" at bounding box center [836, 327] width 22 height 17
click at [820, 345] on div "Edit" at bounding box center [802, 352] width 72 height 14
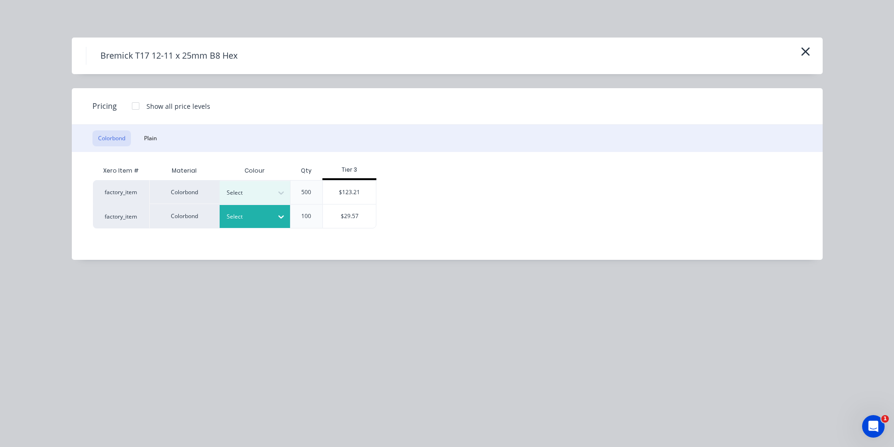
click at [274, 212] on div at bounding box center [281, 216] width 17 height 15
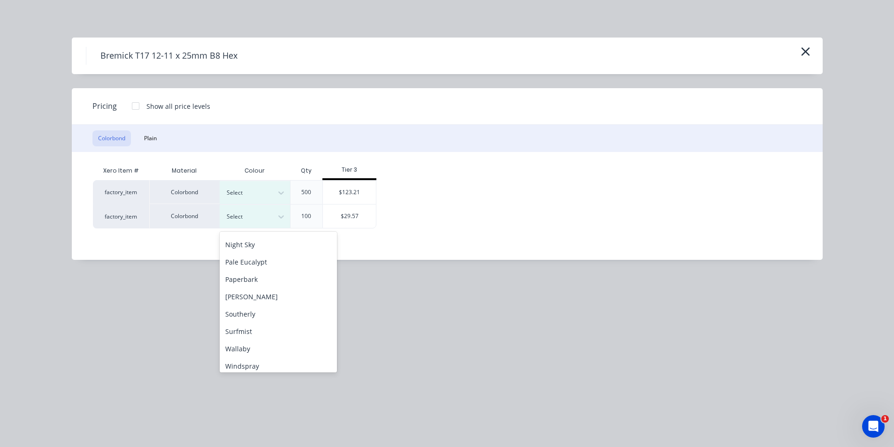
scroll to position [235, 0]
click at [275, 256] on div "Pale Eucalypt" at bounding box center [278, 250] width 117 height 17
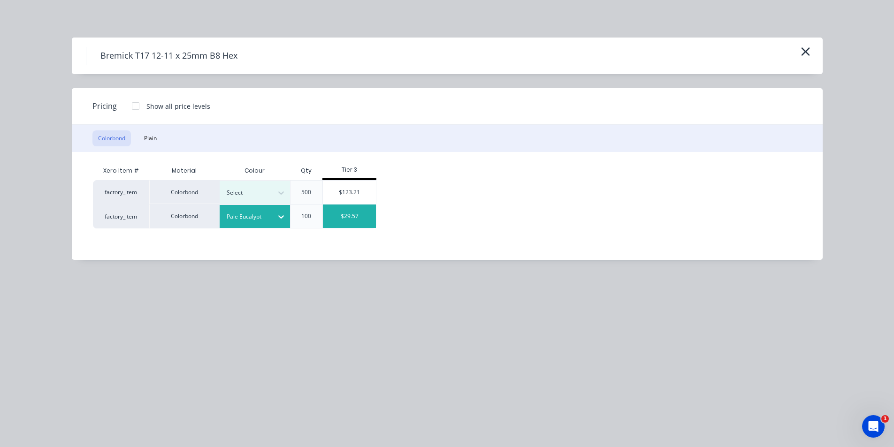
click at [339, 221] on div "$29.57" at bounding box center [349, 216] width 53 height 23
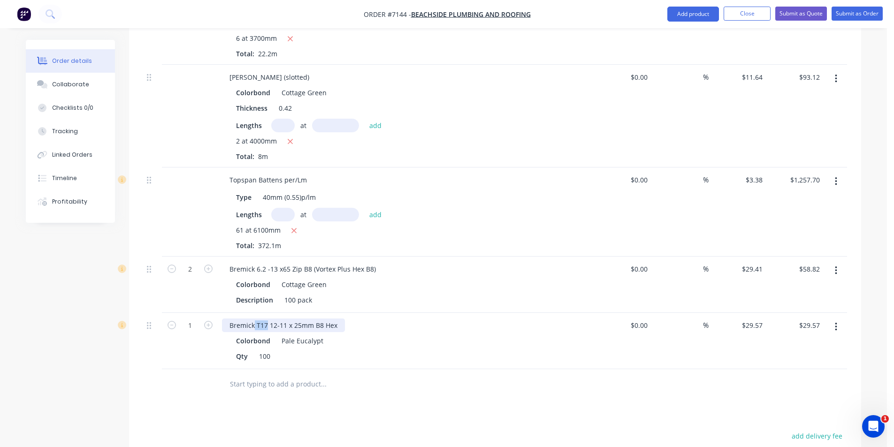
drag, startPoint x: 266, startPoint y: 311, endPoint x: 255, endPoint y: 314, distance: 11.7
click at [254, 319] on div "Bremick T17 12-11 x 25mm B8 Hex" at bounding box center [283, 326] width 123 height 14
click at [213, 319] on button "button" at bounding box center [208, 324] width 12 height 10
click at [681, 16] on button "Add product" at bounding box center [693, 14] width 52 height 15
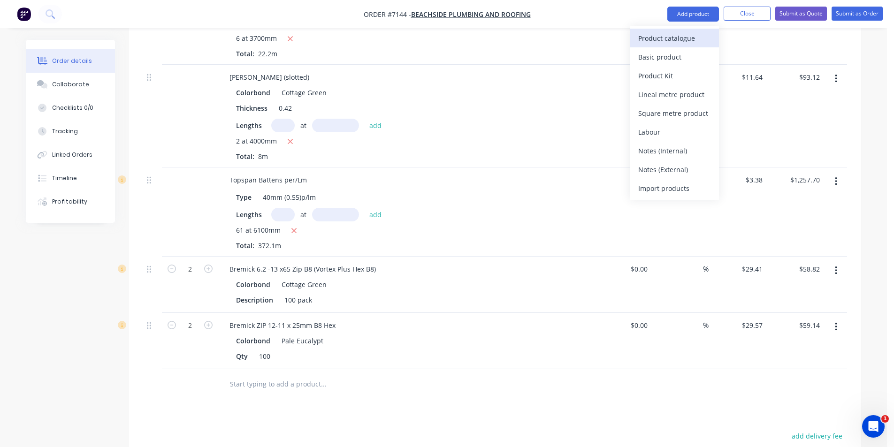
click at [674, 36] on div "Product catalogue" at bounding box center [674, 38] width 72 height 14
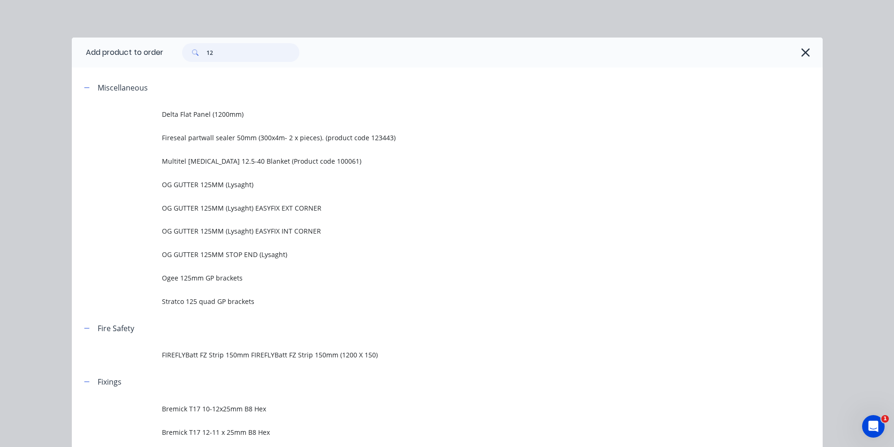
drag, startPoint x: 215, startPoint y: 53, endPoint x: 184, endPoint y: 52, distance: 30.5
click at [185, 52] on div "12" at bounding box center [240, 52] width 117 height 19
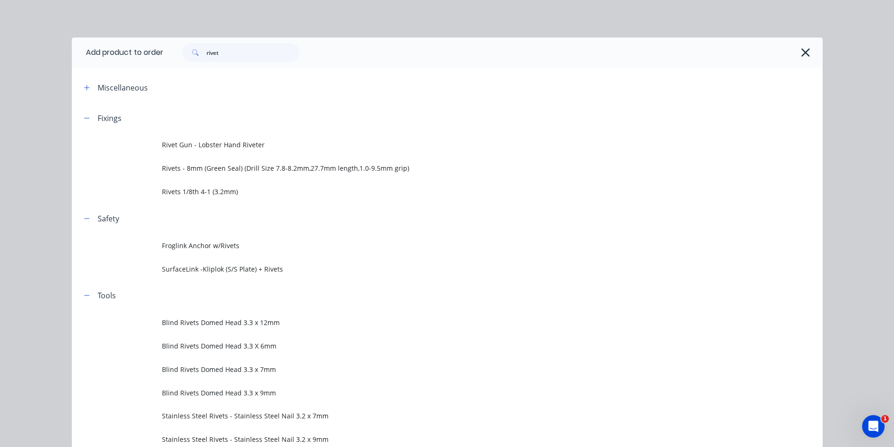
click at [260, 206] on header "Safety" at bounding box center [447, 218] width 751 height 30
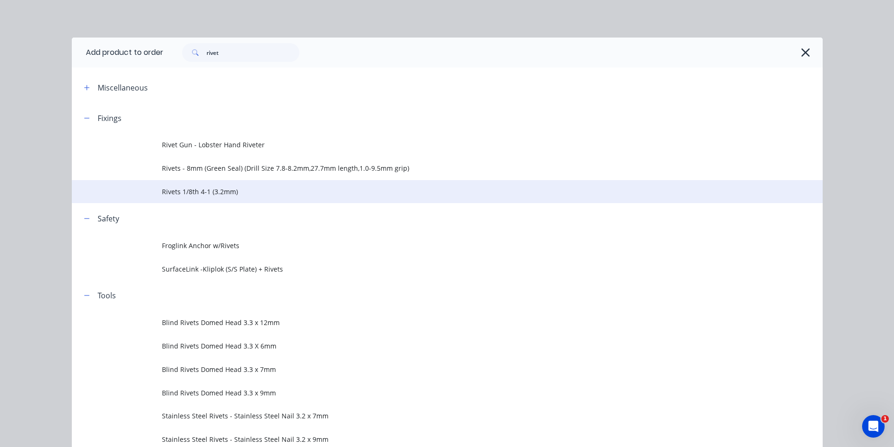
click at [261, 195] on span "Rivets 1/8th 4-1 (3.2mm)" at bounding box center [426, 192] width 528 height 10
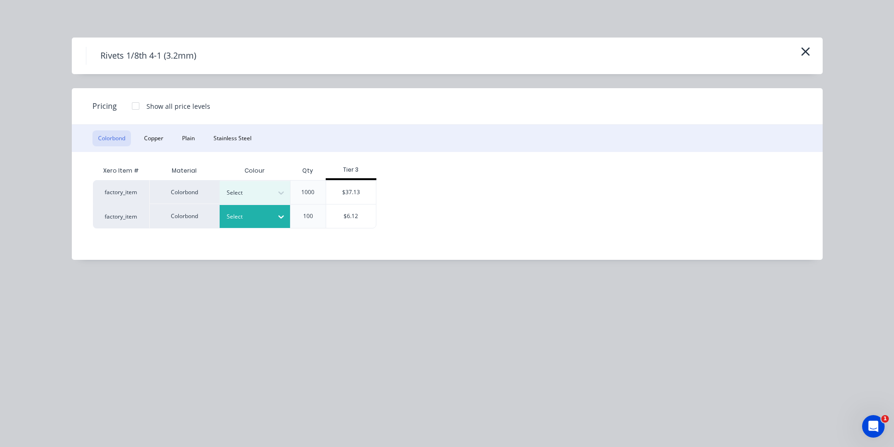
click at [280, 219] on icon at bounding box center [280, 216] width 9 height 9
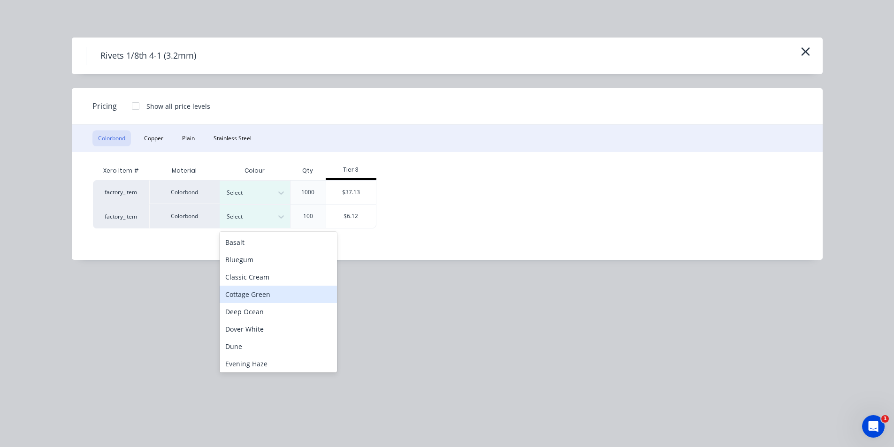
scroll to position [47, 0]
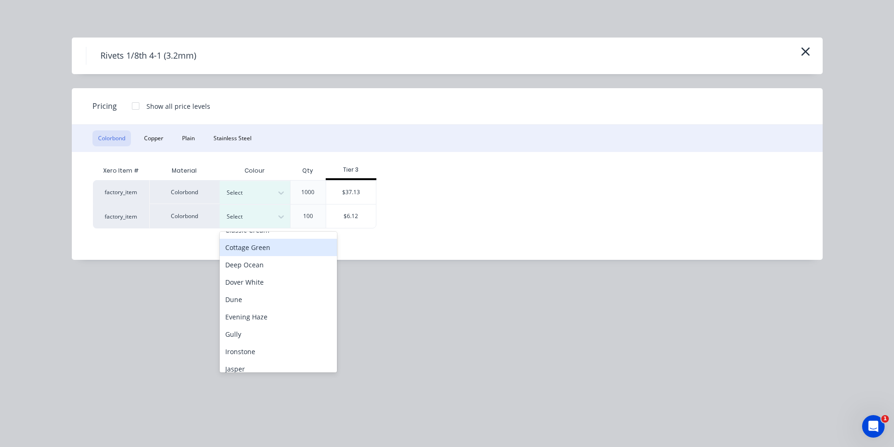
click at [274, 244] on div "Cottage Green" at bounding box center [278, 247] width 117 height 17
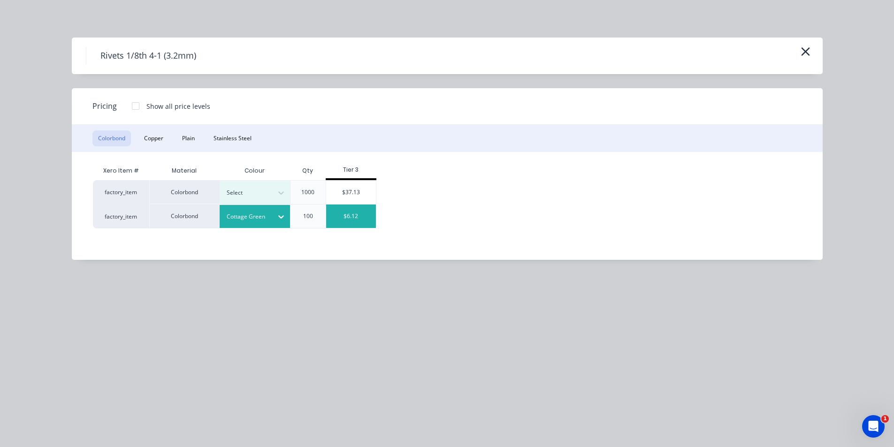
click at [351, 219] on div "$6.12" at bounding box center [351, 216] width 50 height 23
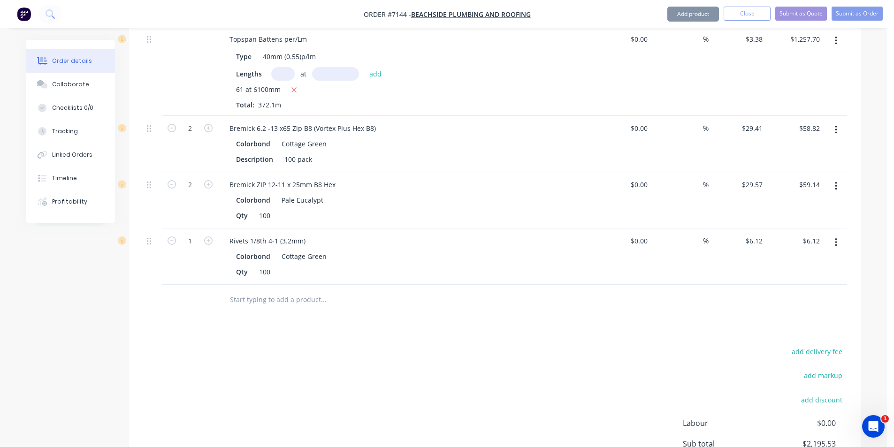
scroll to position [751, 0]
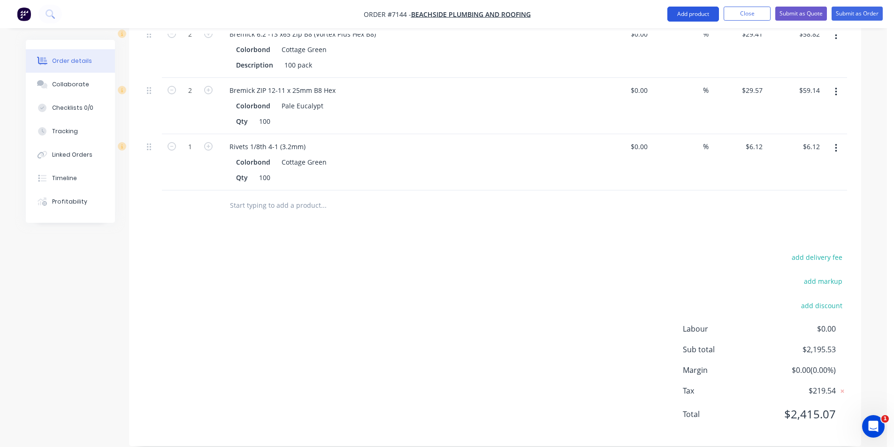
click at [687, 15] on button "Add product" at bounding box center [693, 14] width 52 height 15
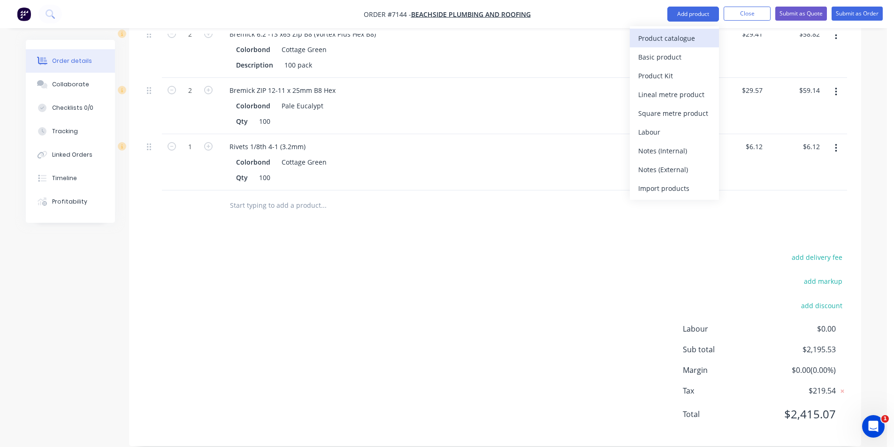
click at [683, 36] on div "Product catalogue" at bounding box center [674, 38] width 72 height 14
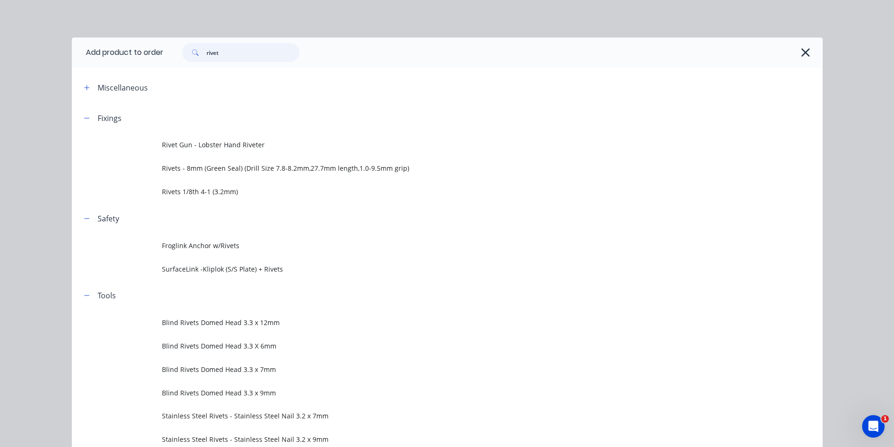
drag, startPoint x: 258, startPoint y: 56, endPoint x: 196, endPoint y: 54, distance: 62.0
click at [196, 54] on div "rivet" at bounding box center [240, 52] width 117 height 19
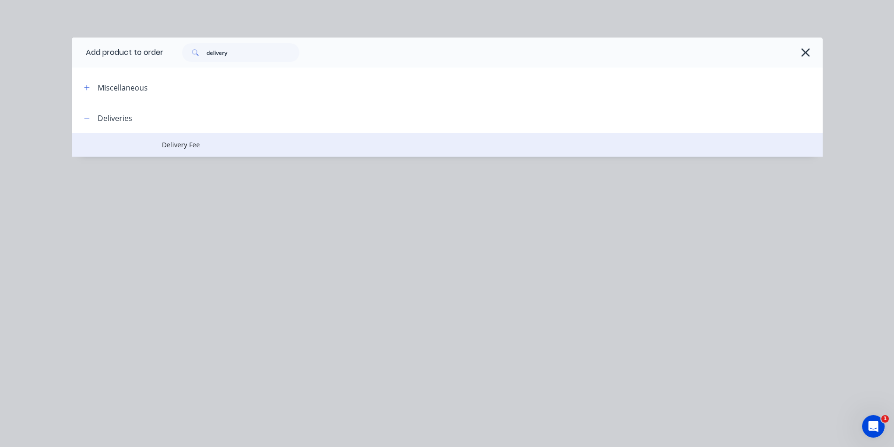
click at [188, 140] on span "Delivery Fee" at bounding box center [426, 145] width 528 height 10
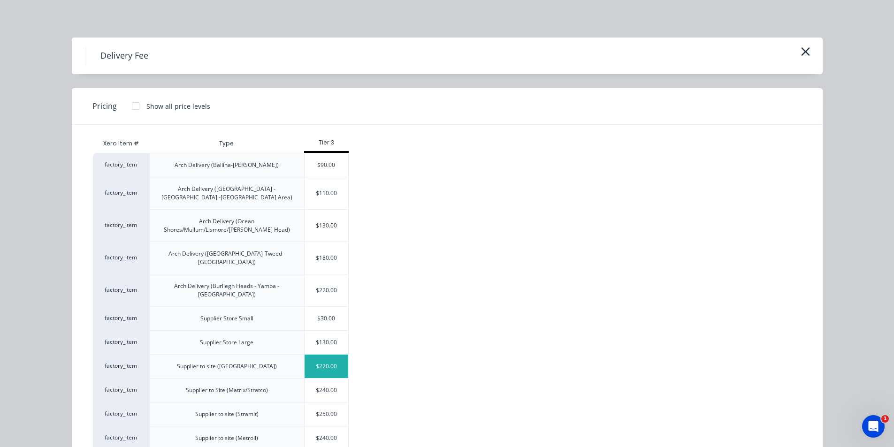
click at [335, 355] on div "$220.00" at bounding box center [326, 366] width 44 height 23
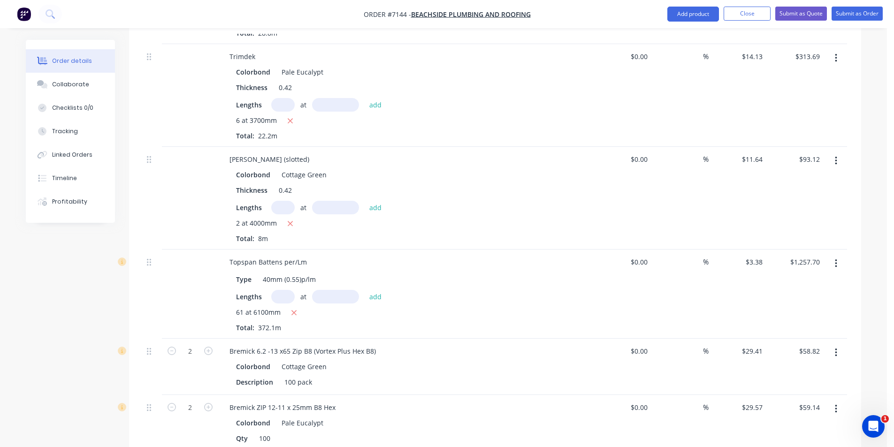
scroll to position [418, 0]
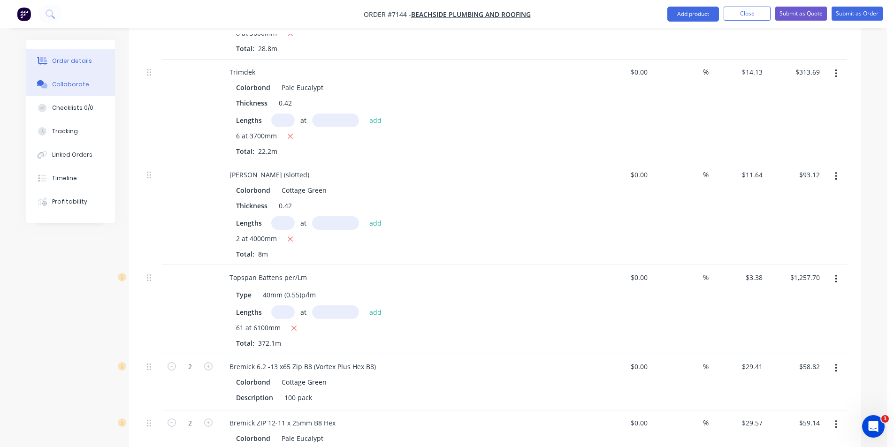
click at [81, 82] on div "Collaborate" at bounding box center [70, 84] width 37 height 8
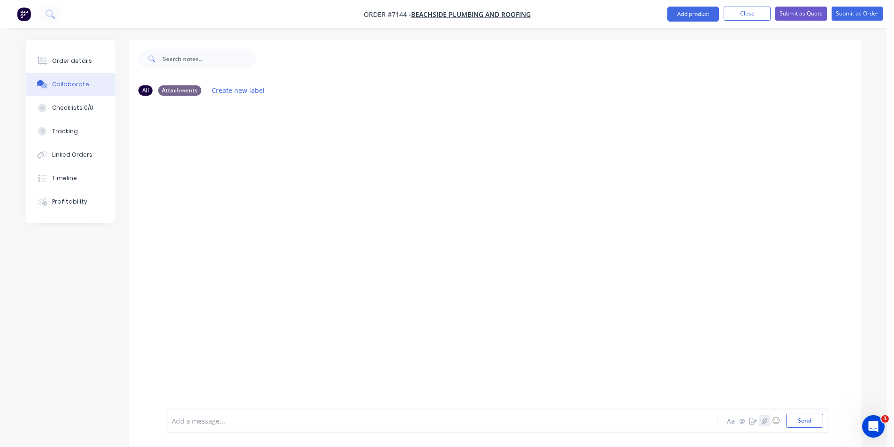
click at [767, 419] on icon "button" at bounding box center [764, 420] width 6 height 7
click at [805, 424] on button "Send" at bounding box center [804, 421] width 37 height 14
click at [751, 12] on button "Close" at bounding box center [746, 14] width 47 height 14
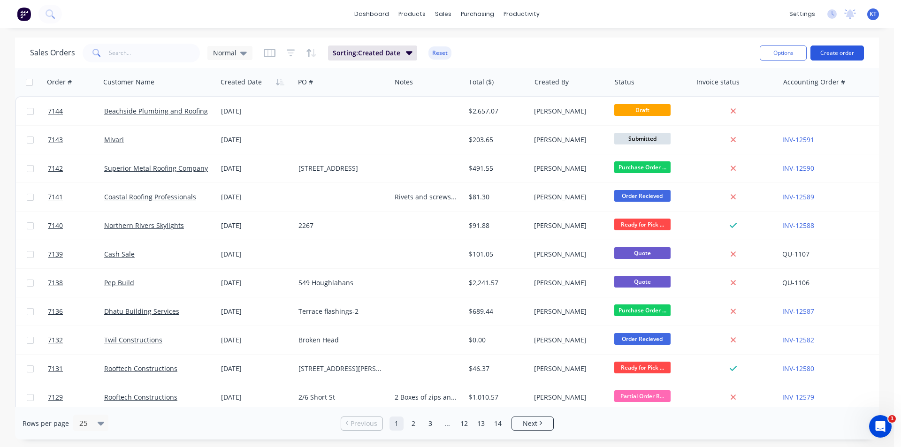
click at [852, 49] on button "Create order" at bounding box center [836, 53] width 53 height 15
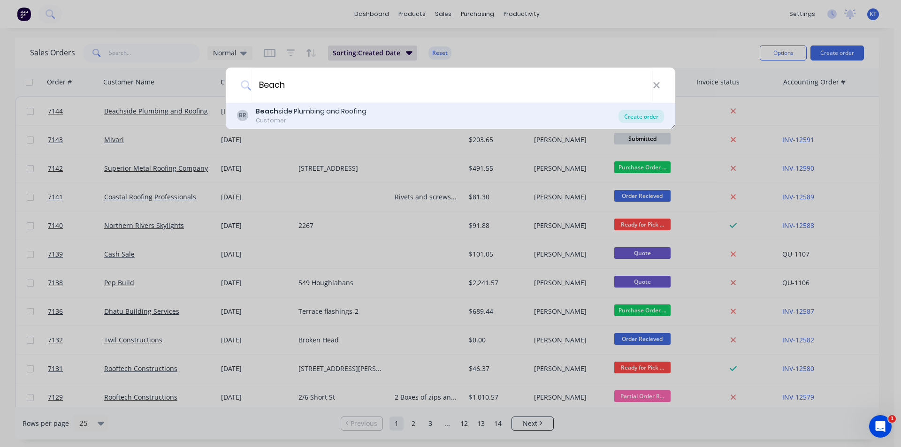
click at [647, 114] on div "Create order" at bounding box center [641, 116] width 46 height 13
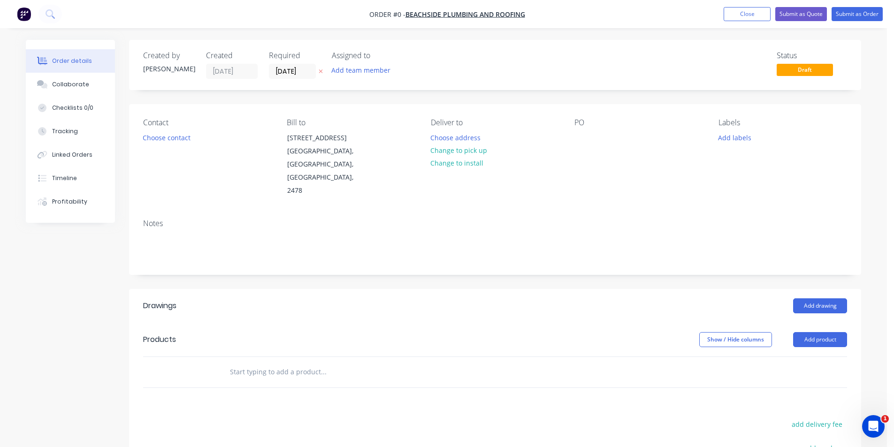
click at [182, 127] on div "Contact" at bounding box center [207, 122] width 129 height 9
click at [182, 132] on button "Choose contact" at bounding box center [167, 137] width 58 height 13
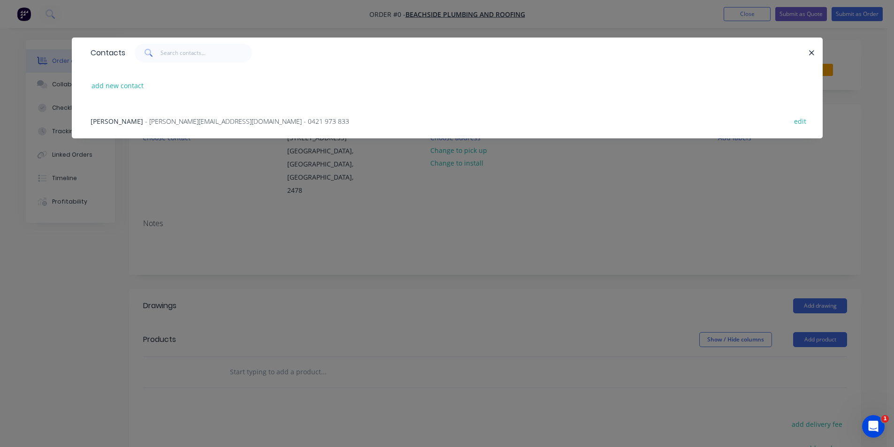
click at [187, 121] on span "- [PERSON_NAME][EMAIL_ADDRESS][DOMAIN_NAME] - 0421 973 833" at bounding box center [247, 121] width 204 height 9
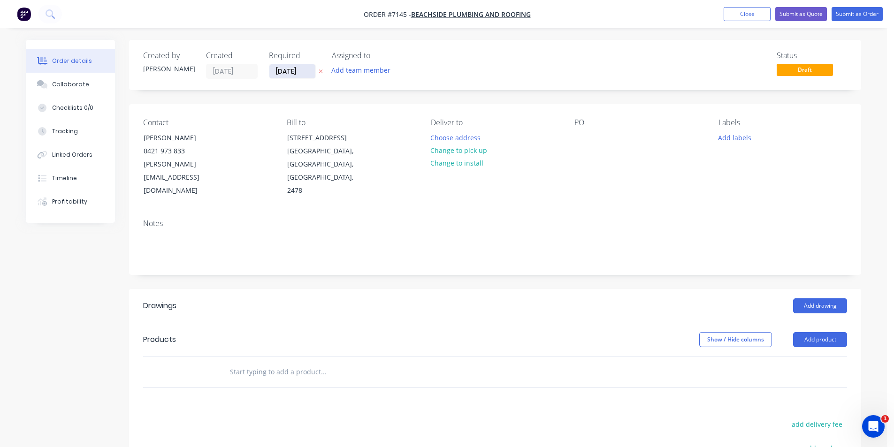
click at [291, 73] on input "[DATE]" at bounding box center [292, 71] width 46 height 14
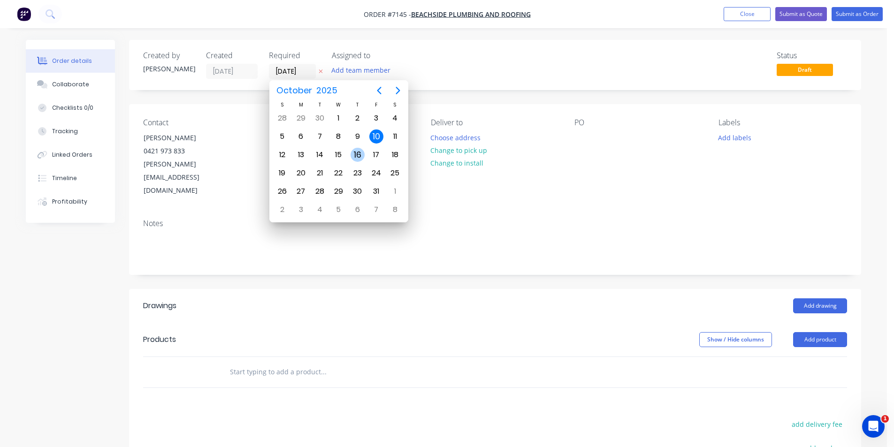
click at [351, 156] on div "16" at bounding box center [357, 155] width 14 height 14
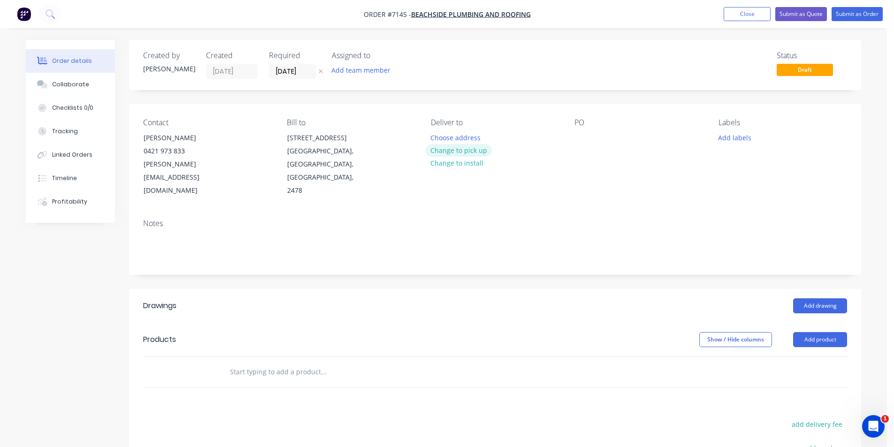
click at [459, 148] on button "Change to pick up" at bounding box center [458, 150] width 67 height 13
click at [584, 135] on div at bounding box center [581, 138] width 15 height 14
click at [807, 301] on header "Drawings Add drawing" at bounding box center [495, 306] width 732 height 34
click at [808, 298] on button "Add drawing" at bounding box center [820, 305] width 54 height 15
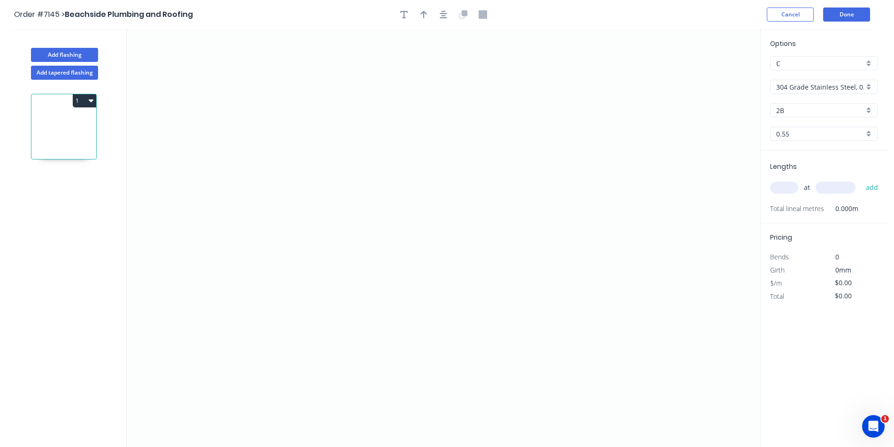
click at [805, 91] on input "304 Grade Stainless Steel, 0.9mm Perforated Pattern 208 - 2mm hole" at bounding box center [820, 87] width 88 height 10
click at [807, 141] on div "Colorbond" at bounding box center [823, 137] width 106 height 16
click at [808, 114] on input "Basalt" at bounding box center [820, 111] width 88 height 10
click at [793, 134] on div "Monument" at bounding box center [823, 137] width 106 height 16
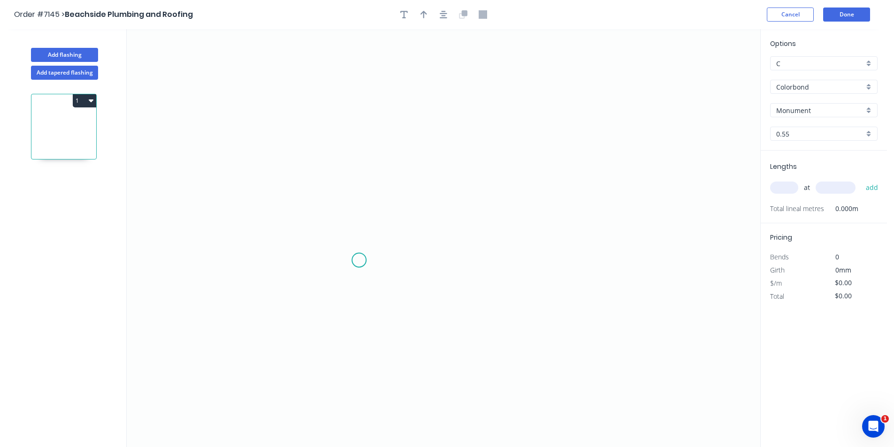
click at [359, 260] on icon "0" at bounding box center [443, 238] width 633 height 418
click at [346, 280] on icon "0" at bounding box center [443, 238] width 633 height 418
click at [340, 173] on icon "0 ?" at bounding box center [443, 238] width 633 height 418
click at [527, 178] on icon "0 ? ? ? º" at bounding box center [443, 238] width 633 height 418
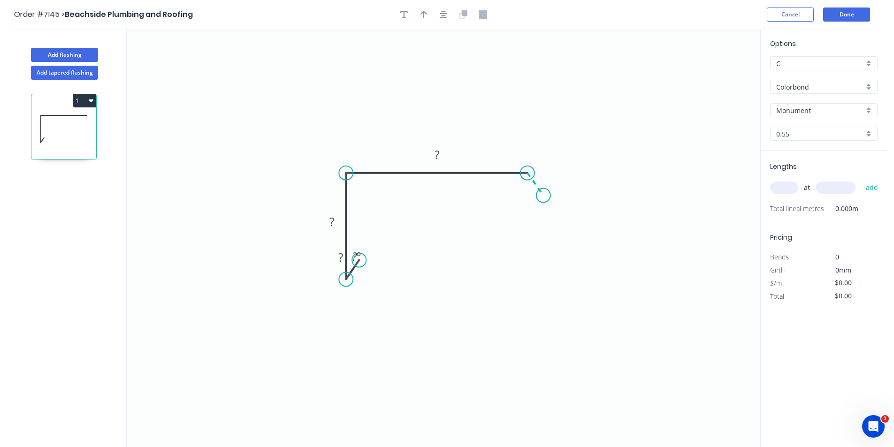
click at [543, 196] on icon "0 ? ? ? ? º" at bounding box center [443, 238] width 633 height 418
click at [550, 171] on rect at bounding box center [546, 172] width 19 height 13
click at [439, 18] on button "button" at bounding box center [443, 15] width 14 height 14
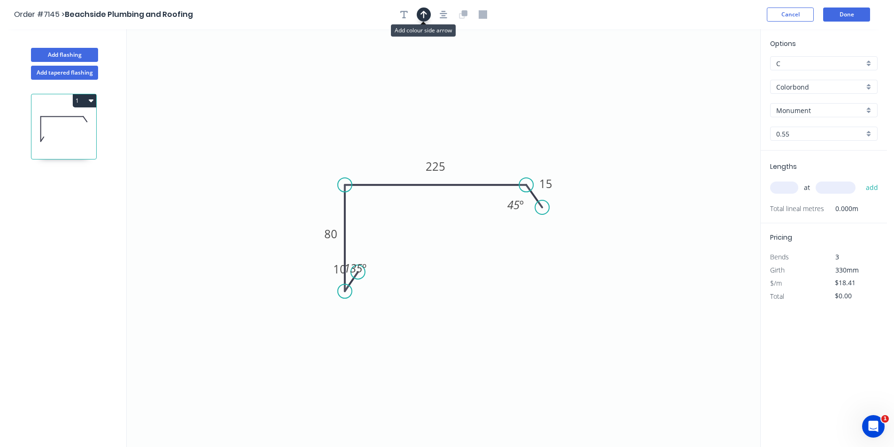
click at [428, 17] on button "button" at bounding box center [424, 15] width 14 height 14
drag, startPoint x: 713, startPoint y: 74, endPoint x: 461, endPoint y: 169, distance: 270.2
click at [461, 169] on icon at bounding box center [460, 158] width 8 height 30
click at [793, 189] on input "text" at bounding box center [784, 188] width 28 height 12
click at [861, 180] on button "add" at bounding box center [872, 188] width 22 height 16
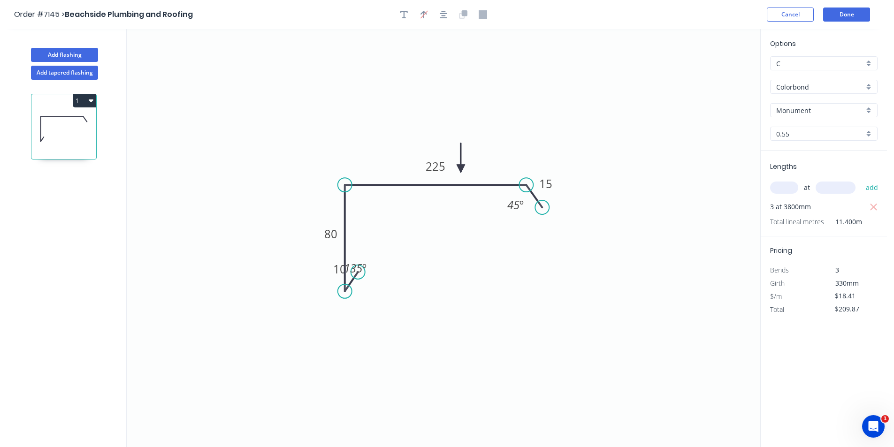
click at [88, 96] on button "1" at bounding box center [84, 100] width 23 height 13
click at [84, 121] on div "Duplicate" at bounding box center [51, 124] width 72 height 14
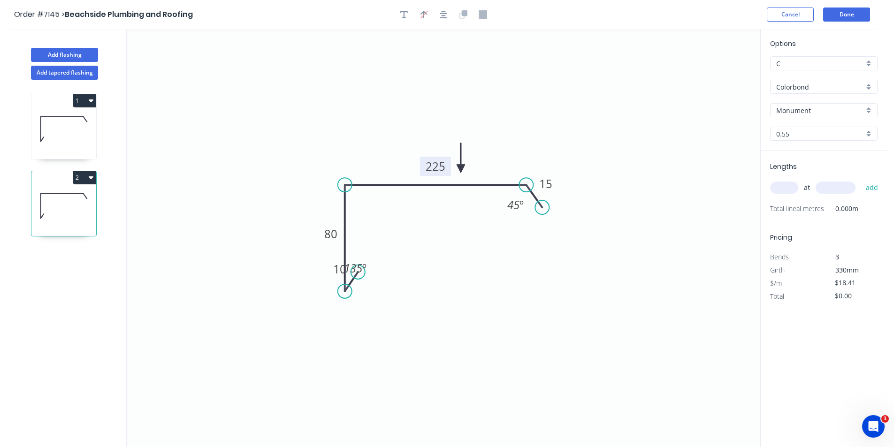
click at [442, 164] on tspan "225" at bounding box center [435, 166] width 20 height 15
click at [782, 181] on div "at add" at bounding box center [824, 188] width 109 height 16
click at [786, 185] on input "text" at bounding box center [784, 188] width 28 height 12
click at [861, 180] on button "add" at bounding box center [872, 188] width 22 height 16
click at [91, 179] on icon "button" at bounding box center [91, 177] width 5 height 3
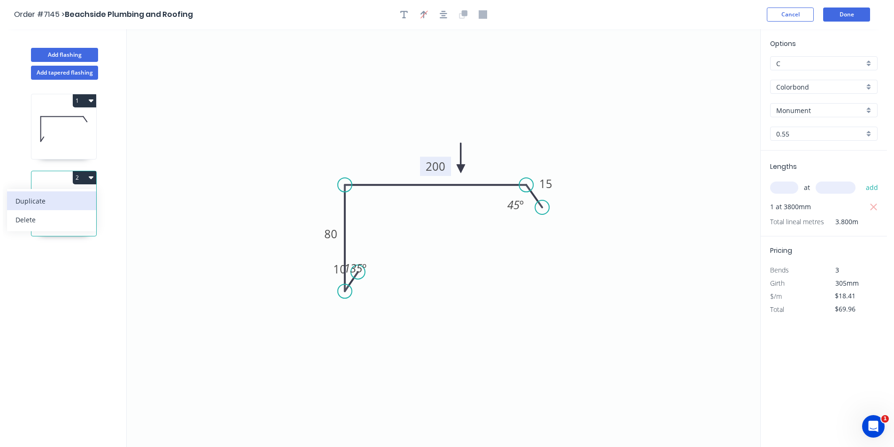
click at [75, 197] on div "Duplicate" at bounding box center [51, 201] width 72 height 14
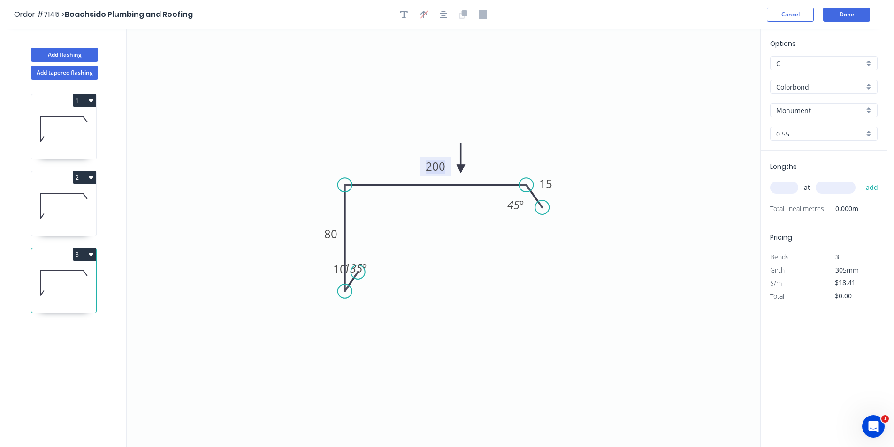
click at [432, 165] on tspan "200" at bounding box center [435, 166] width 20 height 15
click at [425, 162] on tspan "200" at bounding box center [435, 166] width 20 height 15
click at [418, 163] on icon "0 10 80 200 15 135 º 45 º" at bounding box center [443, 238] width 633 height 418
click at [431, 164] on tspan "200" at bounding box center [435, 166] width 20 height 15
click at [431, 165] on tspan "200" at bounding box center [435, 166] width 20 height 15
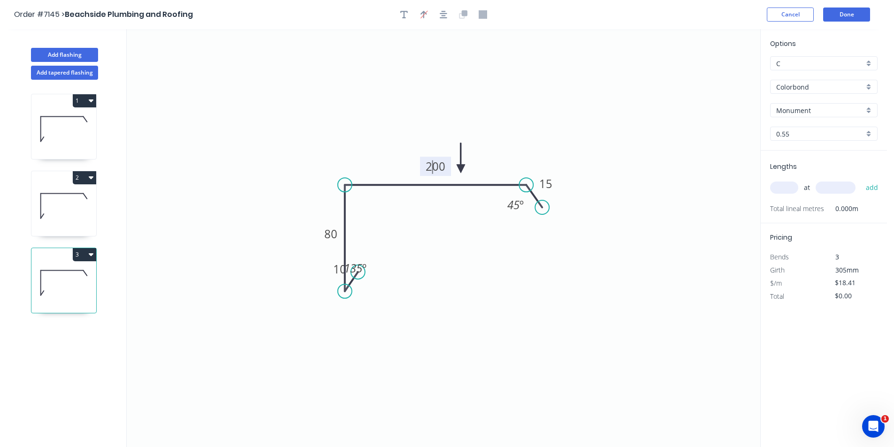
click at [448, 166] on rect at bounding box center [435, 166] width 31 height 19
click at [438, 167] on tspan "200" at bounding box center [435, 166] width 20 height 15
click at [787, 190] on input "text" at bounding box center [784, 188] width 28 height 12
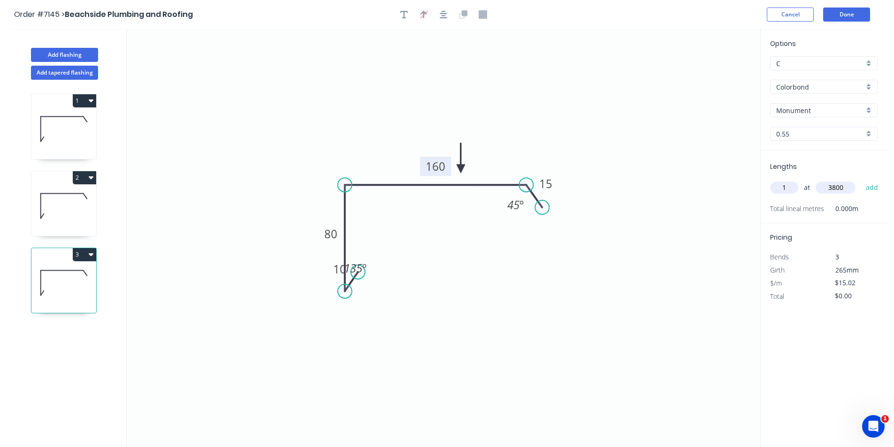
click at [861, 180] on button "add" at bounding box center [872, 188] width 22 height 16
click at [84, 259] on button "3" at bounding box center [84, 254] width 23 height 13
click at [82, 276] on div "Duplicate" at bounding box center [51, 278] width 72 height 14
click at [441, 169] on tspan "160" at bounding box center [435, 166] width 20 height 15
drag, startPoint x: 771, startPoint y: 187, endPoint x: 786, endPoint y: 184, distance: 15.2
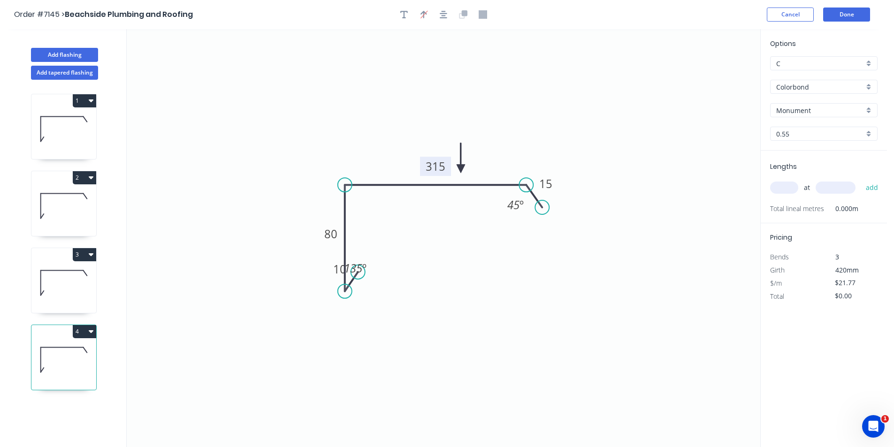
click at [773, 187] on input "text" at bounding box center [784, 188] width 28 height 12
click at [861, 180] on button "add" at bounding box center [872, 188] width 22 height 16
drag, startPoint x: 811, startPoint y: 19, endPoint x: 826, endPoint y: 16, distance: 15.3
click at [813, 18] on div "Cancel Done" at bounding box center [820, 15] width 106 height 14
click at [826, 16] on button "Done" at bounding box center [846, 15] width 47 height 14
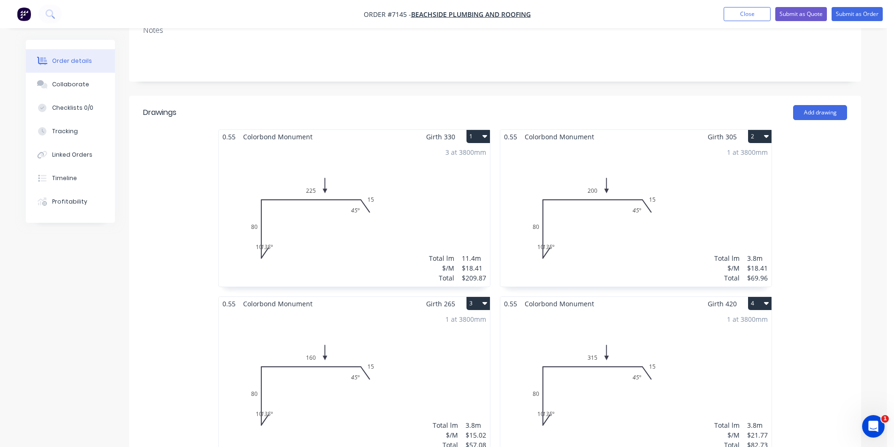
scroll to position [235, 0]
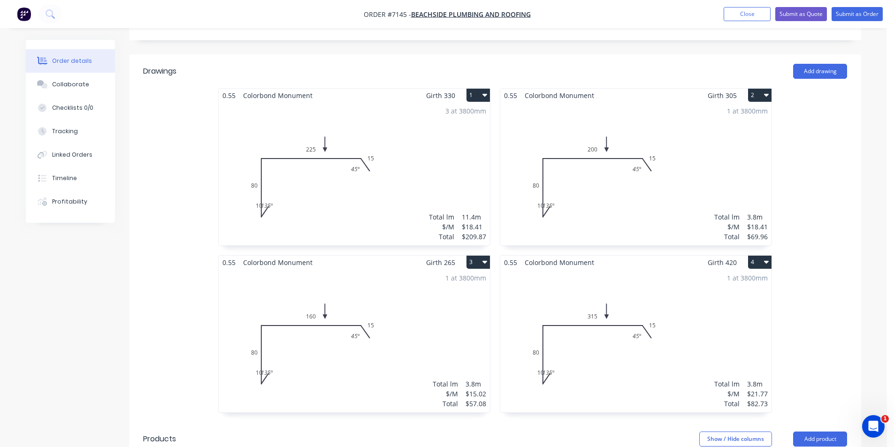
click at [644, 313] on div "1 at 3800mm Total lm $/M Total 3.8m $21.77 $82.73" at bounding box center [635, 340] width 271 height 143
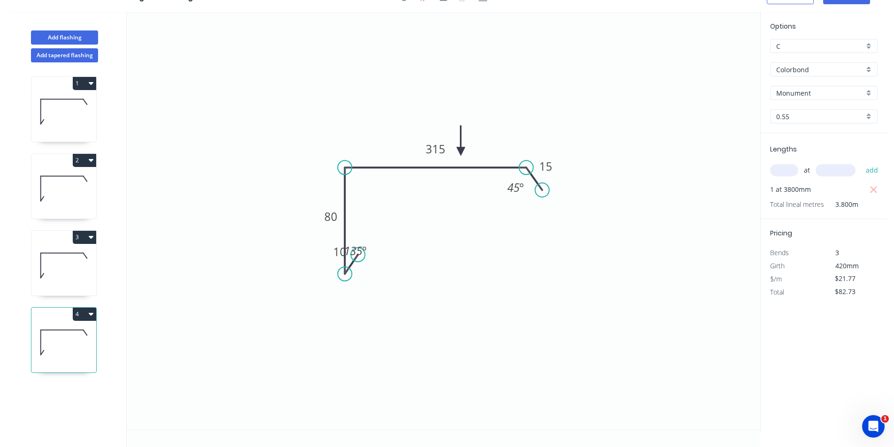
scroll to position [17, 0]
click at [433, 145] on tspan "315" at bounding box center [435, 148] width 20 height 15
drag, startPoint x: 616, startPoint y: 360, endPoint x: 654, endPoint y: 357, distance: 37.7
click at [617, 360] on icon "0 10 80 215 15 135 º 45 º" at bounding box center [443, 221] width 633 height 418
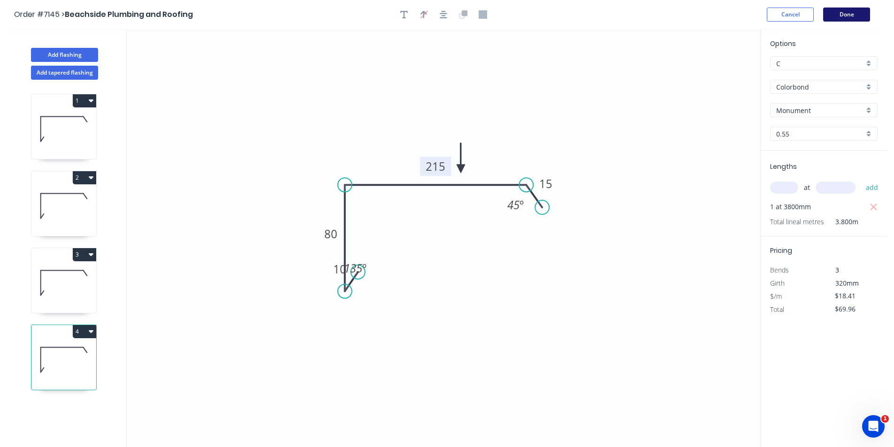
click at [844, 19] on button "Done" at bounding box center [846, 15] width 47 height 14
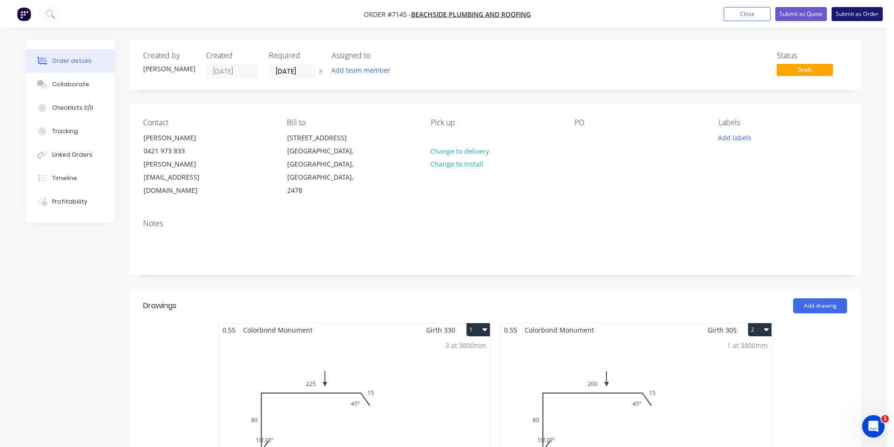
click at [845, 18] on button "Submit as Order" at bounding box center [856, 14] width 51 height 14
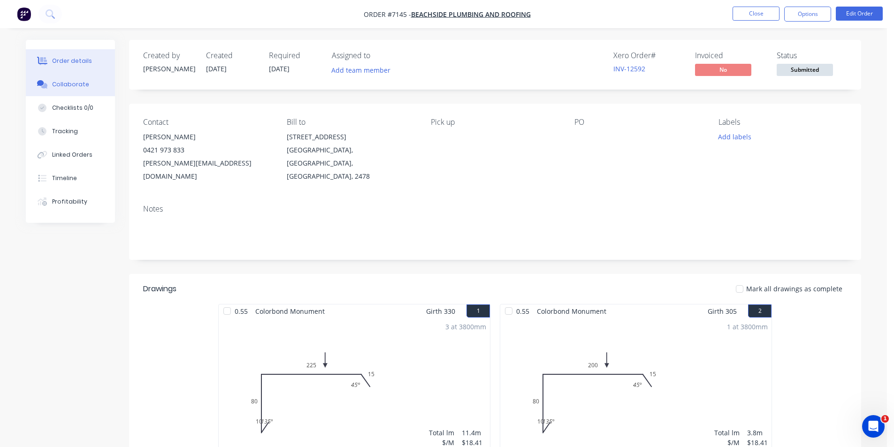
drag, startPoint x: 70, startPoint y: 78, endPoint x: 87, endPoint y: 91, distance: 21.1
click at [70, 78] on button "Collaborate" at bounding box center [70, 84] width 89 height 23
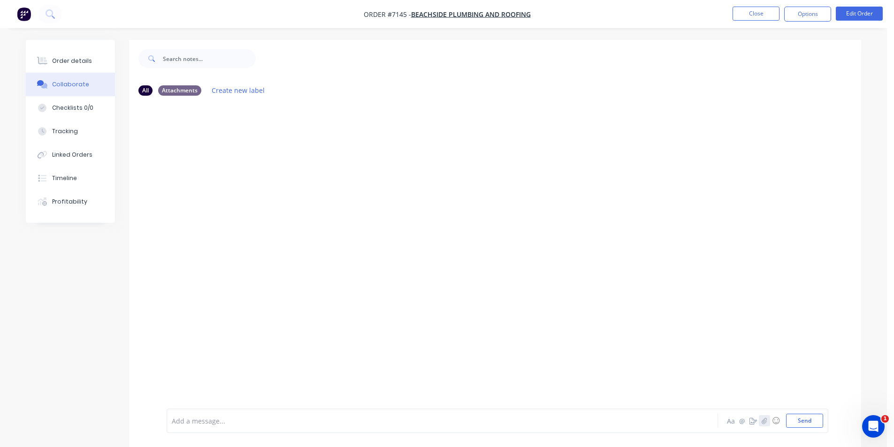
click at [762, 420] on icon "button" at bounding box center [764, 420] width 6 height 7
click at [812, 423] on button "Send" at bounding box center [804, 421] width 37 height 14
click at [814, 21] on button "Options" at bounding box center [807, 14] width 47 height 15
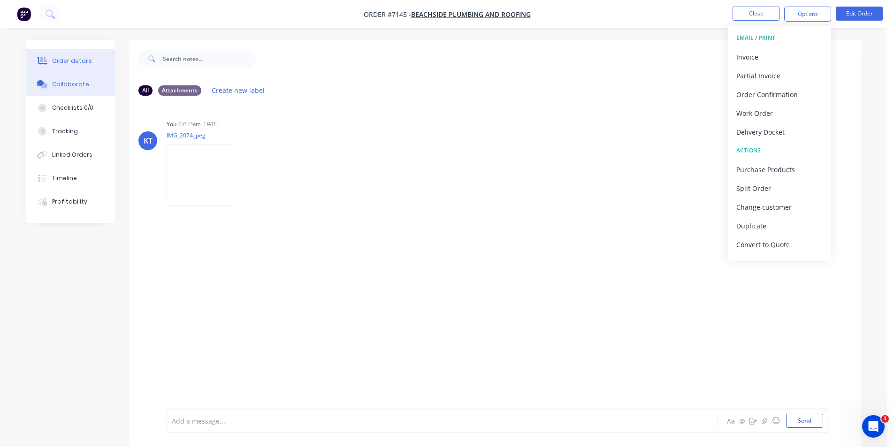
click at [73, 56] on button "Order details" at bounding box center [70, 60] width 89 height 23
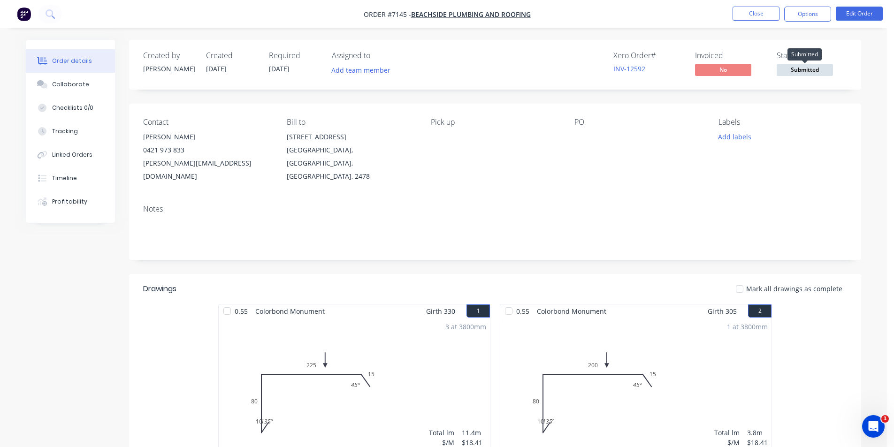
click at [802, 73] on span "Submitted" at bounding box center [804, 70] width 56 height 12
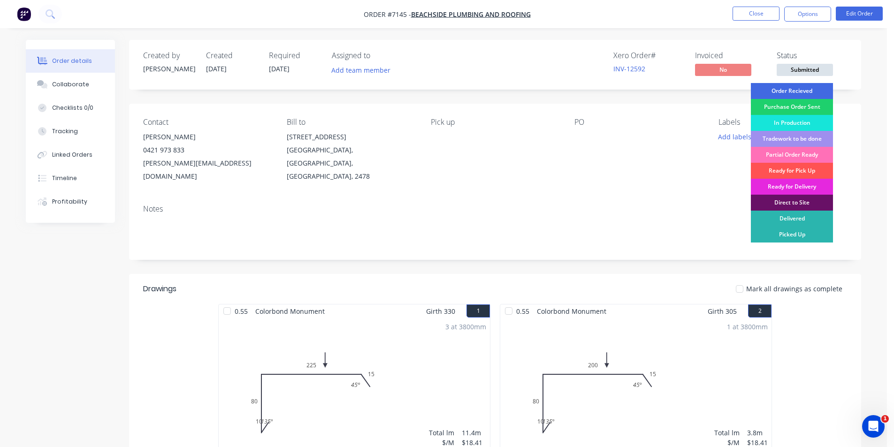
click at [808, 93] on div "Order Recieved" at bounding box center [792, 91] width 82 height 16
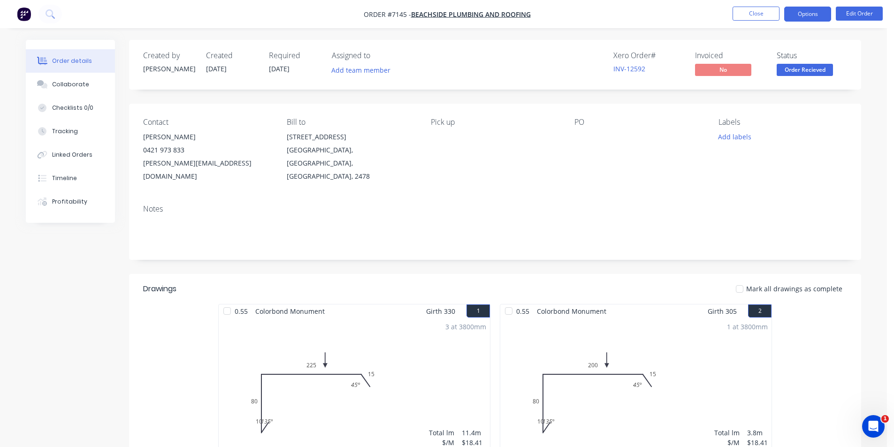
click at [801, 10] on button "Options" at bounding box center [807, 14] width 47 height 15
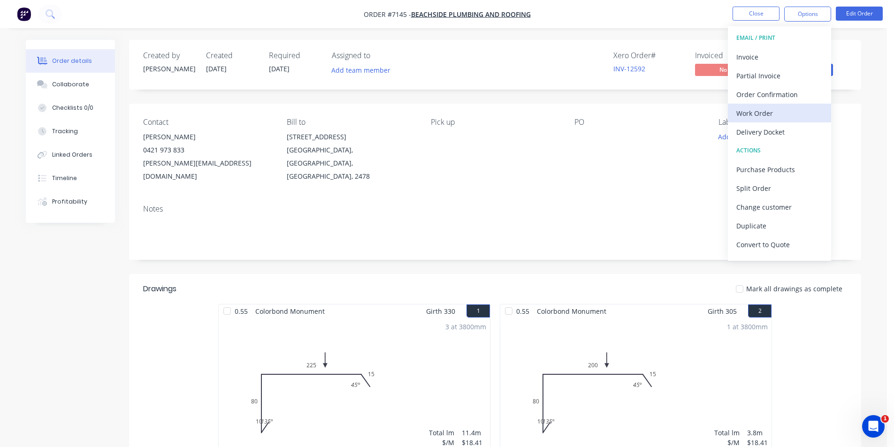
click at [775, 115] on div "Work Order" at bounding box center [779, 113] width 86 height 14
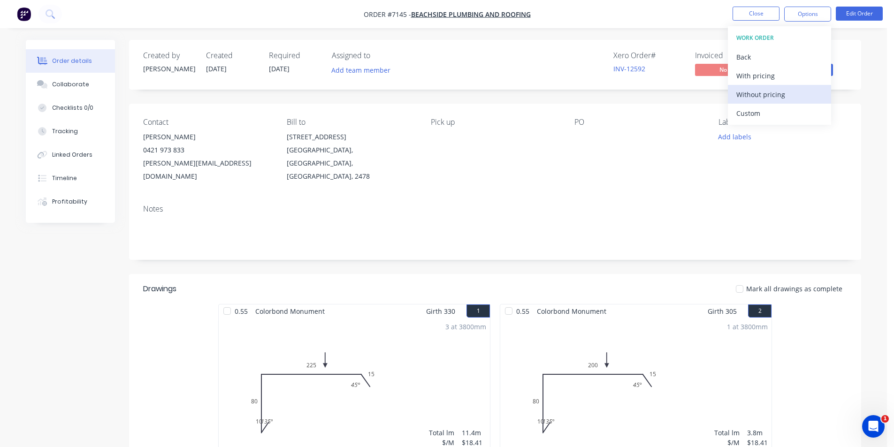
click at [780, 95] on div "Without pricing" at bounding box center [779, 95] width 86 height 14
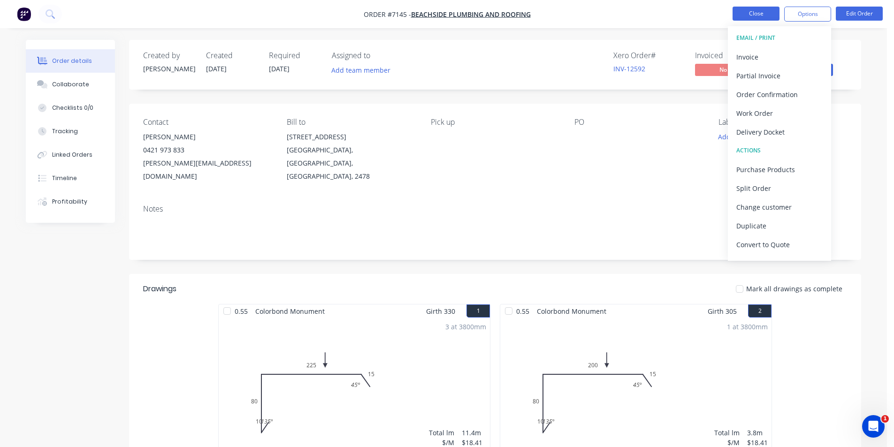
click at [752, 12] on button "Close" at bounding box center [755, 14] width 47 height 14
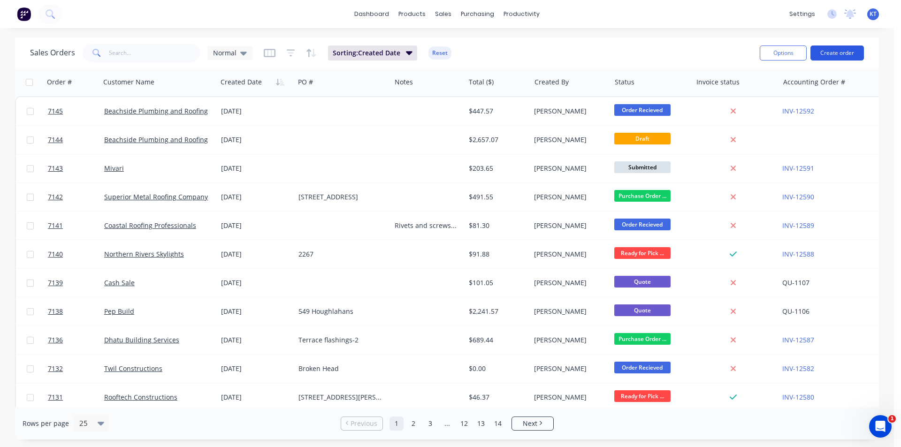
click at [843, 52] on button "Create order" at bounding box center [836, 53] width 53 height 15
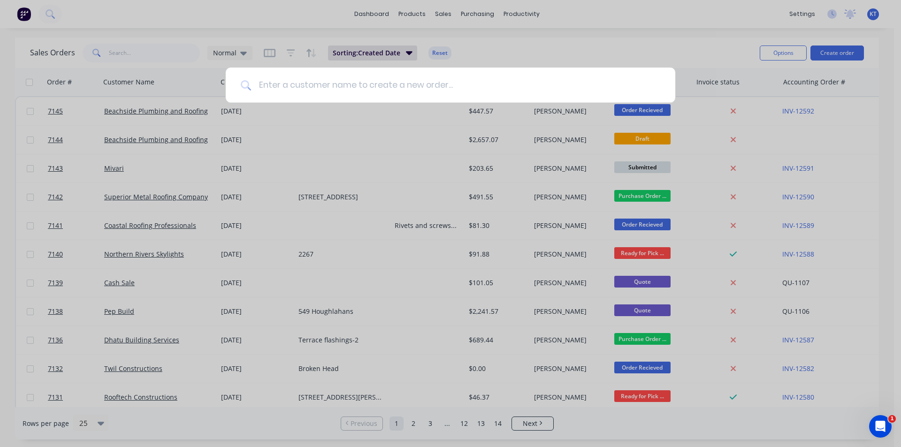
click at [308, 91] on input at bounding box center [455, 85] width 409 height 35
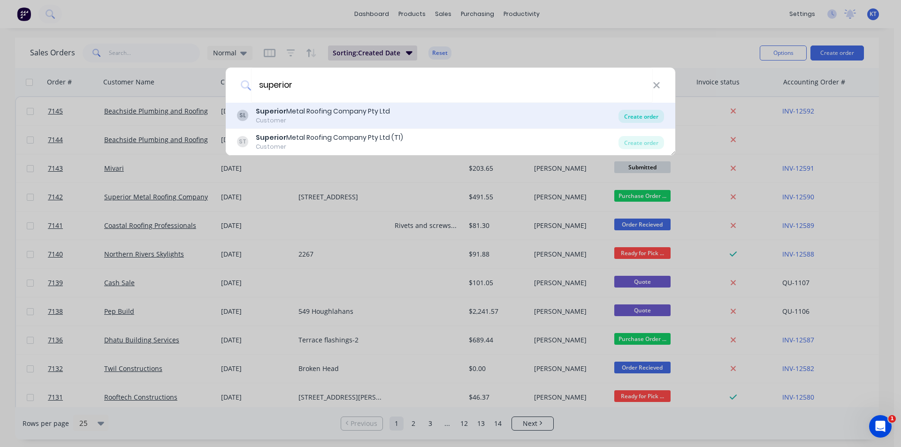
click at [636, 112] on div "Create order" at bounding box center [641, 116] width 46 height 13
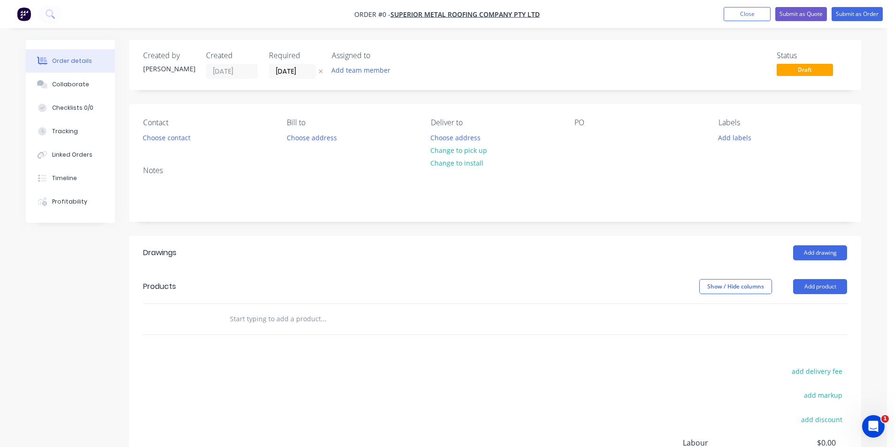
click at [182, 130] on div "Contact Choose contact" at bounding box center [207, 131] width 129 height 26
click at [179, 136] on button "Choose contact" at bounding box center [167, 137] width 58 height 13
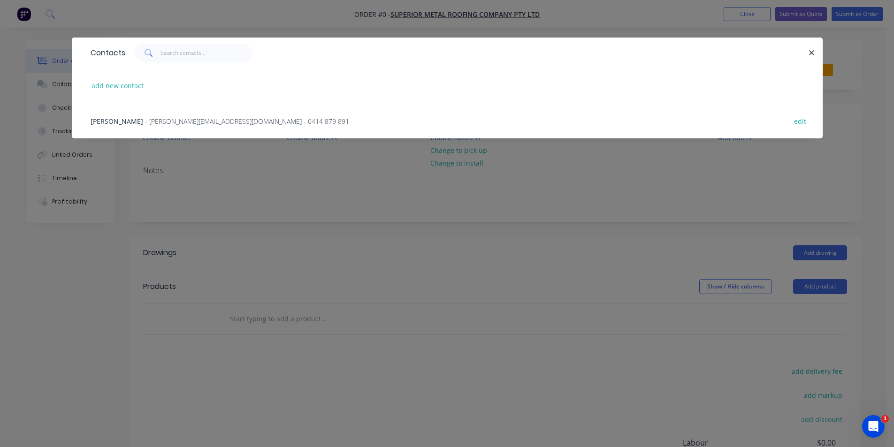
click at [182, 119] on span "- [PERSON_NAME][EMAIL_ADDRESS][DOMAIN_NAME] - 0414 879 891" at bounding box center [247, 121] width 204 height 9
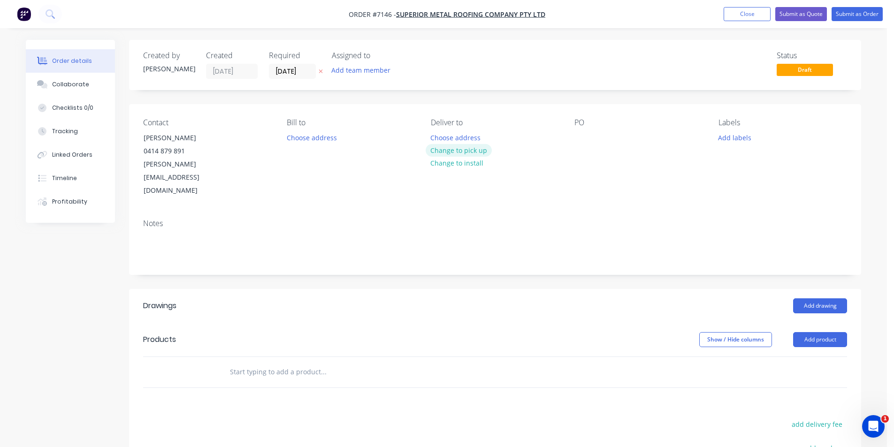
drag, startPoint x: 470, startPoint y: 150, endPoint x: 465, endPoint y: 151, distance: 5.2
click at [465, 151] on button "Change to pick up" at bounding box center [458, 150] width 67 height 13
click at [580, 142] on div at bounding box center [581, 138] width 15 height 14
click at [818, 298] on button "Add drawing" at bounding box center [820, 305] width 54 height 15
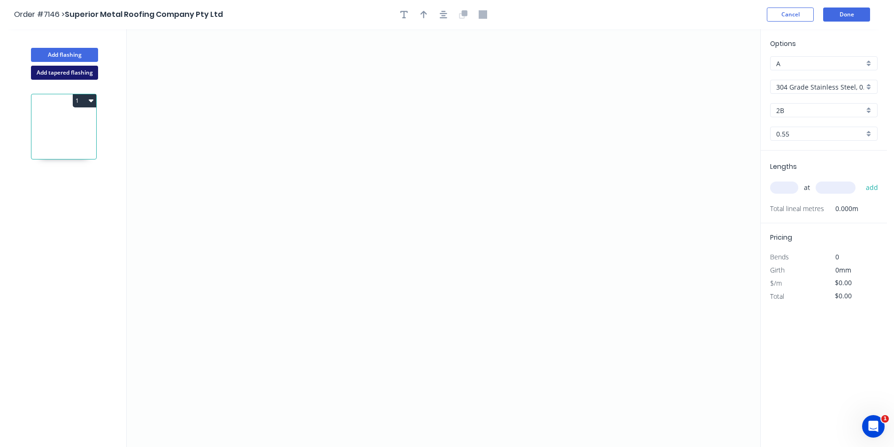
click at [92, 77] on button "Add tapered flashing" at bounding box center [64, 73] width 67 height 14
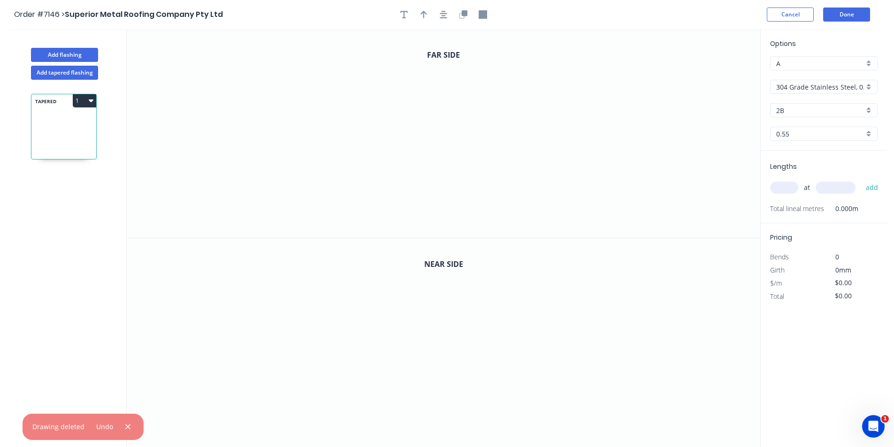
click at [791, 89] on input "304 Grade Stainless Steel, 0.9mm Perforated Pattern 208 - 2mm hole" at bounding box center [820, 87] width 88 height 10
click at [810, 106] on div "Colorbond" at bounding box center [823, 107] width 106 height 16
click at [833, 111] on input "Basalt" at bounding box center [820, 111] width 88 height 10
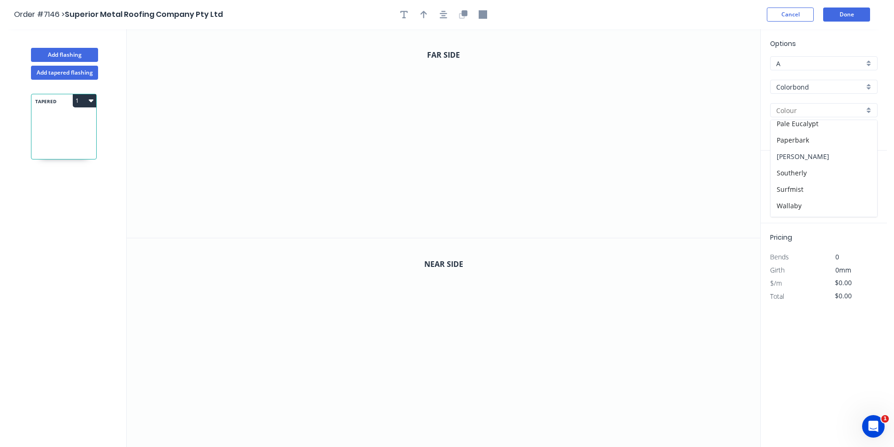
click at [841, 153] on div "[PERSON_NAME]" at bounding box center [823, 156] width 106 height 16
click at [376, 326] on icon "0" at bounding box center [443, 342] width 633 height 209
click at [411, 325] on icon "0" at bounding box center [443, 342] width 633 height 209
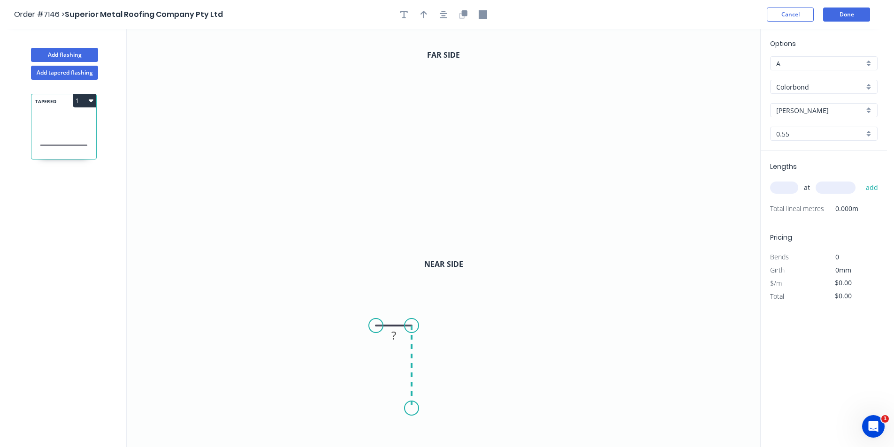
click at [410, 408] on icon "0 ?" at bounding box center [443, 342] width 633 height 209
click at [578, 410] on icon "0 ? ?" at bounding box center [443, 342] width 633 height 209
click at [599, 432] on icon "0 ? ? ?" at bounding box center [443, 342] width 633 height 209
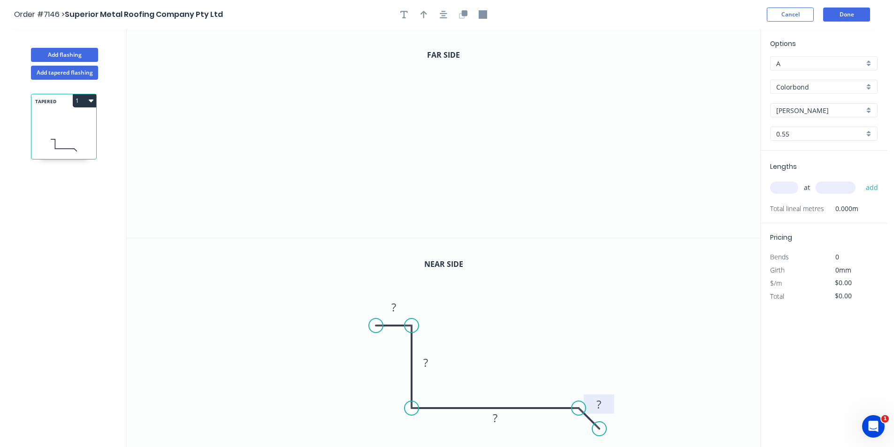
click at [599, 409] on tspan "?" at bounding box center [598, 403] width 5 height 15
click at [387, 368] on div "Crush & Fold" at bounding box center [426, 362] width 94 height 19
click at [466, 15] on icon "button" at bounding box center [465, 13] width 6 height 6
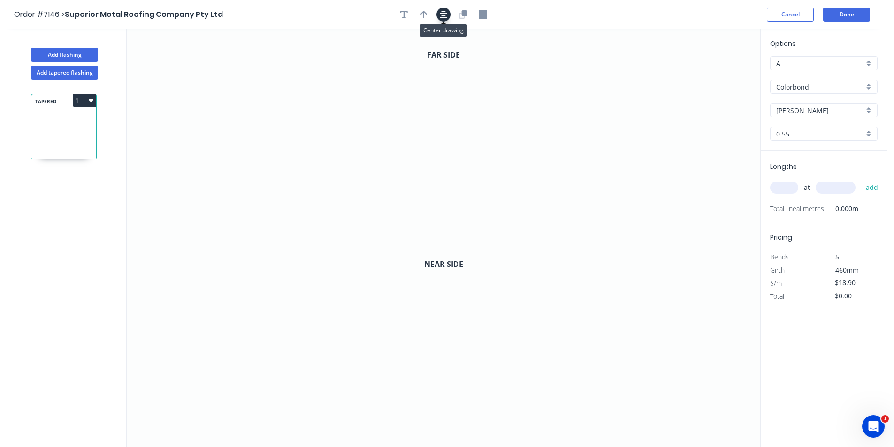
click at [446, 10] on icon "button" at bounding box center [444, 14] width 8 height 8
click at [334, 101] on icon "0" at bounding box center [443, 133] width 633 height 209
click at [399, 100] on icon "0" at bounding box center [443, 133] width 633 height 209
click at [397, 163] on icon "0 ?" at bounding box center [443, 133] width 633 height 209
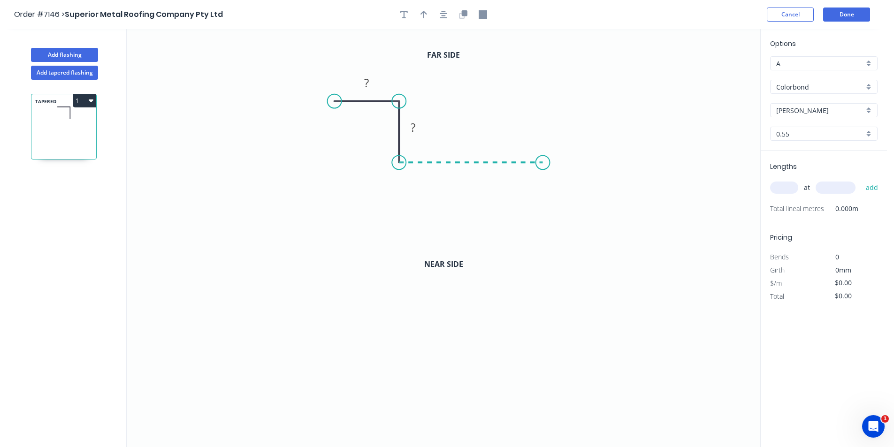
click at [543, 166] on icon "0 ? ?" at bounding box center [443, 133] width 633 height 209
click at [556, 188] on icon "0 ? ? ?" at bounding box center [443, 133] width 633 height 209
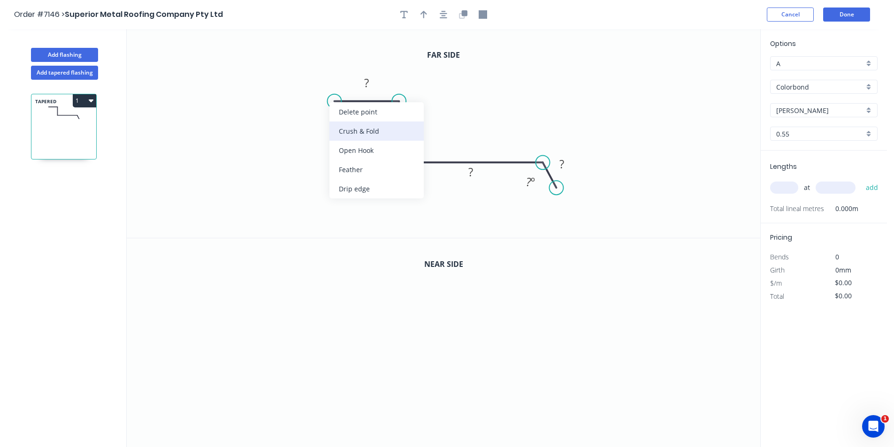
click at [352, 130] on div "Crush & Fold" at bounding box center [376, 130] width 94 height 19
click at [372, 86] on rect at bounding box center [366, 83] width 19 height 13
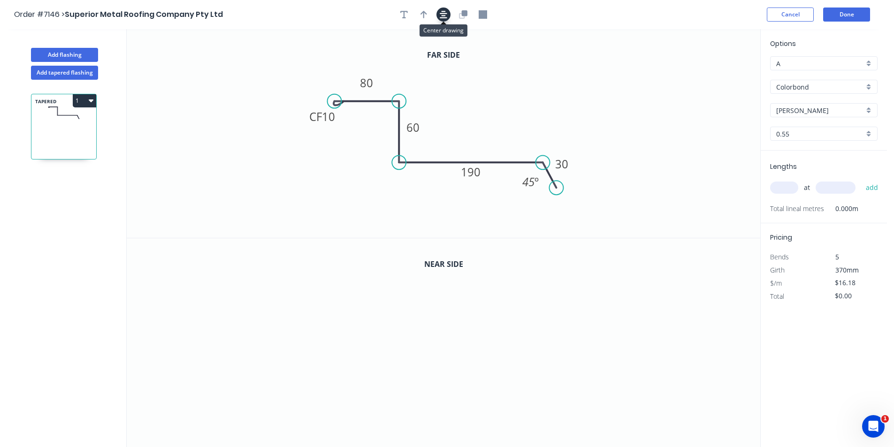
click at [441, 11] on icon "button" at bounding box center [444, 14] width 8 height 8
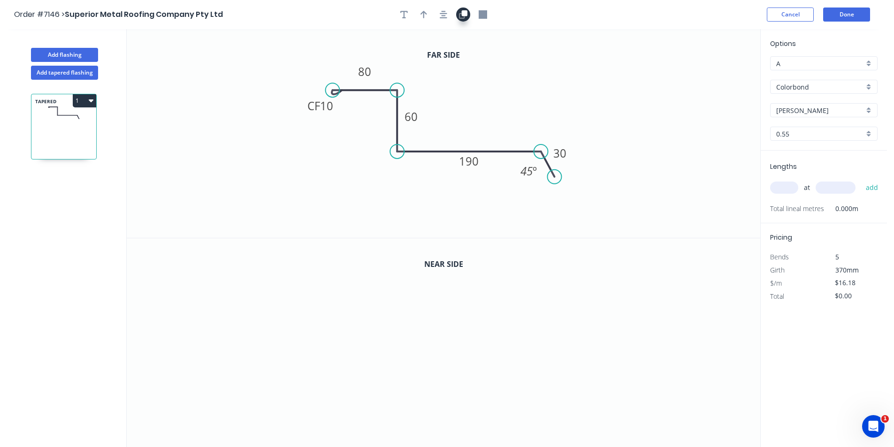
click at [458, 13] on button "button" at bounding box center [463, 15] width 14 height 14
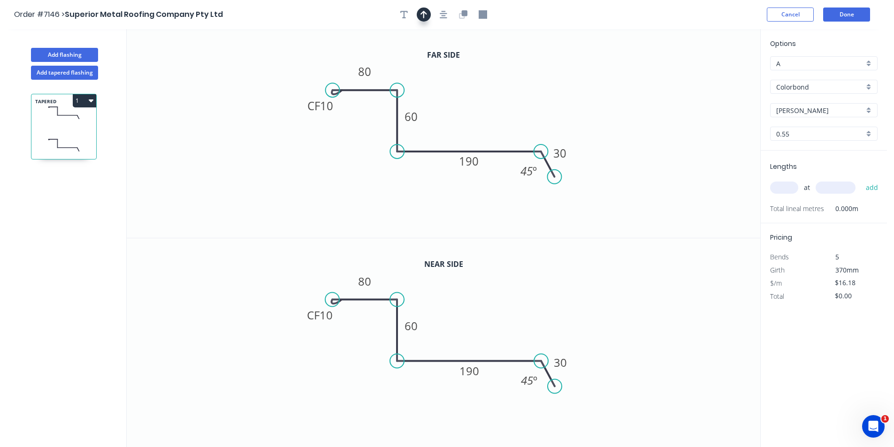
click at [423, 12] on icon "button" at bounding box center [423, 15] width 7 height 8
click at [710, 72] on icon at bounding box center [712, 65] width 8 height 30
drag, startPoint x: 674, startPoint y: 96, endPoint x: 483, endPoint y: 132, distance: 194.7
click at [483, 132] on icon at bounding box center [490, 123] width 27 height 27
click at [408, 323] on tspan "60" at bounding box center [410, 325] width 13 height 15
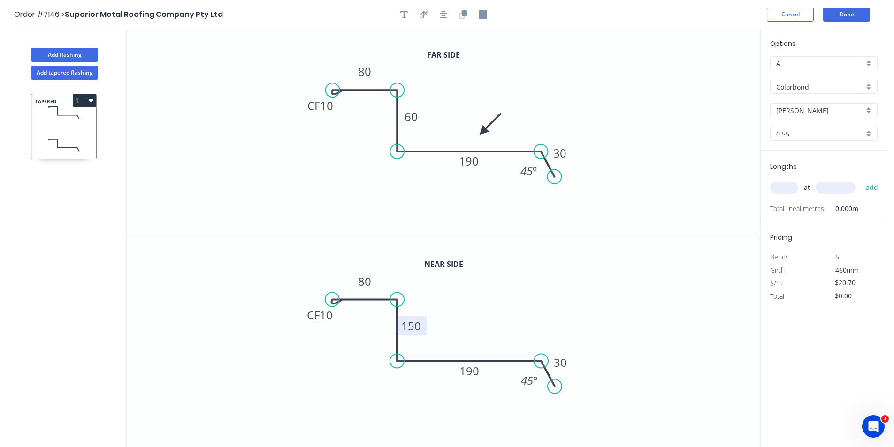
click at [781, 191] on input "text" at bounding box center [784, 188] width 28 height 12
click at [861, 180] on button "add" at bounding box center [872, 188] width 22 height 16
click at [83, 100] on button "1" at bounding box center [84, 100] width 23 height 13
click at [76, 128] on div "Duplicate" at bounding box center [51, 124] width 72 height 14
click at [422, 327] on rect at bounding box center [410, 325] width 31 height 19
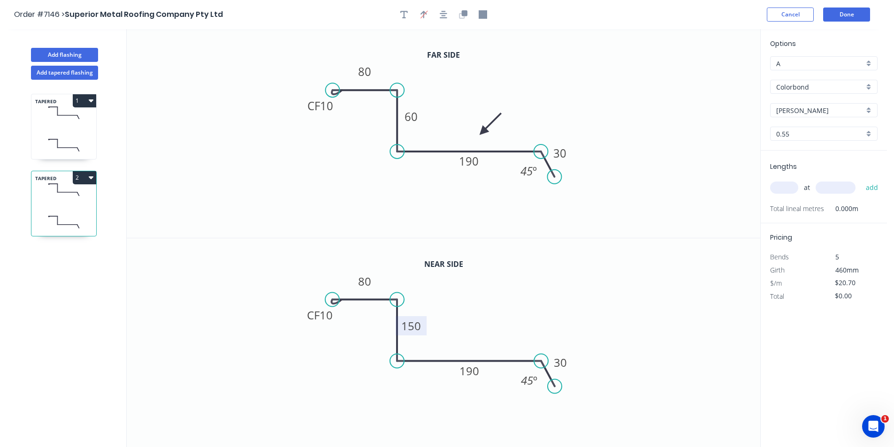
click at [419, 327] on tspan "150" at bounding box center [411, 325] width 20 height 15
click at [601, 317] on icon "0 CF 10 80 60 190 30 45 º" at bounding box center [443, 342] width 633 height 209
click at [413, 113] on tspan "60" at bounding box center [410, 116] width 13 height 15
click at [778, 189] on input "text" at bounding box center [784, 188] width 28 height 12
click at [861, 180] on button "add" at bounding box center [872, 188] width 22 height 16
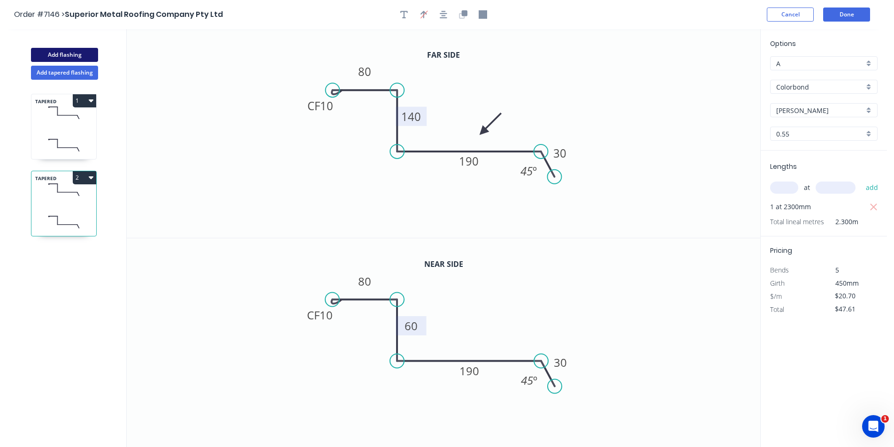
drag, startPoint x: 77, startPoint y: 52, endPoint x: 89, endPoint y: 54, distance: 11.9
click at [77, 52] on button "Add flashing" at bounding box center [64, 55] width 67 height 14
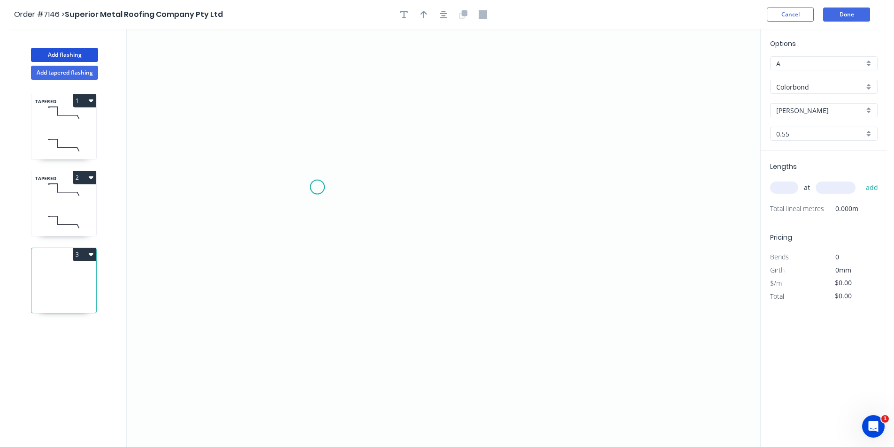
click at [314, 186] on icon "0" at bounding box center [443, 238] width 633 height 418
click at [408, 193] on icon "0" at bounding box center [443, 238] width 633 height 418
click at [411, 246] on icon "0 ?" at bounding box center [443, 238] width 633 height 418
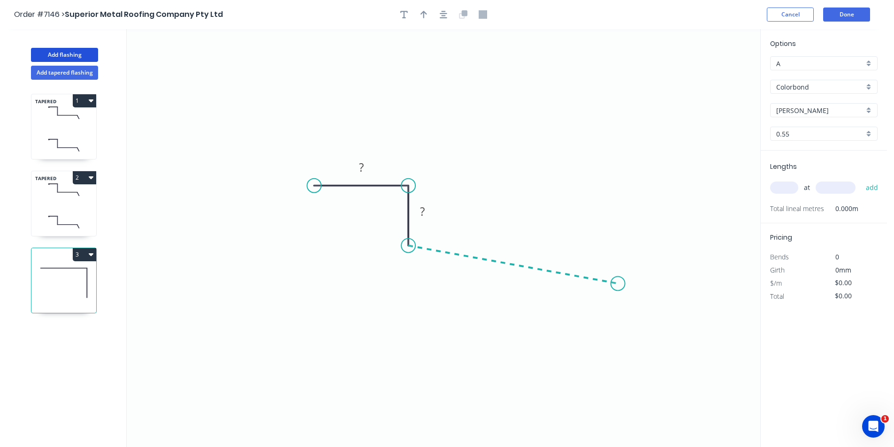
click at [618, 284] on icon "0 ? ?" at bounding box center [443, 238] width 633 height 418
click at [644, 320] on icon "0 ? ? ? ? º" at bounding box center [443, 238] width 633 height 418
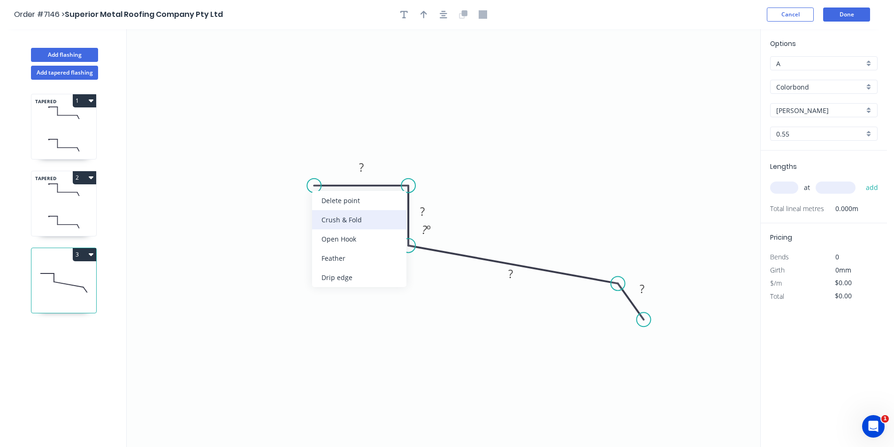
click at [344, 222] on div "Crush & Fold" at bounding box center [359, 219] width 94 height 19
click at [359, 171] on tspan "?" at bounding box center [361, 166] width 5 height 15
click at [364, 171] on rect at bounding box center [361, 167] width 19 height 13
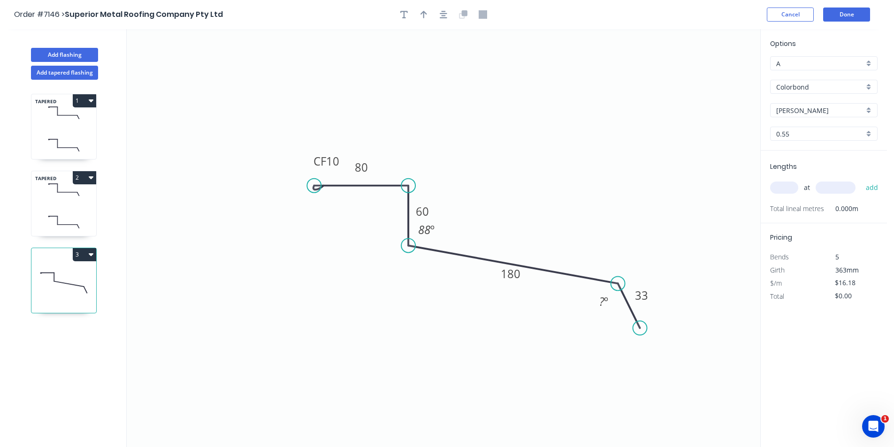
drag, startPoint x: 644, startPoint y: 320, endPoint x: 640, endPoint y: 328, distance: 8.8
click at [640, 328] on circle at bounding box center [640, 328] width 14 height 14
click at [600, 298] on tspan "?" at bounding box center [601, 301] width 5 height 15
click at [440, 11] on icon "button" at bounding box center [444, 14] width 8 height 8
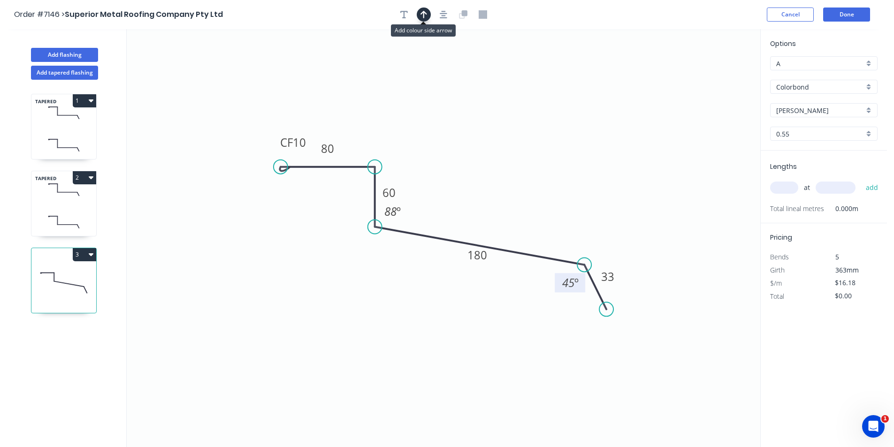
click at [428, 15] on button "button" at bounding box center [424, 15] width 14 height 14
click at [711, 74] on icon at bounding box center [712, 65] width 8 height 30
drag, startPoint x: 711, startPoint y: 74, endPoint x: 586, endPoint y: 123, distance: 134.3
click at [499, 175] on icon "0 CF 10 80 60 180 33 88 º 45 º" at bounding box center [443, 238] width 633 height 418
drag, startPoint x: 714, startPoint y: 74, endPoint x: 473, endPoint y: 200, distance: 271.5
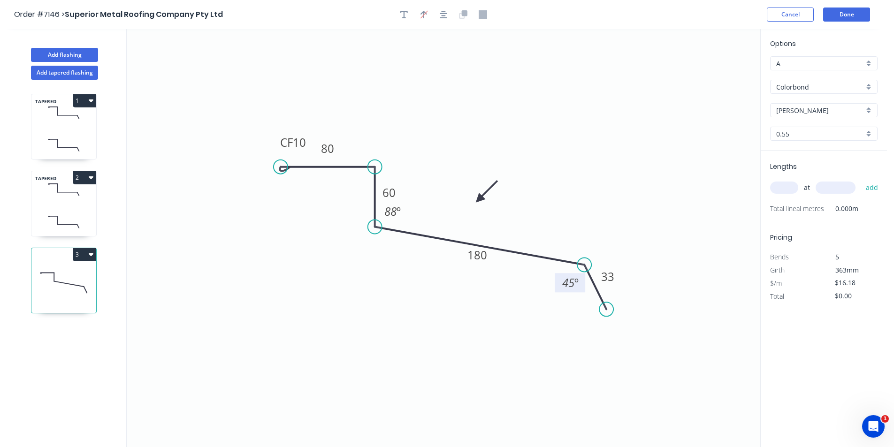
click at [473, 204] on icon at bounding box center [486, 191] width 27 height 27
click at [784, 187] on input "text" at bounding box center [784, 188] width 28 height 12
click at [861, 180] on button "add" at bounding box center [872, 188] width 22 height 16
drag, startPoint x: 45, startPoint y: 124, endPoint x: 49, endPoint y: 125, distance: 4.7
click at [45, 124] on icon at bounding box center [63, 113] width 65 height 28
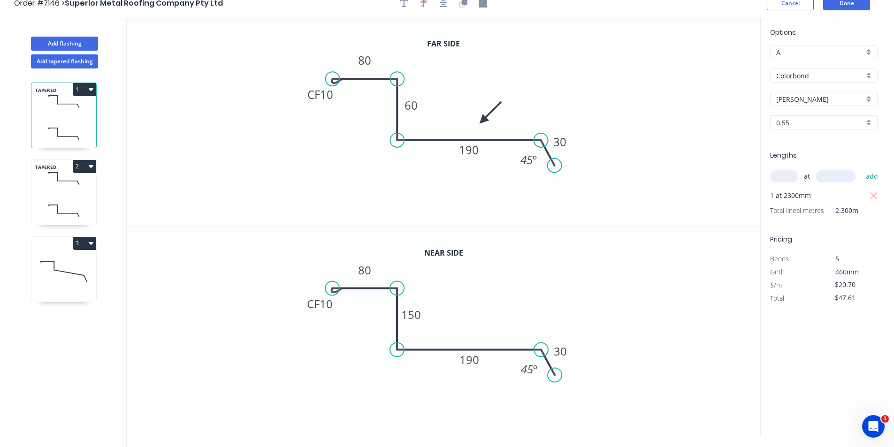
scroll to position [17, 0]
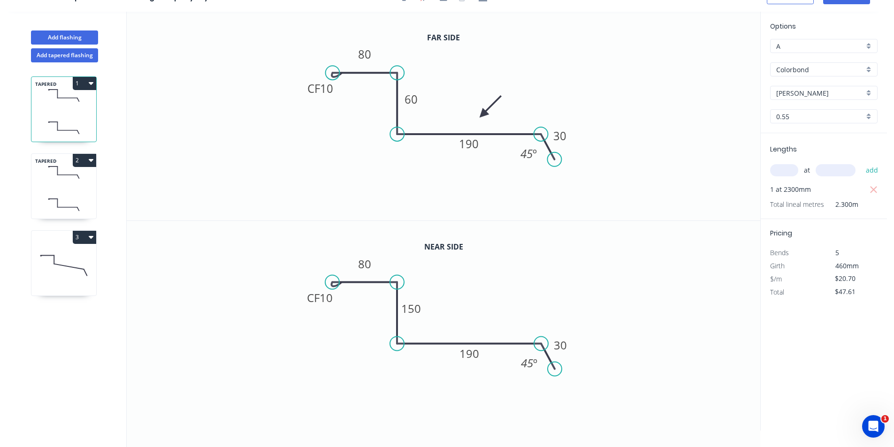
click at [67, 196] on icon at bounding box center [63, 205] width 65 height 28
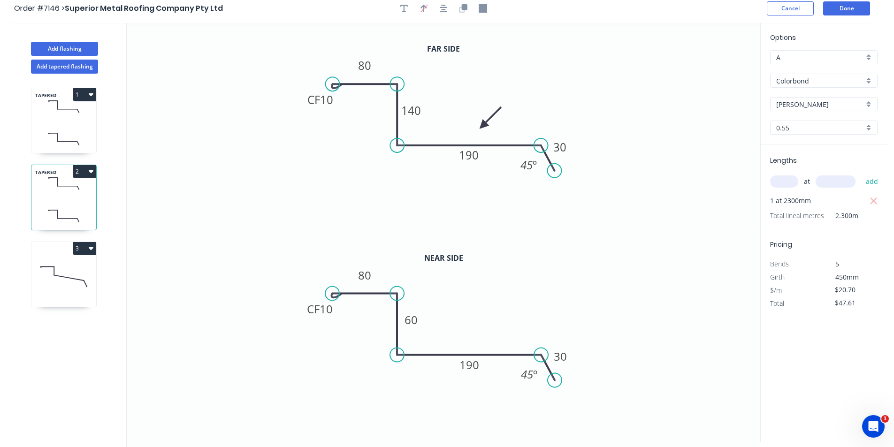
scroll to position [0, 0]
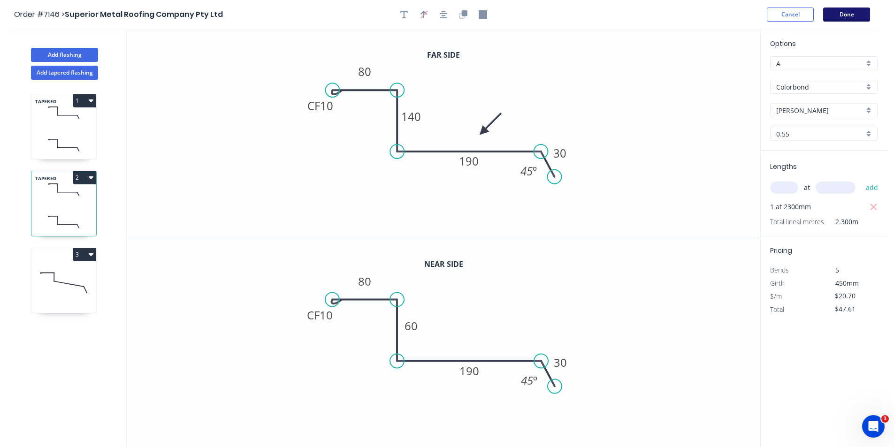
click at [842, 8] on button "Done" at bounding box center [846, 15] width 47 height 14
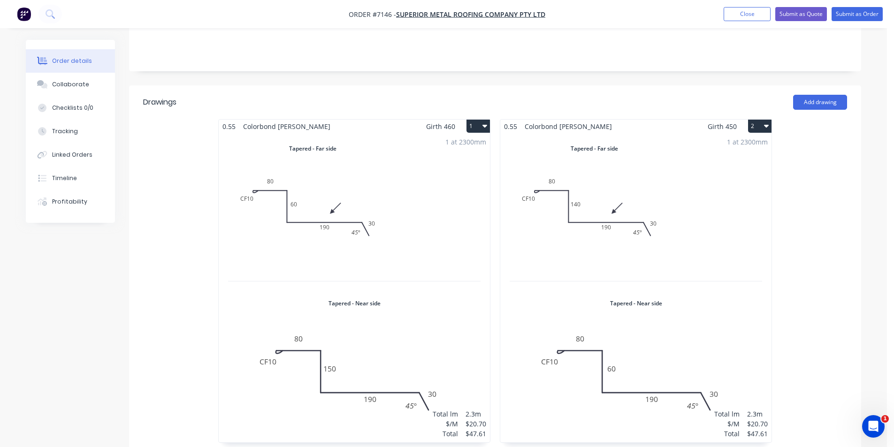
scroll to position [188, 0]
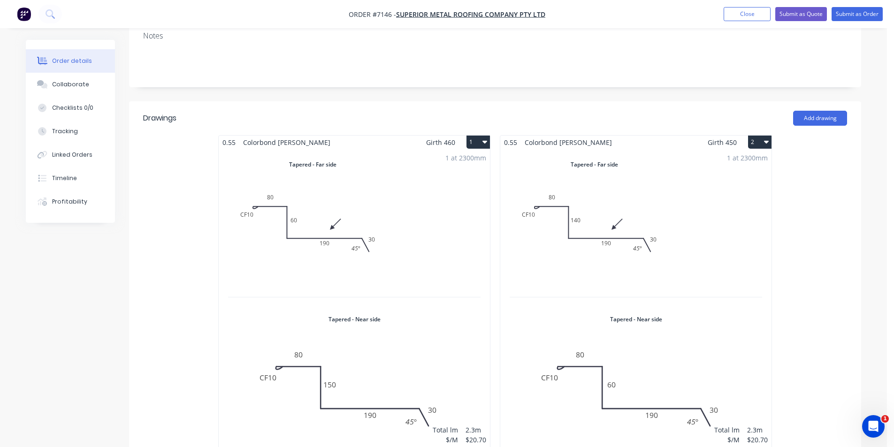
click at [652, 214] on div "1 at 2300mm Total lm $/M Total 2.3m $20.70 $47.61" at bounding box center [635, 303] width 271 height 309
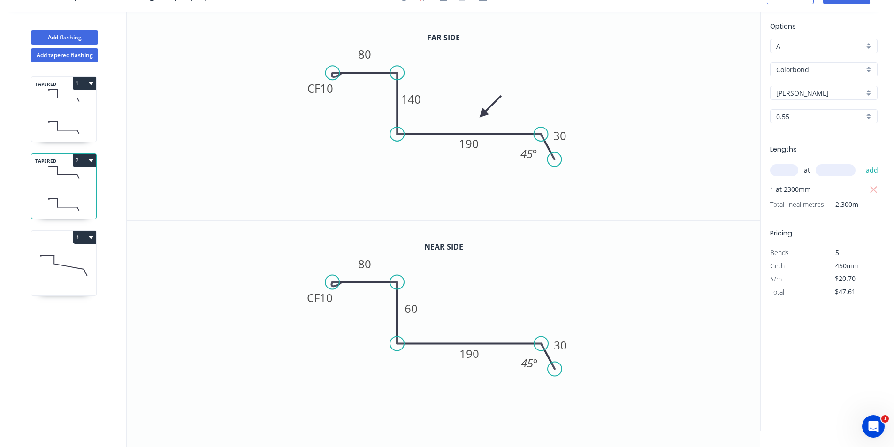
scroll to position [17, 0]
click at [476, 151] on tspan "190" at bounding box center [469, 143] width 20 height 15
click at [483, 357] on rect at bounding box center [468, 353] width 31 height 19
click at [479, 356] on rect at bounding box center [468, 353] width 31 height 19
click at [469, 354] on tspan "190" at bounding box center [469, 353] width 20 height 15
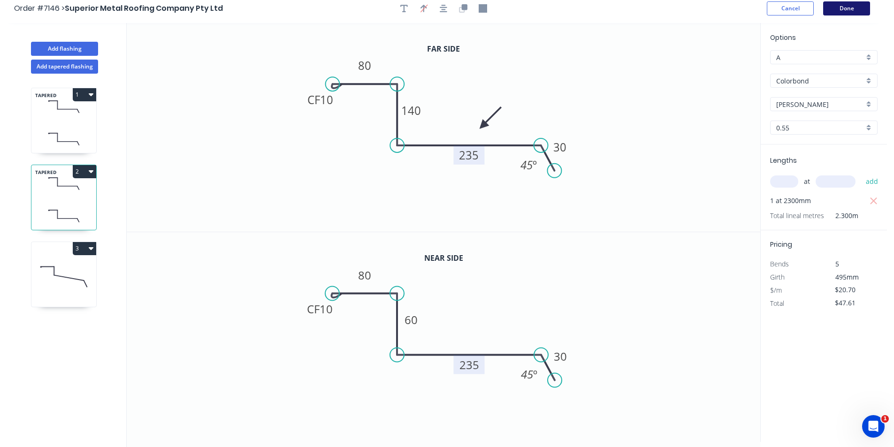
scroll to position [0, 0]
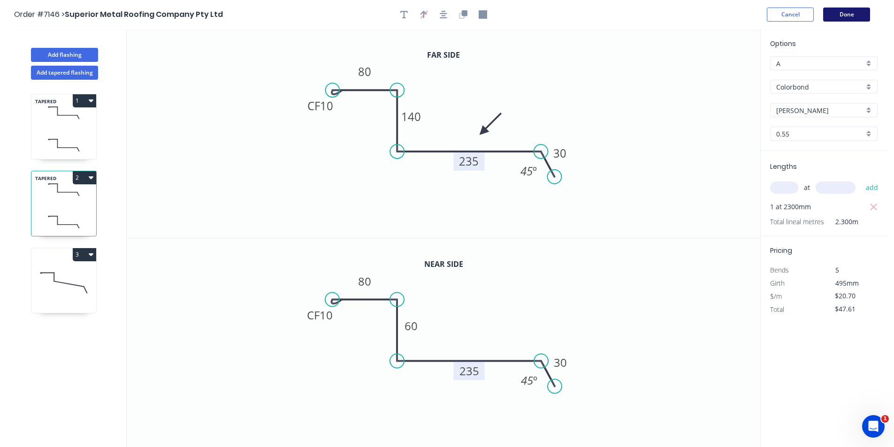
click at [869, 10] on button "Done" at bounding box center [846, 15] width 47 height 14
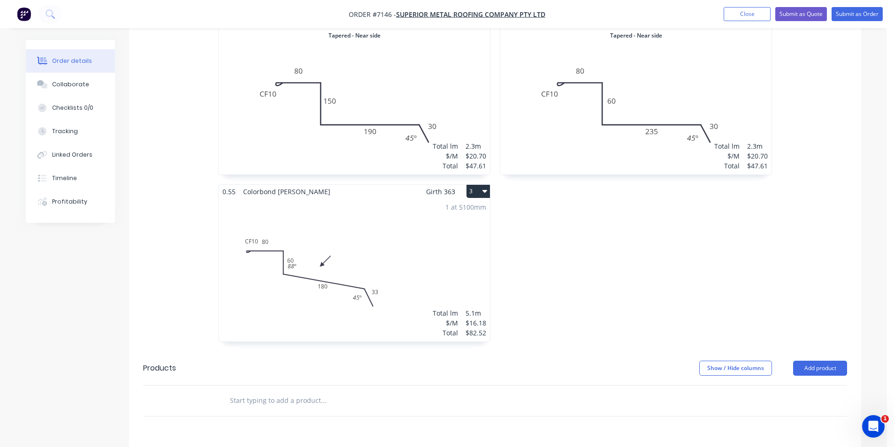
scroll to position [516, 0]
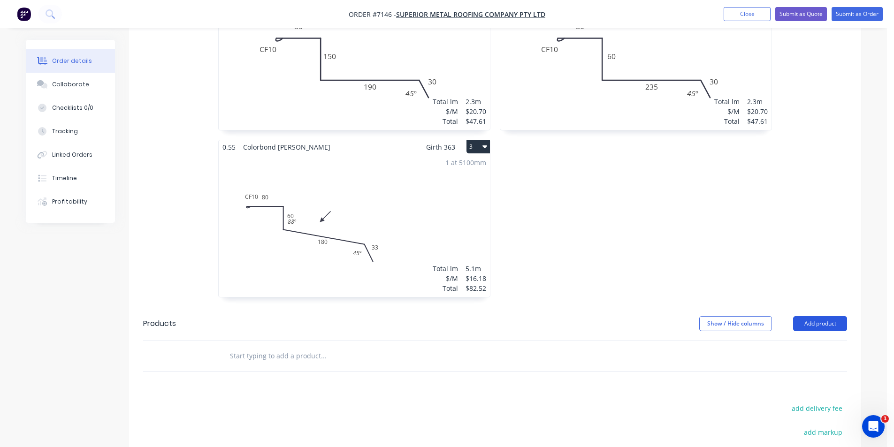
click at [818, 316] on button "Add product" at bounding box center [820, 323] width 54 height 15
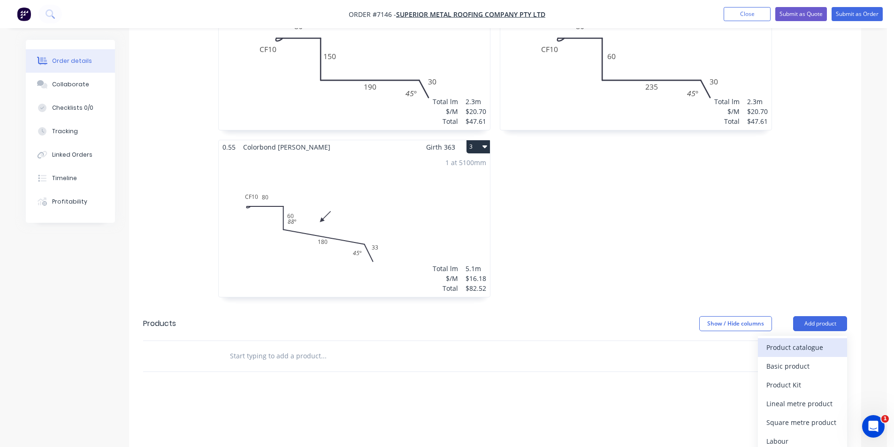
click at [815, 341] on div "Product catalogue" at bounding box center [802, 348] width 72 height 14
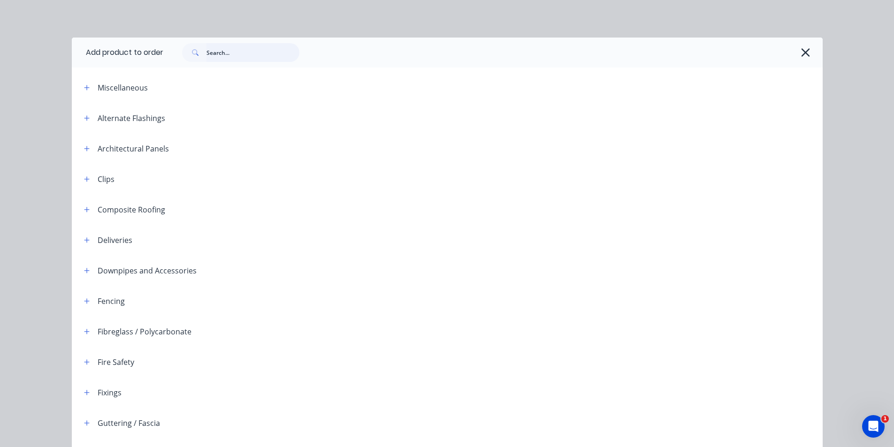
click at [236, 58] on input "text" at bounding box center [252, 52] width 93 height 19
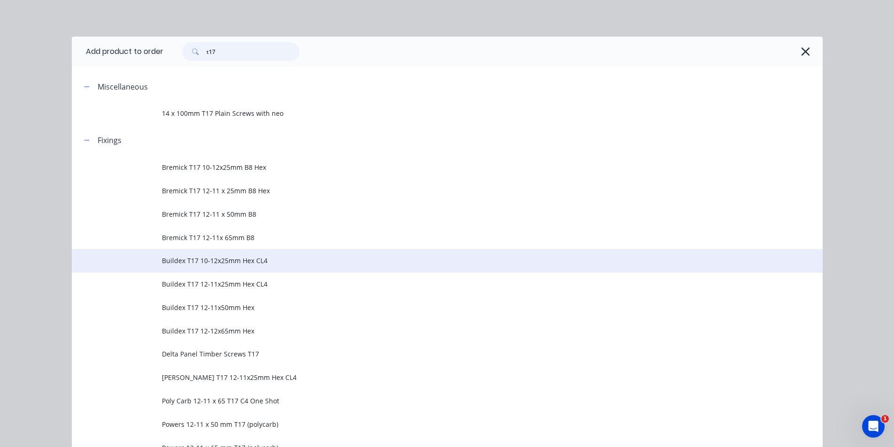
scroll to position [0, 0]
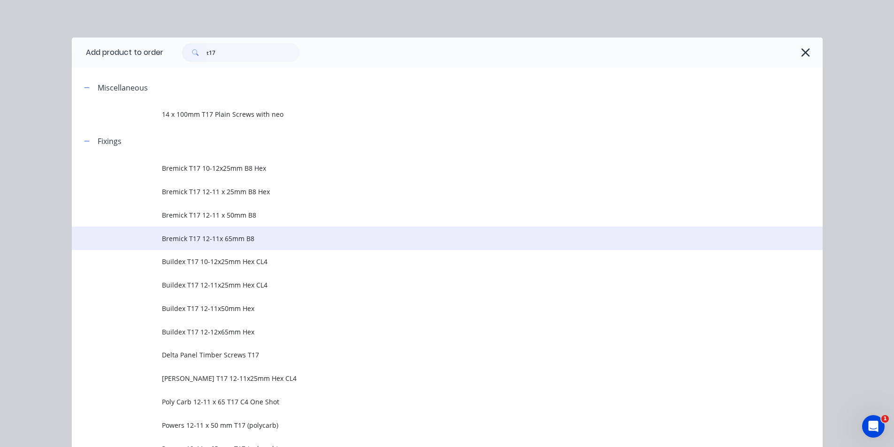
click at [233, 240] on span "Bremick T17 12-11x 65mm B8" at bounding box center [426, 239] width 528 height 10
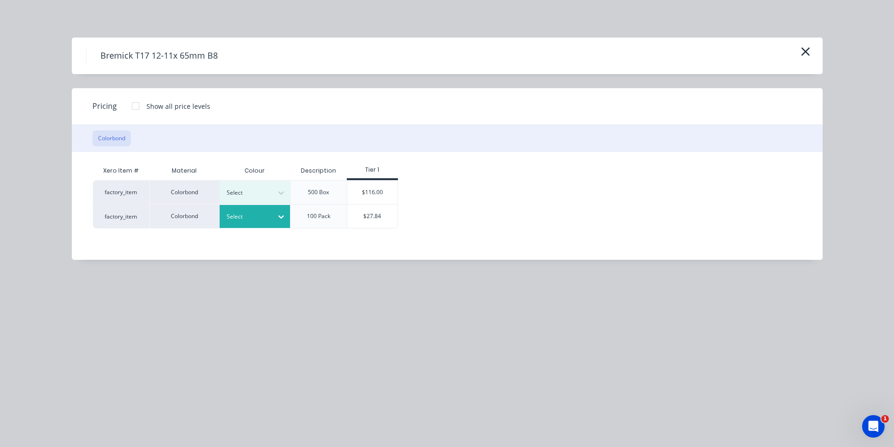
click at [271, 218] on div "Select" at bounding box center [246, 217] width 53 height 12
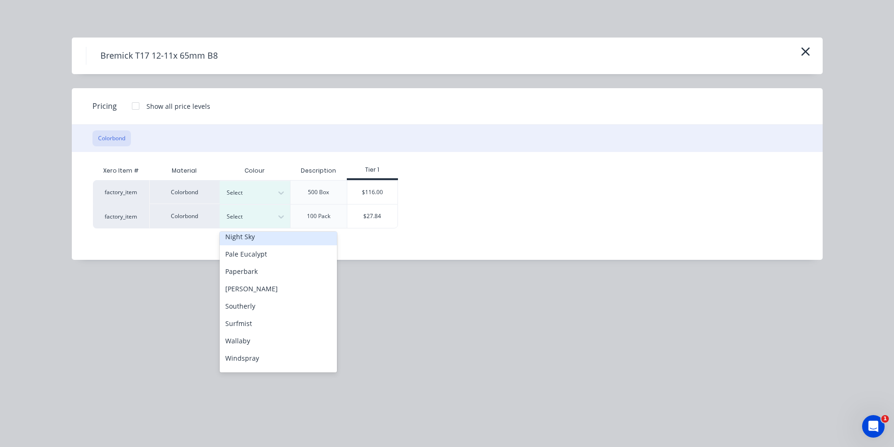
scroll to position [235, 0]
click at [258, 288] on div "[PERSON_NAME]" at bounding box center [278, 285] width 117 height 17
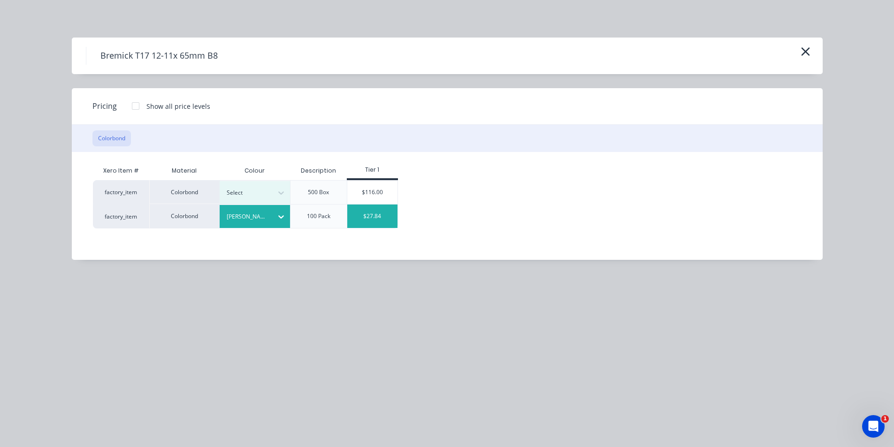
click at [393, 218] on div "$27.84" at bounding box center [372, 216] width 50 height 23
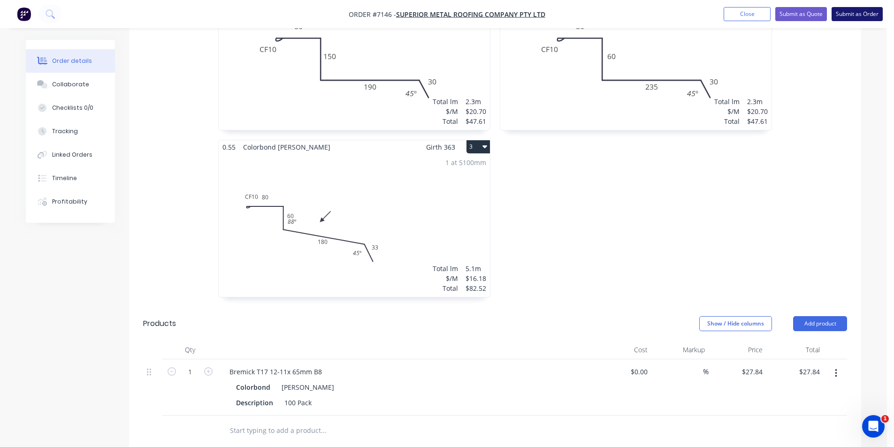
click at [868, 15] on button "Submit as Order" at bounding box center [856, 14] width 51 height 14
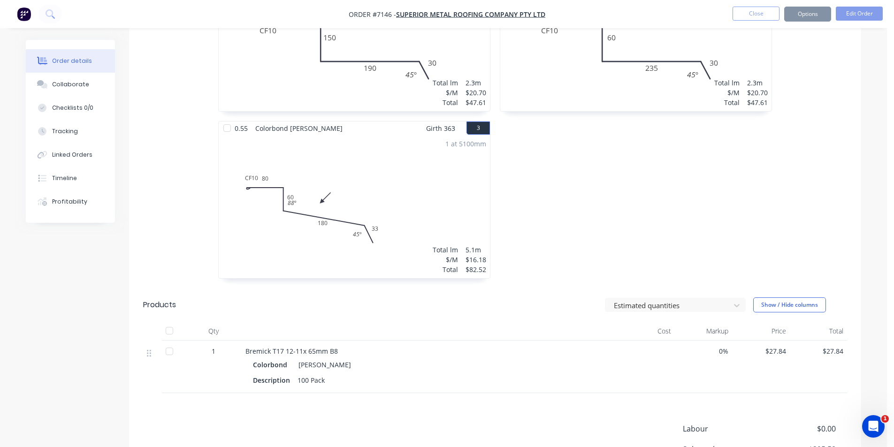
scroll to position [0, 0]
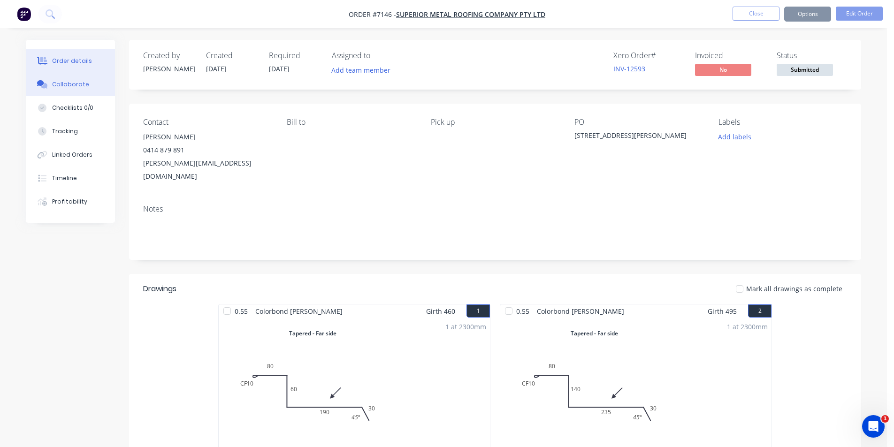
click at [82, 84] on div "Collaborate" at bounding box center [70, 84] width 37 height 8
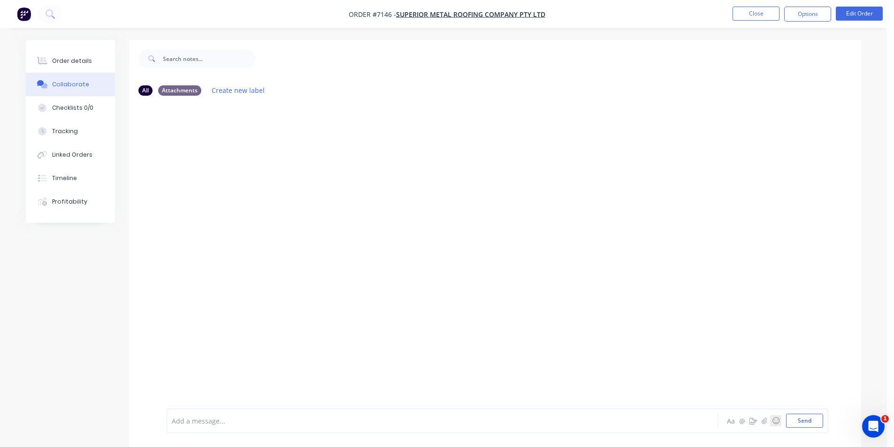
click at [773, 422] on button "☺" at bounding box center [775, 420] width 11 height 11
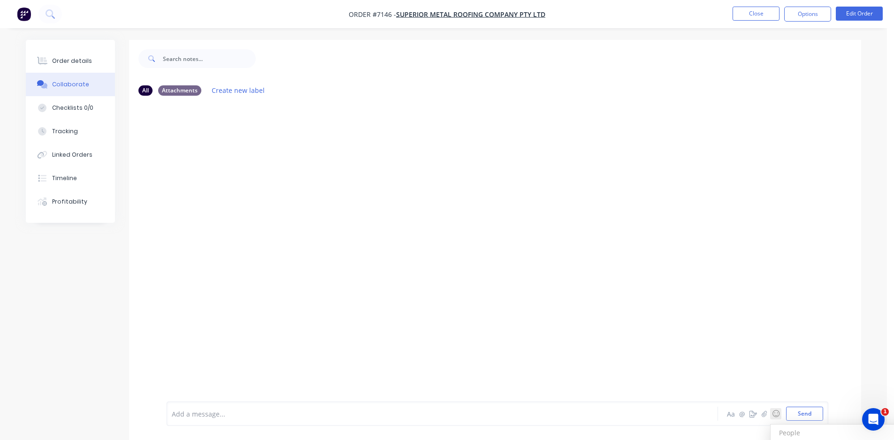
click at [767, 422] on div "Add a message... Aa @ ☺ People People 😀 😃 😄 😁 😆 😅 🤣 😂 🙂 🙃 🫠 😉 😊 😇 🥰 😍 🤩 😘 😗 ☺️ …" at bounding box center [497, 414] width 661 height 24
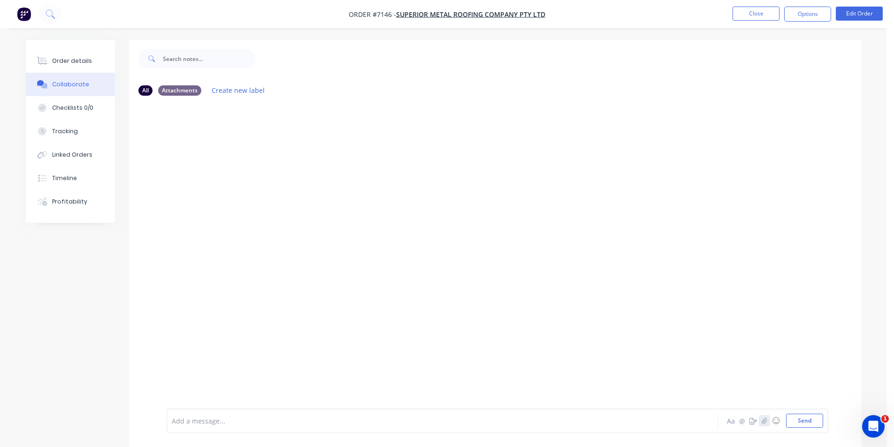
click at [765, 417] on icon "button" at bounding box center [764, 420] width 6 height 7
click at [797, 424] on button "Send" at bounding box center [804, 421] width 37 height 14
click at [53, 64] on div "Order details" at bounding box center [72, 61] width 40 height 8
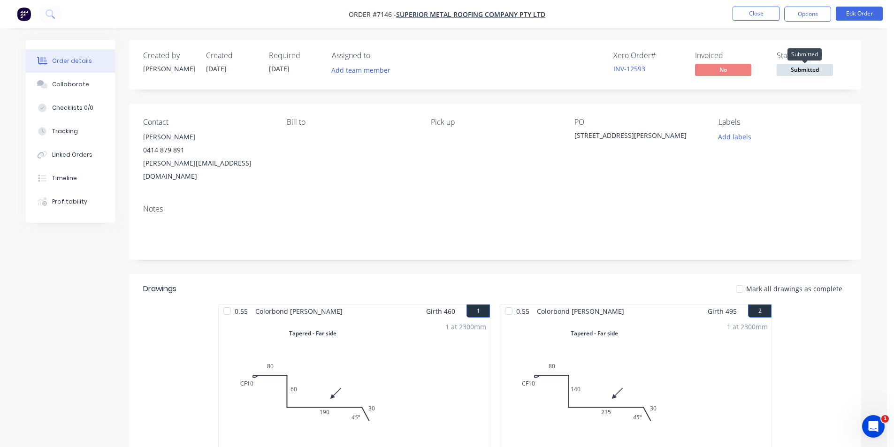
click at [791, 64] on span "Submitted" at bounding box center [804, 70] width 56 height 12
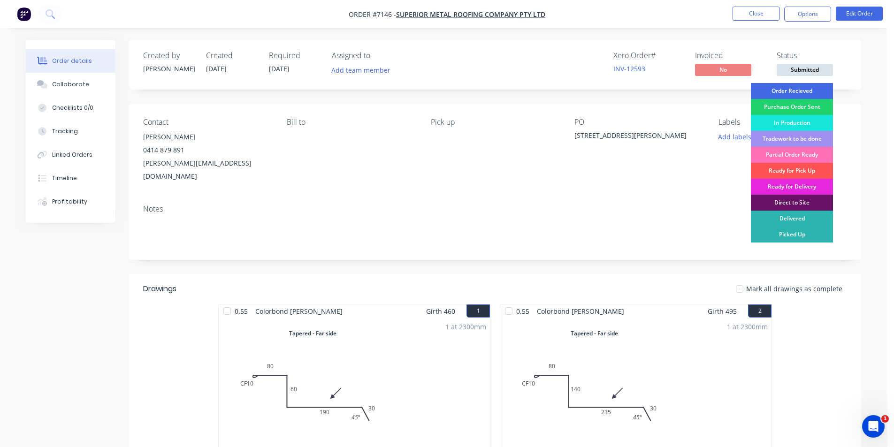
click at [787, 90] on div "Order Recieved" at bounding box center [792, 91] width 82 height 16
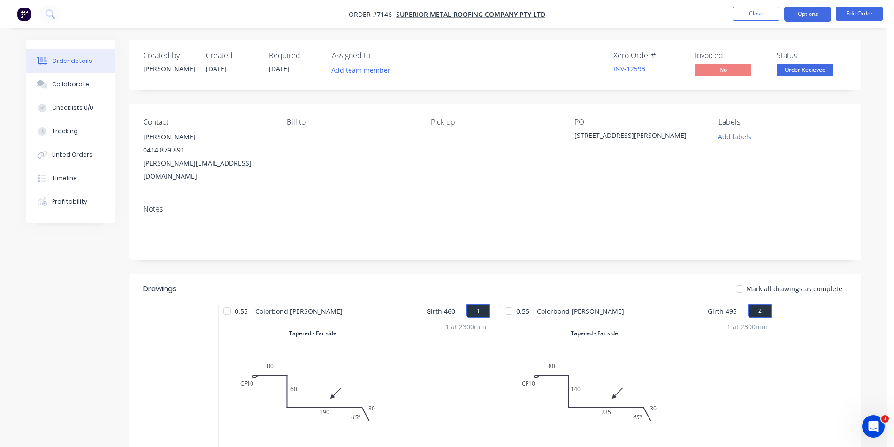
click at [812, 11] on button "Options" at bounding box center [807, 14] width 47 height 15
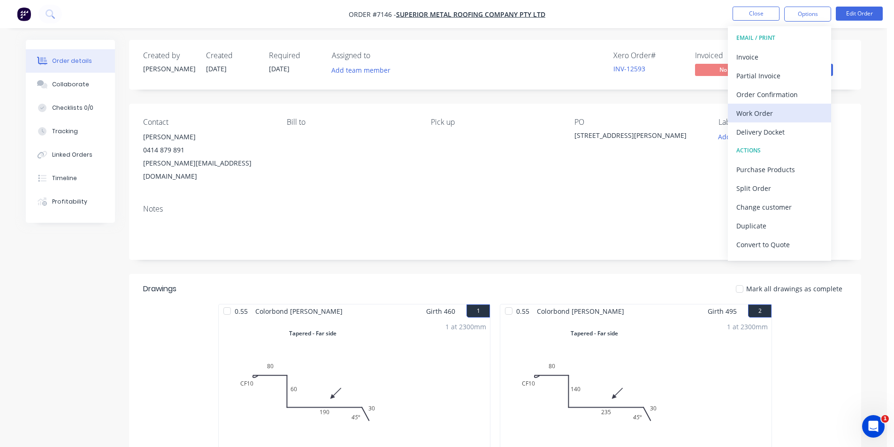
click at [787, 111] on div "Work Order" at bounding box center [779, 113] width 86 height 14
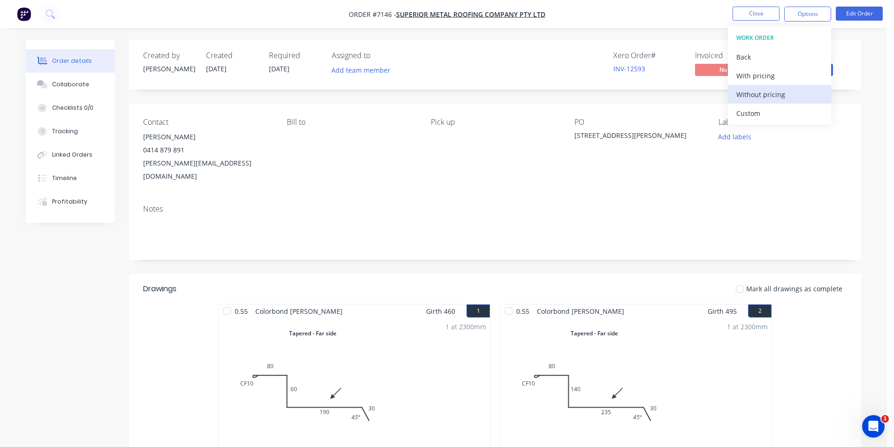
click at [781, 93] on div "Without pricing" at bounding box center [779, 95] width 86 height 14
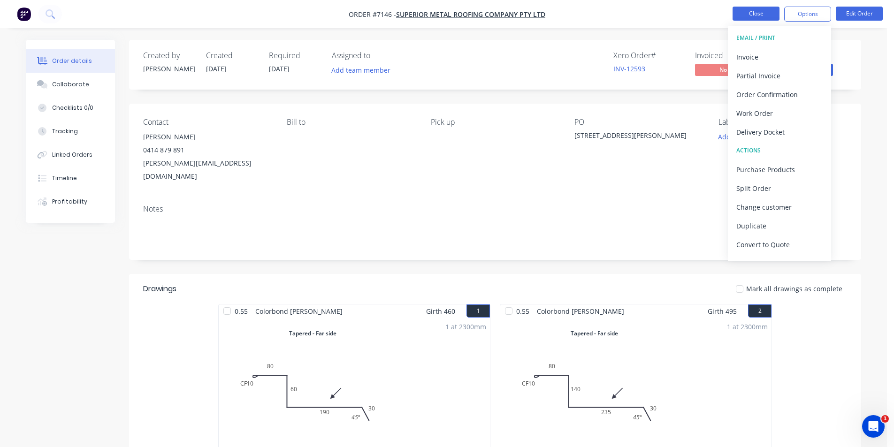
click at [756, 17] on button "Close" at bounding box center [755, 14] width 47 height 14
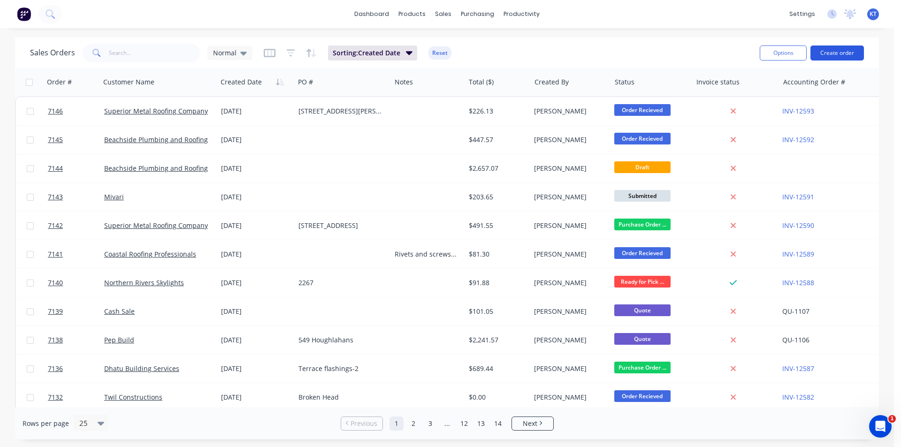
click at [838, 53] on button "Create order" at bounding box center [836, 53] width 53 height 15
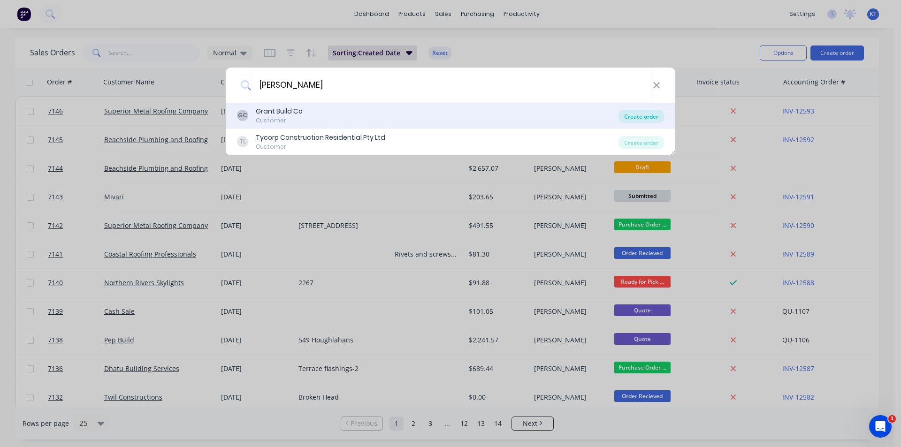
click at [656, 117] on div "Create order" at bounding box center [641, 116] width 46 height 13
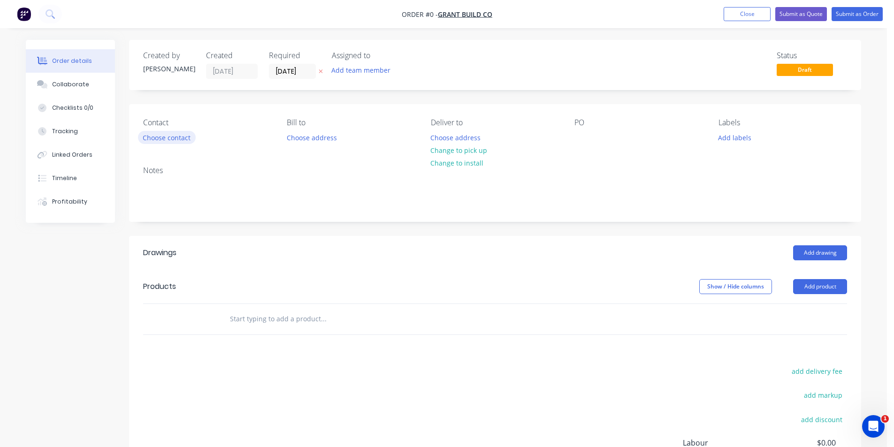
click at [170, 136] on button "Choose contact" at bounding box center [167, 137] width 58 height 13
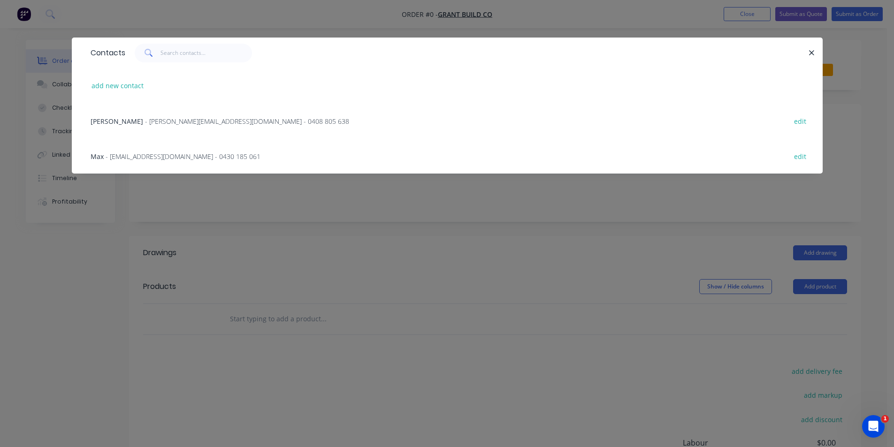
click at [154, 126] on div "Tobias Grant - [EMAIL_ADDRESS][DOMAIN_NAME] - 0408 805 638 edit" at bounding box center [447, 120] width 722 height 35
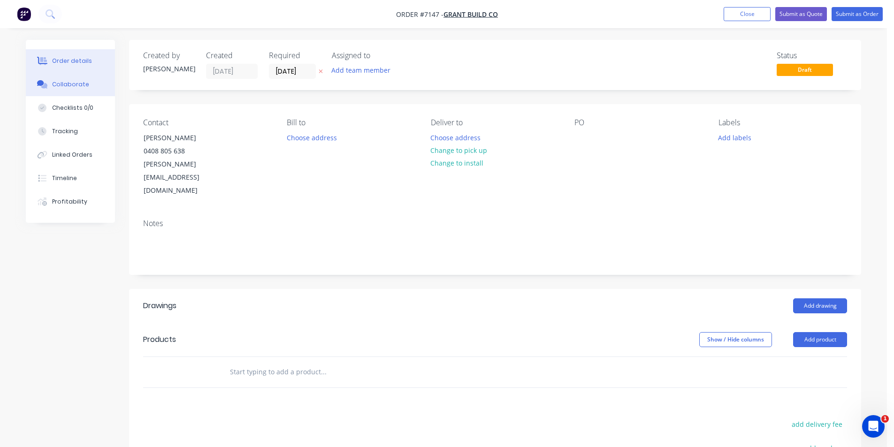
click at [57, 82] on div "Collaborate" at bounding box center [70, 84] width 37 height 8
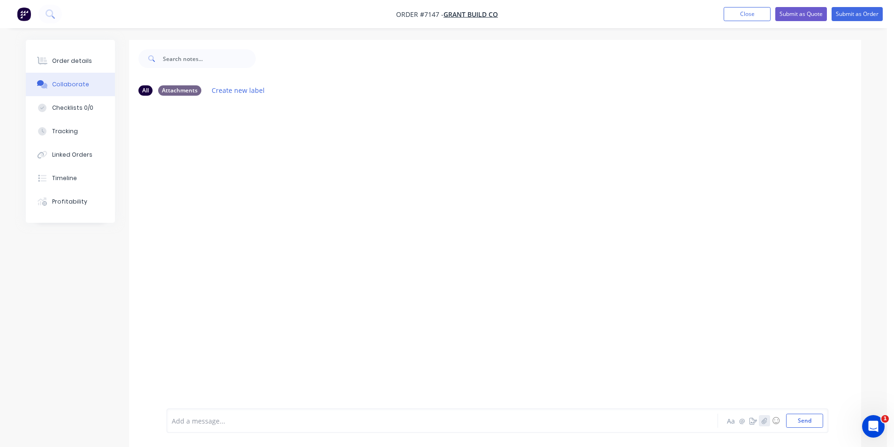
click at [765, 422] on icon "button" at bounding box center [764, 420] width 6 height 7
click at [806, 416] on button "Send" at bounding box center [804, 421] width 37 height 14
click at [770, 422] on div "Aa @ ☺ Send" at bounding box center [774, 421] width 98 height 14
click at [767, 420] on icon "button" at bounding box center [763, 420] width 5 height 6
click at [814, 419] on button "Send" at bounding box center [804, 421] width 37 height 14
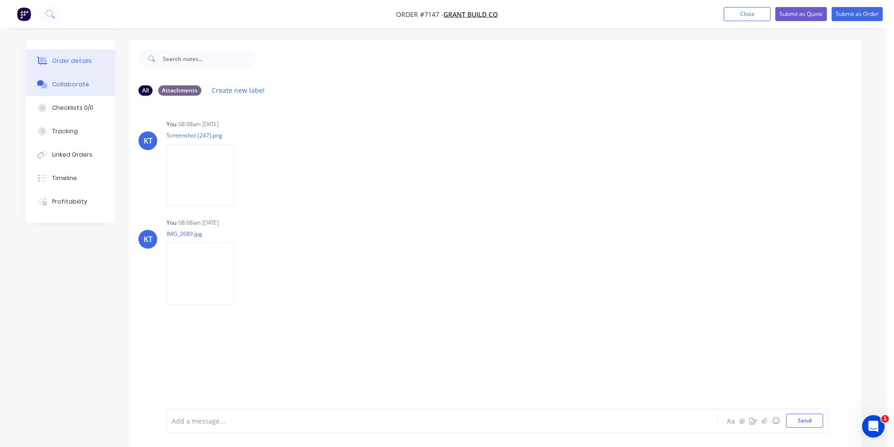
click at [104, 66] on button "Order details" at bounding box center [70, 60] width 89 height 23
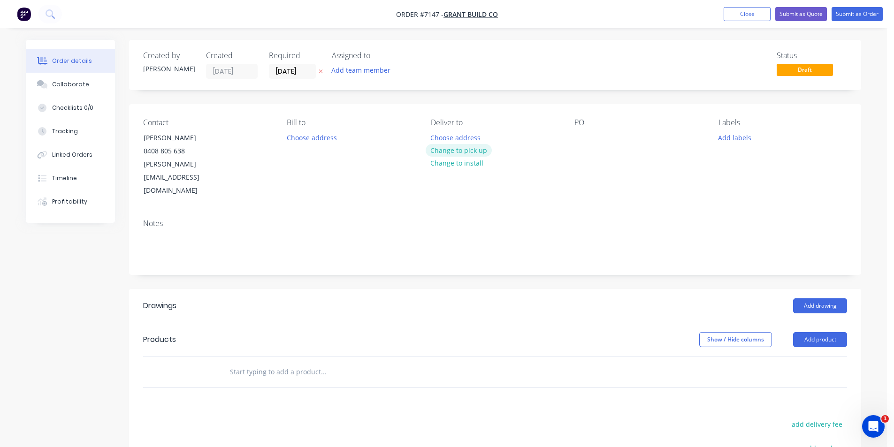
click at [461, 147] on button "Change to pick up" at bounding box center [458, 150] width 67 height 13
click at [814, 298] on button "Add drawing" at bounding box center [820, 305] width 54 height 15
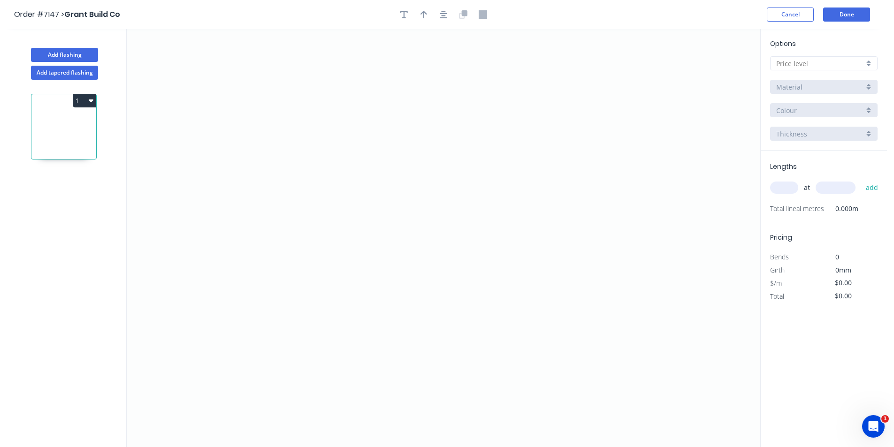
click at [846, 60] on input "text" at bounding box center [820, 64] width 88 height 10
click at [811, 134] on div "D" at bounding box center [823, 130] width 106 height 16
click at [281, 159] on icon "0" at bounding box center [443, 238] width 633 height 418
click at [284, 235] on icon "0" at bounding box center [443, 238] width 633 height 418
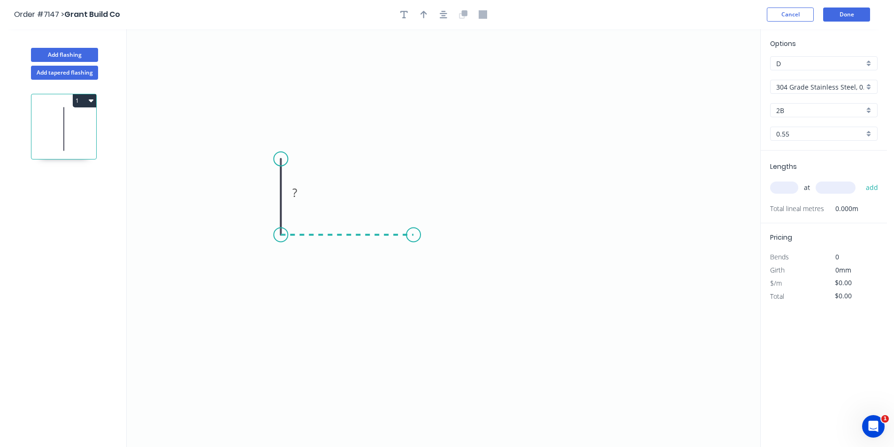
click at [413, 230] on icon "0 ?" at bounding box center [443, 238] width 633 height 418
click at [413, 253] on icon "0 ? ?" at bounding box center [443, 238] width 633 height 418
click at [435, 253] on icon at bounding box center [424, 253] width 22 height 0
click at [432, 300] on icon "0 ? ? ? ?" at bounding box center [443, 238] width 633 height 418
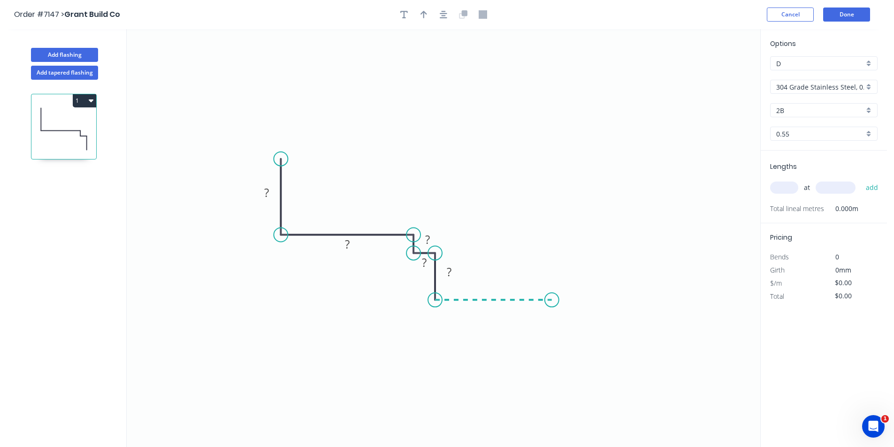
click at [552, 306] on icon "0 ? ? ? ? ?" at bounding box center [443, 238] width 633 height 418
click at [553, 253] on icon "0 ? ? ? ? ? ?" at bounding box center [443, 238] width 633 height 418
click at [580, 253] on icon "0 ? ? ? ? ? ? ?" at bounding box center [443, 238] width 633 height 418
click at [580, 172] on icon "0 ? ? ? ? ? ? ? ?" at bounding box center [443, 238] width 633 height 418
click at [266, 188] on tspan "?" at bounding box center [266, 192] width 5 height 15
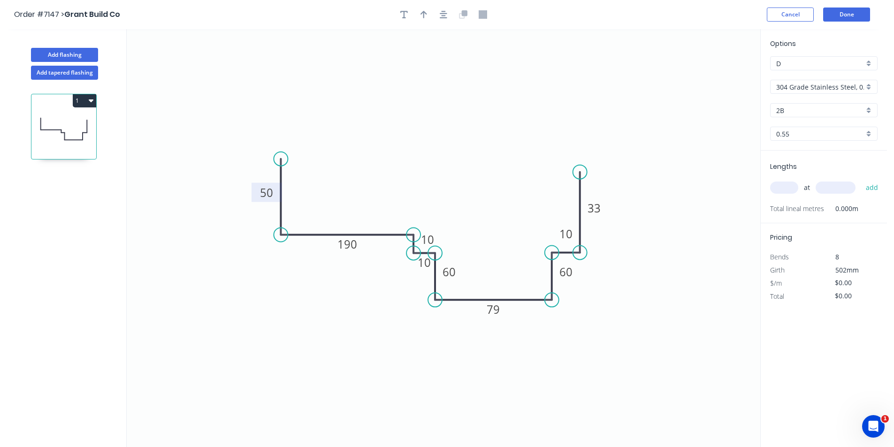
click at [873, 83] on div "304 Grade Stainless Steel, 0.9mm Perforated Pattern 208 - 2mm hole" at bounding box center [823, 87] width 107 height 14
click at [846, 101] on div "304 Grade Stainless Steel, 0.9mm Perforated Pattern 208 - 2mm hole" at bounding box center [823, 105] width 106 height 16
click at [820, 112] on input "2B" at bounding box center [820, 111] width 88 height 10
click at [820, 112] on input "text" at bounding box center [820, 111] width 88 height 10
click at [819, 109] on input "text" at bounding box center [820, 111] width 88 height 10
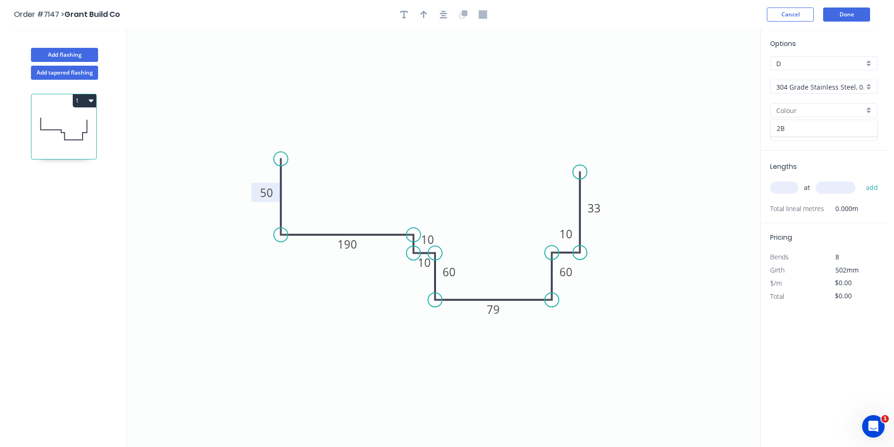
click at [799, 131] on div "2B" at bounding box center [823, 128] width 106 height 16
click at [799, 131] on input "0.55" at bounding box center [820, 134] width 88 height 10
click at [721, 127] on icon "0 10 60 79 190 10 50 10 33 60" at bounding box center [443, 238] width 633 height 418
click at [875, 89] on div "304 Grade Stainless Steel, 0.9mm Perforated Pattern 208 - 2mm hole" at bounding box center [823, 87] width 107 height 14
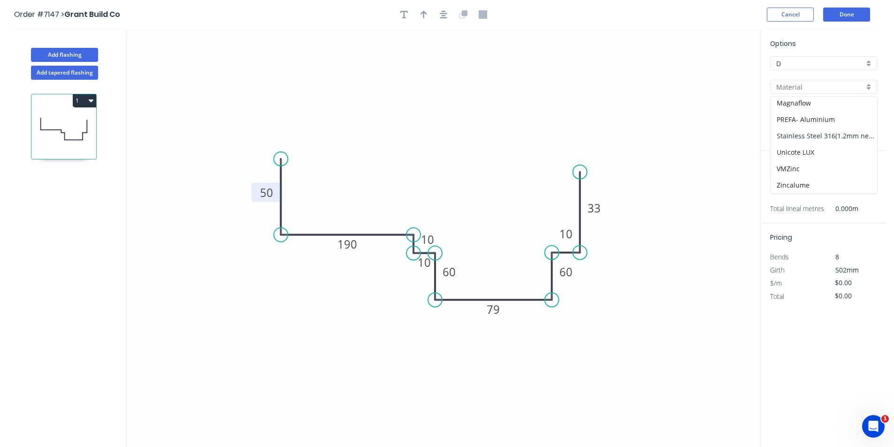
click at [834, 132] on div "Stainless Steel 316(1.2mm needs pricing)" at bounding box center [823, 136] width 106 height 16
click at [844, 134] on input "0.55" at bounding box center [820, 134] width 88 height 10
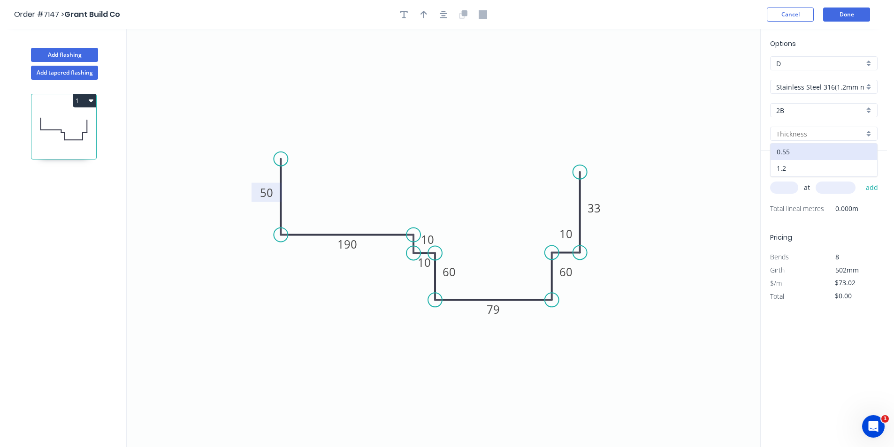
click at [838, 166] on div "1.2" at bounding box center [823, 168] width 106 height 16
click at [783, 190] on input "text" at bounding box center [784, 188] width 28 height 12
click at [861, 180] on button "add" at bounding box center [872, 188] width 22 height 16
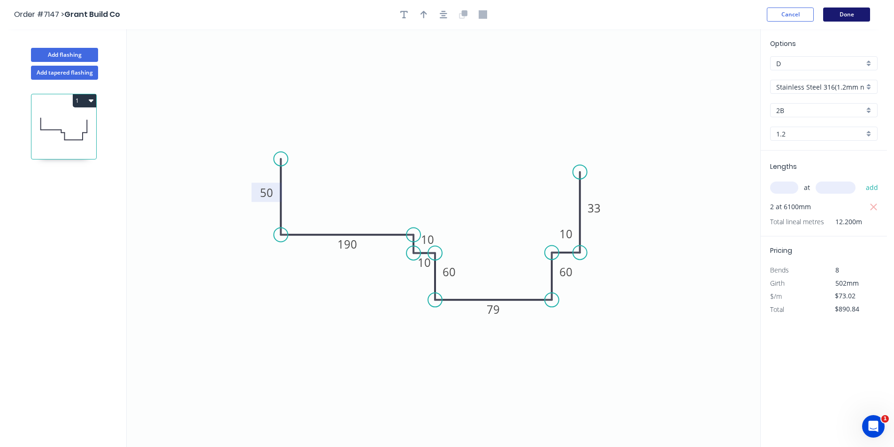
click at [839, 17] on button "Done" at bounding box center [846, 15] width 47 height 14
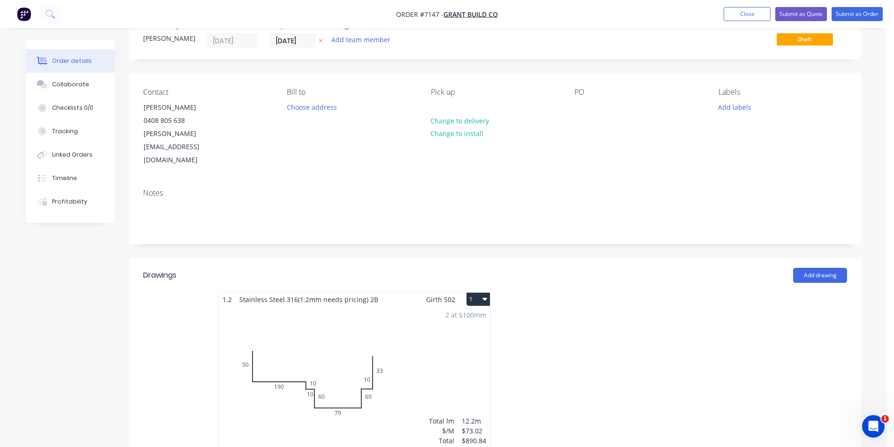
scroll to position [47, 0]
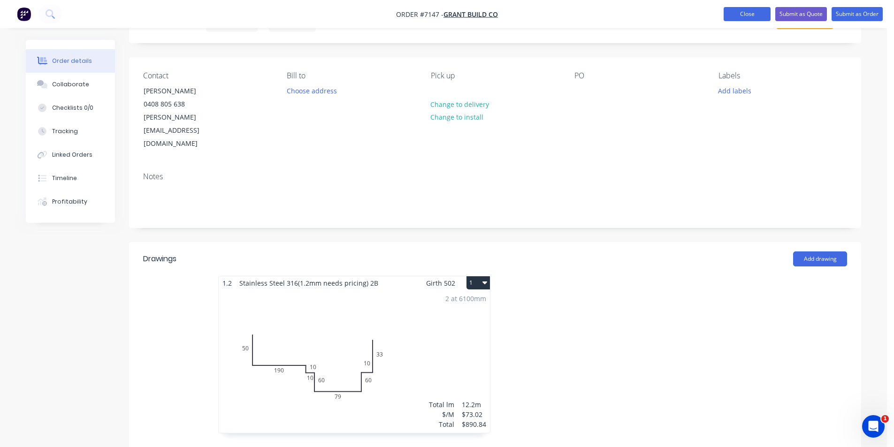
click at [766, 15] on button "Close" at bounding box center [746, 14] width 47 height 14
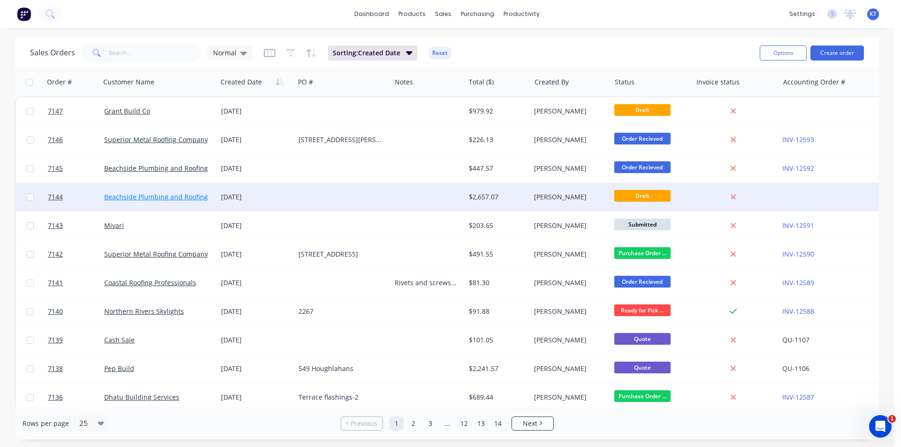
click at [177, 196] on link "Beachside Plumbing and Roofing" at bounding box center [156, 196] width 104 height 9
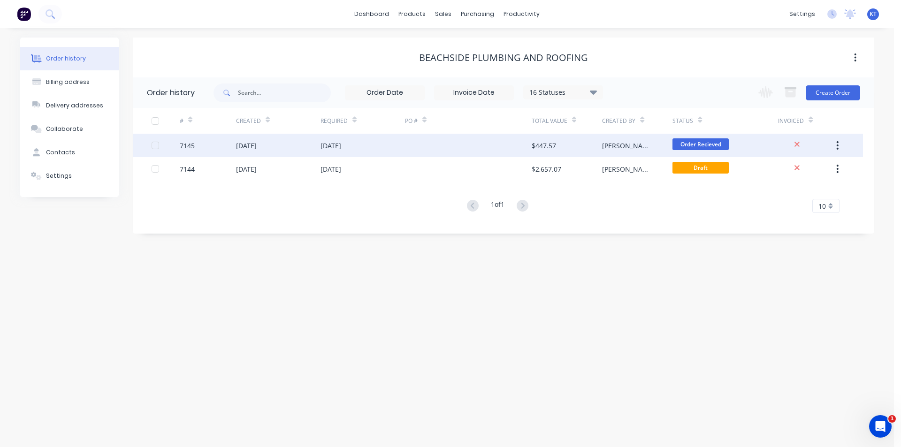
click at [360, 135] on div "[DATE]" at bounding box center [362, 145] width 84 height 23
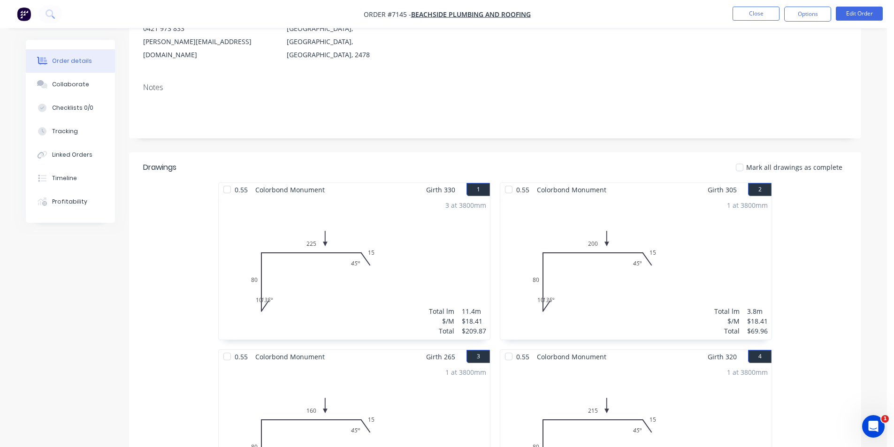
scroll to position [110, 0]
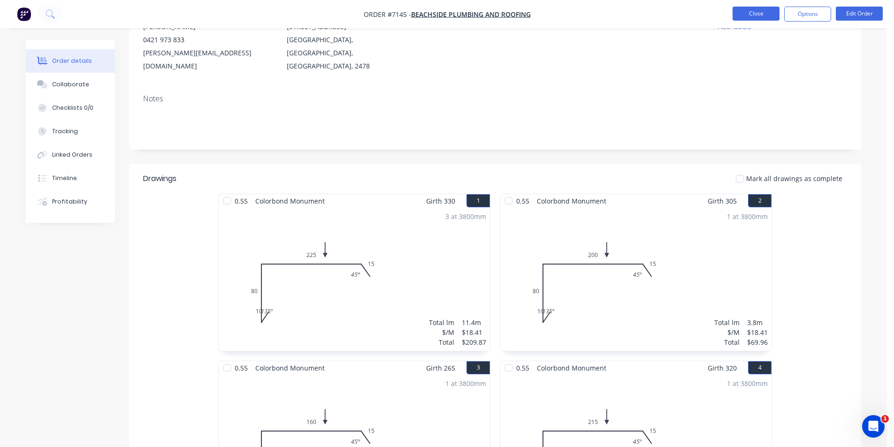
click at [743, 16] on button "Close" at bounding box center [755, 14] width 47 height 14
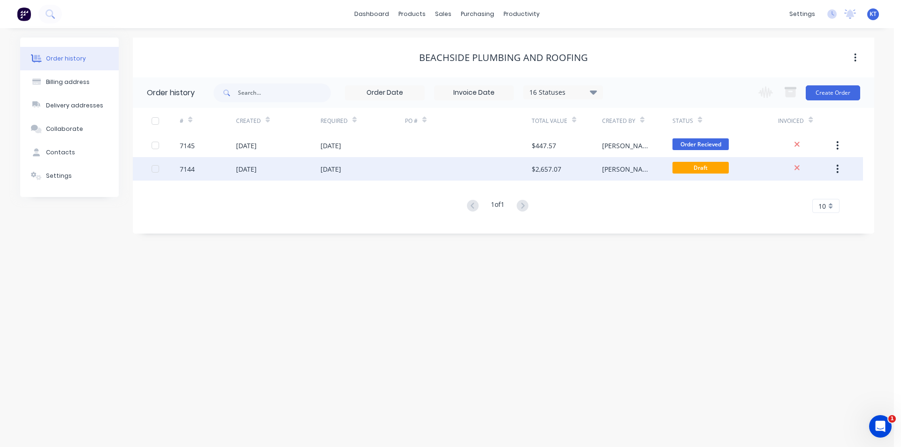
click at [257, 173] on div "[DATE]" at bounding box center [246, 169] width 21 height 10
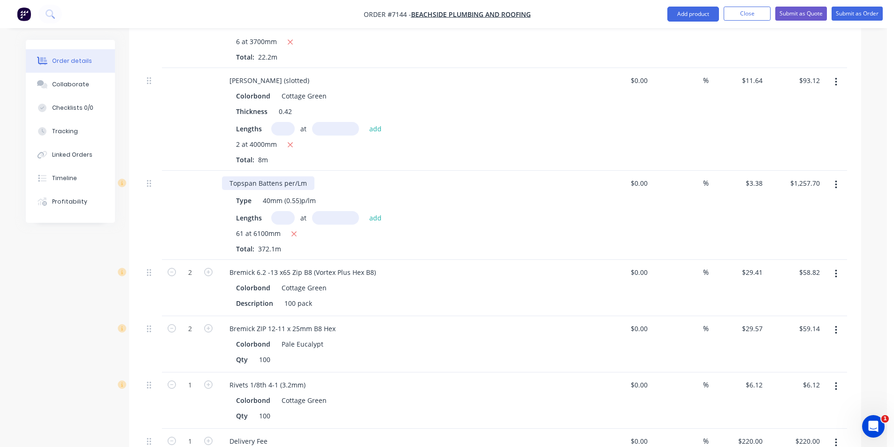
scroll to position [516, 0]
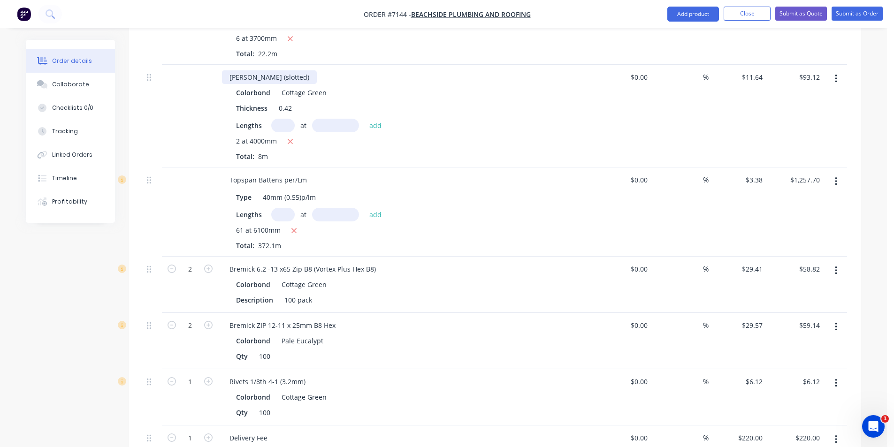
click at [296, 70] on div "[PERSON_NAME] (slotted)" at bounding box center [269, 77] width 95 height 14
drag, startPoint x: 299, startPoint y: 64, endPoint x: 251, endPoint y: 60, distance: 48.0
click at [251, 70] on div "[PERSON_NAME] (slotted)" at bounding box center [269, 77] width 95 height 14
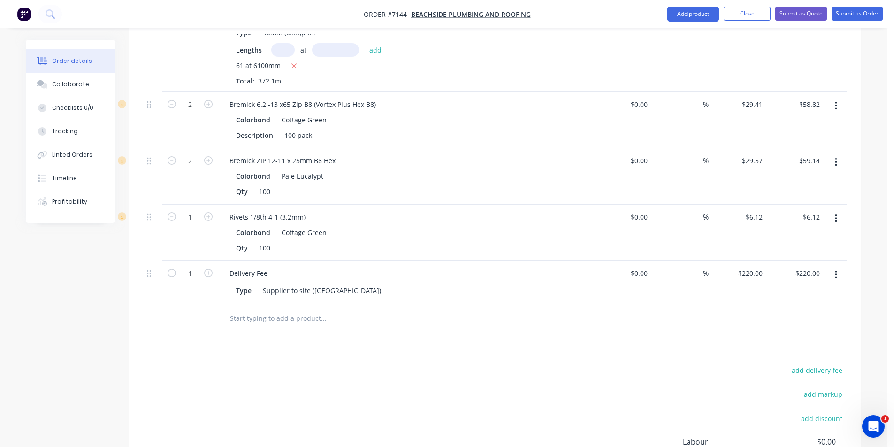
scroll to position [751, 0]
